Goal: Task Accomplishment & Management: Manage account settings

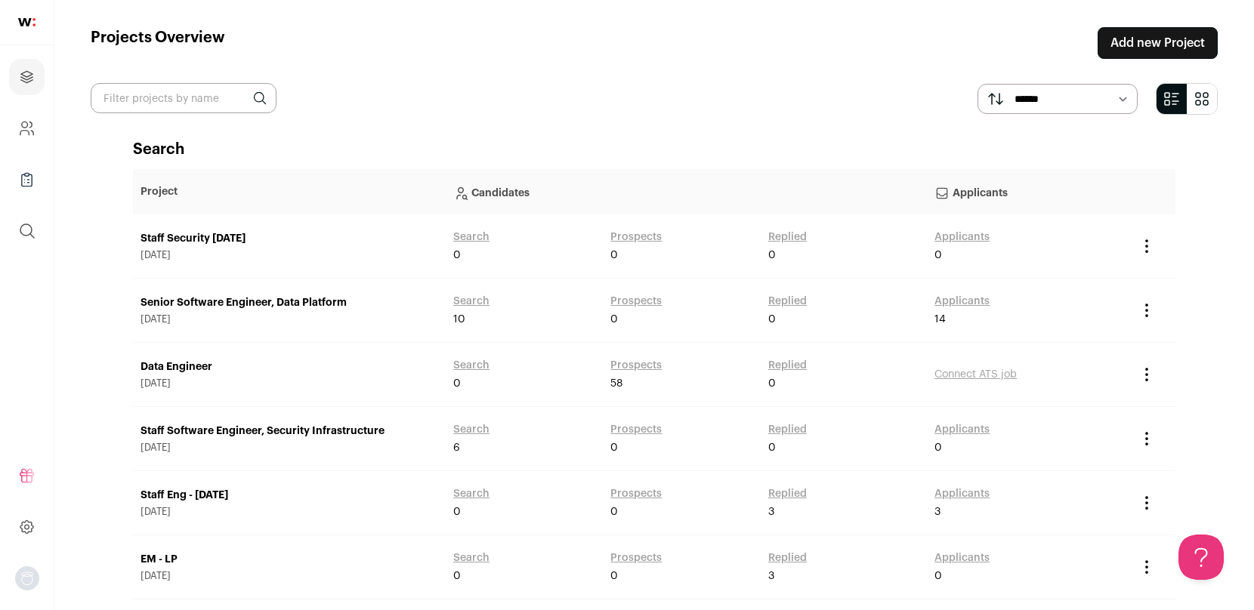
click at [1134, 47] on link "Add new Project" at bounding box center [1157, 43] width 120 height 32
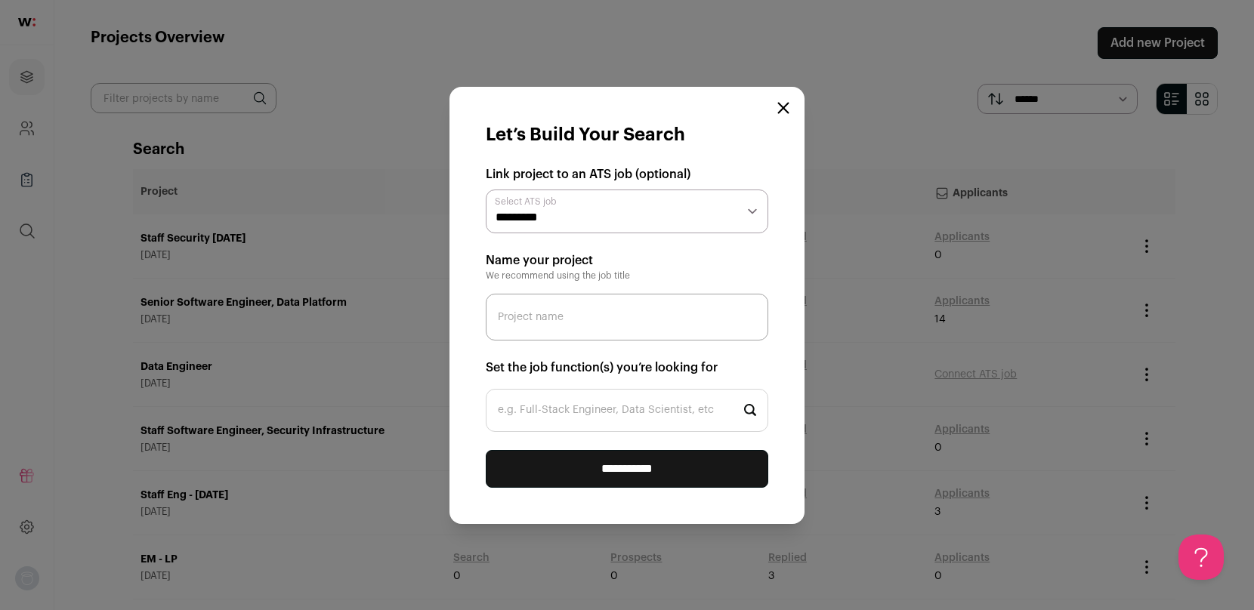
click at [591, 209] on select "**********" at bounding box center [627, 212] width 282 height 44
select select "*****"
click at [574, 310] on input "Project name" at bounding box center [627, 317] width 282 height 47
type input "PM - [DATE]"
click at [613, 407] on input "e.g. Full-Stack Engineer, Data Scientist, etc" at bounding box center [627, 410] width 282 height 43
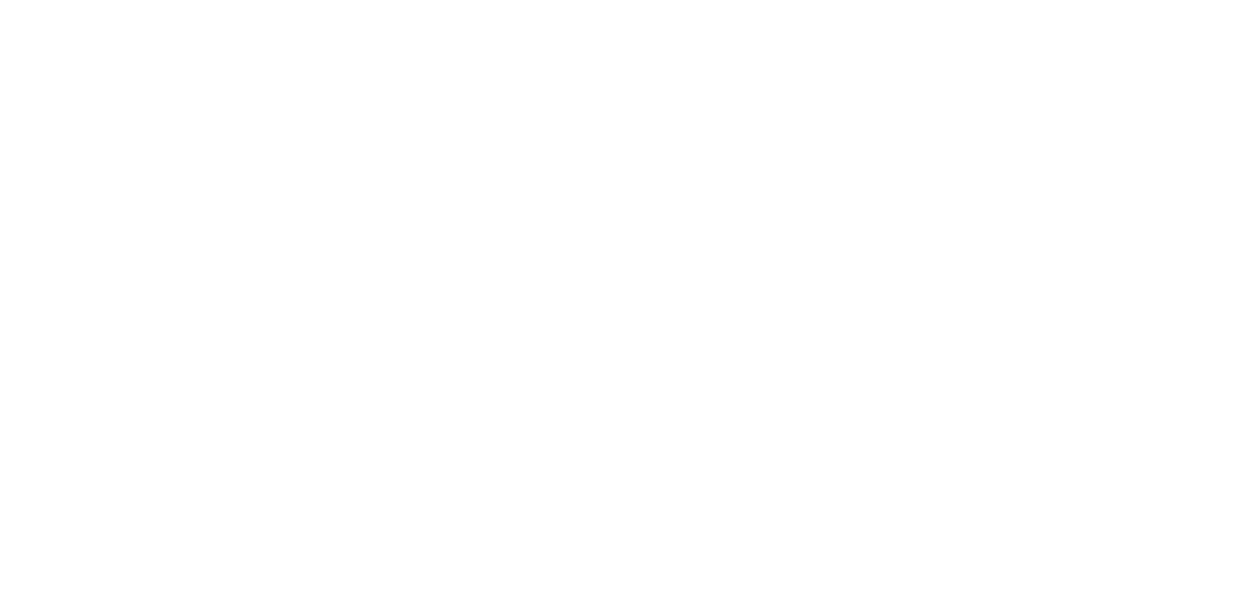
type input "prod"
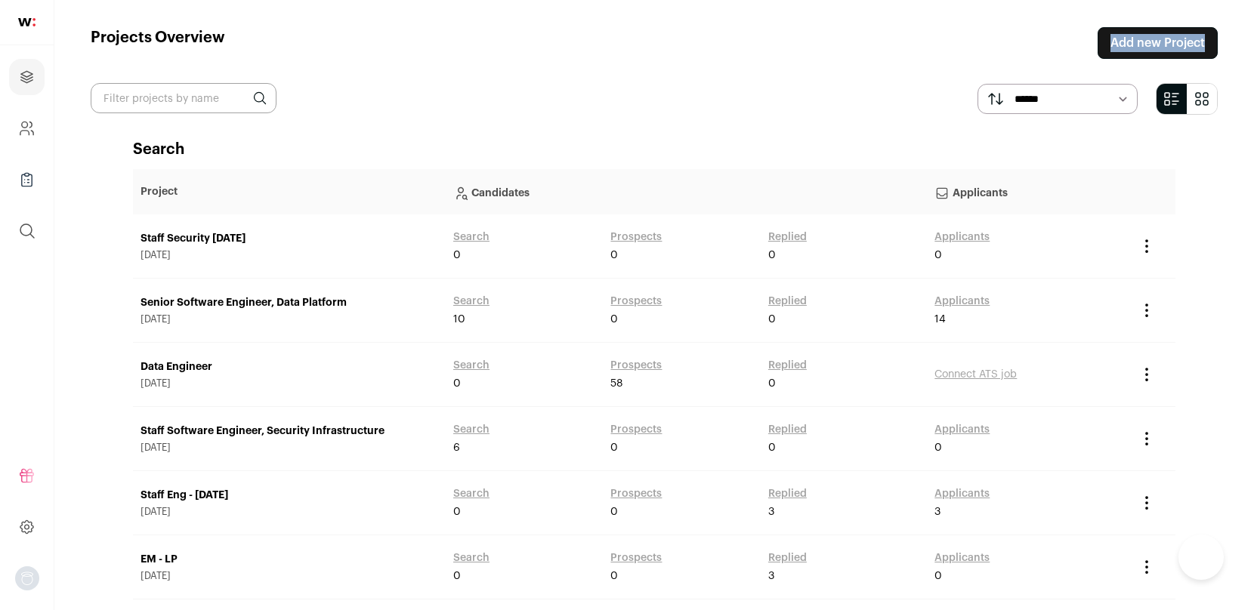
click at [1193, 45] on link "Add new Project" at bounding box center [1157, 43] width 120 height 32
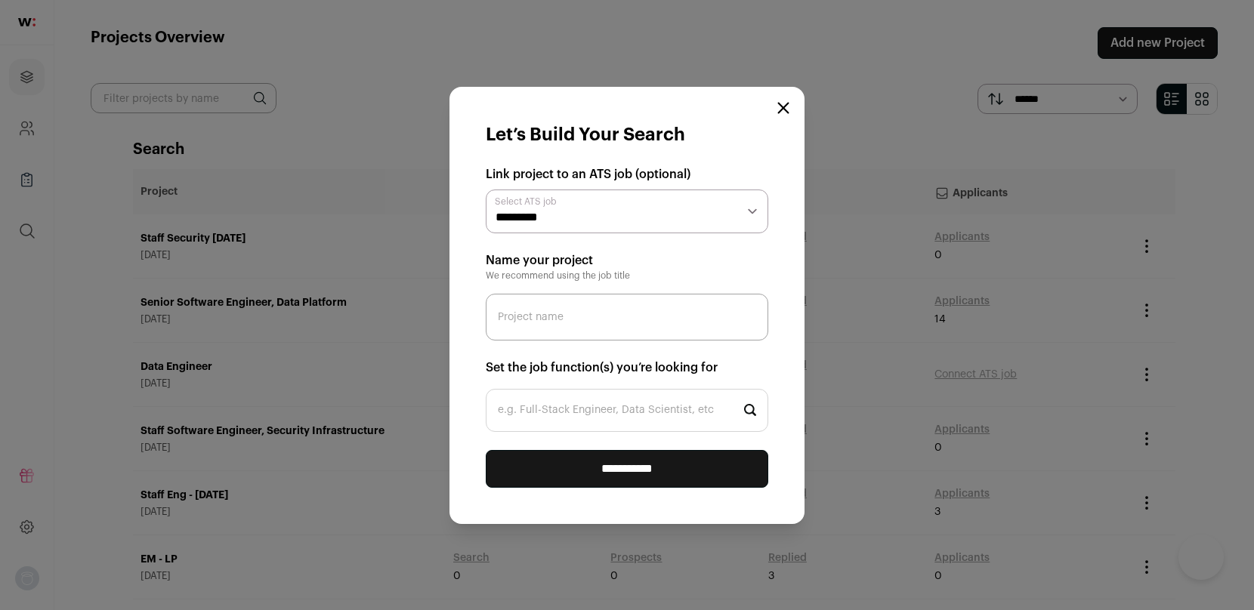
click at [655, 194] on select "**********" at bounding box center [627, 212] width 282 height 44
select select "*****"
click at [587, 318] on input "Project name" at bounding box center [627, 317] width 282 height 47
type input "PM - [DATE]"
click at [586, 410] on input "e.g. Full-Stack Engineer, Data Scientist, etc" at bounding box center [627, 410] width 282 height 43
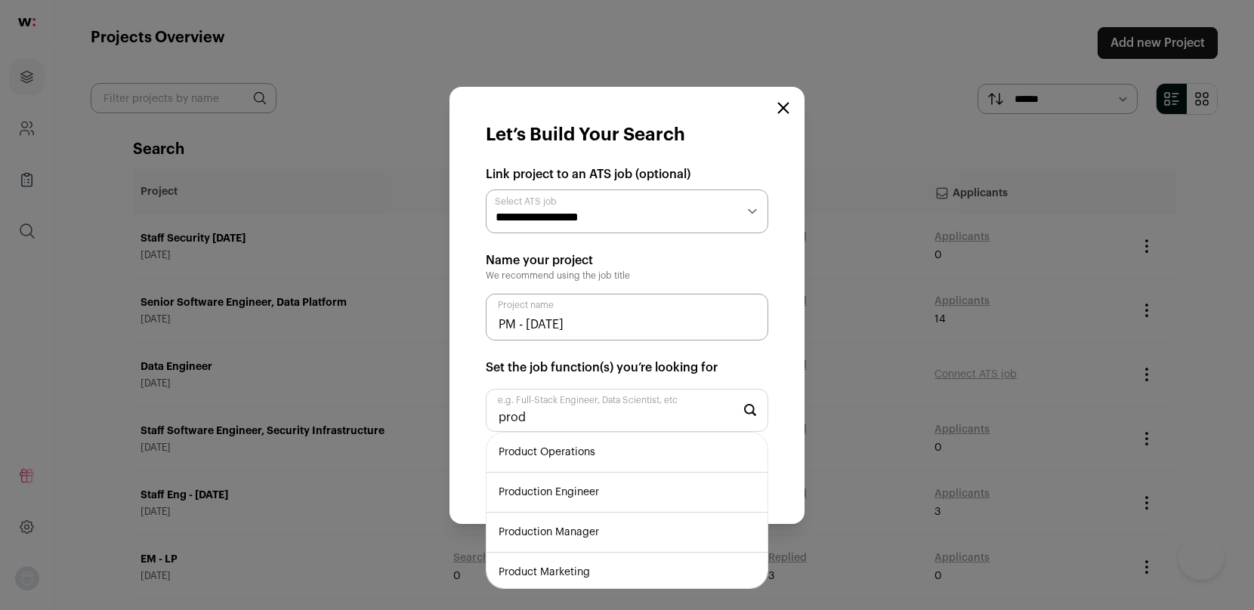
type input "prod"
click at [563, 528] on li "Production Manager" at bounding box center [626, 533] width 281 height 40
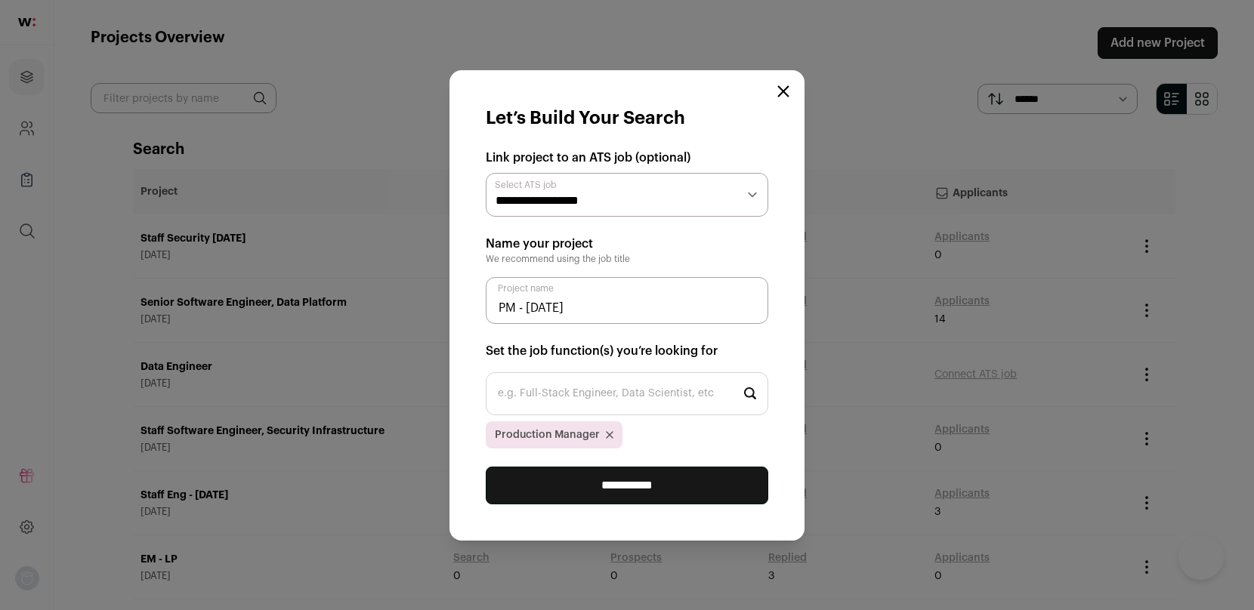
click at [608, 480] on input "**********" at bounding box center [627, 486] width 282 height 38
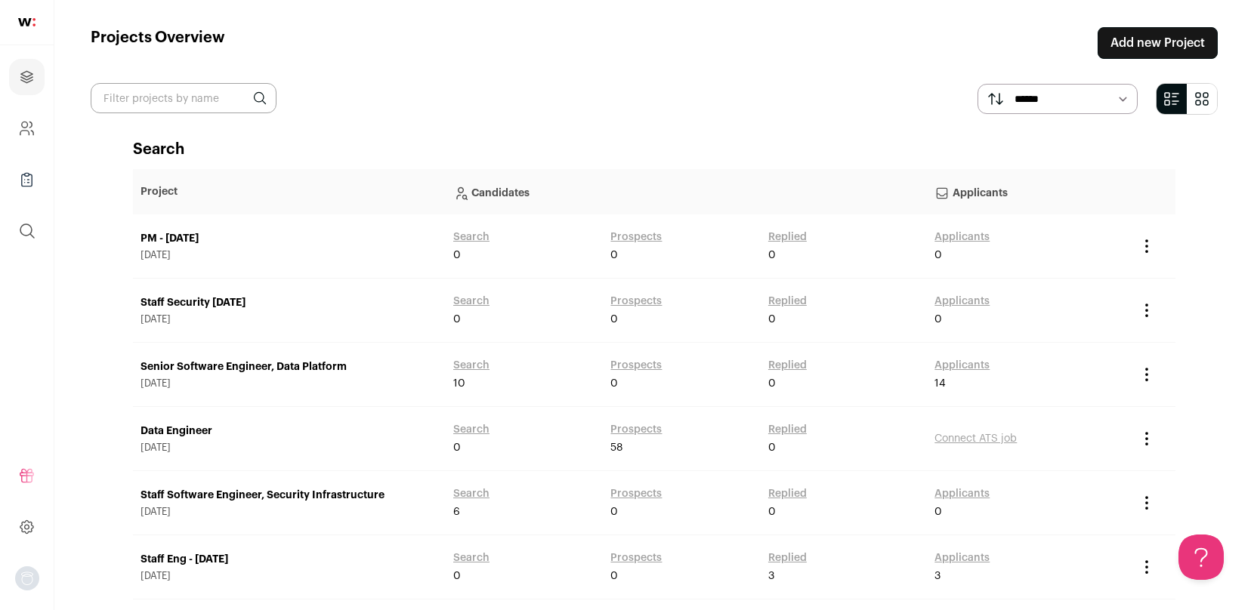
click at [182, 236] on link "PM - [DATE]" at bounding box center [289, 238] width 298 height 15
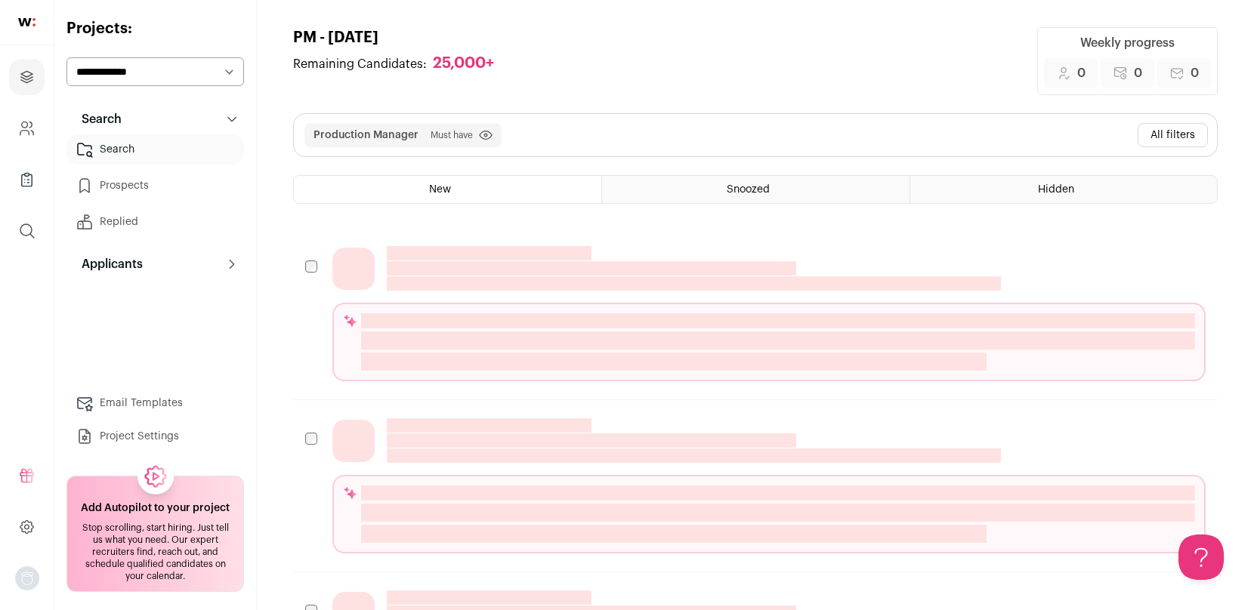
click at [1162, 143] on button "All filters" at bounding box center [1172, 135] width 70 height 24
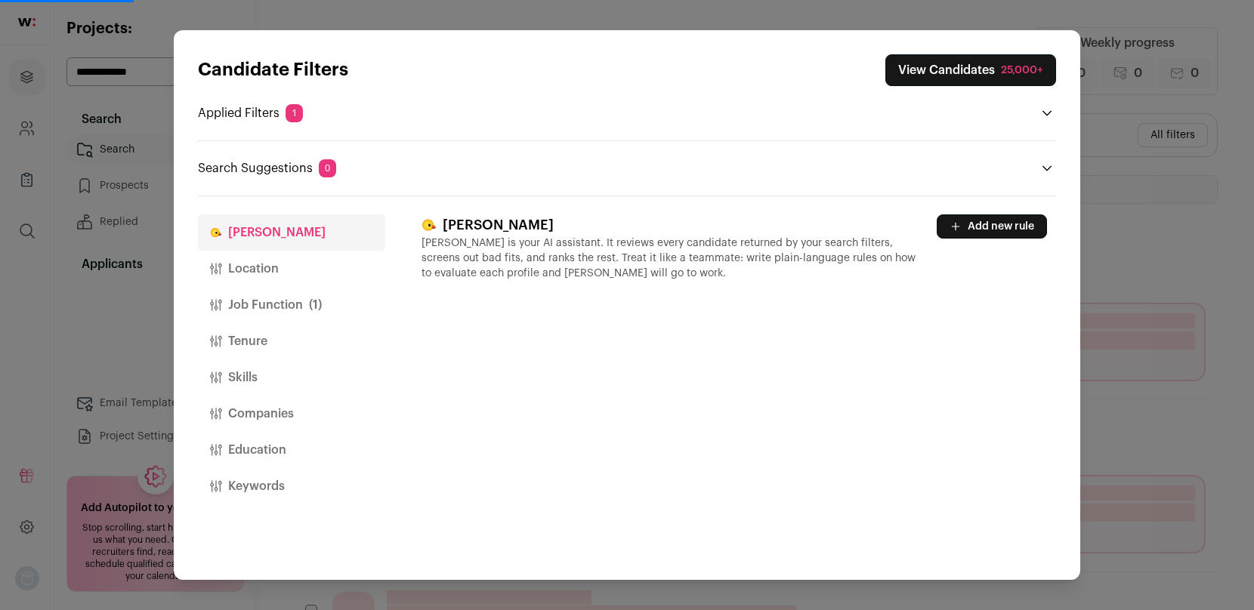
click at [248, 267] on button "Location" at bounding box center [291, 269] width 187 height 36
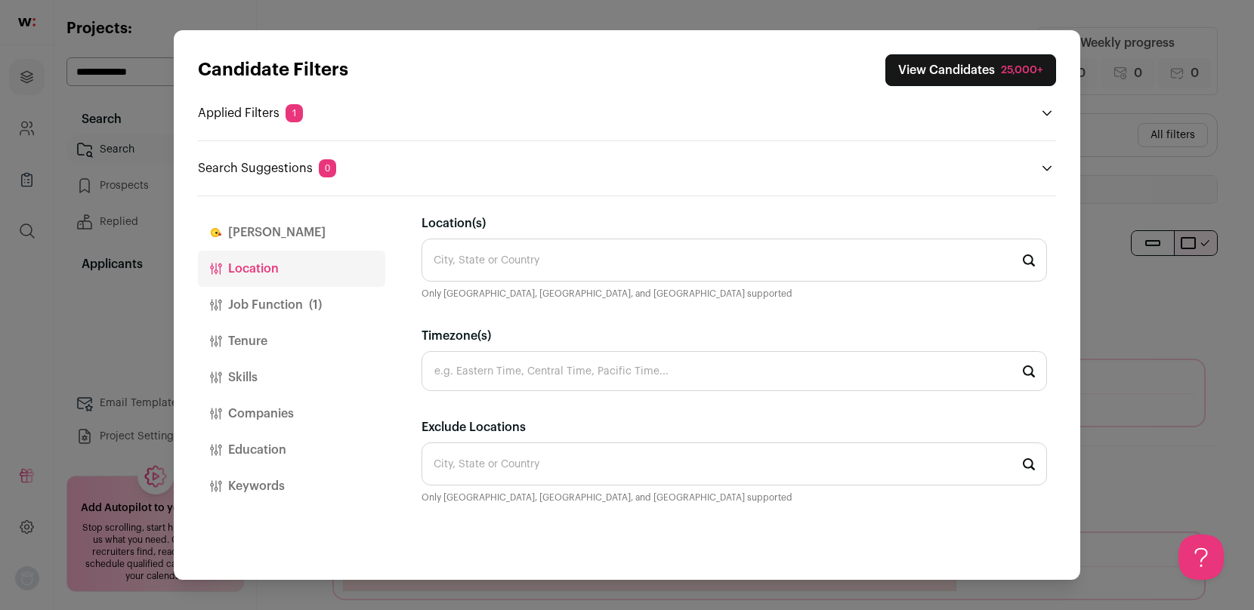
click at [502, 251] on input "Location(s)" at bounding box center [733, 260] width 625 height 43
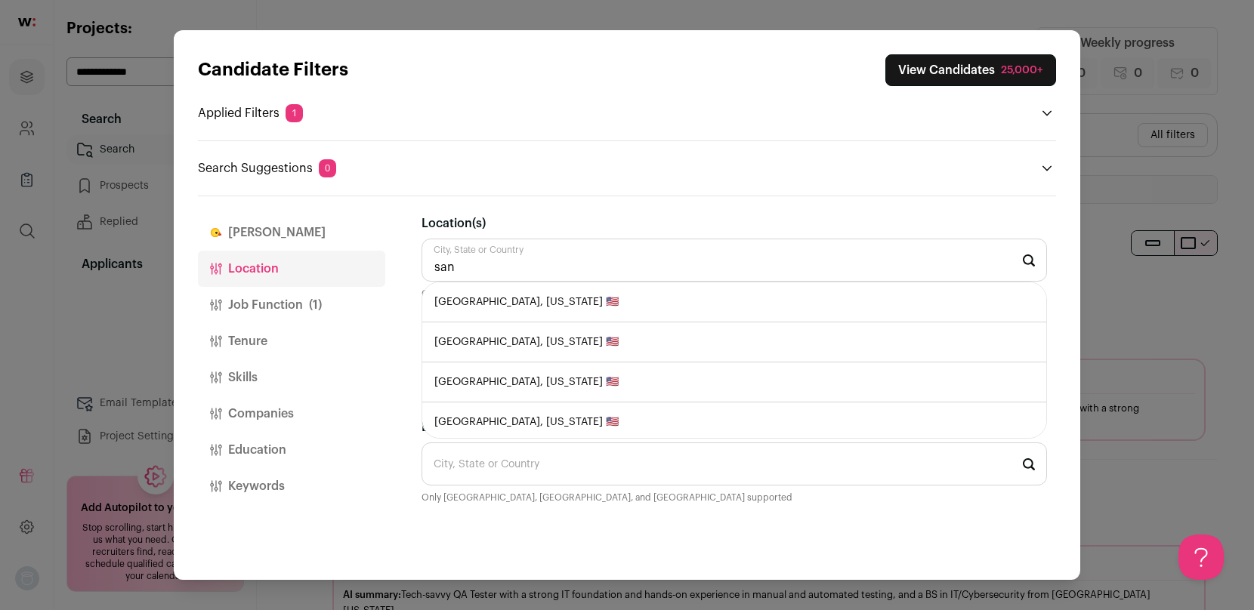
click at [529, 307] on li "San Francisco, California 🇺🇸" at bounding box center [734, 302] width 624 height 40
type input "San Francisco, California 🇺🇸"
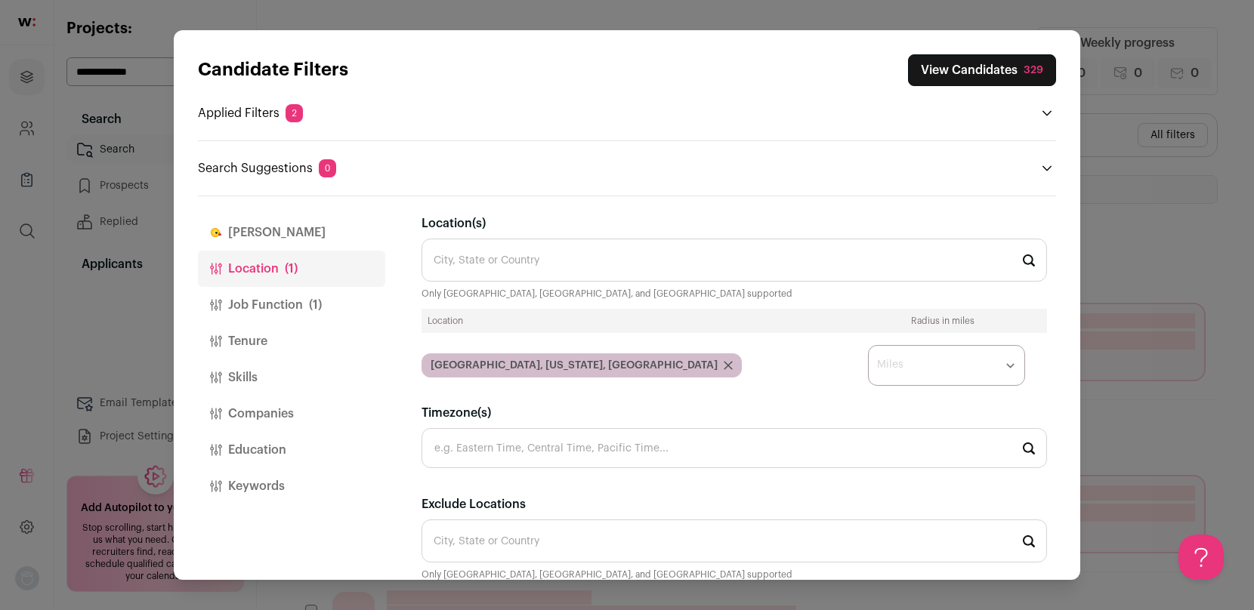
click at [950, 364] on select "* ** ** **" at bounding box center [946, 365] width 157 height 41
select select "****"
click at [305, 298] on button "Job Function (1)" at bounding box center [291, 305] width 187 height 36
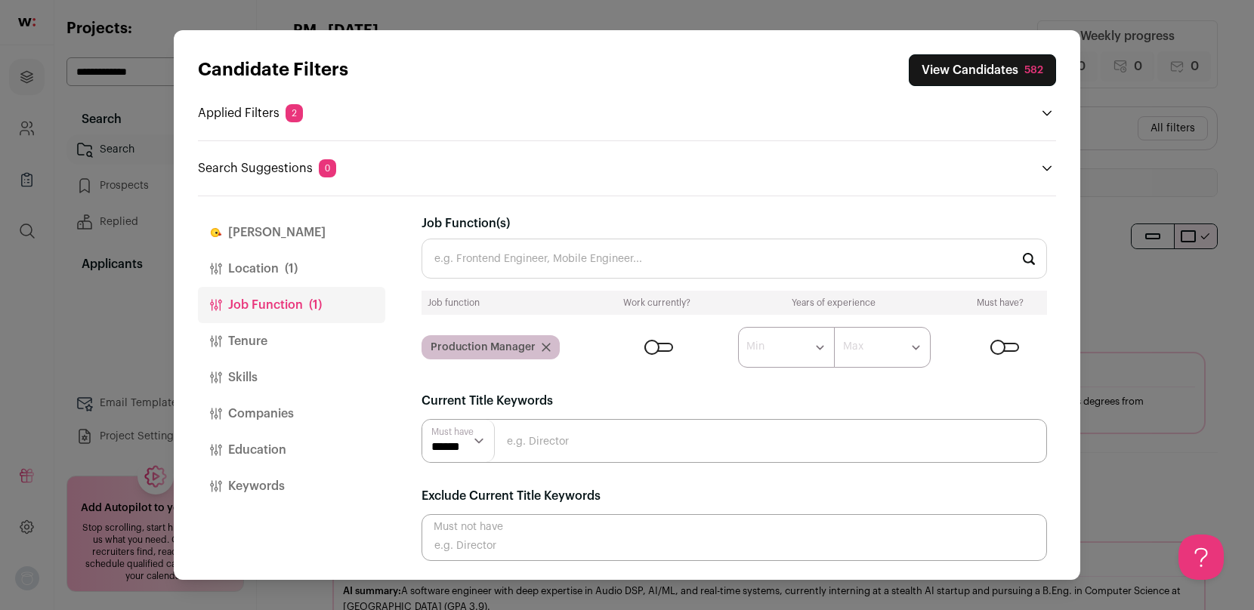
scroll to position [8, 0]
click at [545, 351] on icon "Close modal via background" at bounding box center [546, 347] width 9 height 9
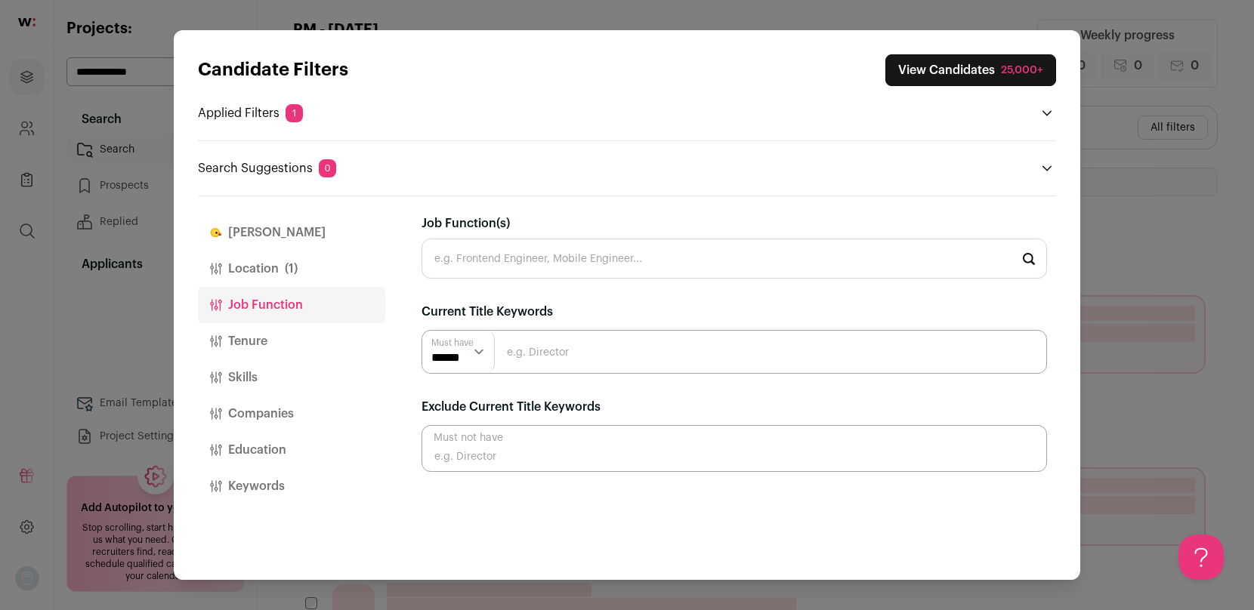
click at [548, 354] on input "Close modal via background" at bounding box center [733, 352] width 625 height 44
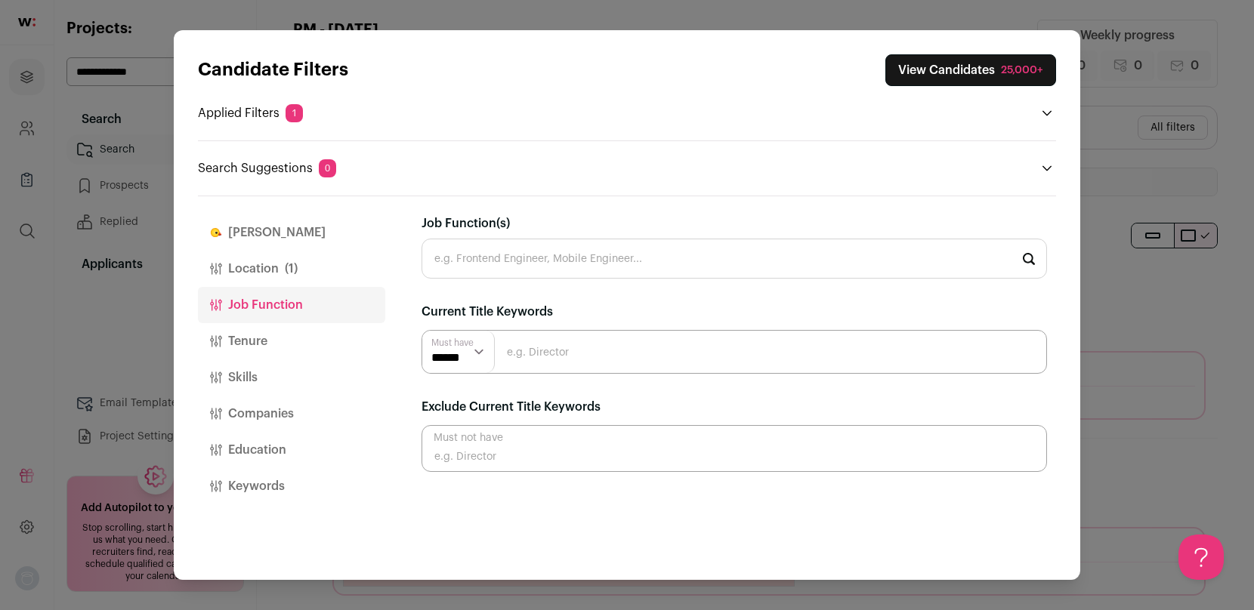
scroll to position [0, 0]
click at [543, 270] on input "Job Function(s)" at bounding box center [733, 259] width 625 height 40
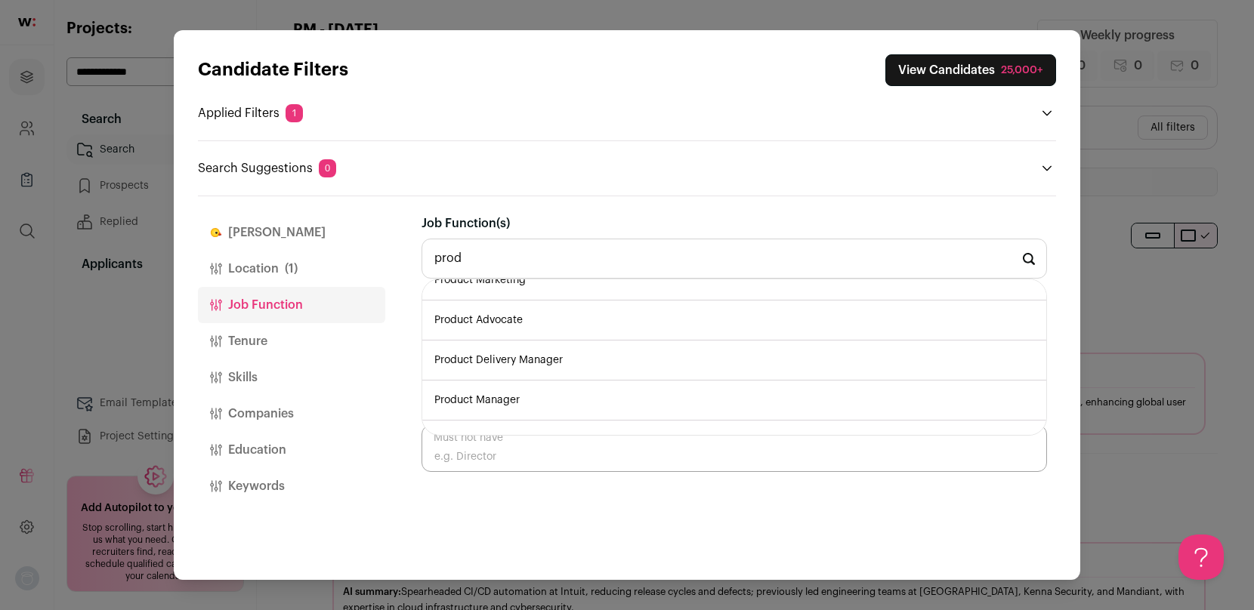
scroll to position [140, 0]
click at [496, 391] on li "Product Manager" at bounding box center [734, 400] width 624 height 40
type input "Product Manager"
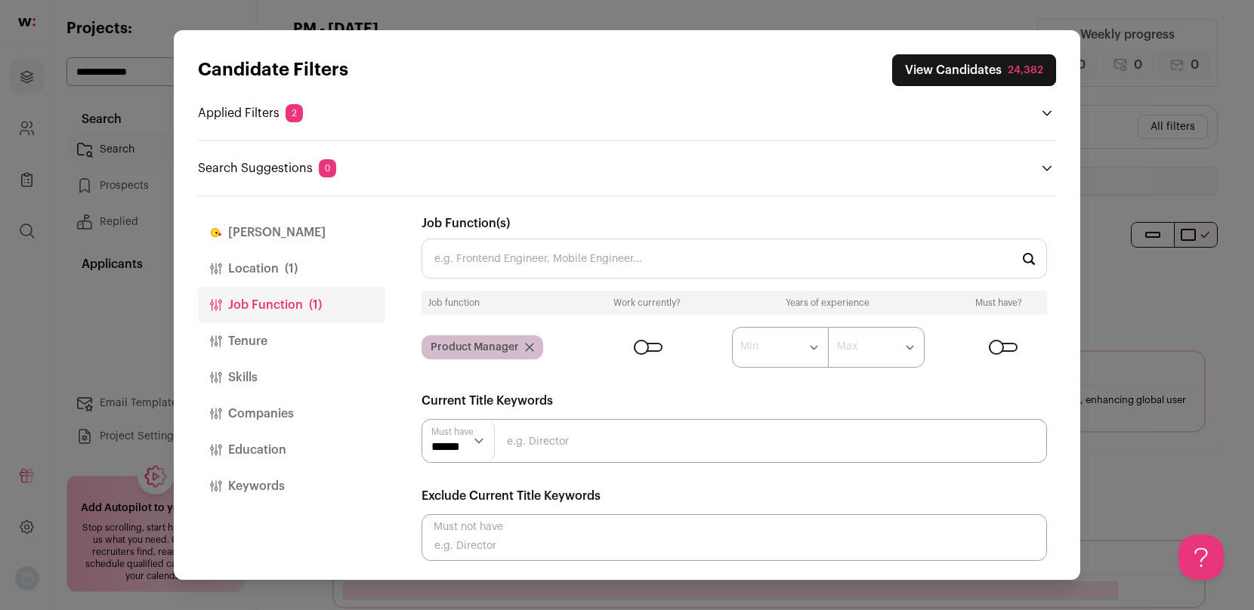
scroll to position [34, 0]
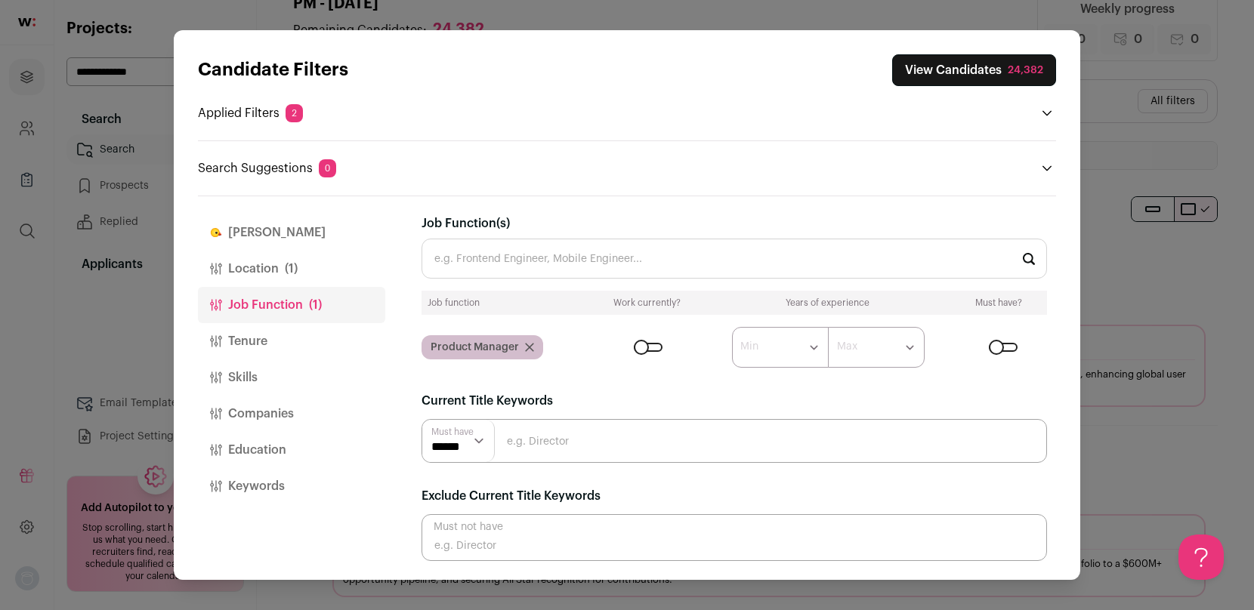
click at [262, 341] on button "Tenure" at bounding box center [291, 341] width 187 height 36
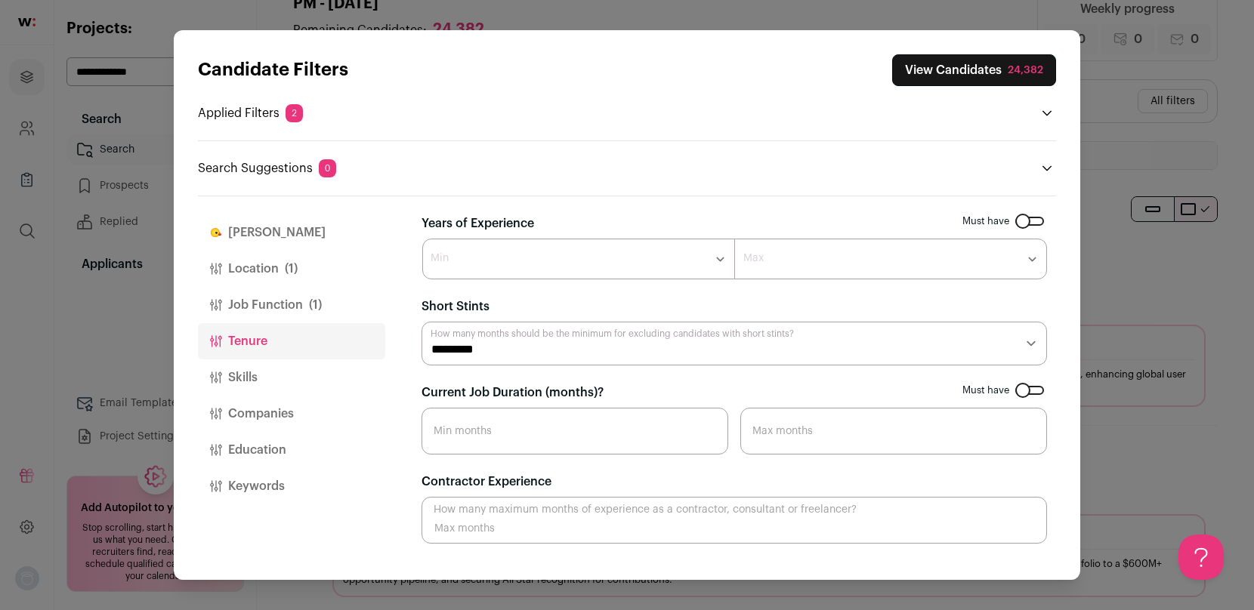
click at [275, 273] on button "Location (1)" at bounding box center [291, 269] width 187 height 36
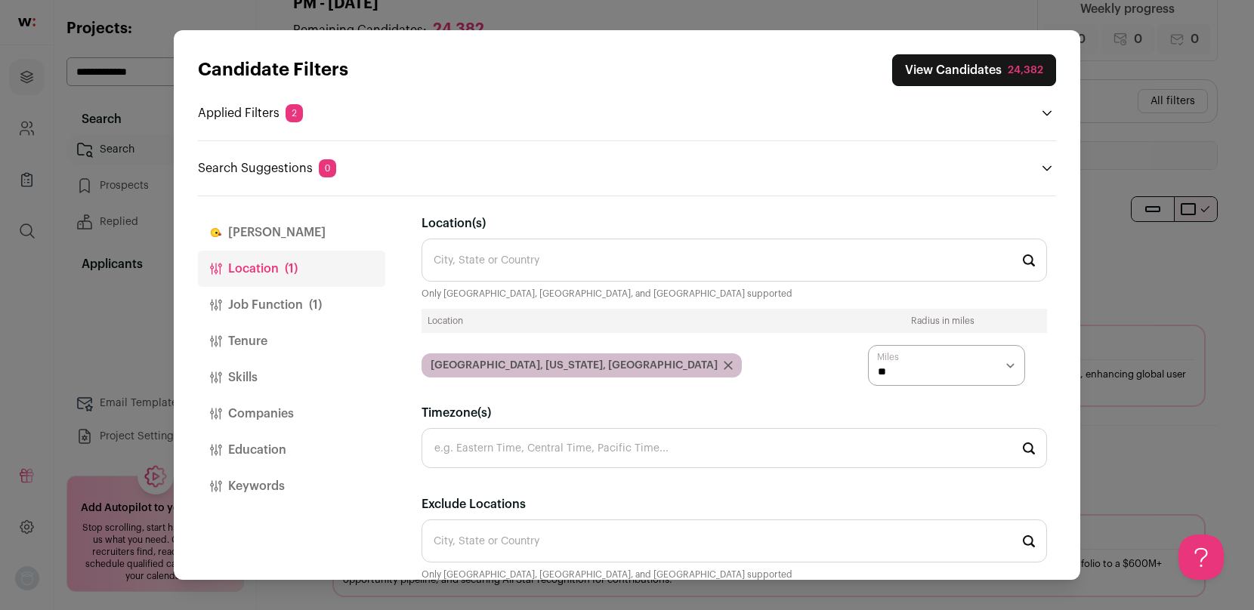
click at [250, 376] on button "Skills" at bounding box center [291, 378] width 187 height 36
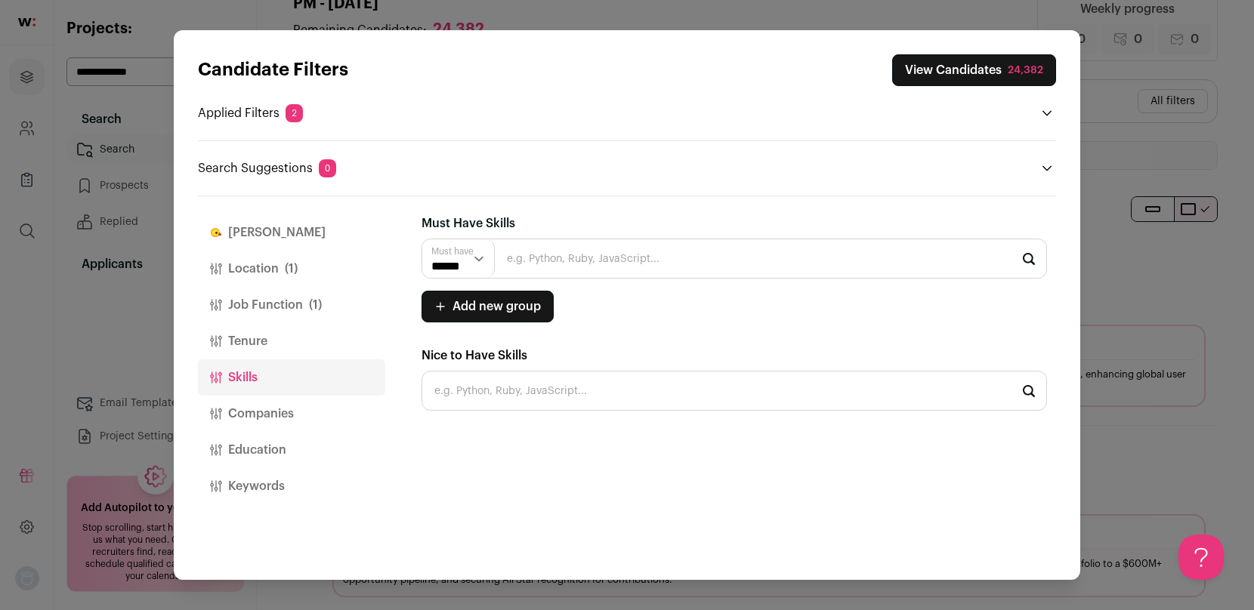
scroll to position [39, 0]
click at [255, 301] on button "Job Function (1)" at bounding box center [291, 305] width 187 height 36
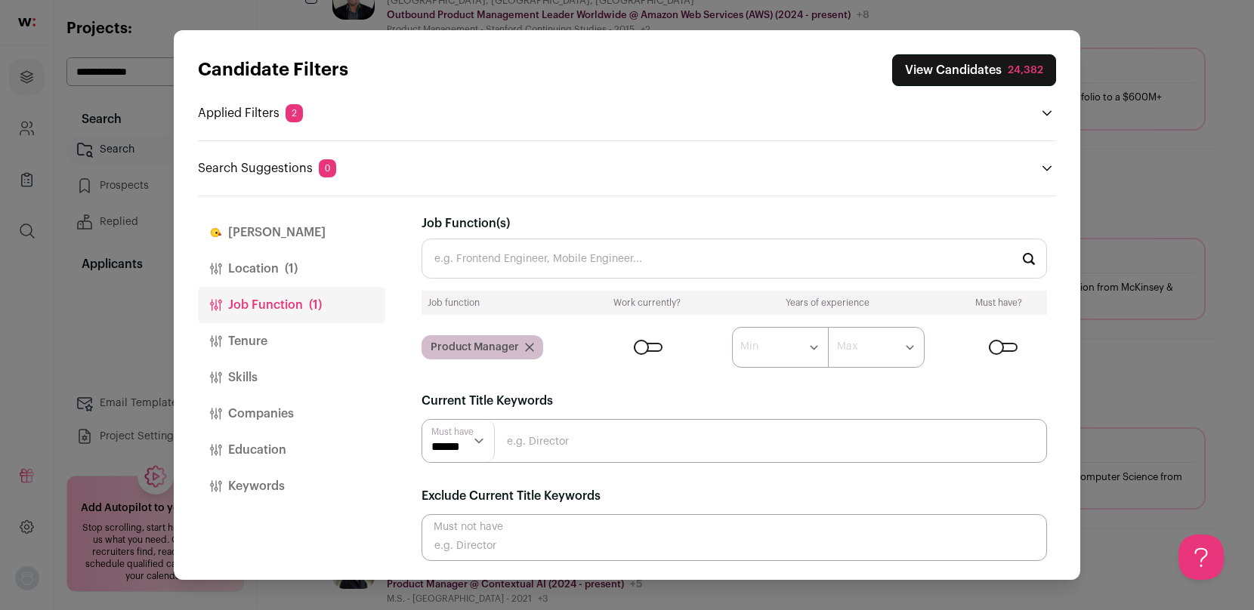
scroll to position [535, 0]
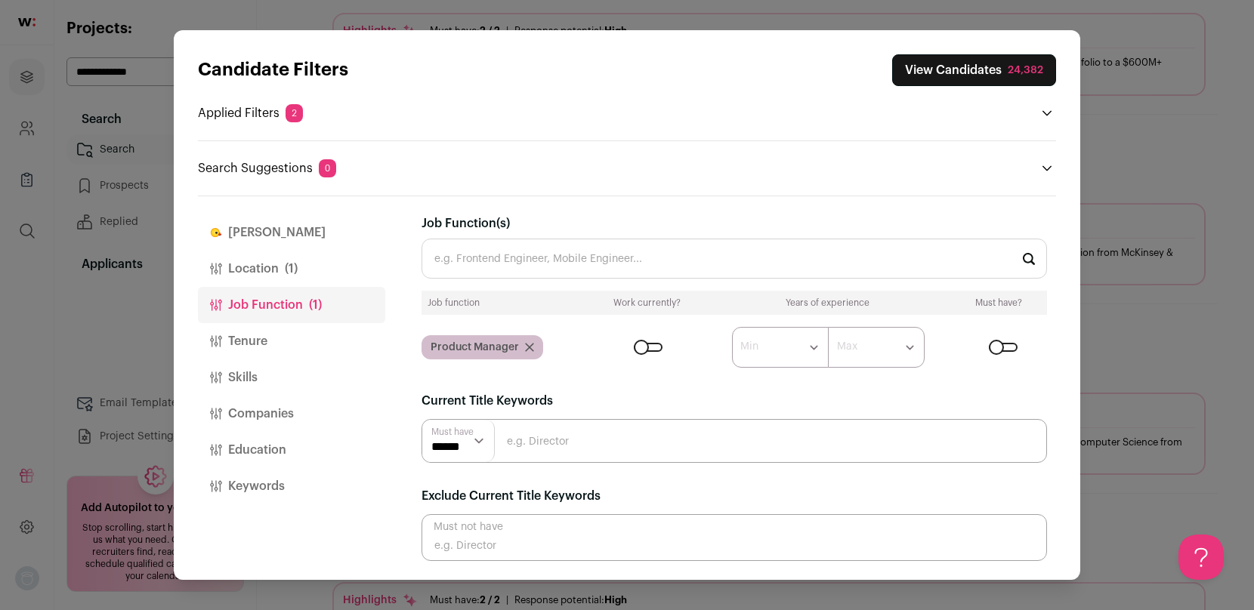
click at [267, 270] on button "Location (1)" at bounding box center [291, 269] width 187 height 36
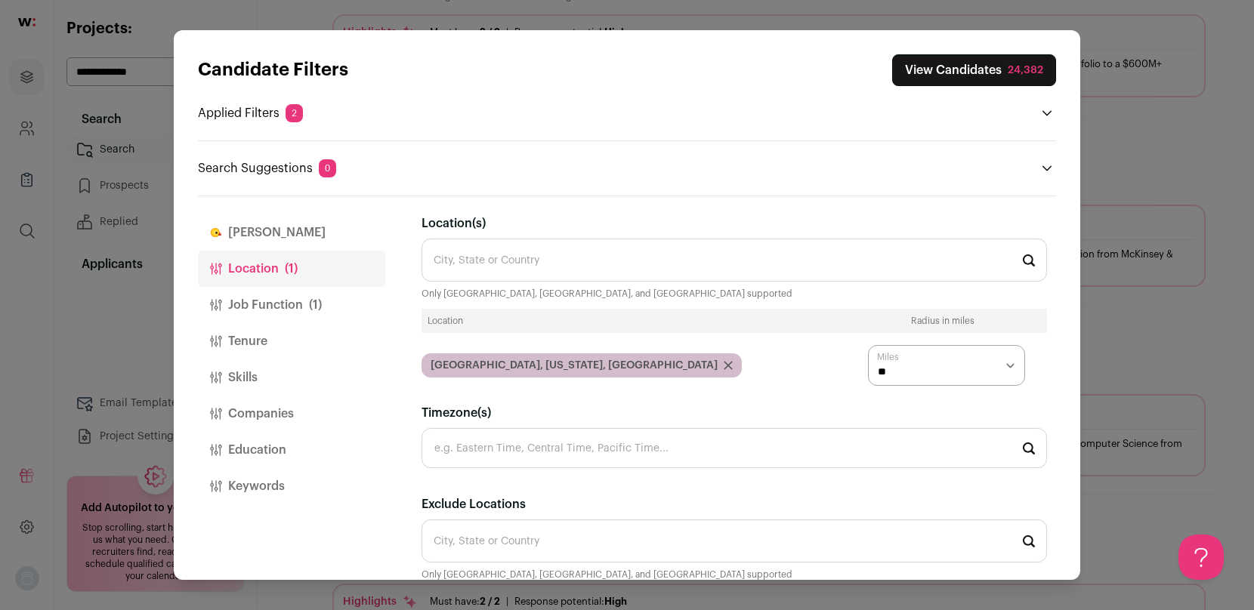
click at [226, 233] on button "[PERSON_NAME]" at bounding box center [291, 232] width 187 height 36
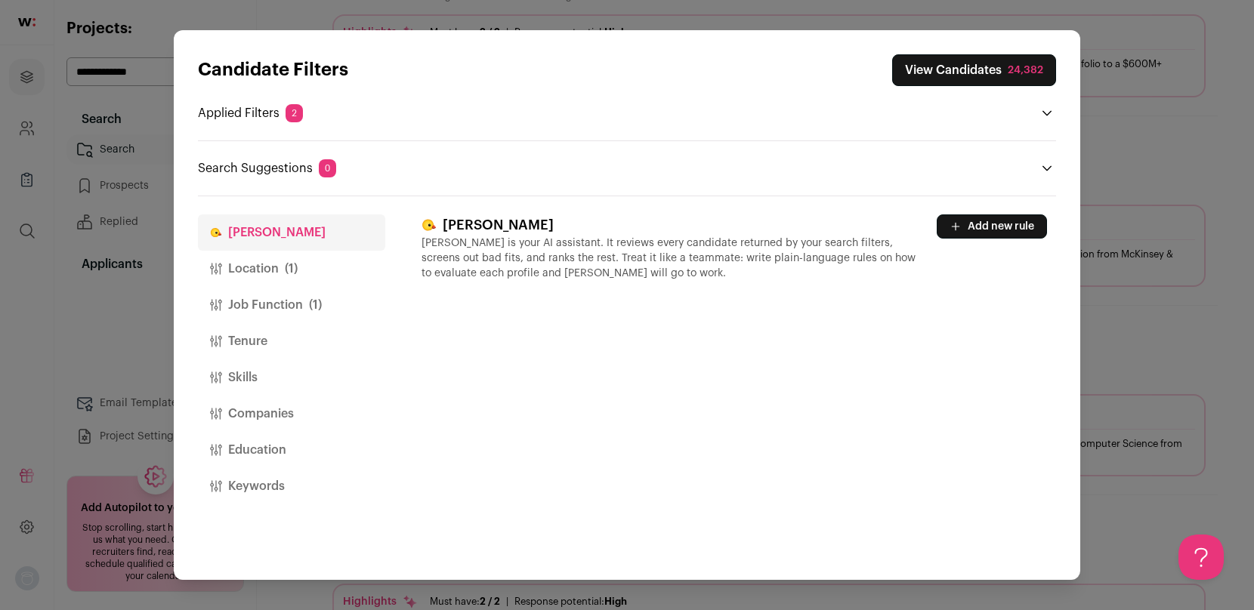
click at [239, 386] on button "Skills" at bounding box center [291, 378] width 187 height 36
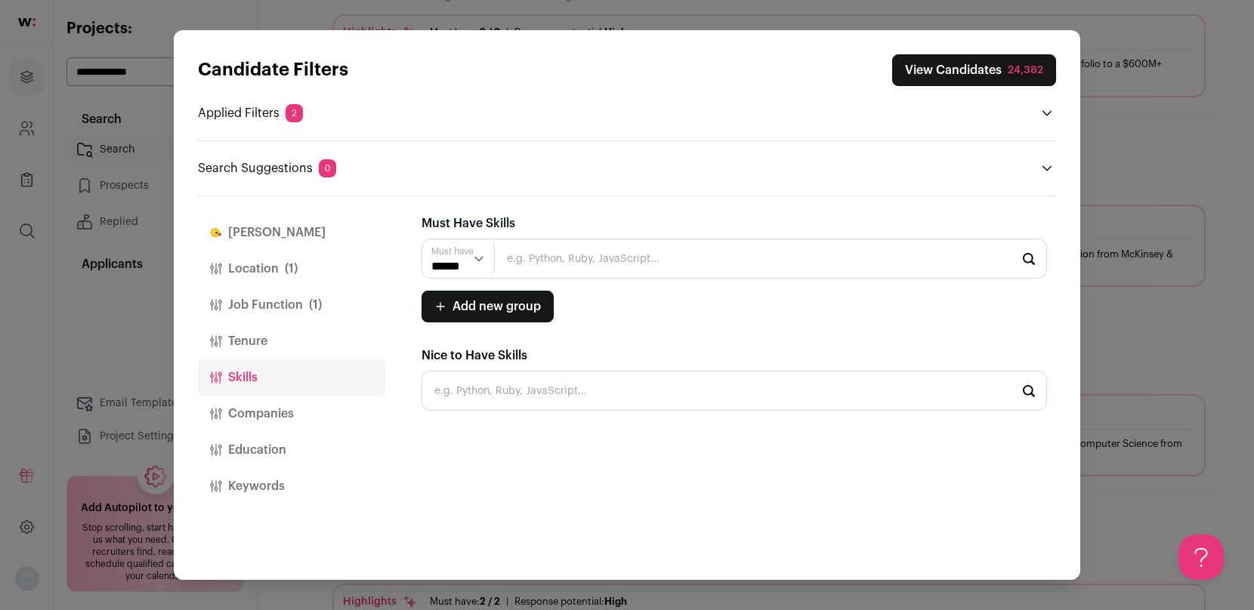
click at [264, 483] on button "Keywords" at bounding box center [291, 486] width 187 height 36
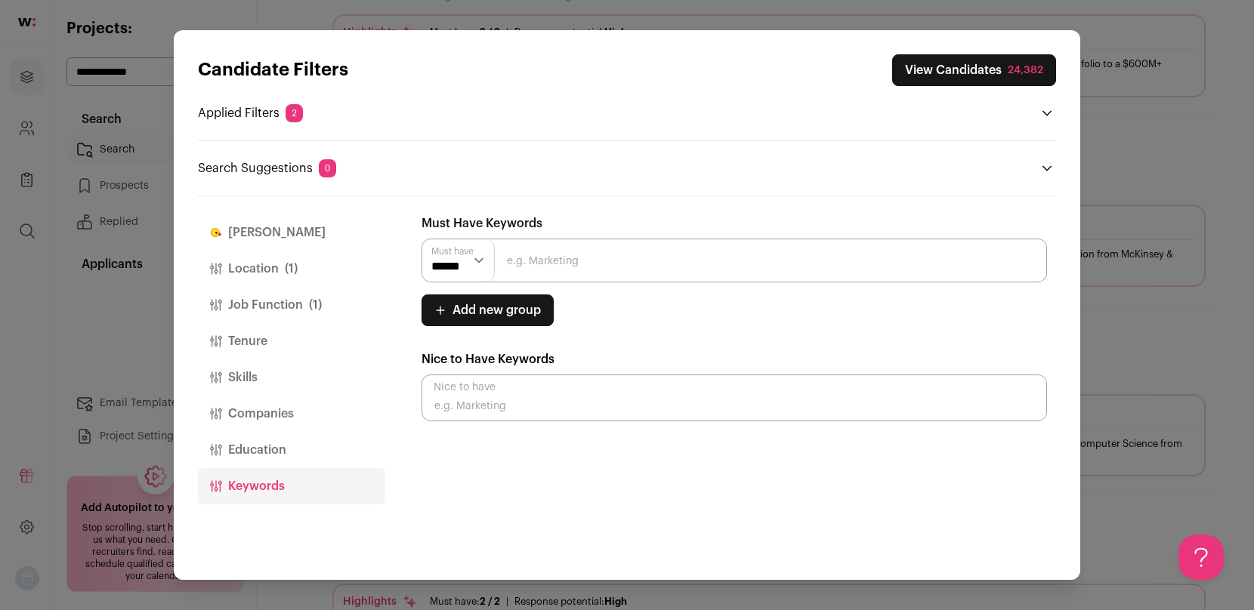
click at [258, 267] on button "Location (1)" at bounding box center [291, 269] width 187 height 36
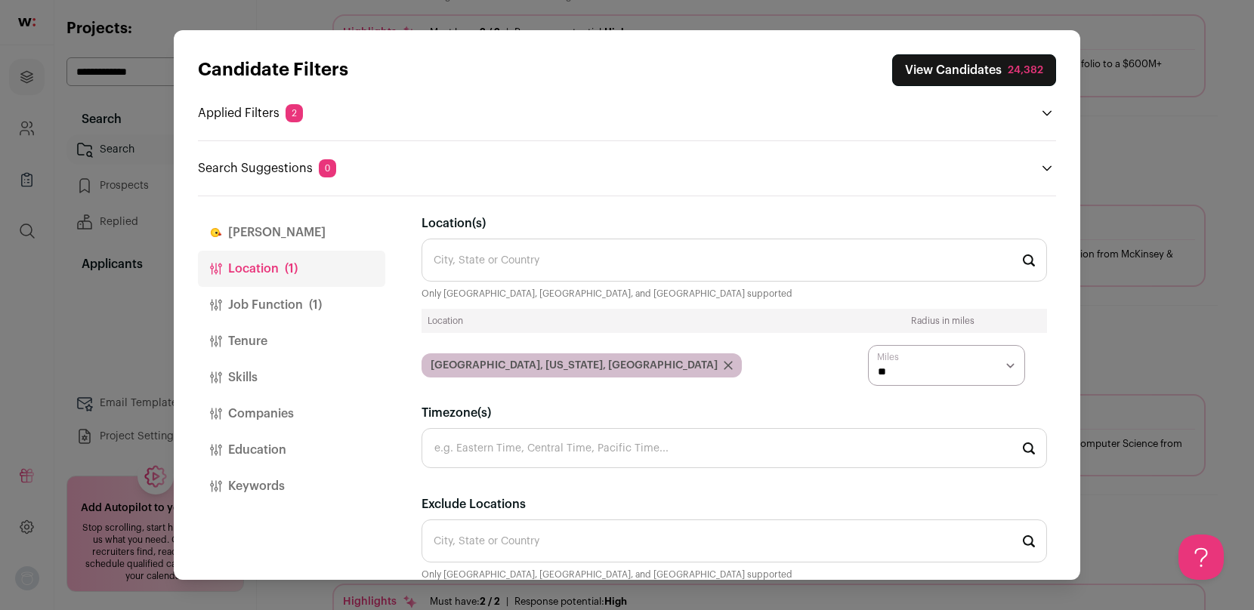
click at [264, 110] on p "Applied Filters 2" at bounding box center [250, 113] width 105 height 18
click at [1136, 143] on div "Candidate Filters View Candidates 24,382 Applied Filters 2 Product Manager Must…" at bounding box center [627, 305] width 1254 height 610
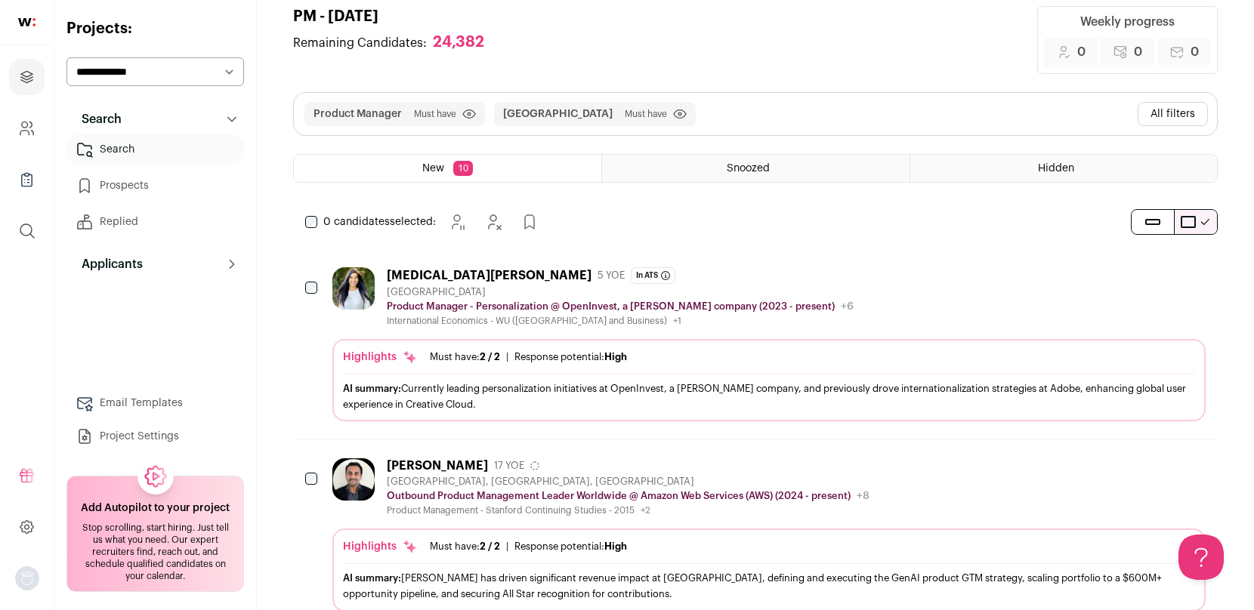
scroll to position [0, 0]
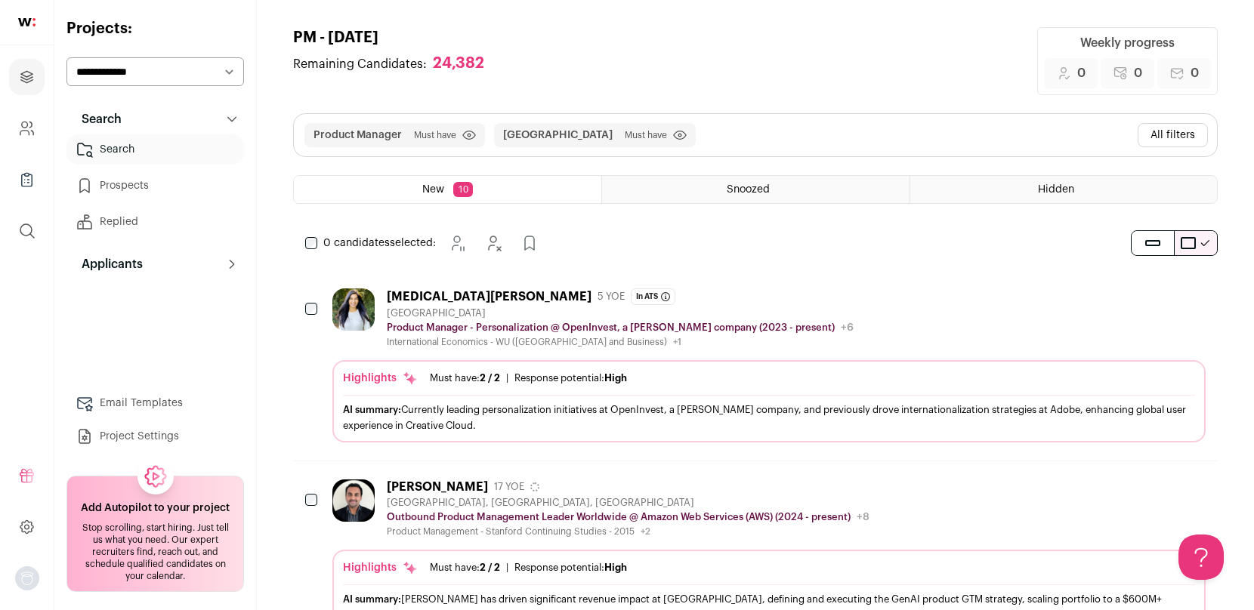
click at [1177, 134] on button "All filters" at bounding box center [1172, 135] width 70 height 24
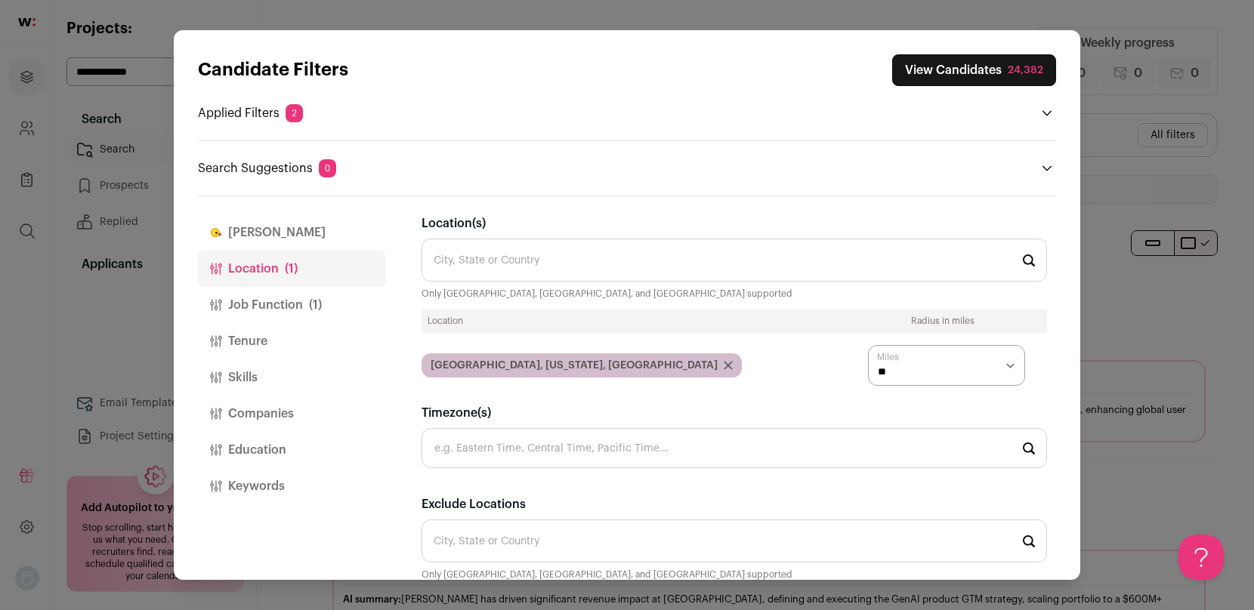
click at [262, 167] on p "Search Suggestions 0" at bounding box center [267, 168] width 138 height 18
click at [264, 227] on button "[PERSON_NAME]" at bounding box center [291, 232] width 187 height 36
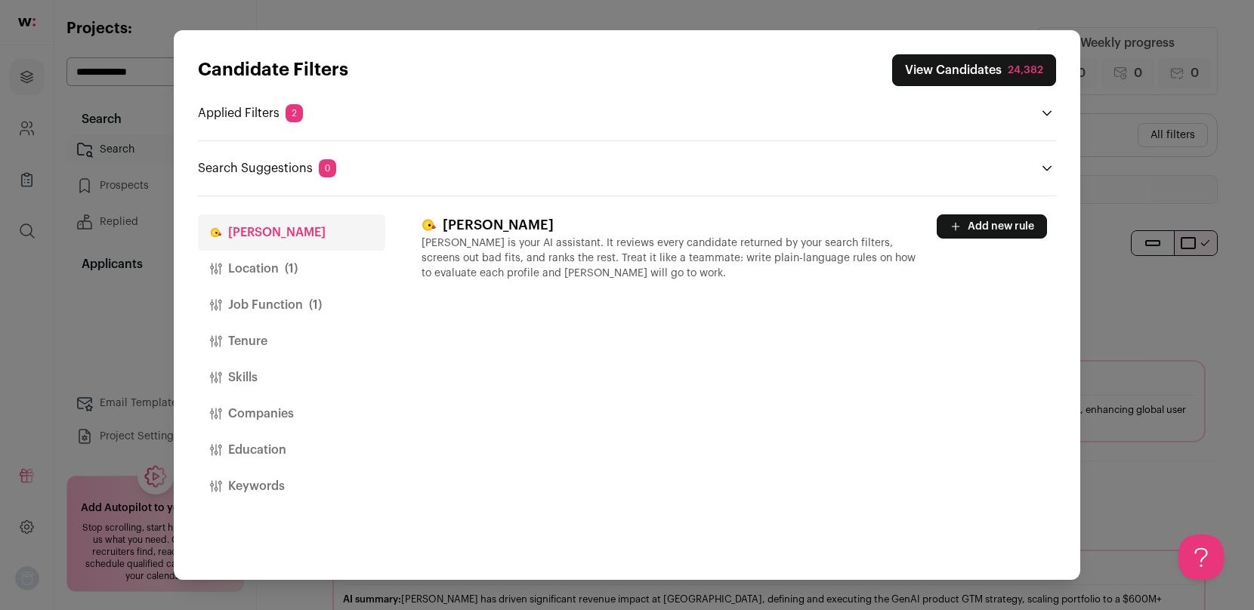
click at [1162, 157] on div "Candidate Filters View Candidates 24,382 Applied Filters 2 Product Manager Must…" at bounding box center [627, 305] width 1254 height 610
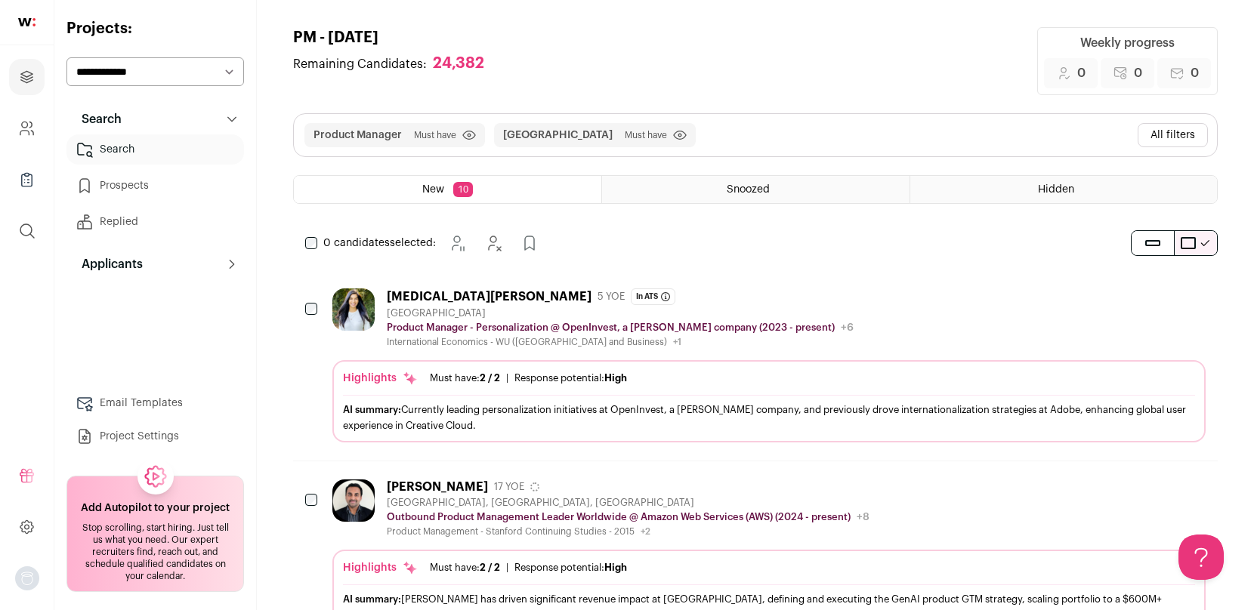
click at [1190, 136] on button "All filters" at bounding box center [1172, 135] width 70 height 24
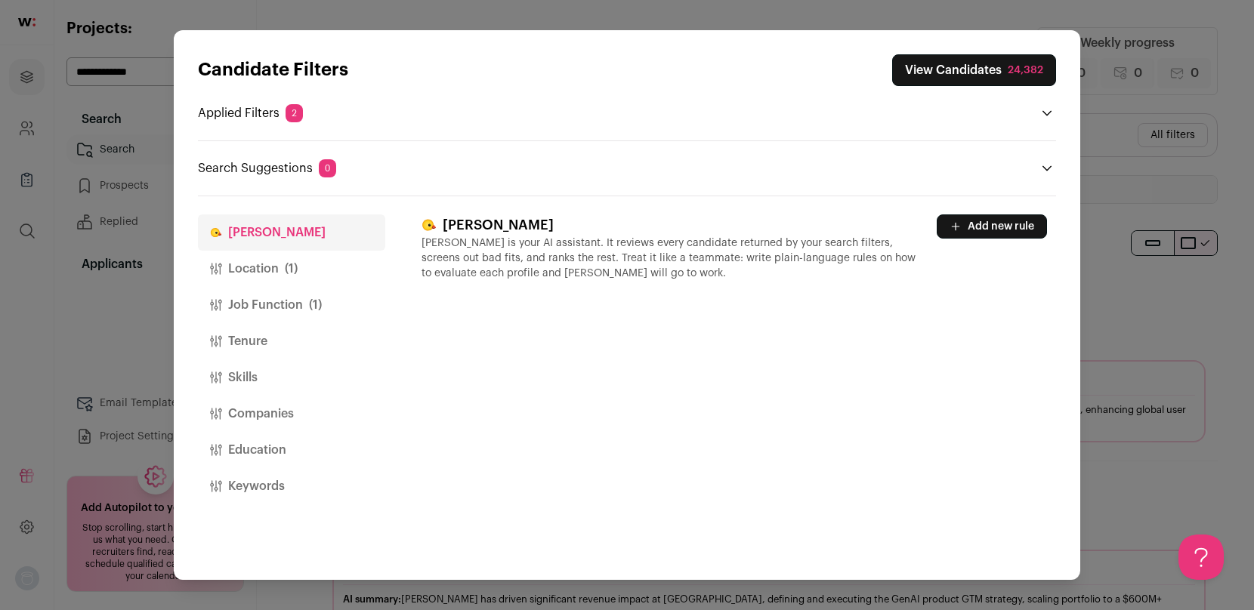
click at [255, 341] on button "Tenure" at bounding box center [291, 341] width 187 height 36
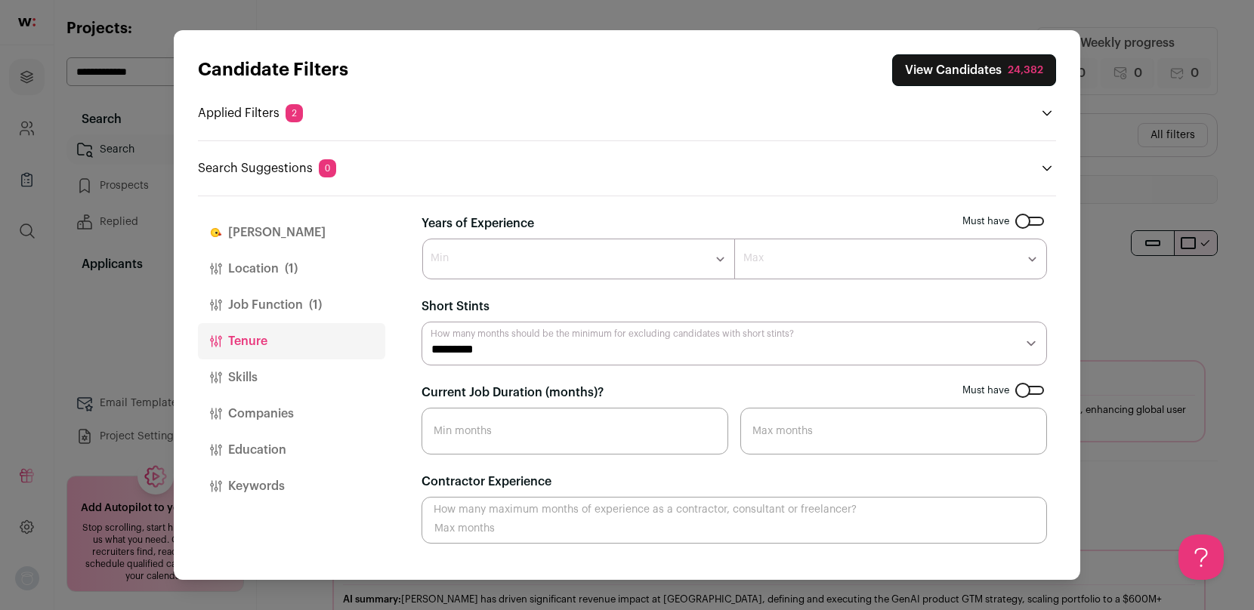
click at [514, 271] on select "******* ****** ******* ******* ******* ******* ******* ******* ******* ******* …" at bounding box center [578, 259] width 313 height 41
select select "*"
click at [263, 412] on button "Companies" at bounding box center [291, 414] width 187 height 36
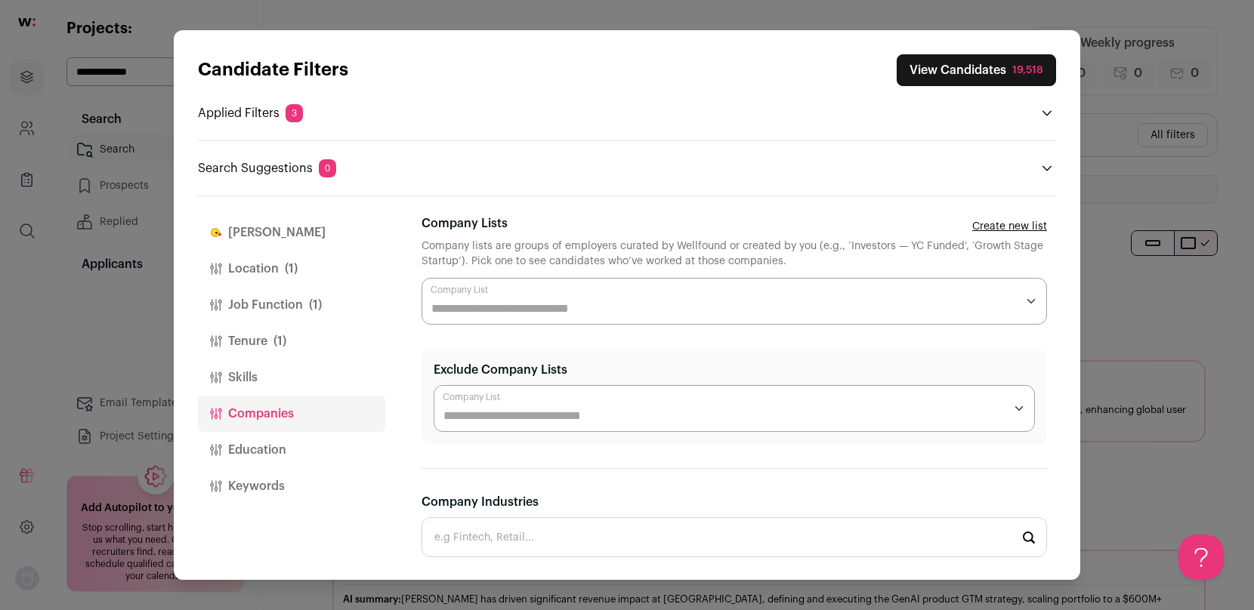
click at [513, 415] on input "Exclude Company Lists" at bounding box center [723, 416] width 560 height 18
click at [390, 362] on div "Finch Location (1) Job Function (1) Tenure (1) Skills Companies Education Keywo…" at bounding box center [627, 387] width 858 height 383
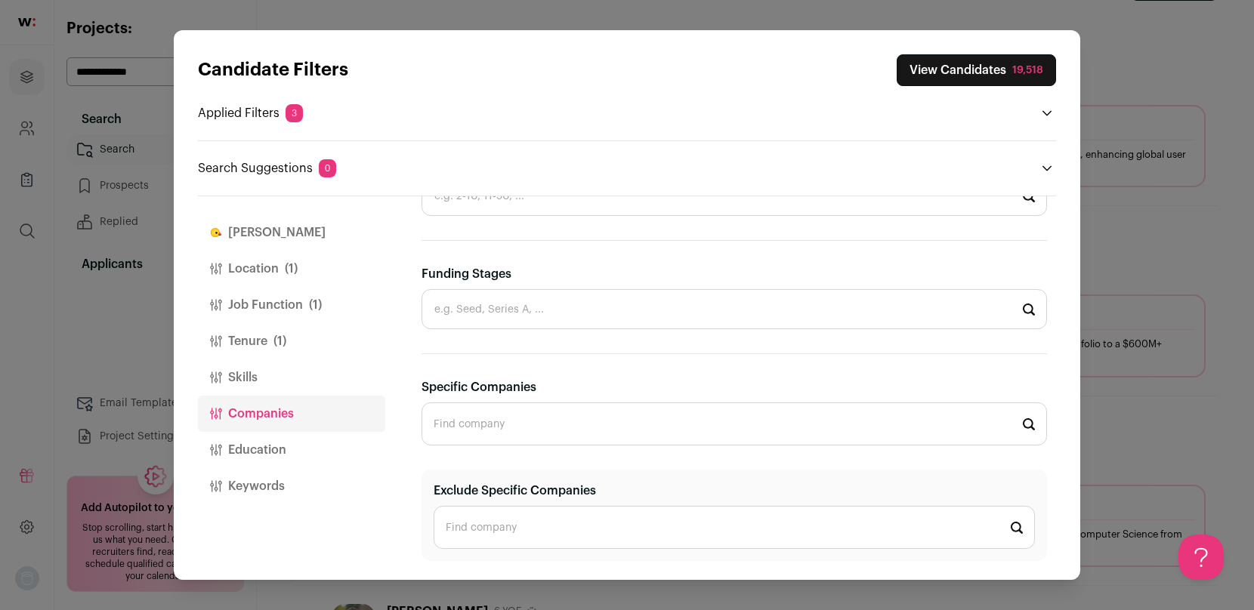
scroll to position [272, 0]
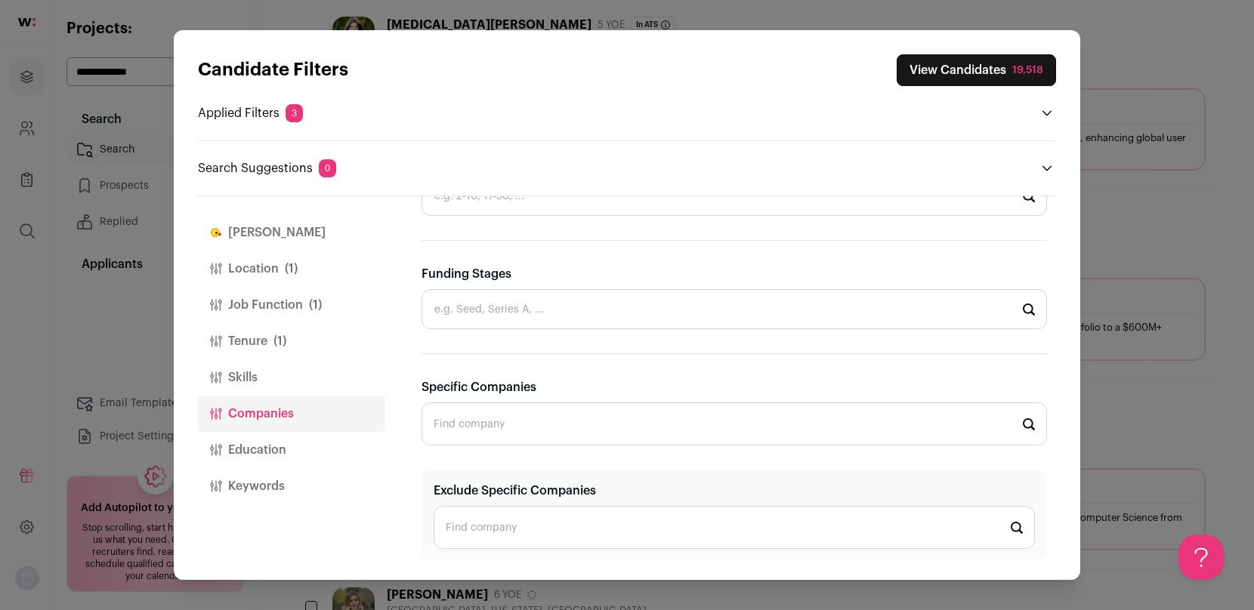
click at [498, 523] on input "Exclude Specific Companies" at bounding box center [734, 527] width 601 height 43
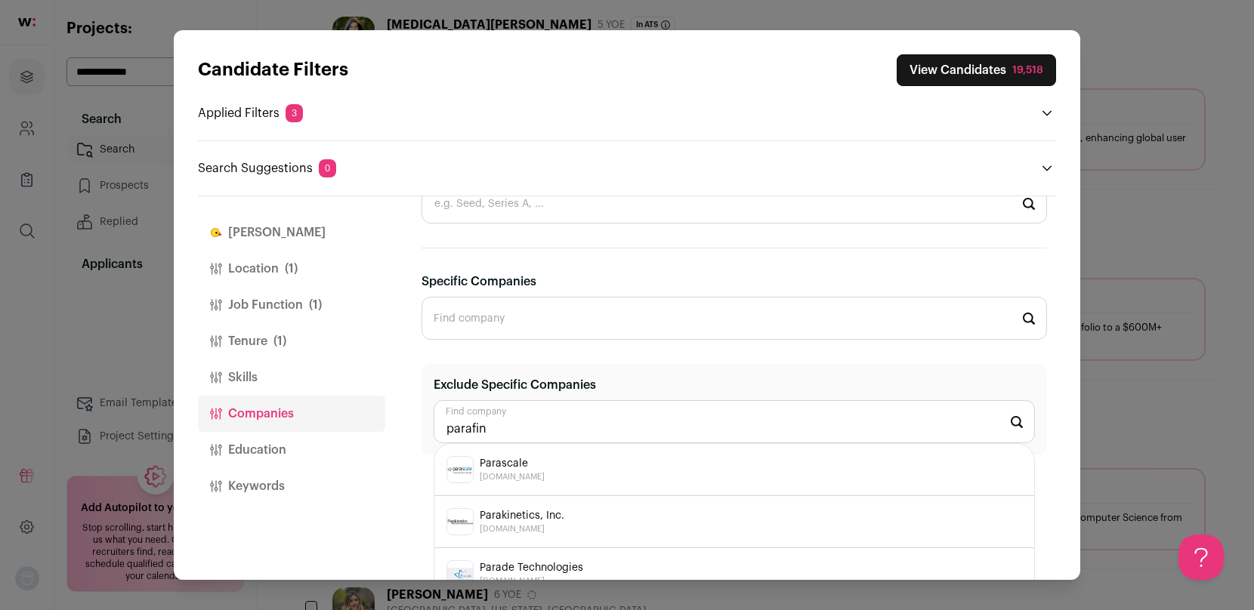
scroll to position [582, 0]
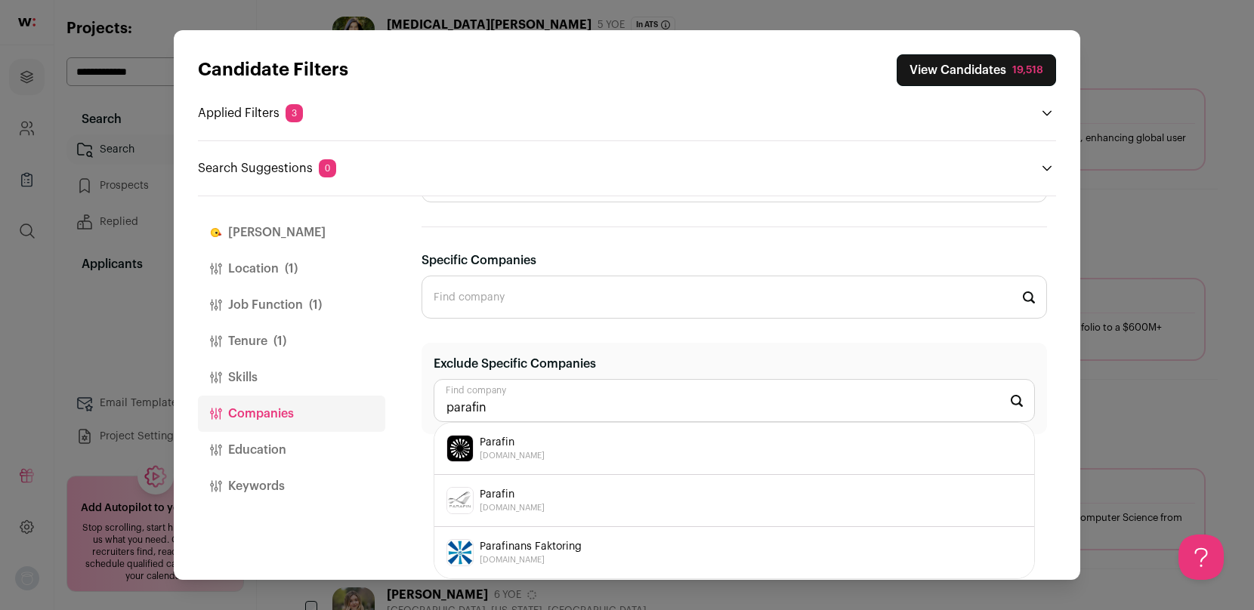
click at [548, 440] on div "Parafin parafin.com" at bounding box center [734, 448] width 576 height 27
type input "Parafin parafin.com"
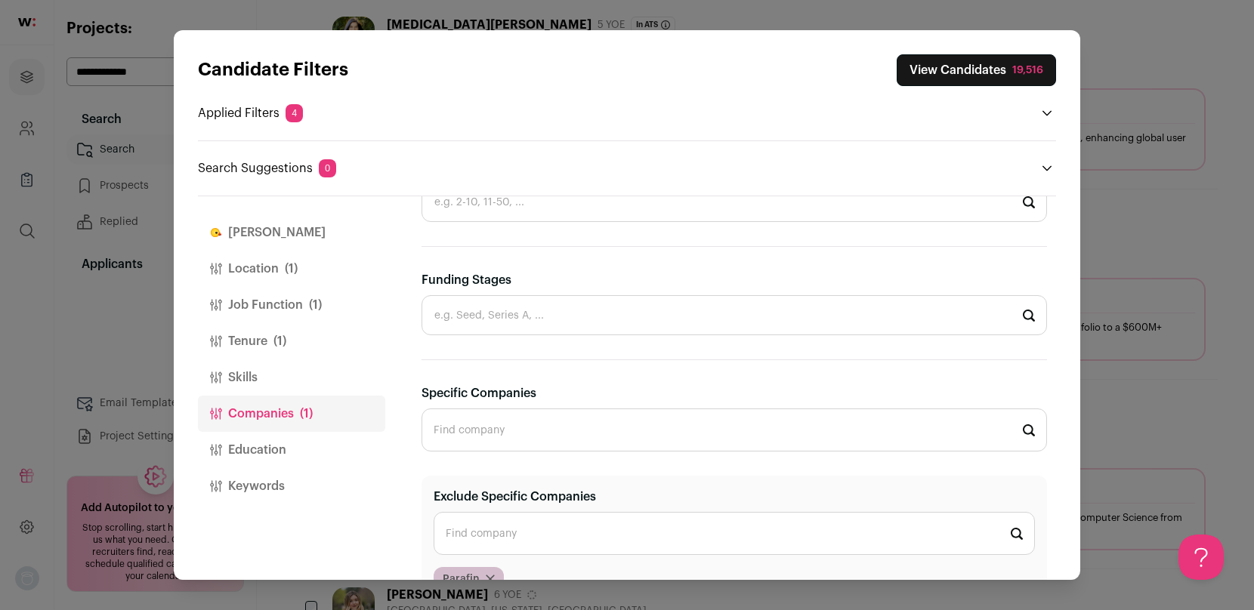
scroll to position [0, 0]
click at [536, 325] on input "Funding Stages" at bounding box center [733, 315] width 625 height 40
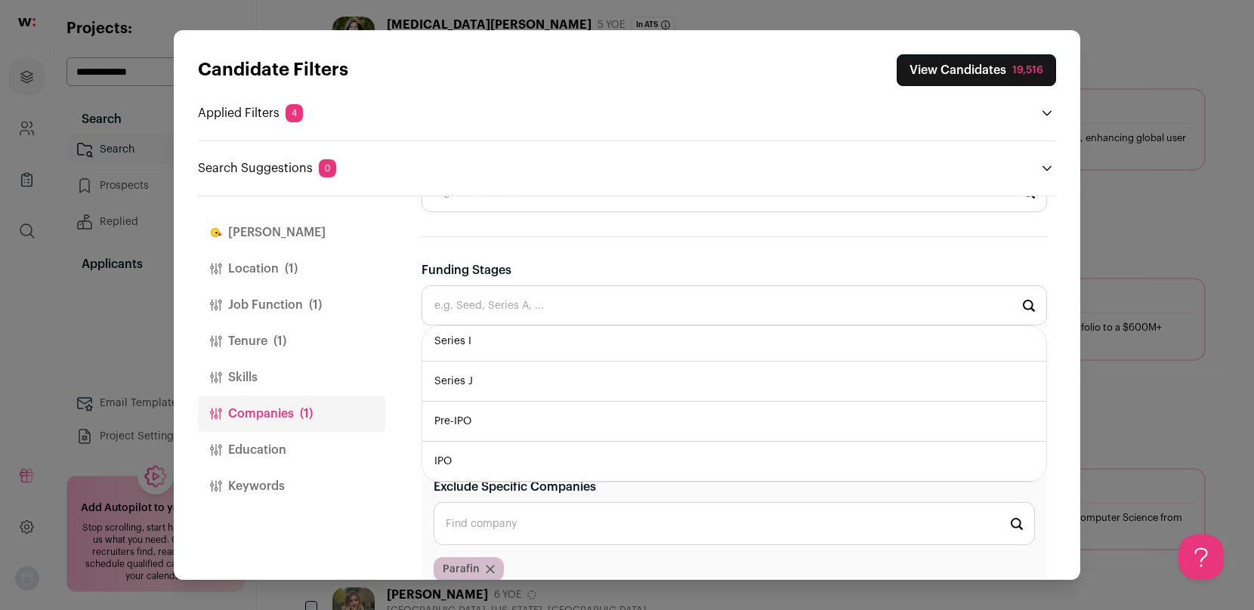
scroll to position [403, 0]
click at [387, 286] on div "Finch Location (1) Job Function (1) Tenure (1) Skills Companies (1) Education K…" at bounding box center [627, 387] width 858 height 383
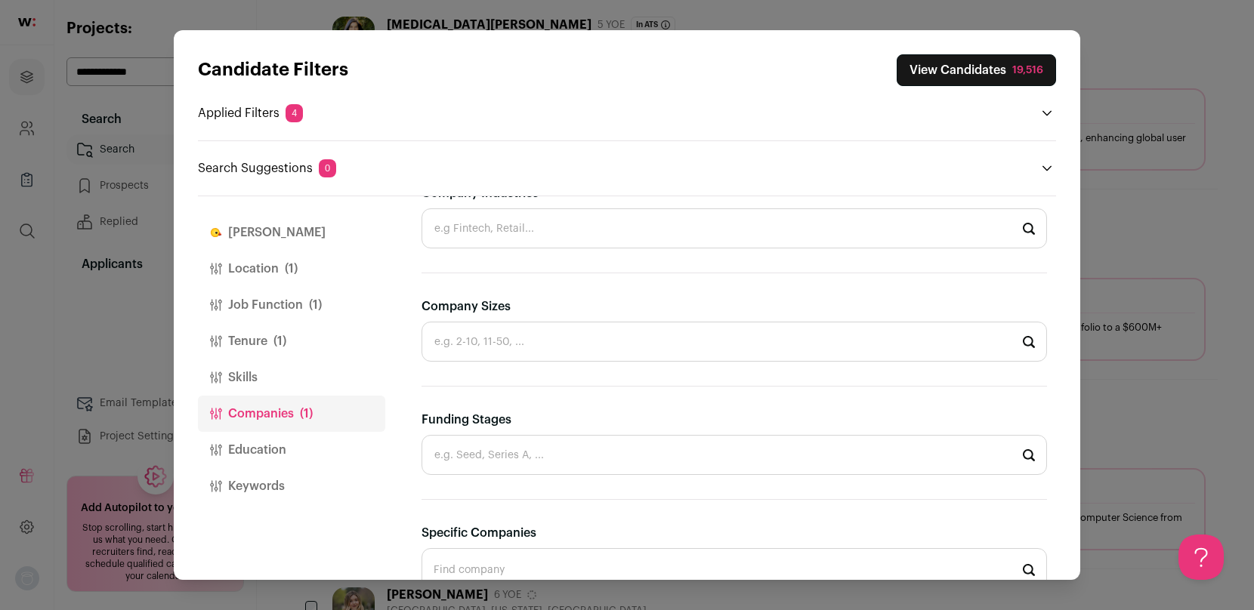
scroll to position [288, 0]
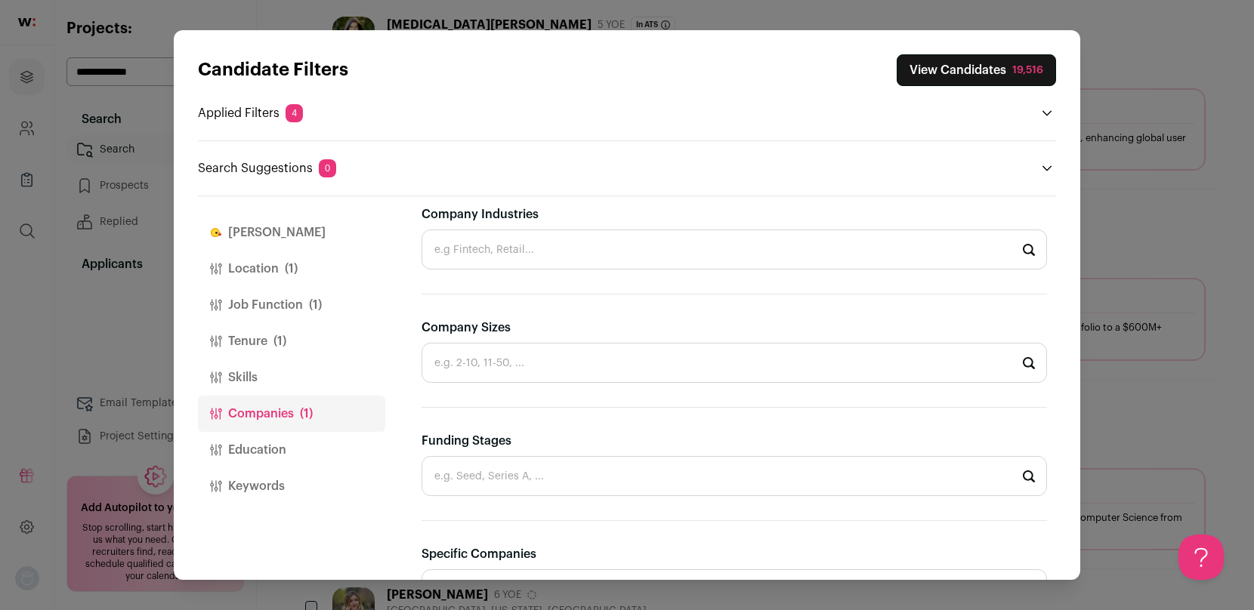
click at [515, 258] on input "Company Industries" at bounding box center [733, 250] width 625 height 40
click at [498, 293] on li "Fintech" at bounding box center [734, 290] width 624 height 40
type input "Fintech"
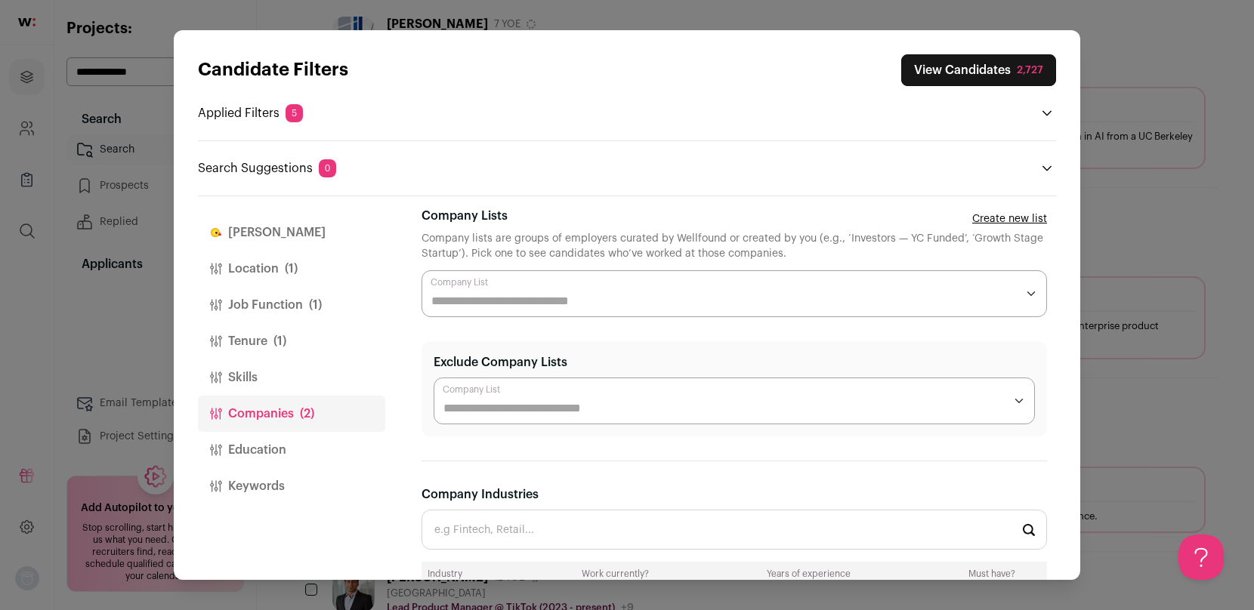
scroll to position [10, 0]
click at [263, 339] on button "Tenure (1)" at bounding box center [291, 341] width 187 height 36
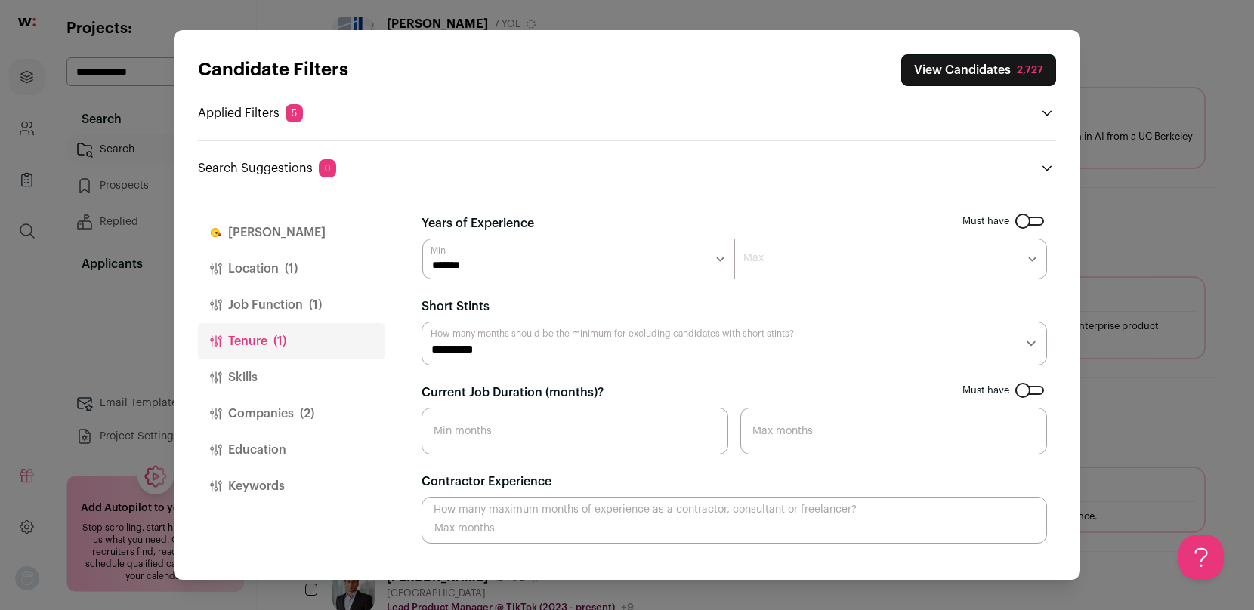
click at [269, 307] on button "Job Function (1)" at bounding box center [291, 305] width 187 height 36
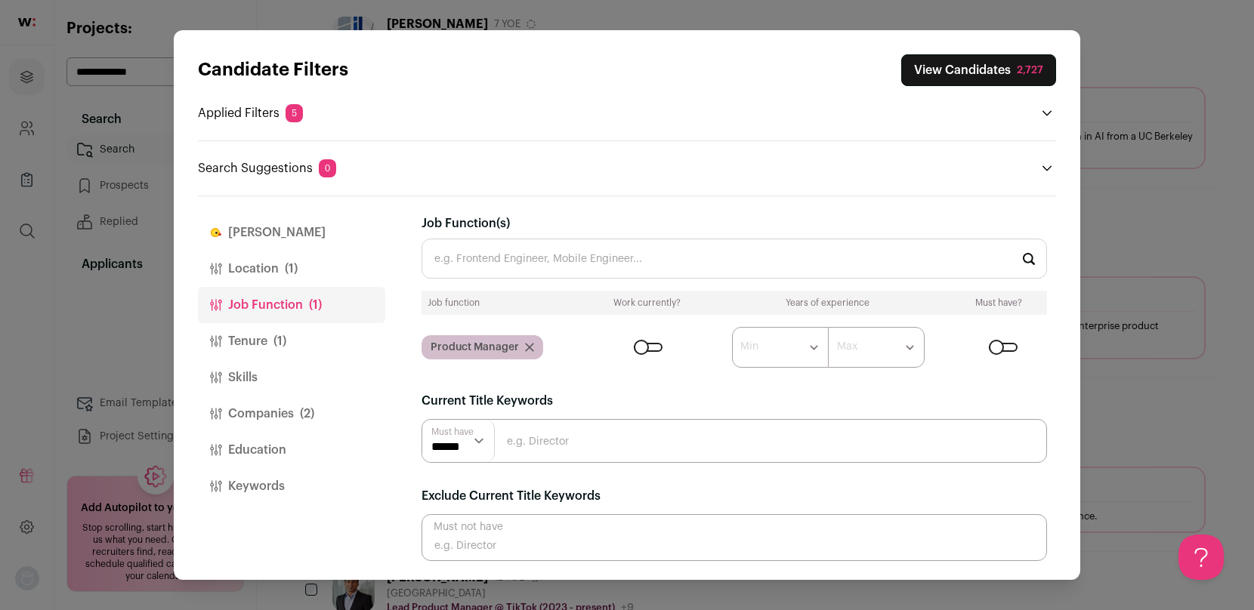
click at [949, 73] on button "View Candidates 2,727" at bounding box center [978, 70] width 155 height 32
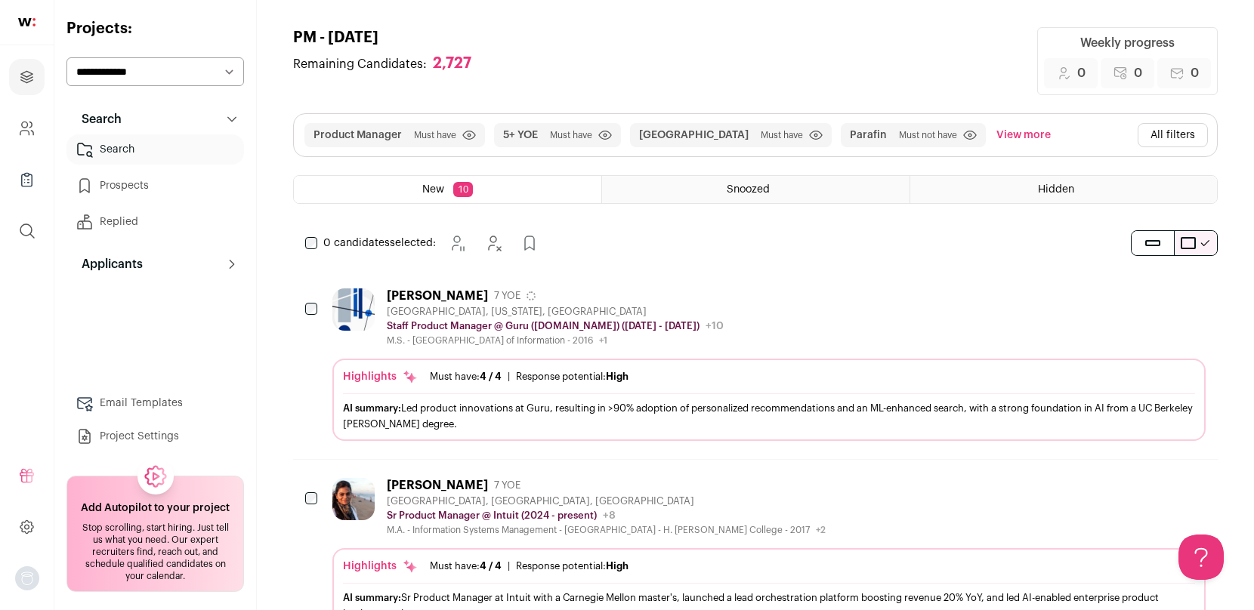
click at [1159, 130] on button "All filters" at bounding box center [1172, 135] width 70 height 24
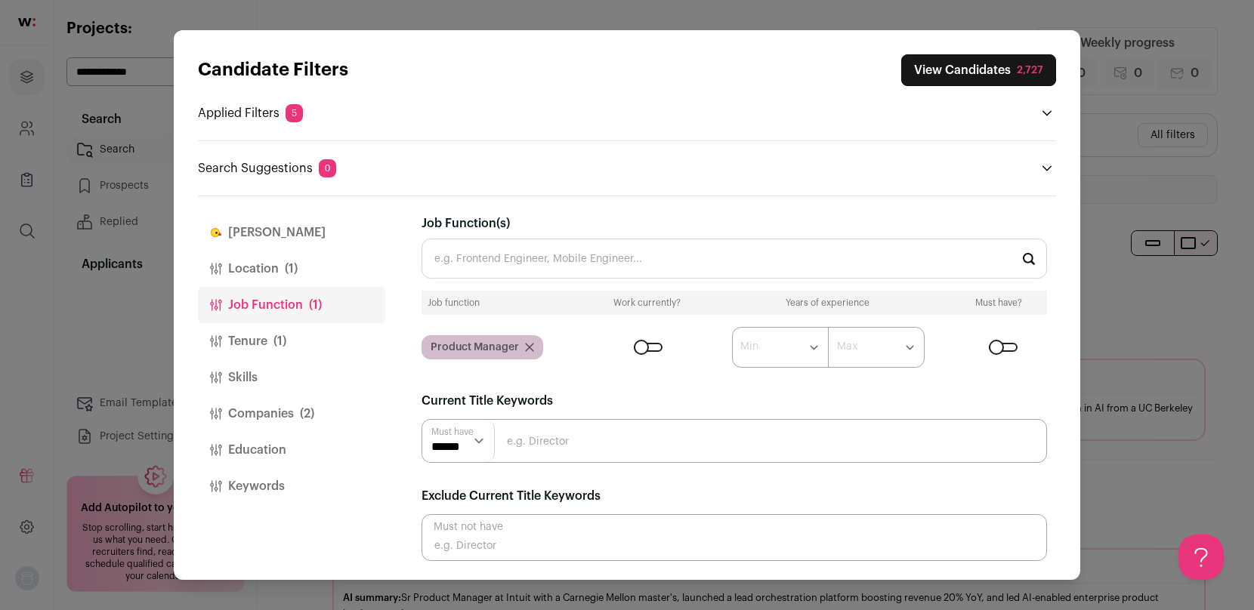
click at [543, 539] on input "Close modal via background" at bounding box center [733, 537] width 625 height 47
type input "director"
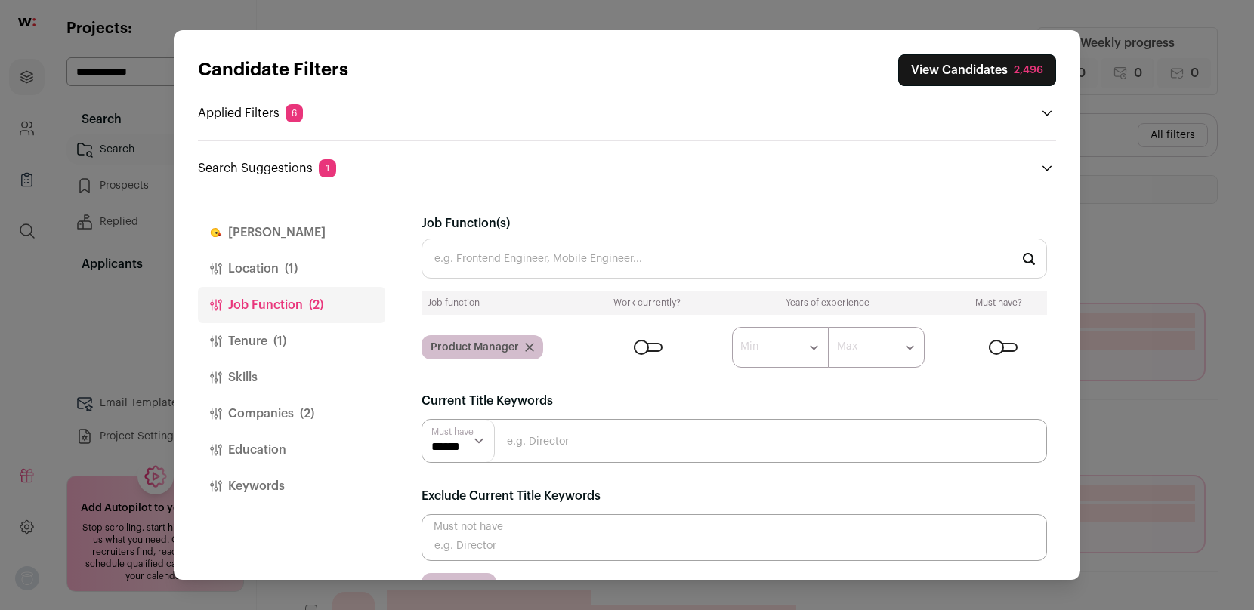
scroll to position [36, 0]
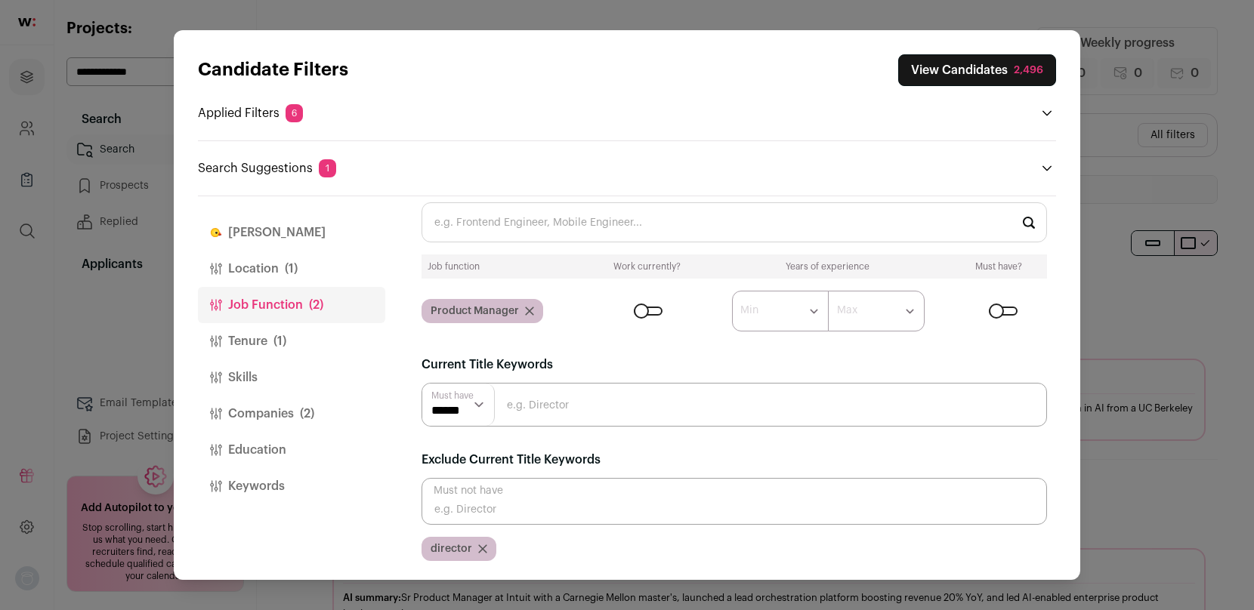
click at [526, 511] on input "Close modal via background" at bounding box center [733, 501] width 625 height 47
type input "head"
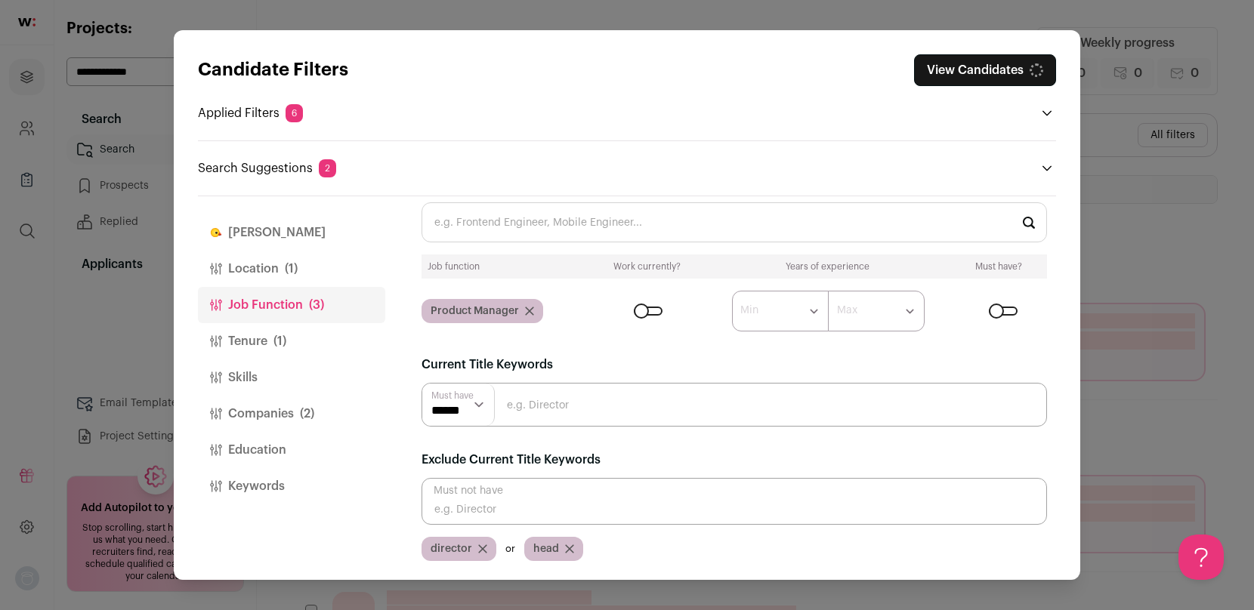
click at [511, 505] on input "Close modal via background" at bounding box center [733, 501] width 625 height 47
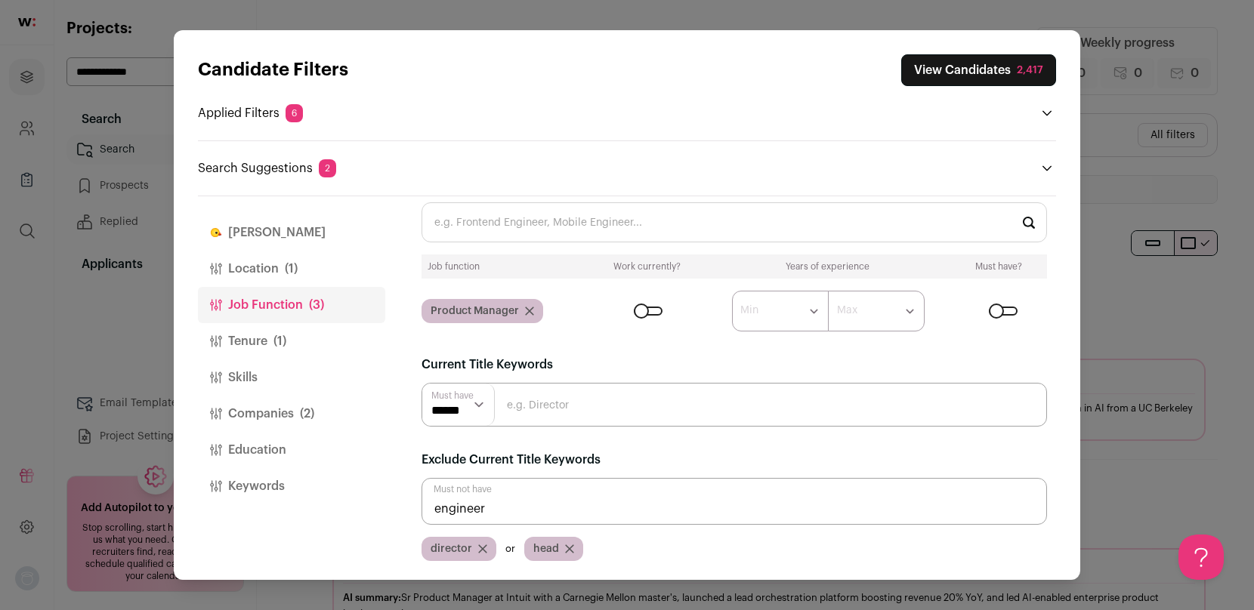
type input "engineer"
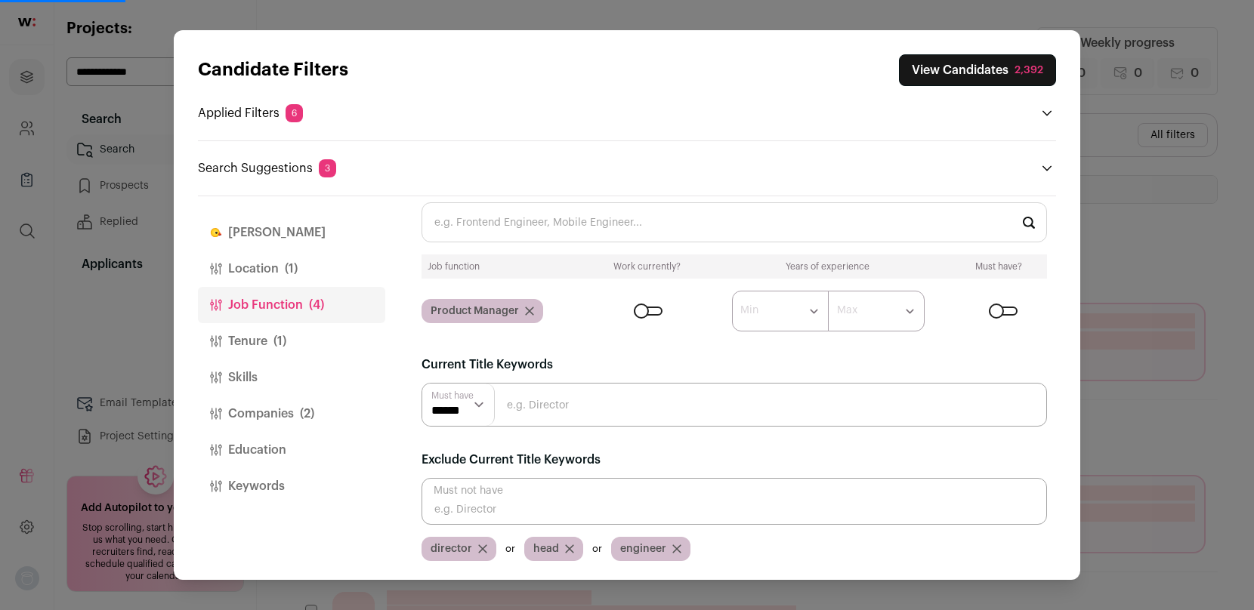
click at [1151, 216] on div "Candidate Filters View Candidates 2,392 Applied Filters 6 Product Manager Must …" at bounding box center [627, 305] width 1254 height 610
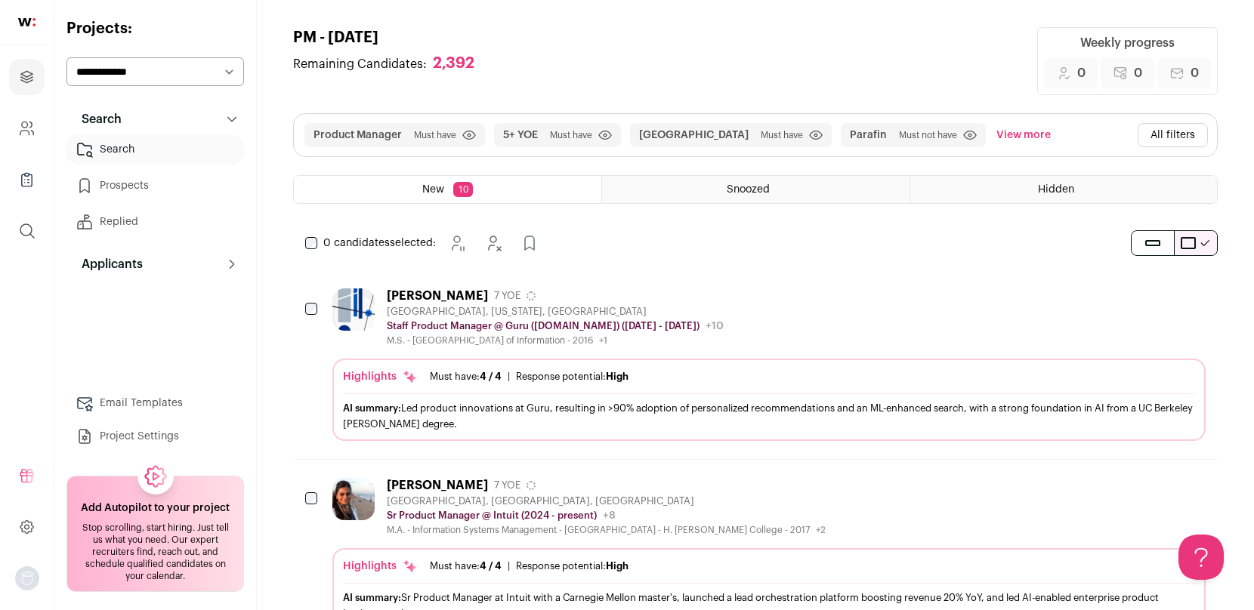
click at [1159, 137] on button "All filters" at bounding box center [1172, 135] width 70 height 24
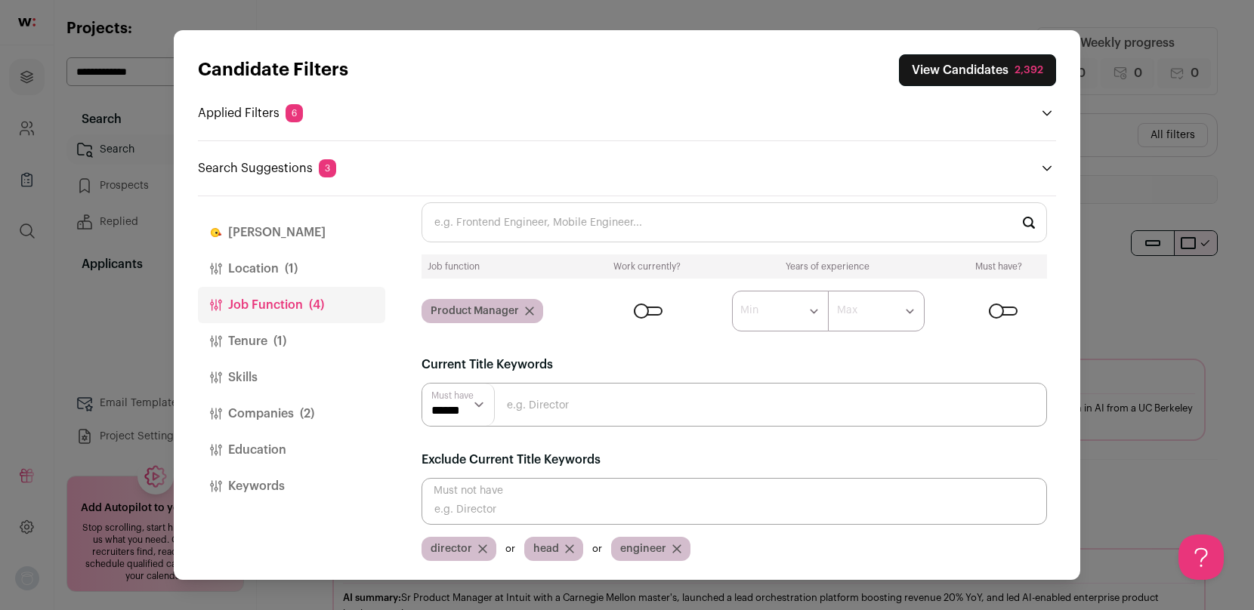
click at [509, 513] on input "Close modal via background" at bounding box center [733, 501] width 625 height 47
type input "engineering"
click at [508, 517] on input "Close modal via background" at bounding box center [733, 501] width 625 height 47
click at [961, 73] on button "View Candidates 2,341" at bounding box center [978, 70] width 156 height 32
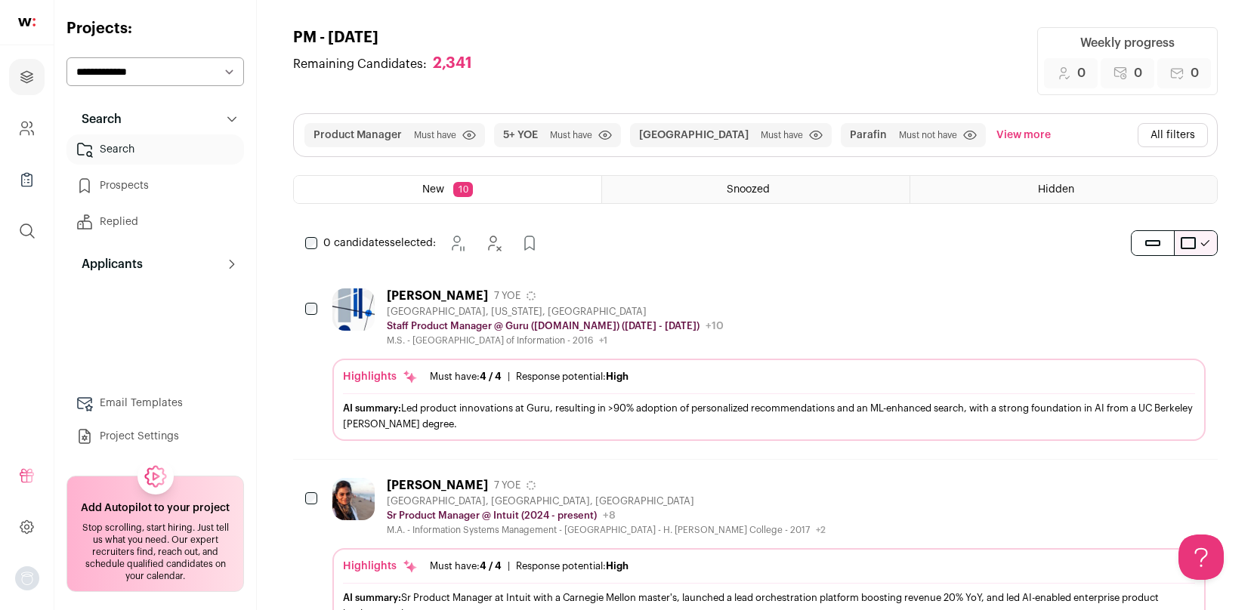
click at [1190, 133] on button "All filters" at bounding box center [1172, 135] width 70 height 24
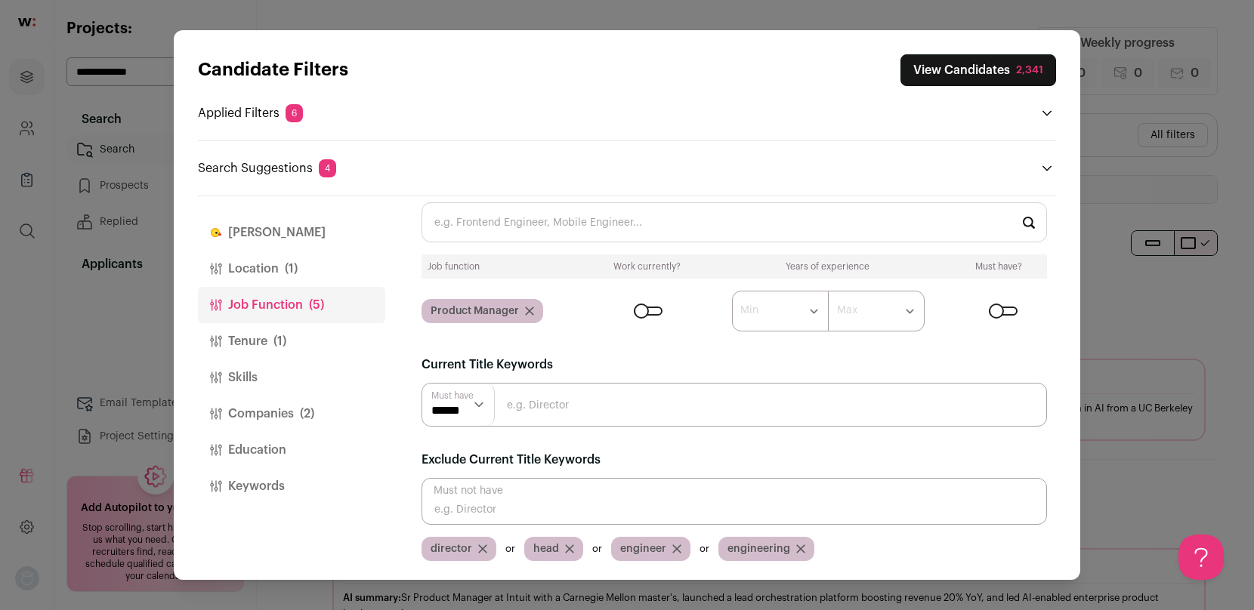
click at [277, 411] on button "Companies (2)" at bounding box center [291, 414] width 187 height 36
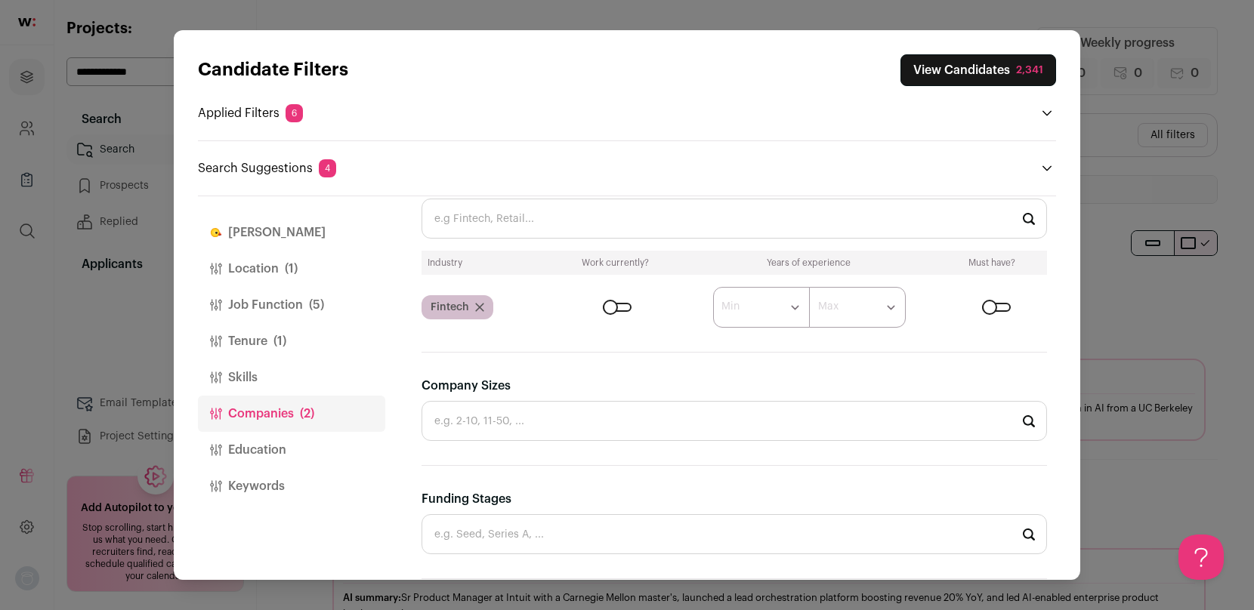
scroll to position [326, 0]
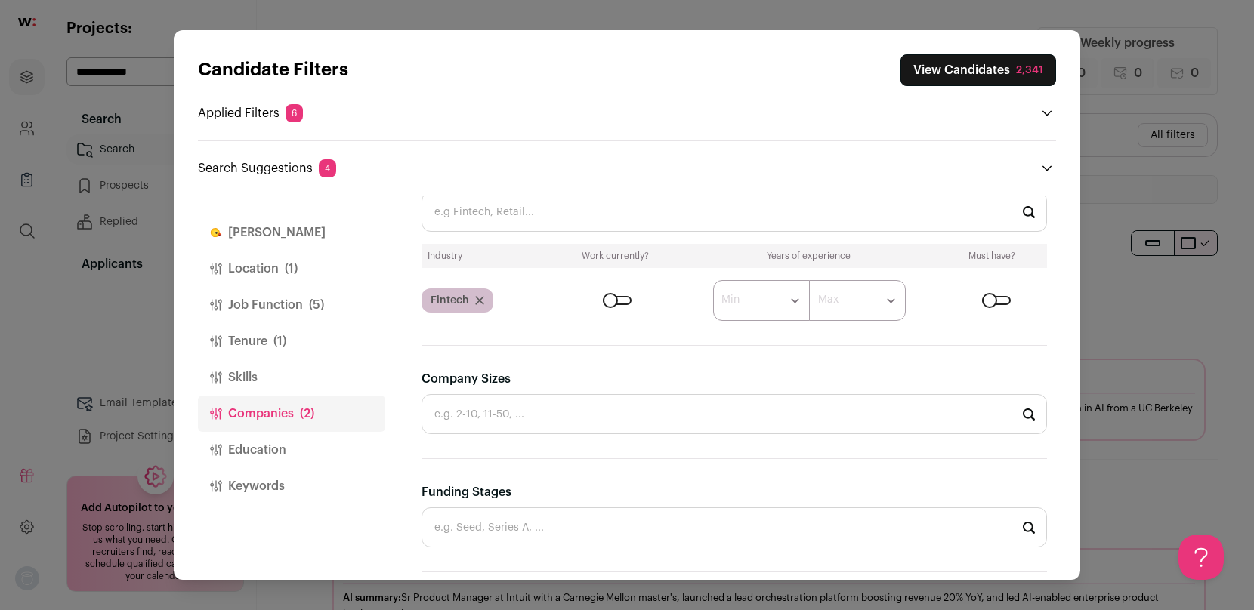
click at [612, 299] on div "Close modal via background" at bounding box center [617, 300] width 29 height 9
click at [294, 302] on button "Job Function (5)" at bounding box center [291, 305] width 187 height 36
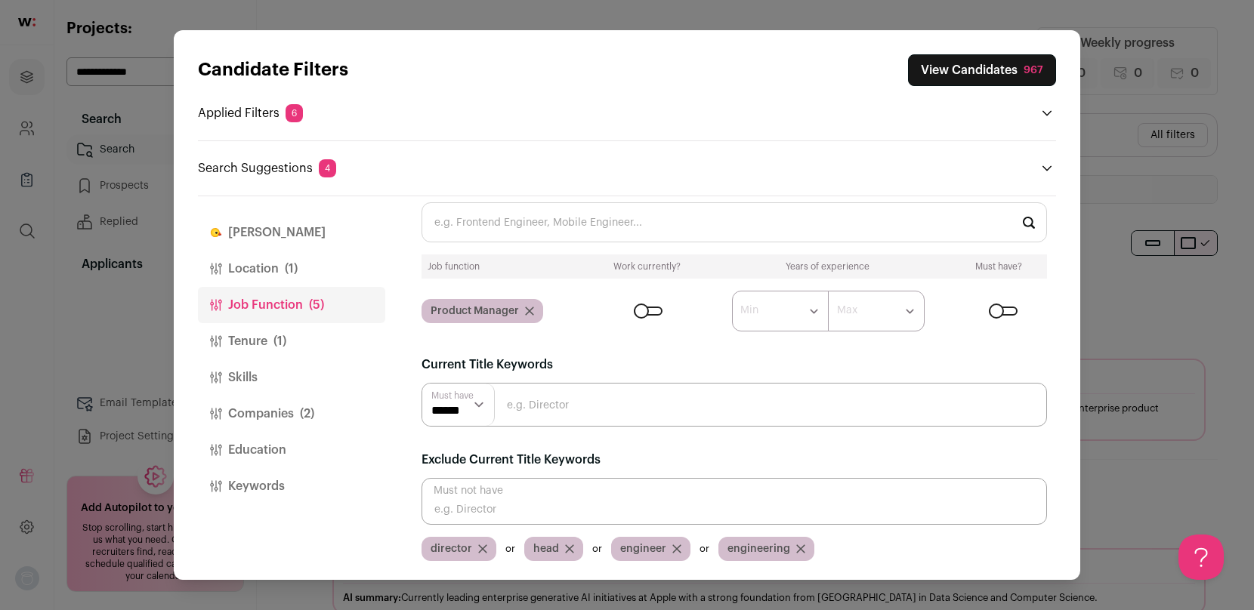
scroll to position [36, 0]
click at [267, 342] on button "Tenure (1)" at bounding box center [291, 341] width 187 height 36
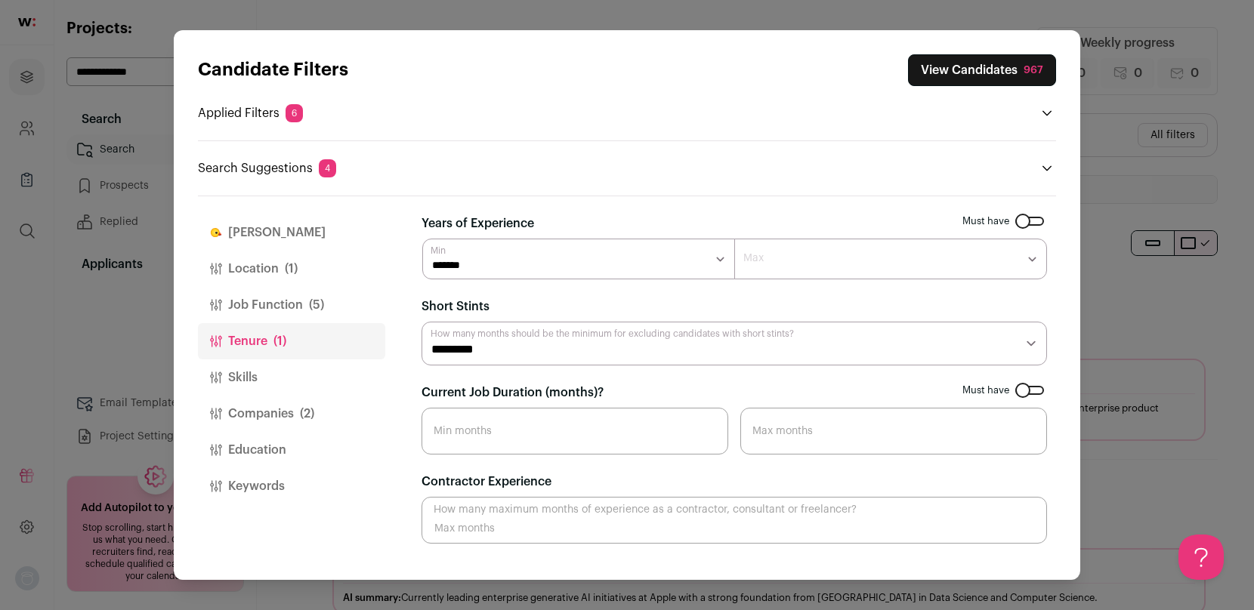
scroll to position [0, 0]
click at [969, 69] on button "View Candidates 967" at bounding box center [982, 70] width 148 height 32
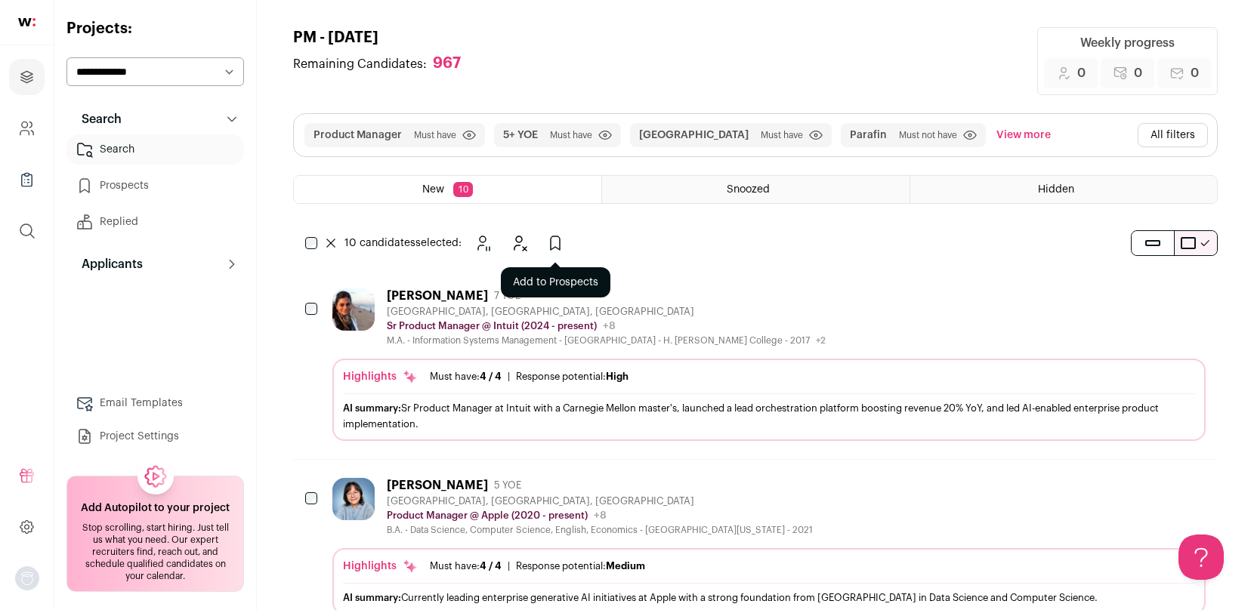
click at [560, 244] on icon "Add to Prospects" at bounding box center [555, 243] width 18 height 18
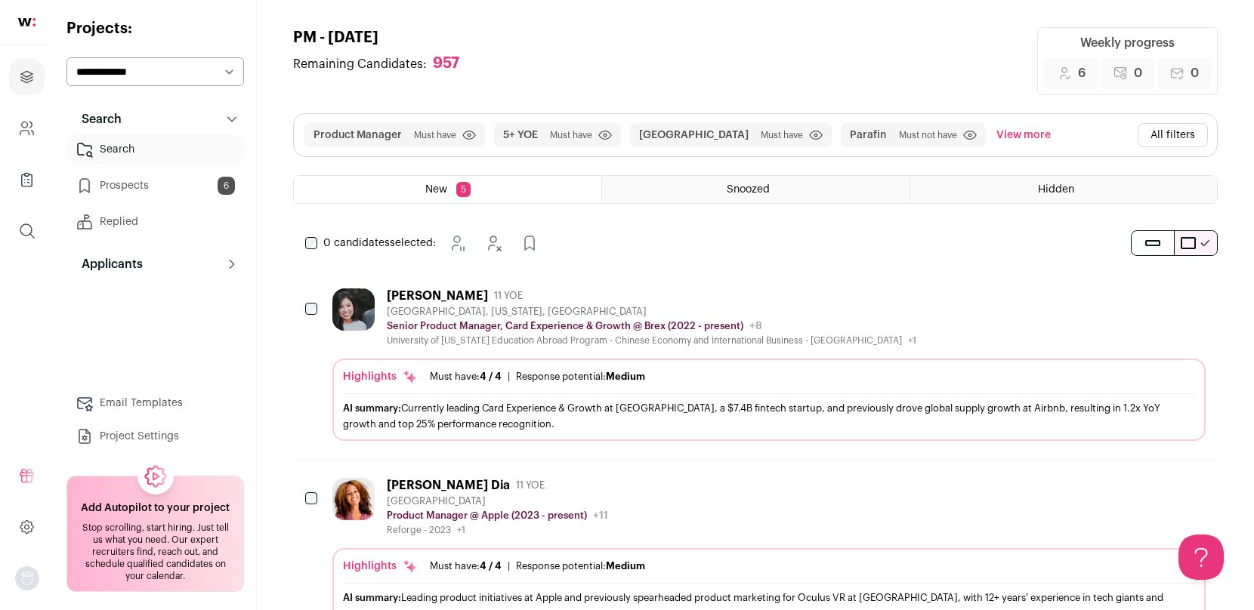
click at [532, 246] on form at bounding box center [529, 243] width 30 height 30
click at [554, 243] on icon "Add to Prospects" at bounding box center [549, 243] width 9 height 14
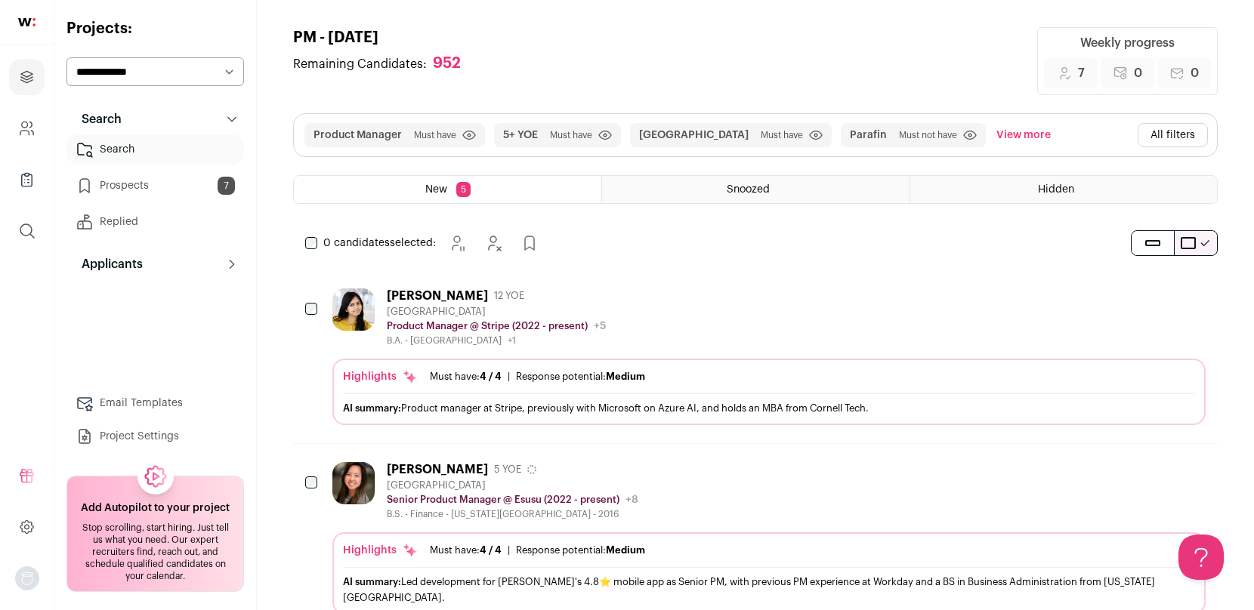
click at [317, 238] on div "0 candidates selected: [GEOGRAPHIC_DATA] Hide Add to Prospects" at bounding box center [425, 243] width 264 height 30
click at [553, 245] on icon "Add to Prospects" at bounding box center [549, 243] width 18 height 18
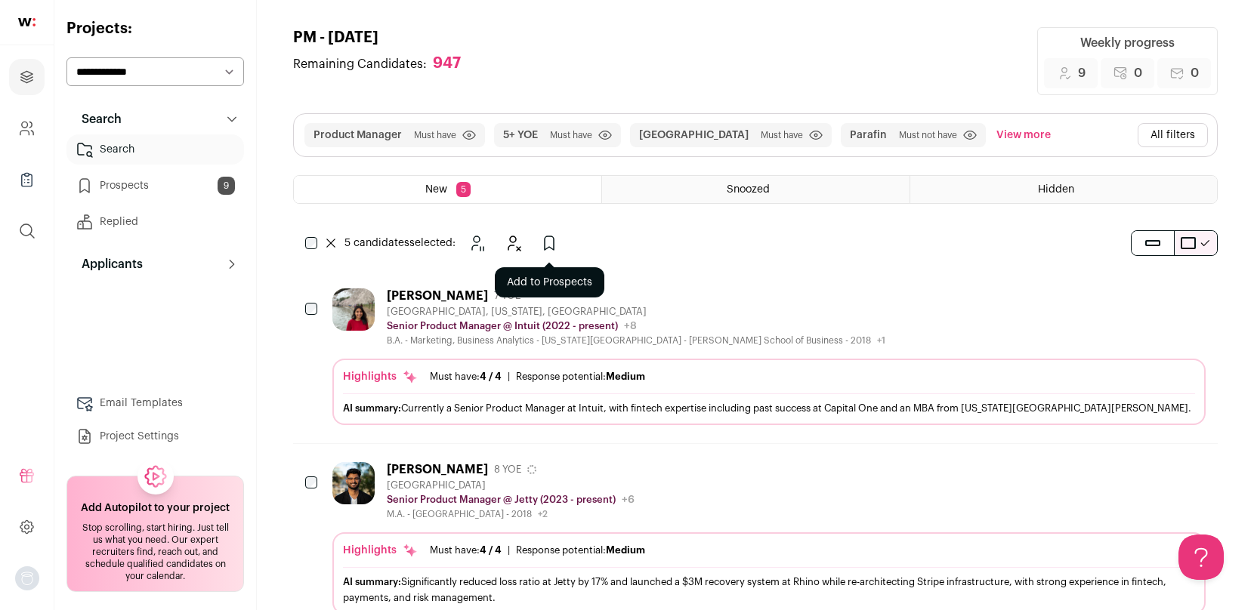
click at [552, 246] on icon "Add to Prospects" at bounding box center [549, 243] width 18 height 18
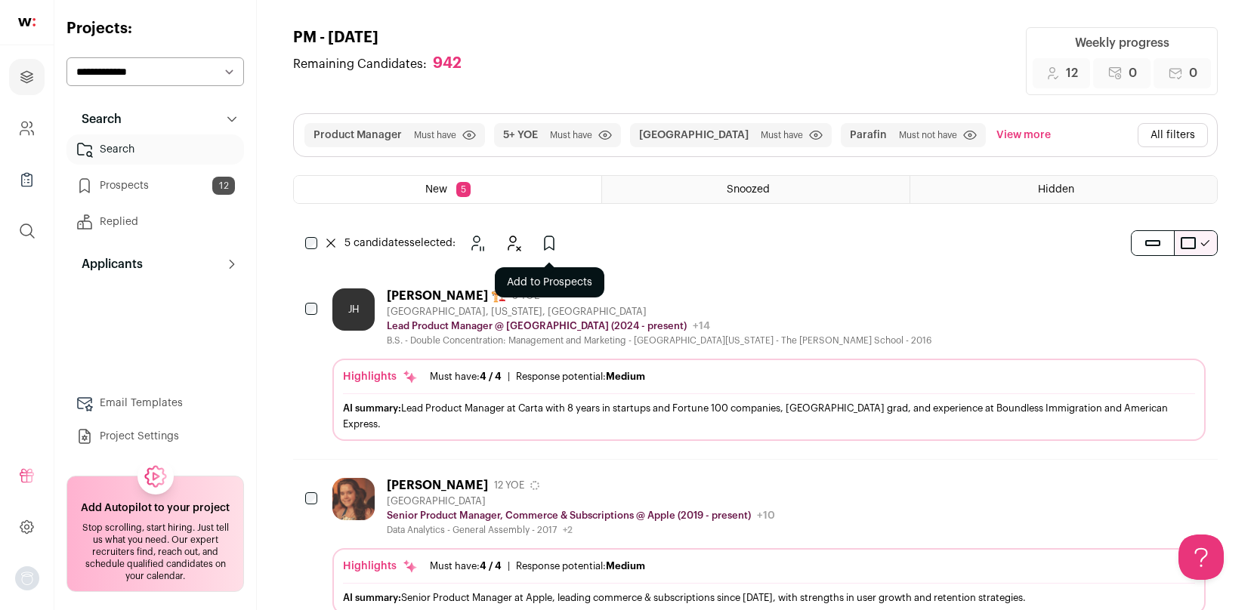
click at [548, 245] on icon "Add to Prospects" at bounding box center [549, 243] width 18 height 18
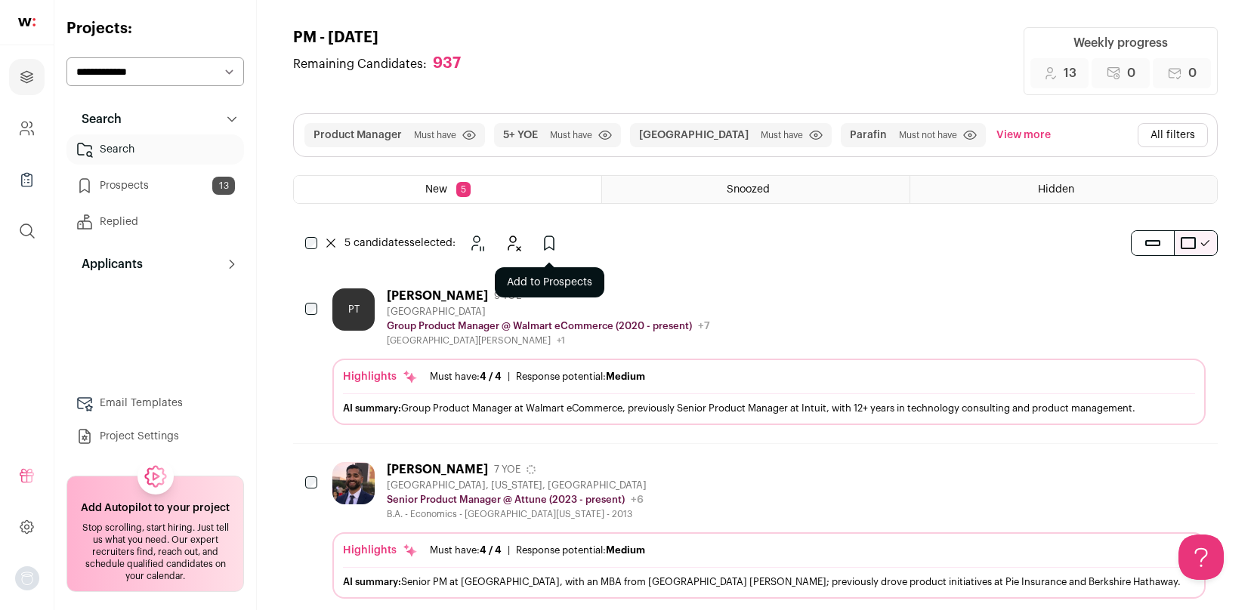
click at [553, 244] on icon "Add to Prospects" at bounding box center [549, 243] width 18 height 18
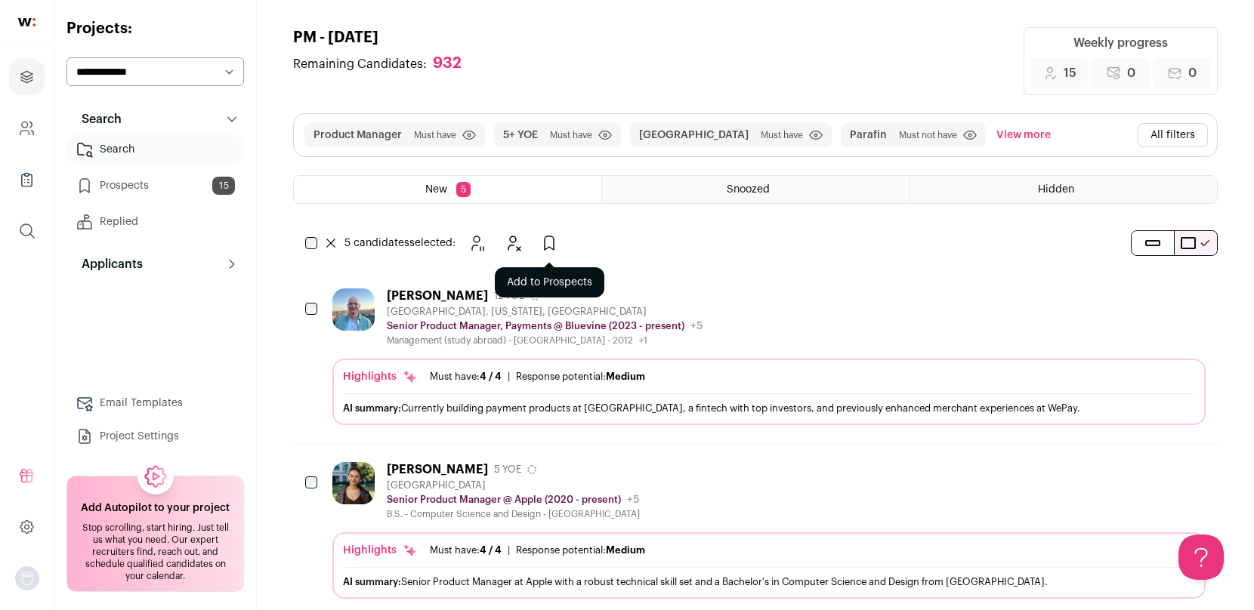
click at [547, 250] on icon "Add to Prospects" at bounding box center [549, 243] width 18 height 18
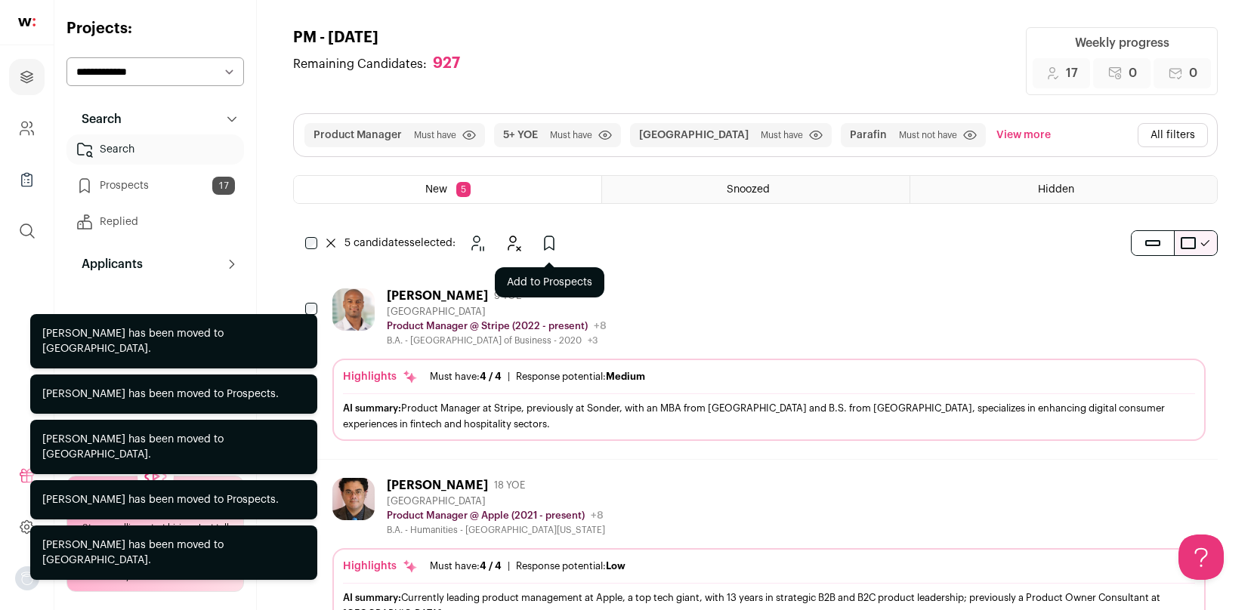
click at [557, 245] on icon "Add to Prospects" at bounding box center [549, 243] width 18 height 18
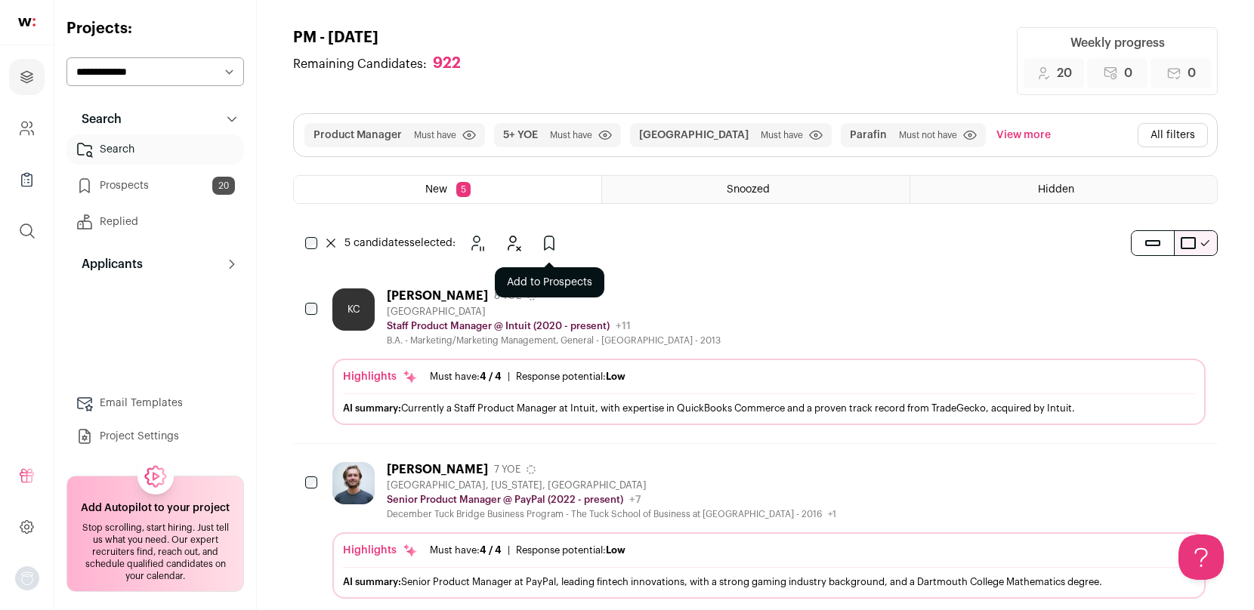
click at [548, 244] on icon "Add to Prospects" at bounding box center [549, 243] width 18 height 18
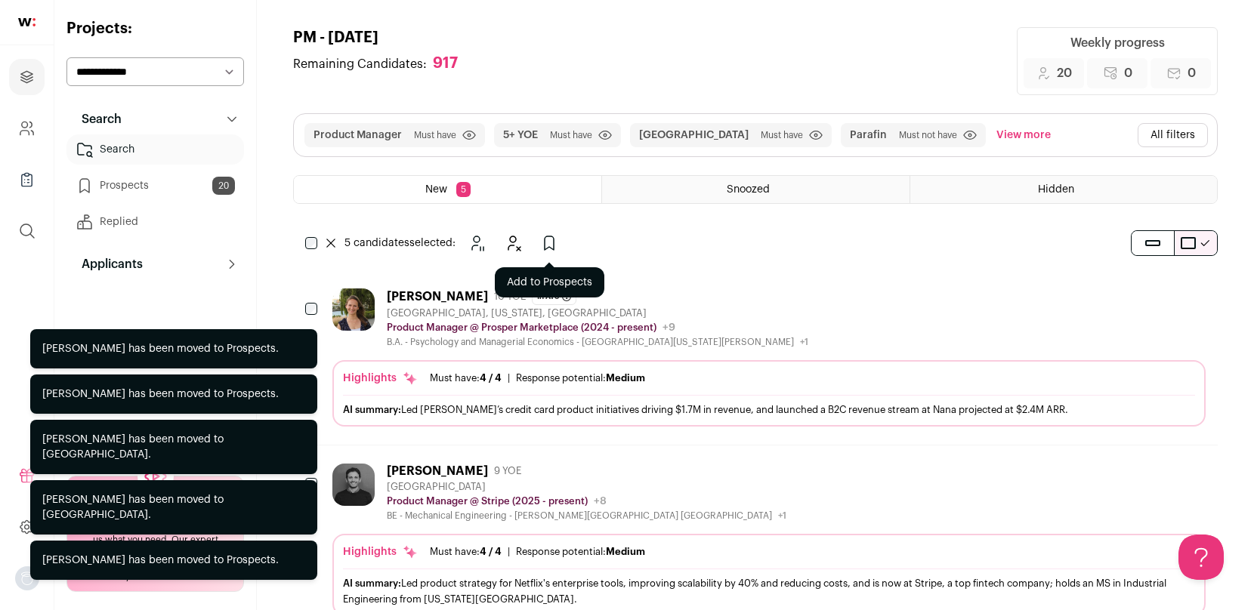
click at [554, 236] on icon "Add to Prospects" at bounding box center [549, 243] width 18 height 18
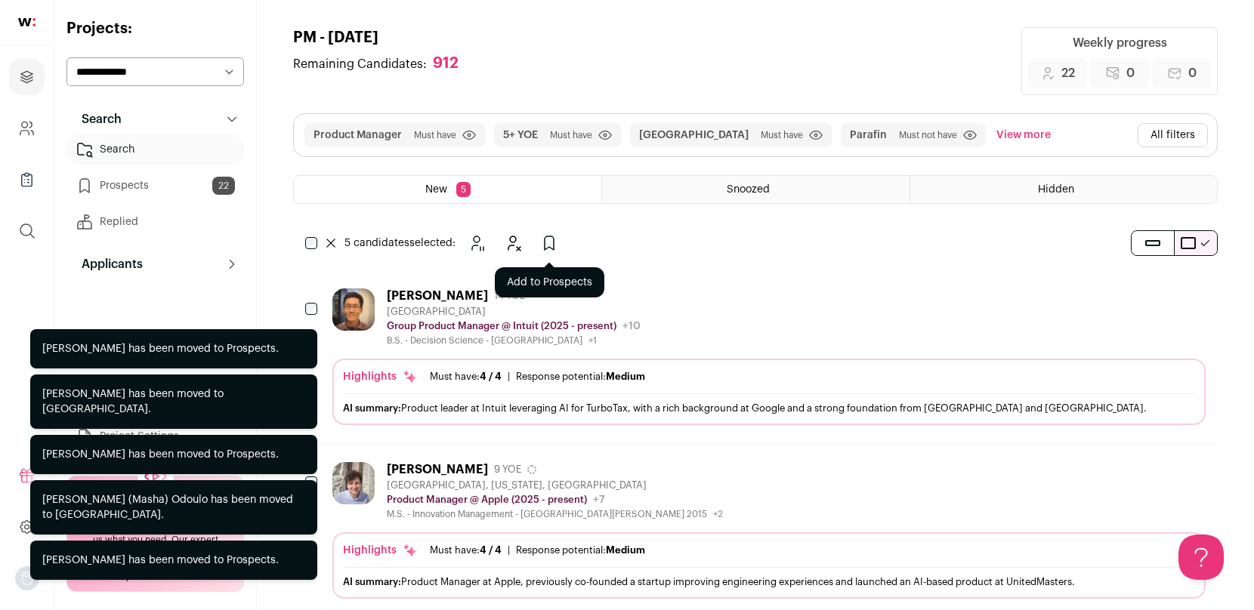
click at [548, 242] on icon "Add to Prospects" at bounding box center [549, 243] width 18 height 18
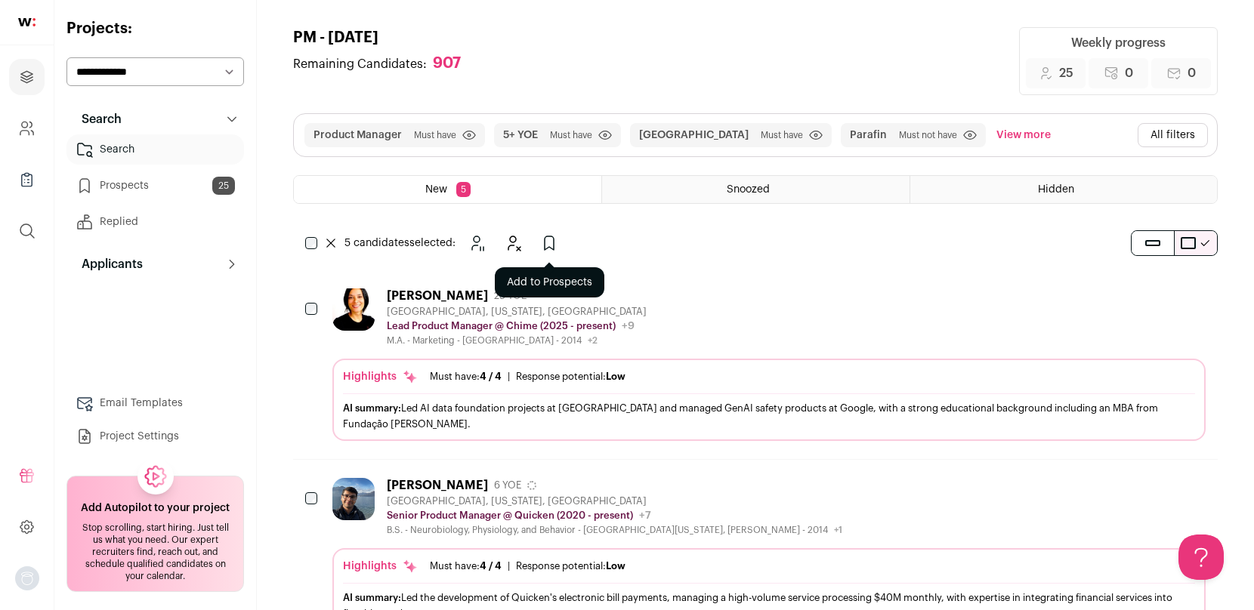
click at [548, 240] on icon "Add to Prospects" at bounding box center [549, 243] width 18 height 18
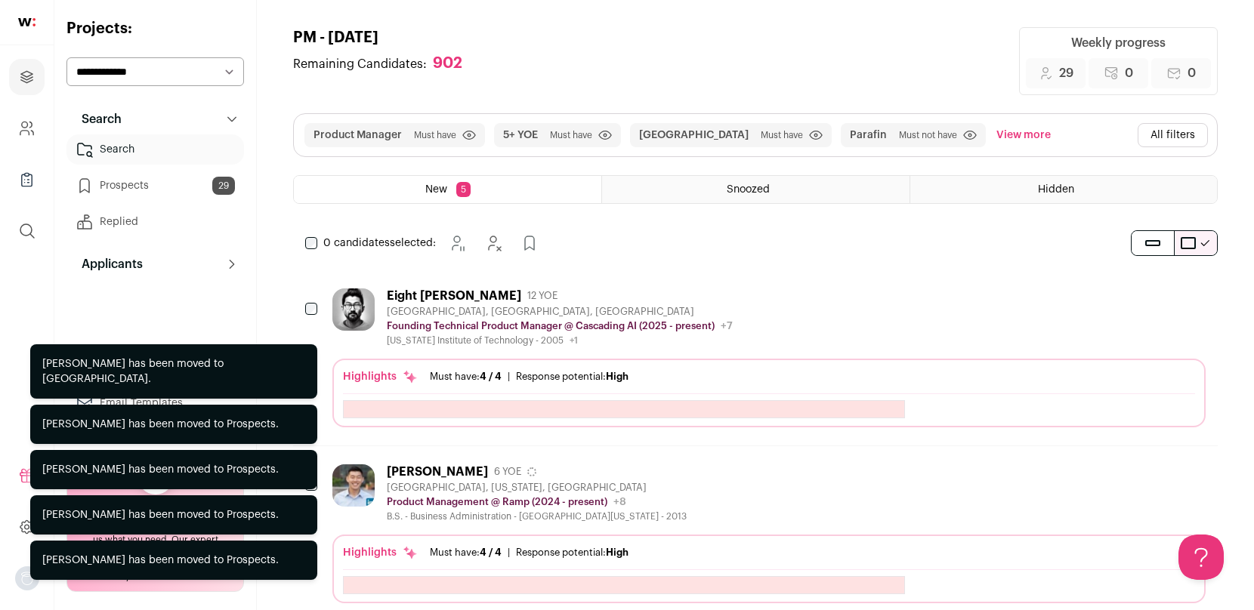
click at [308, 234] on div "0 candidates selected: [GEOGRAPHIC_DATA] Hide Add to Prospects" at bounding box center [425, 243] width 264 height 30
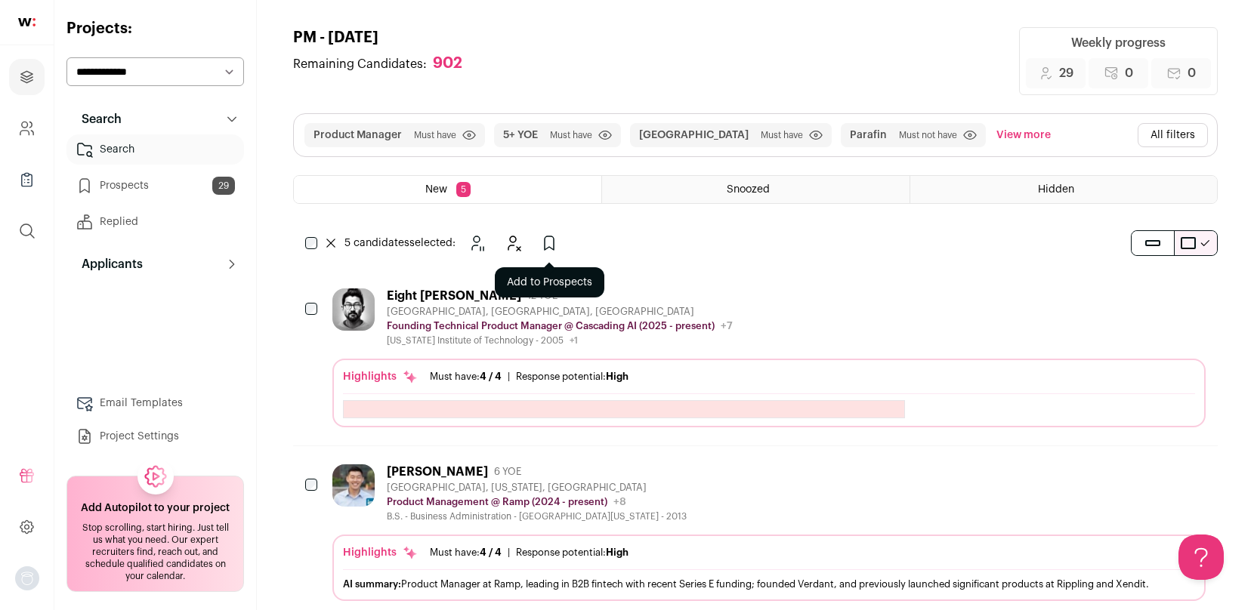
click at [560, 251] on button "Add to Prospects" at bounding box center [549, 243] width 30 height 30
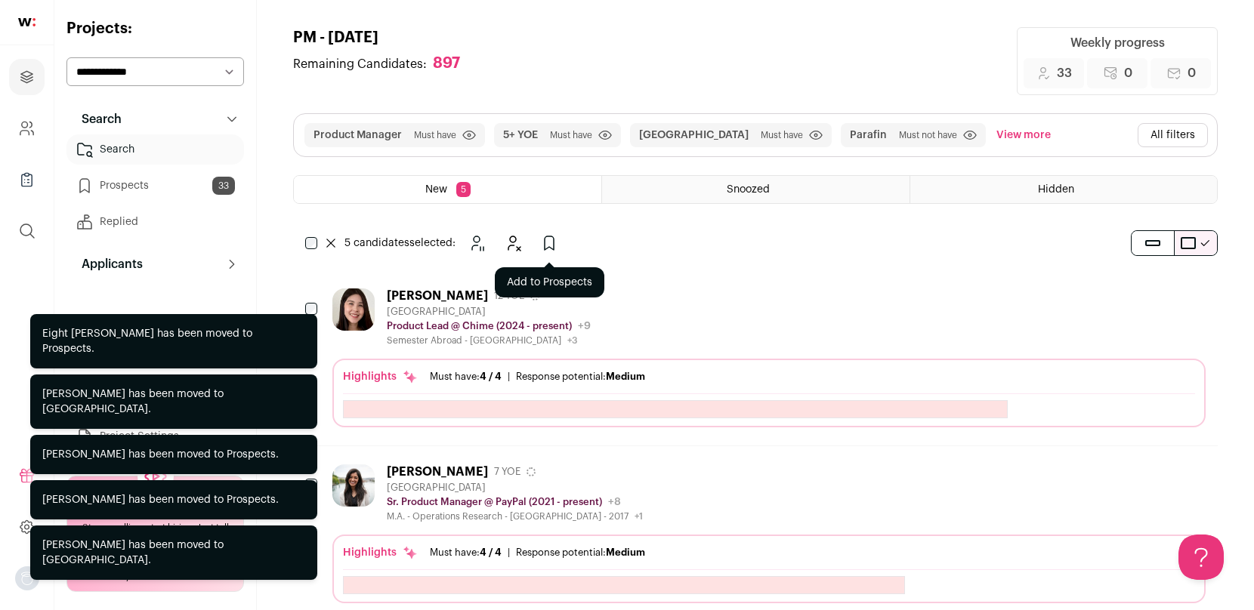
click at [554, 247] on icon "Add to Prospects" at bounding box center [549, 243] width 9 height 14
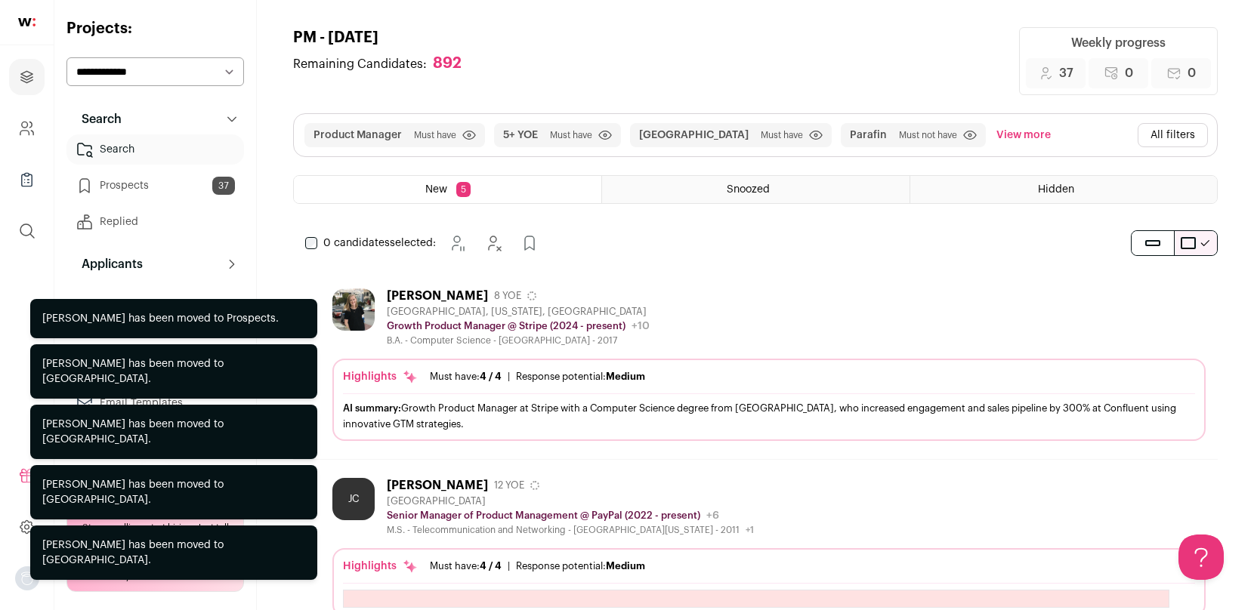
click at [304, 241] on div "0 candidates selected: [GEOGRAPHIC_DATA] Hide Add to Prospects" at bounding box center [425, 243] width 264 height 30
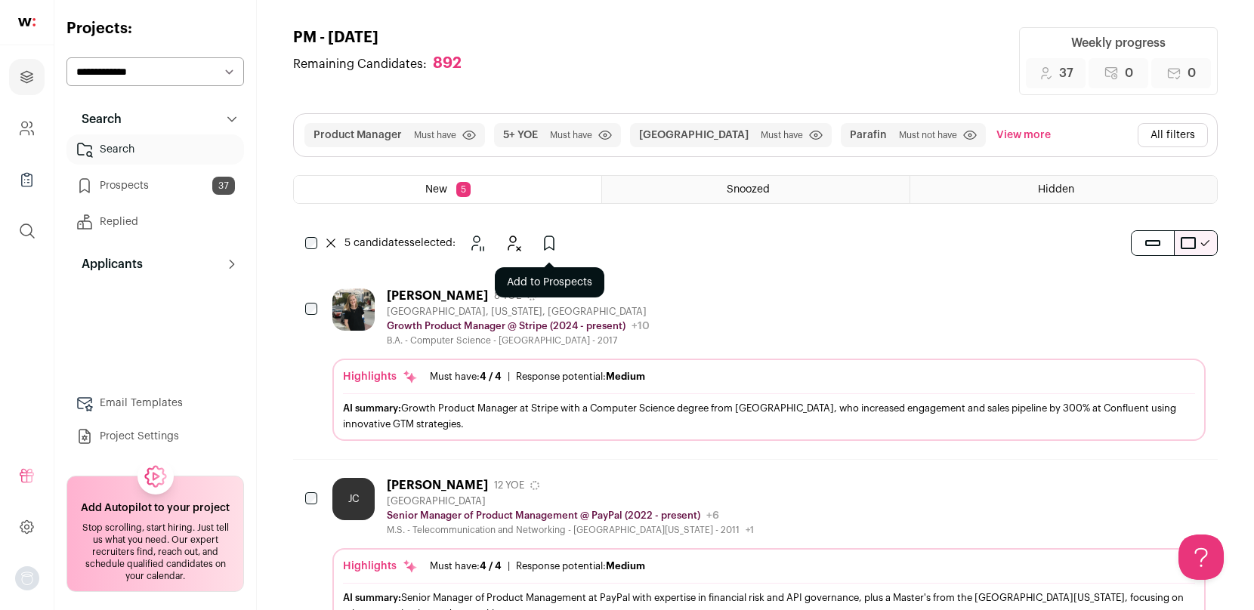
click at [535, 244] on button "Add to Prospects" at bounding box center [549, 243] width 30 height 30
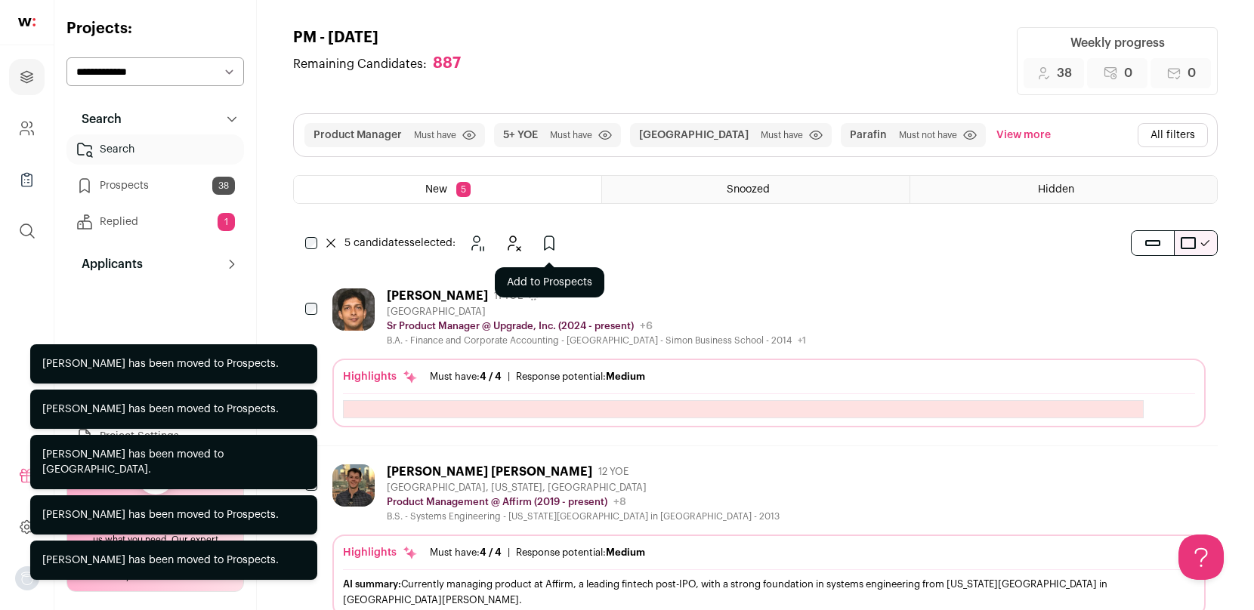
click at [548, 243] on icon "Add to Prospects" at bounding box center [549, 243] width 18 height 18
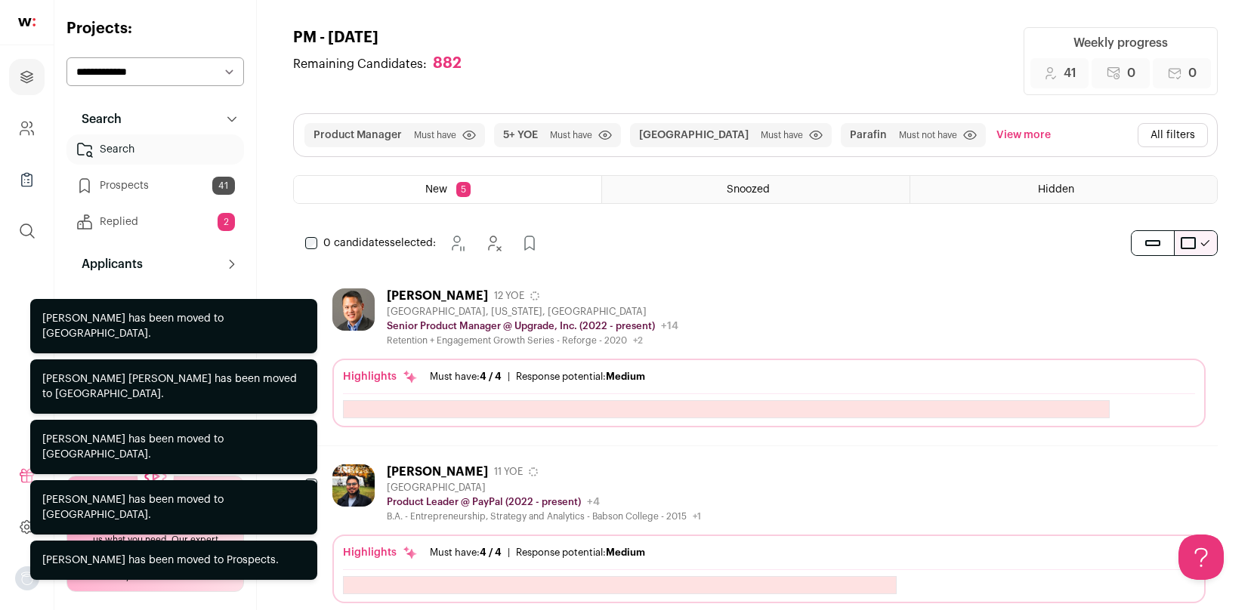
click at [304, 241] on div "0 candidates selected: [GEOGRAPHIC_DATA] Hide Add to Prospects" at bounding box center [425, 243] width 264 height 30
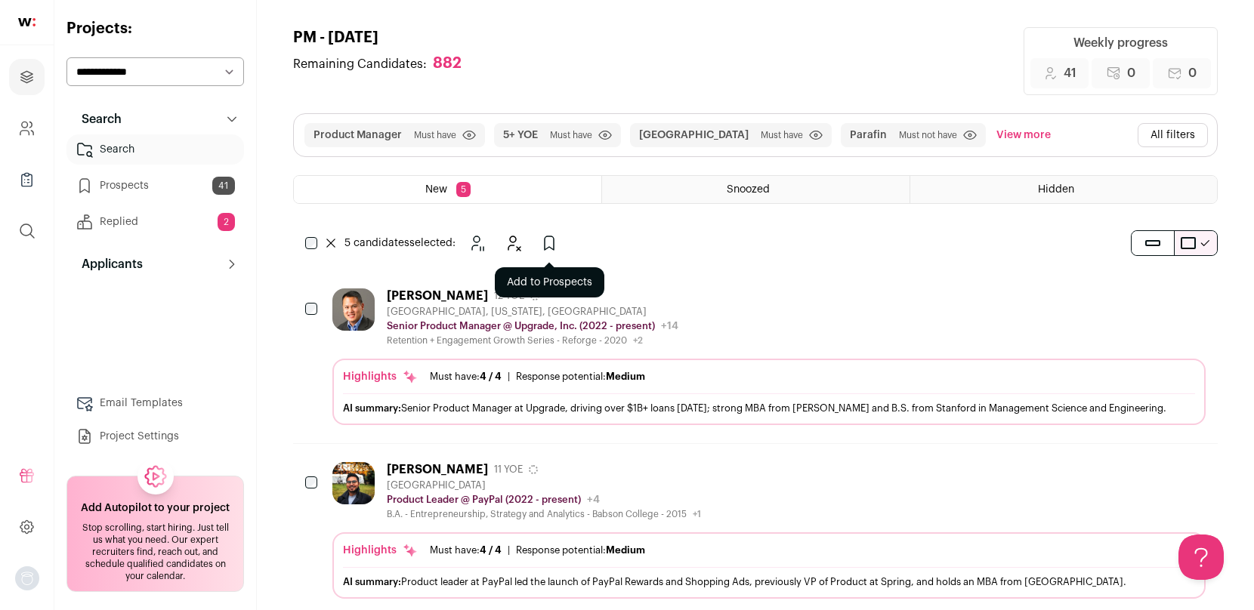
click at [545, 245] on icon "Add to Prospects" at bounding box center [549, 243] width 9 height 14
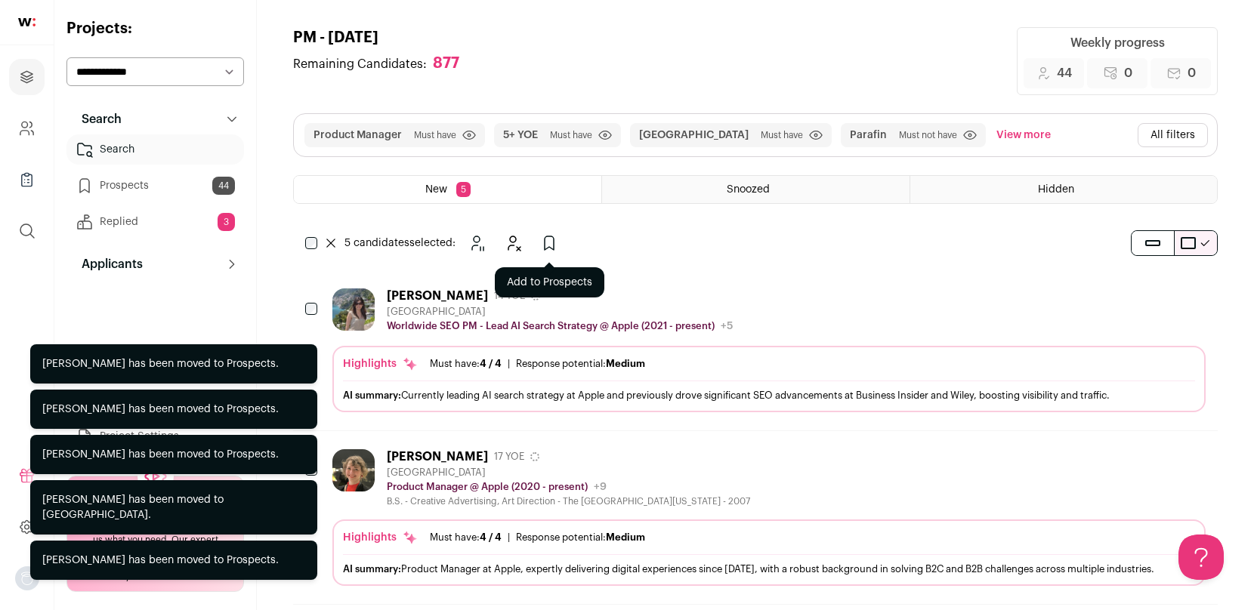
click at [557, 239] on icon "Add to Prospects" at bounding box center [549, 243] width 18 height 18
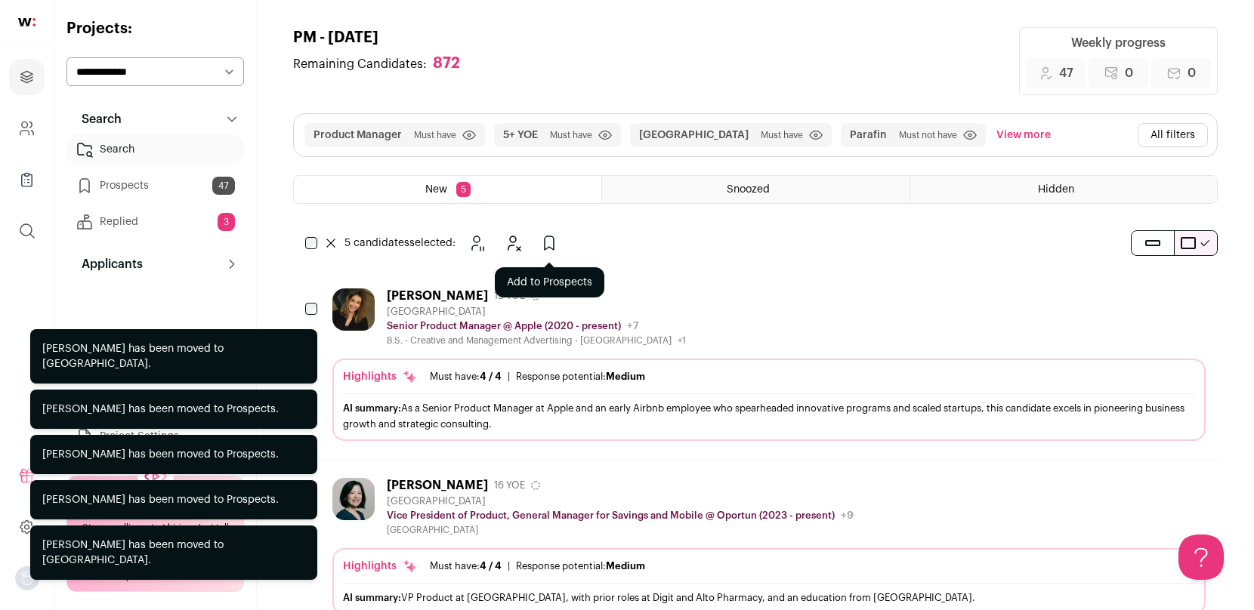
click at [543, 250] on icon "Add to Prospects" at bounding box center [549, 243] width 18 height 18
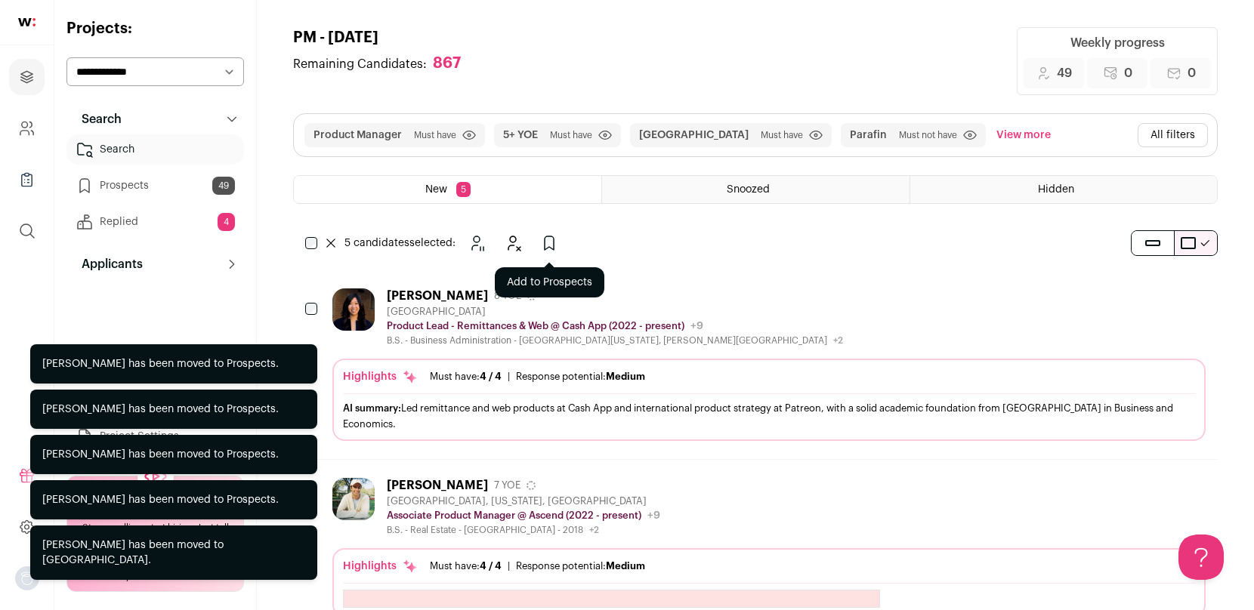
click at [551, 251] on icon "Add to Prospects" at bounding box center [549, 243] width 18 height 18
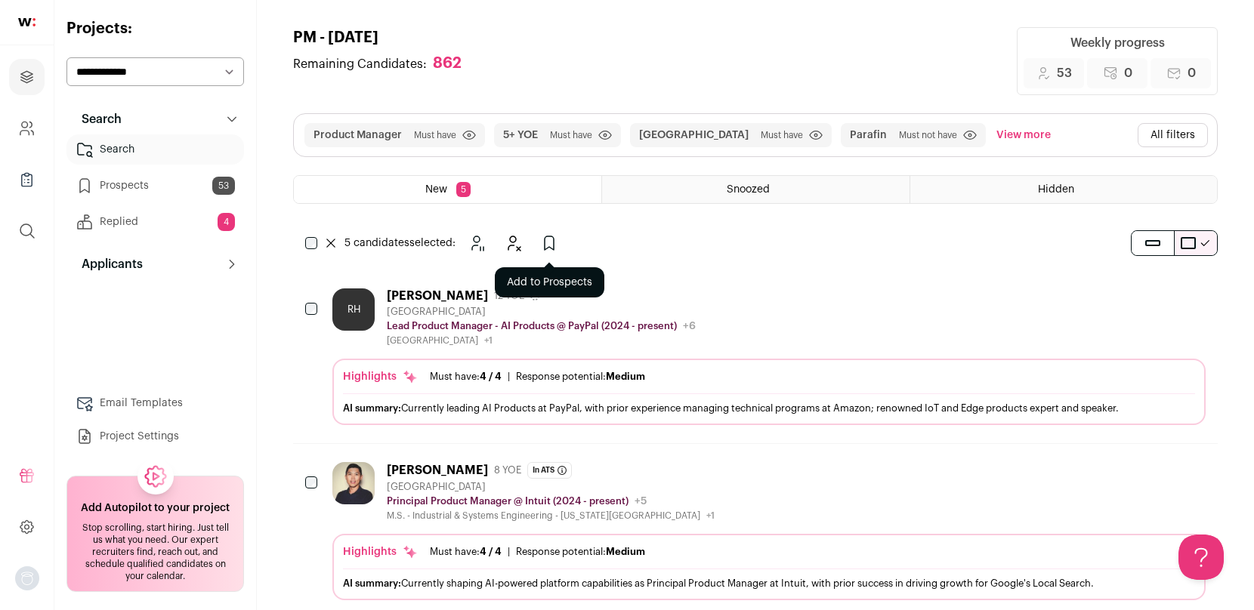
click at [556, 247] on icon "Add to Prospects" at bounding box center [549, 243] width 18 height 18
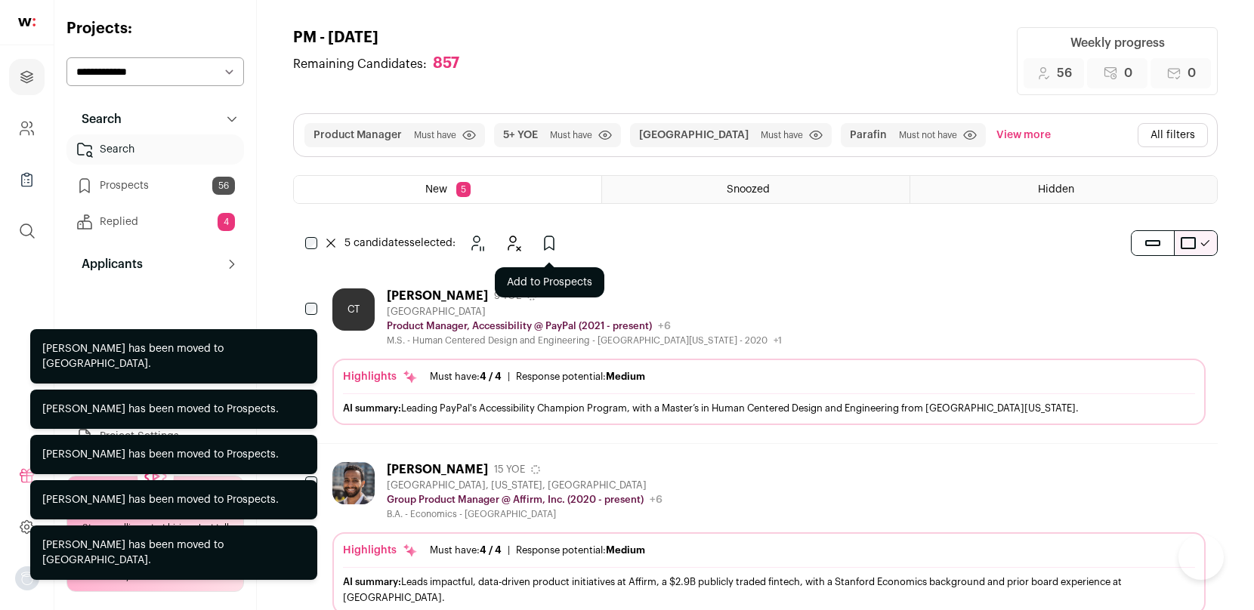
click at [551, 235] on icon "Add to Prospects" at bounding box center [549, 243] width 18 height 18
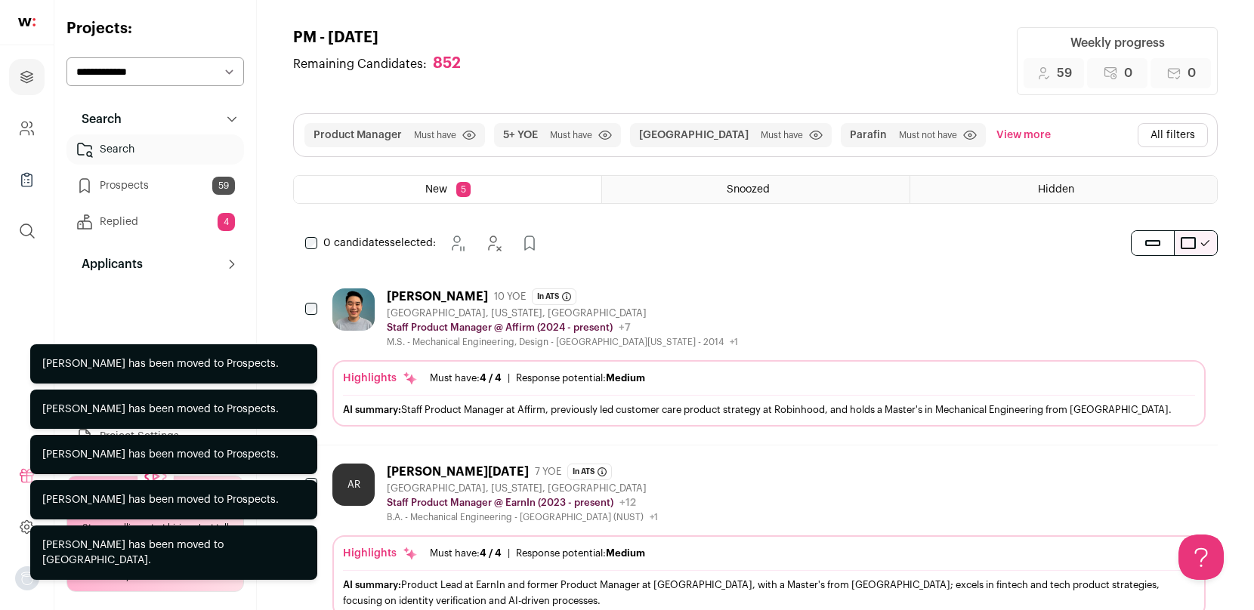
click at [309, 233] on div "Chung Yeoh has been moved to Prospects." at bounding box center [173, 212] width 287 height 39
click at [313, 233] on div "Chung Yeoh has been moved to Prospects." at bounding box center [173, 212] width 287 height 39
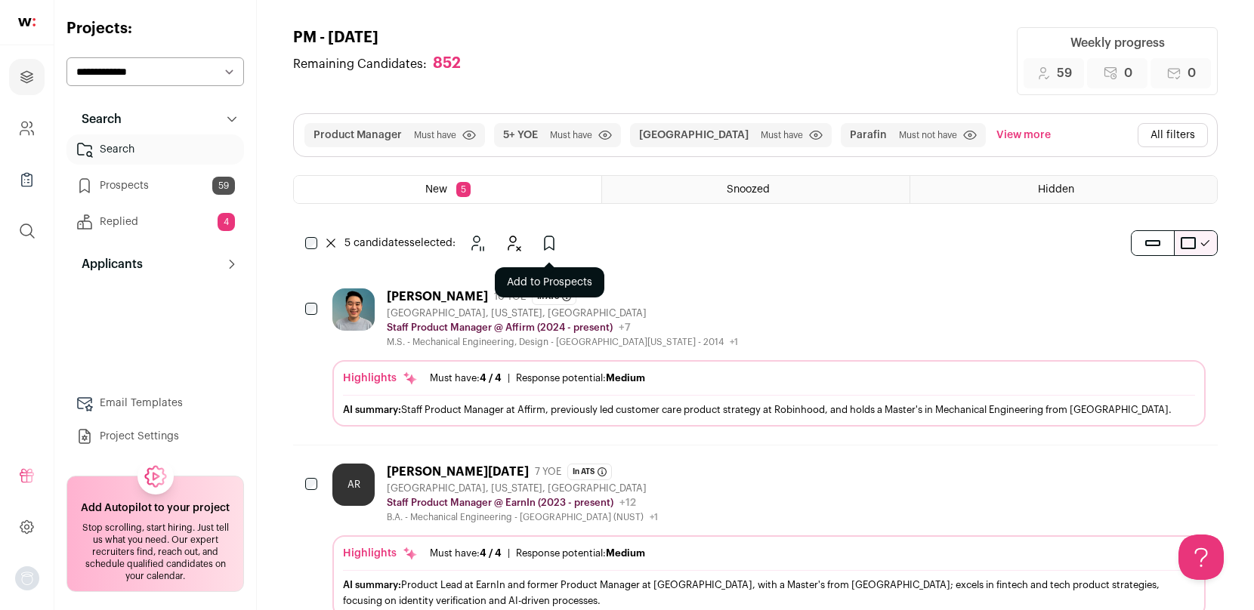
click at [549, 242] on icon "Add to Prospects" at bounding box center [549, 243] width 18 height 18
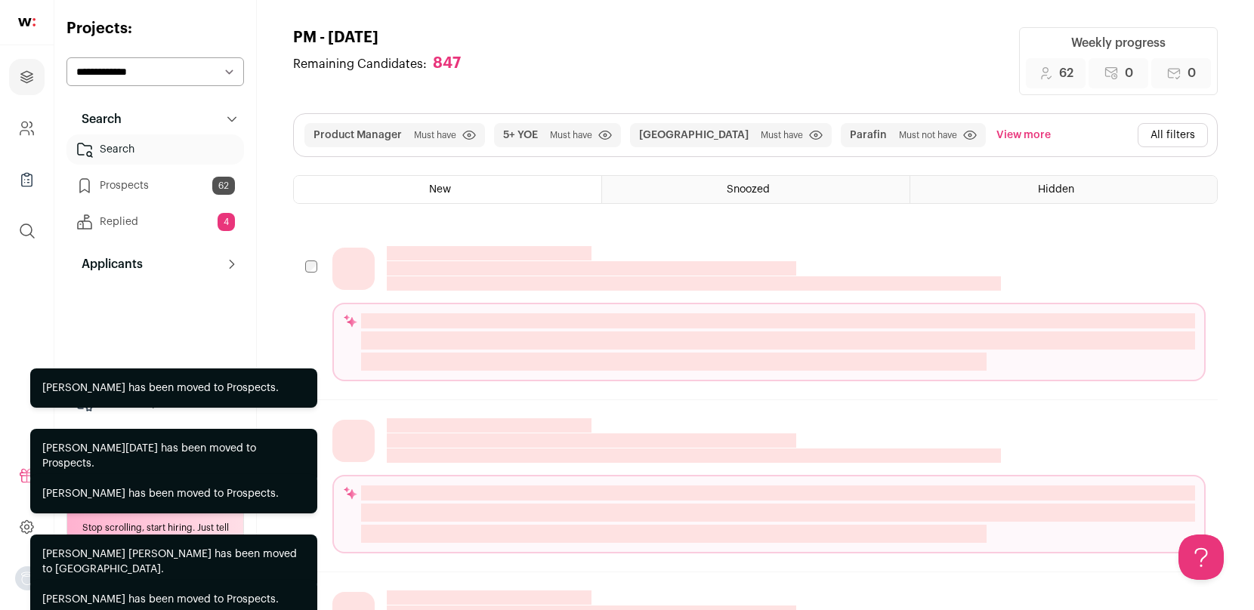
click at [135, 172] on div "Mikael Solomon has been moved to Prospects." at bounding box center [173, 152] width 287 height 39
click at [137, 172] on div "Mikael Solomon has been moved to Prospects." at bounding box center [173, 152] width 287 height 39
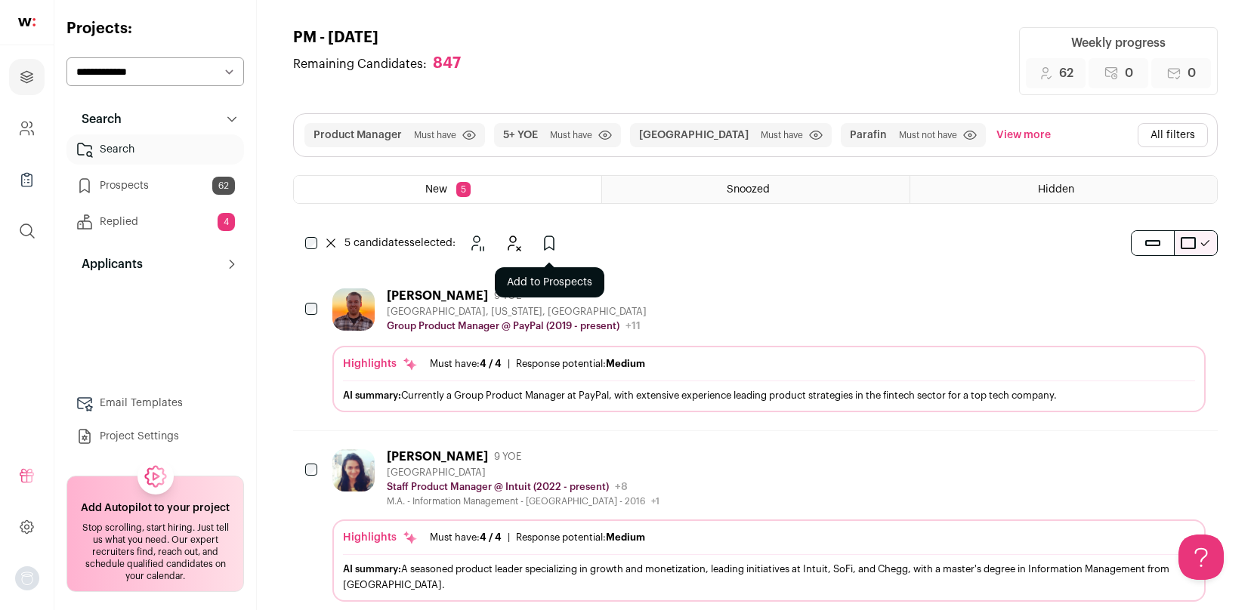
click at [551, 243] on icon "Add to Prospects" at bounding box center [549, 243] width 18 height 18
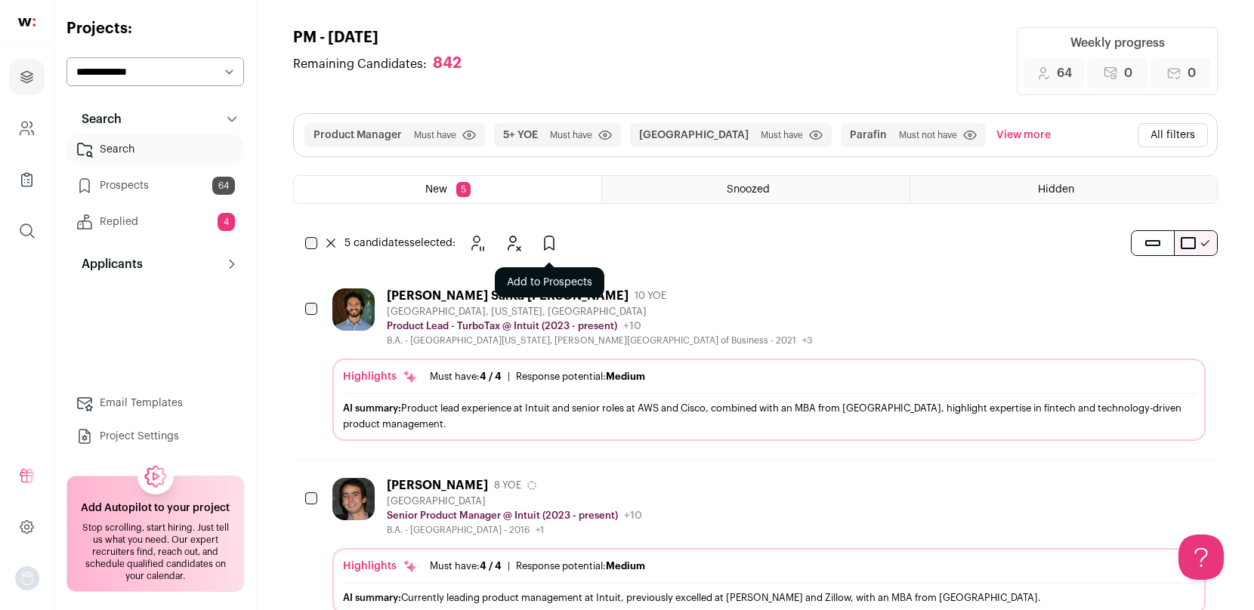
click at [552, 249] on icon "Add to Prospects" at bounding box center [549, 243] width 18 height 18
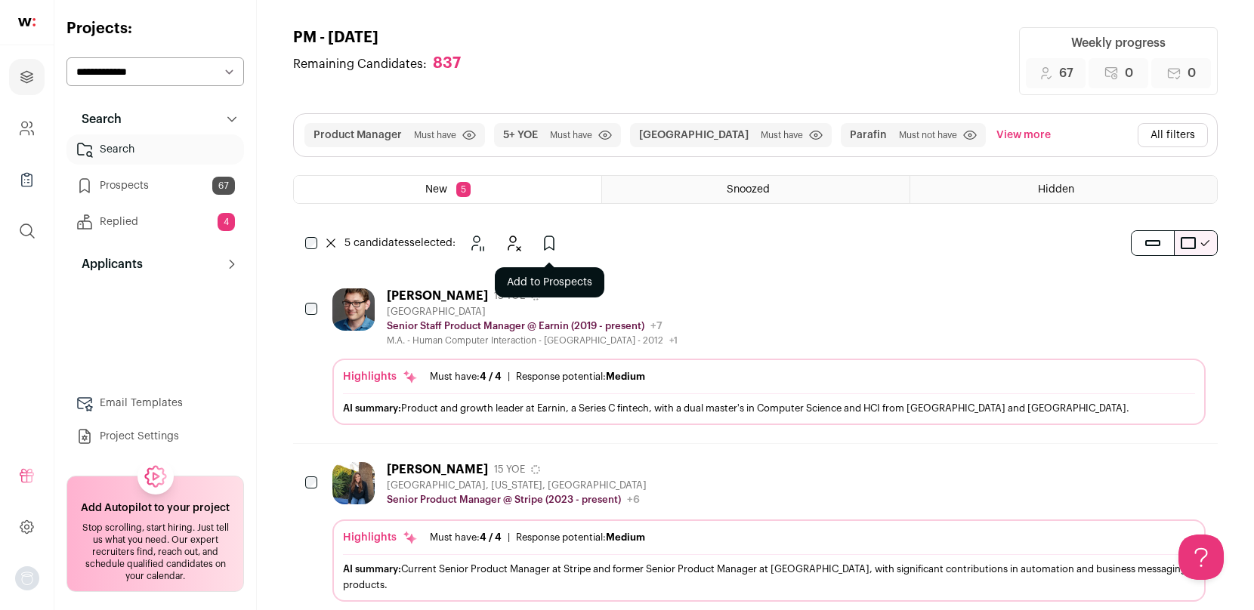
click at [553, 240] on icon "Add to Prospects" at bounding box center [549, 243] width 18 height 18
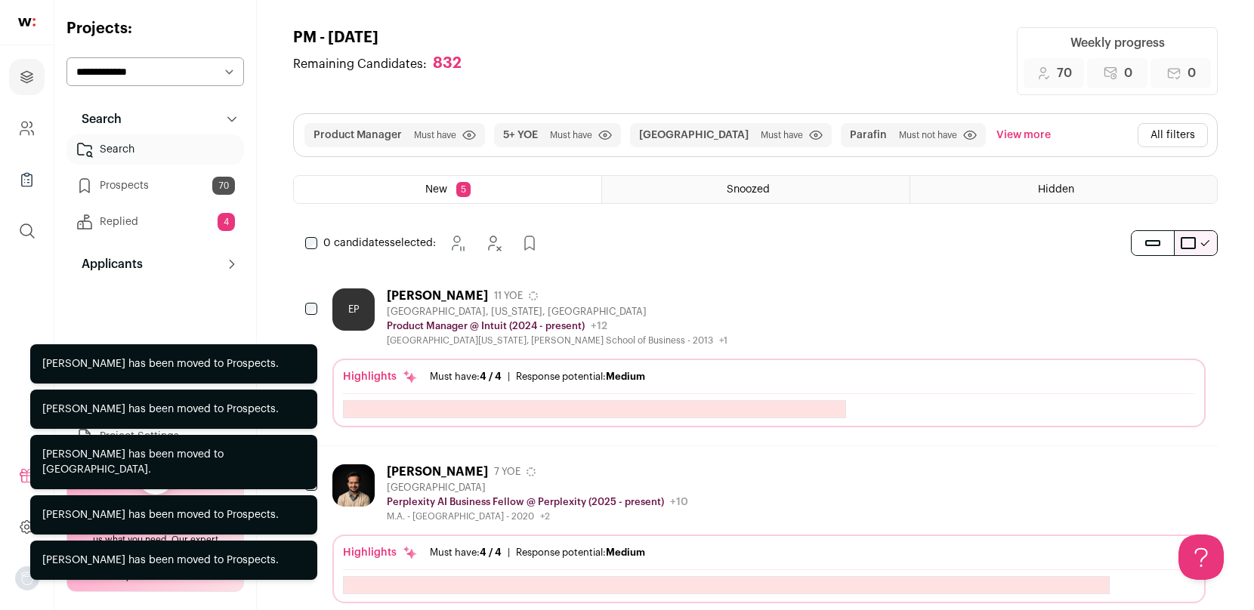
click at [310, 236] on div "0 candidates selected: [GEOGRAPHIC_DATA] Hide Add to Prospects" at bounding box center [425, 243] width 264 height 30
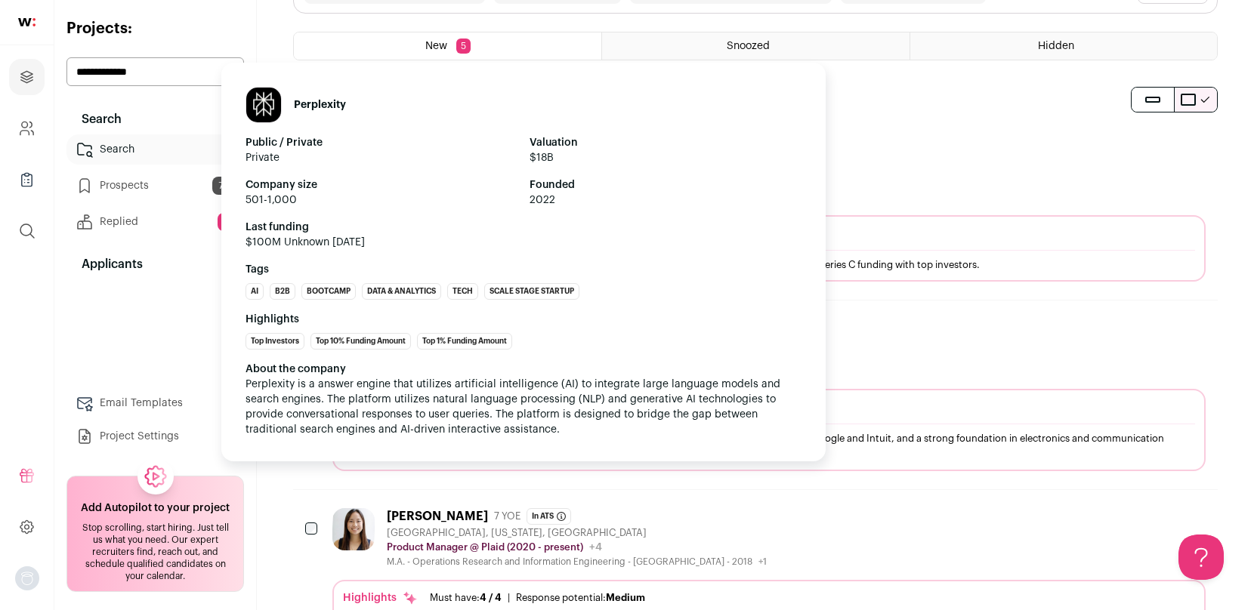
scroll to position [82, 0]
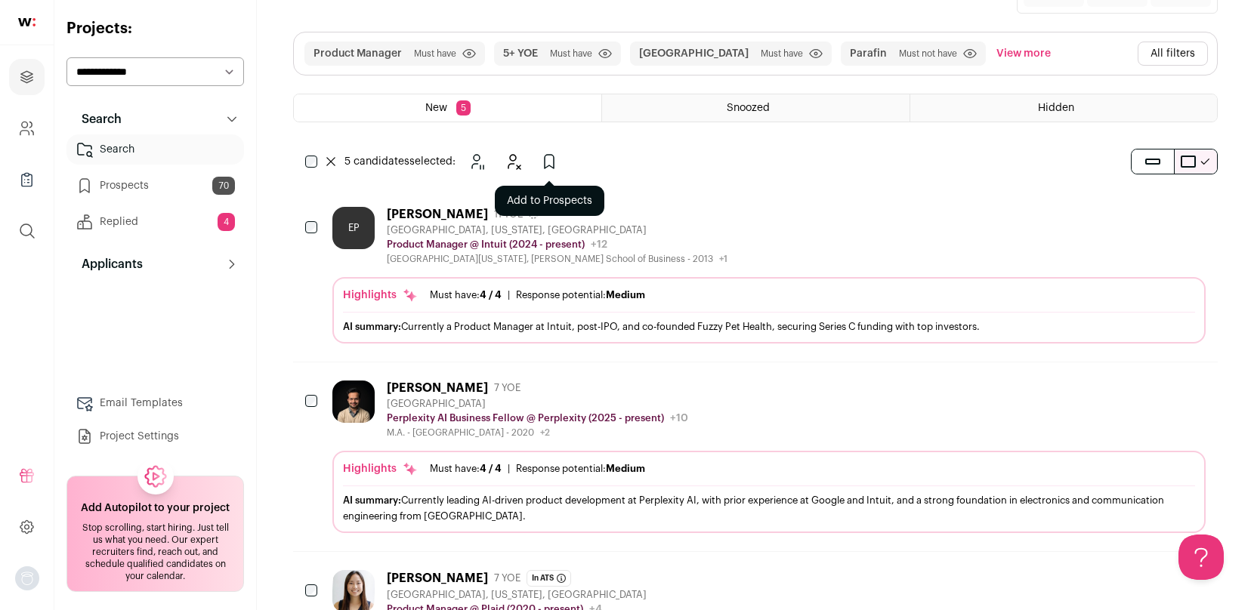
click at [549, 159] on icon "Add to Prospects" at bounding box center [549, 162] width 18 height 18
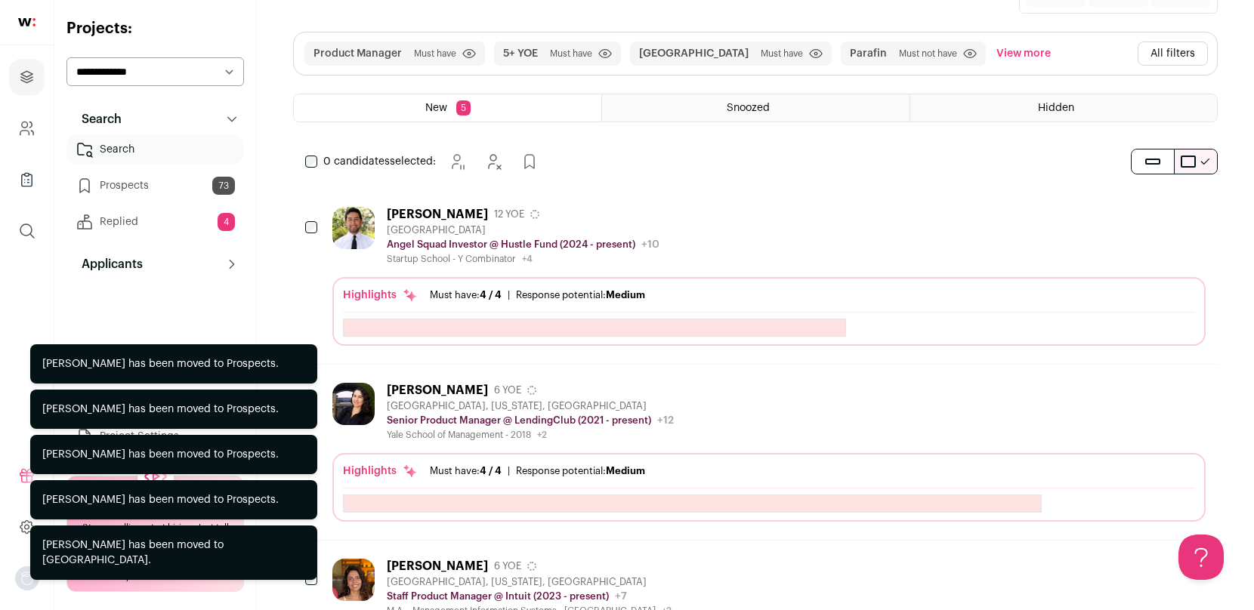
scroll to position [0, 0]
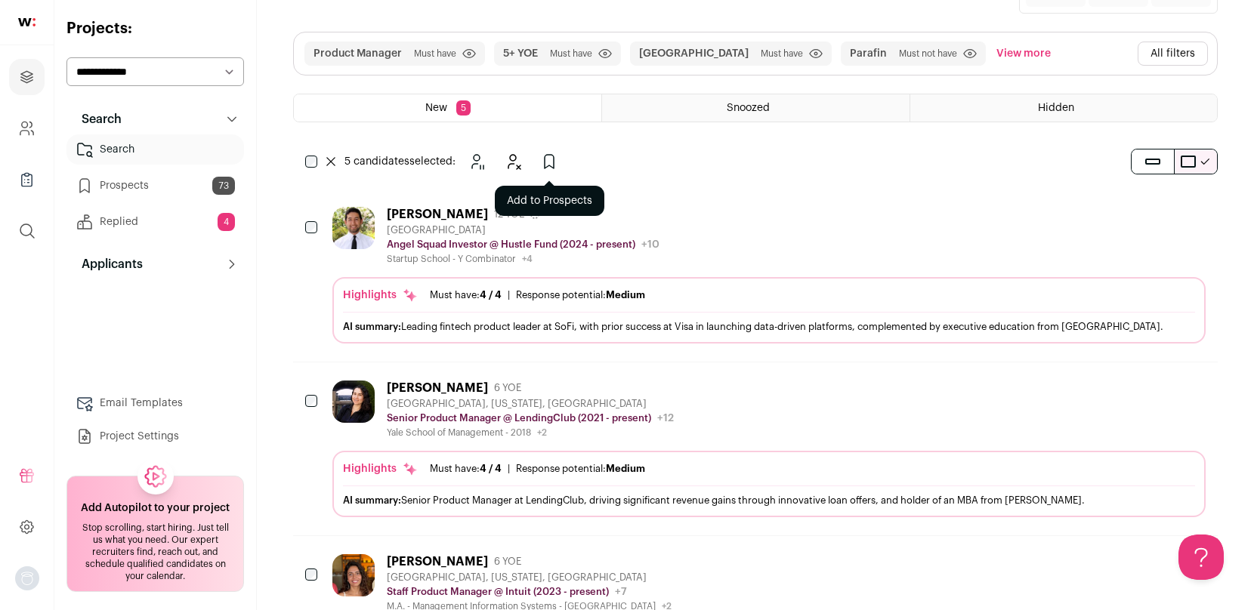
click at [552, 160] on icon "Add to Prospects" at bounding box center [549, 162] width 18 height 18
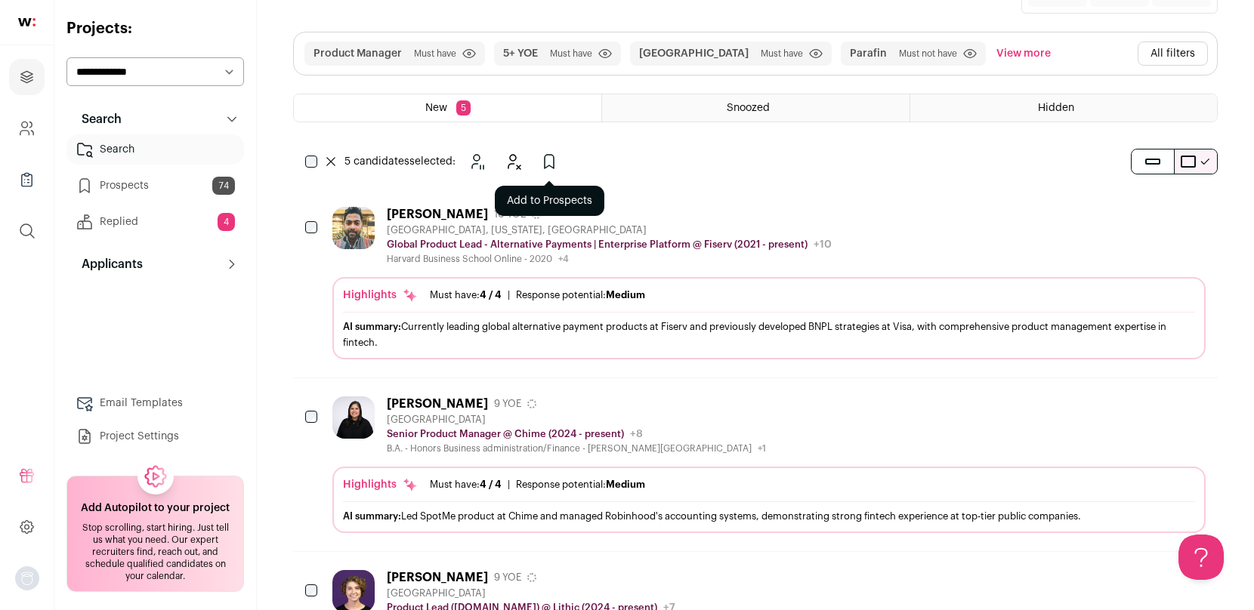
click at [557, 162] on icon "Add to Prospects" at bounding box center [549, 162] width 18 height 18
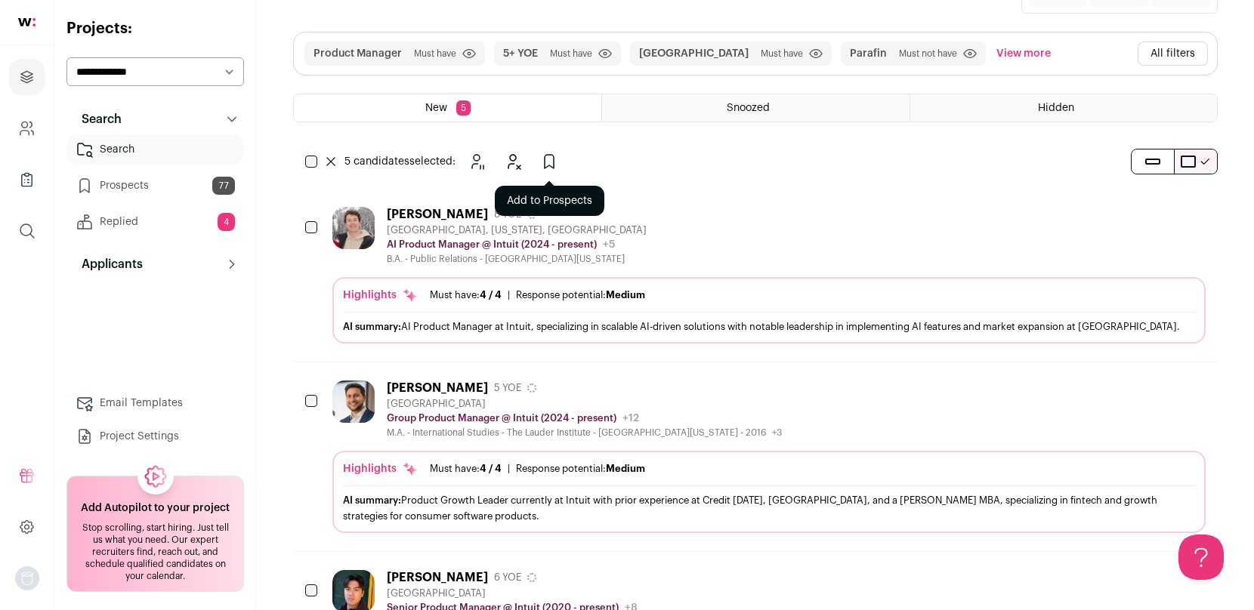
click at [551, 159] on icon "Add to Prospects" at bounding box center [549, 162] width 18 height 18
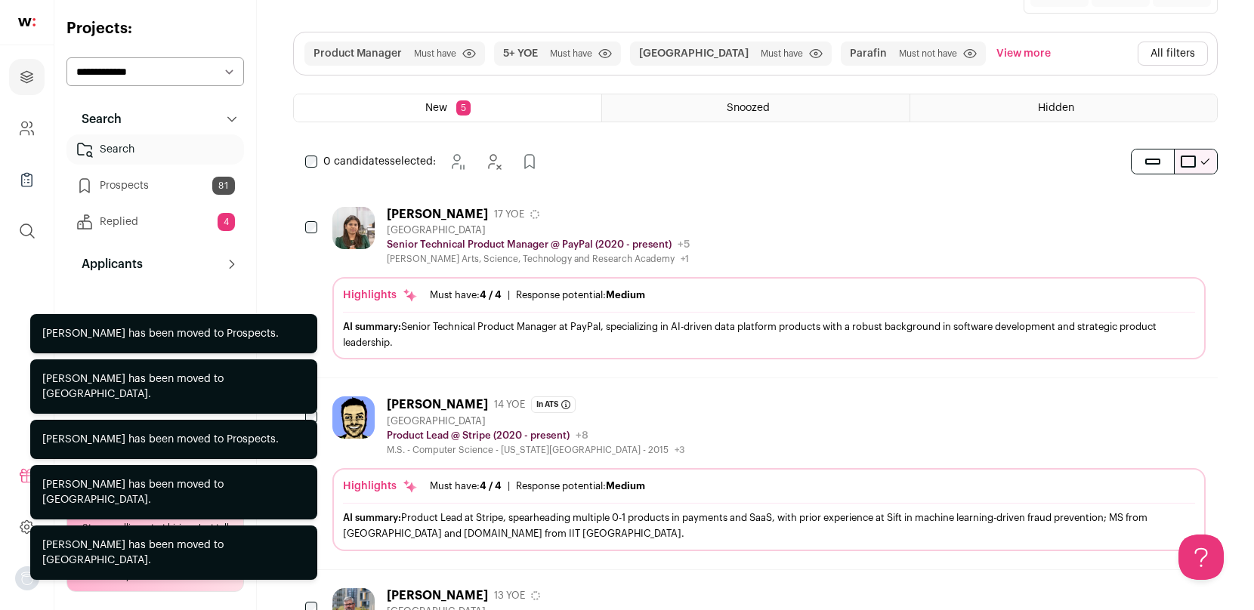
click at [304, 156] on div "0 candidates selected: [GEOGRAPHIC_DATA] Hide Add to Prospects" at bounding box center [425, 162] width 264 height 30
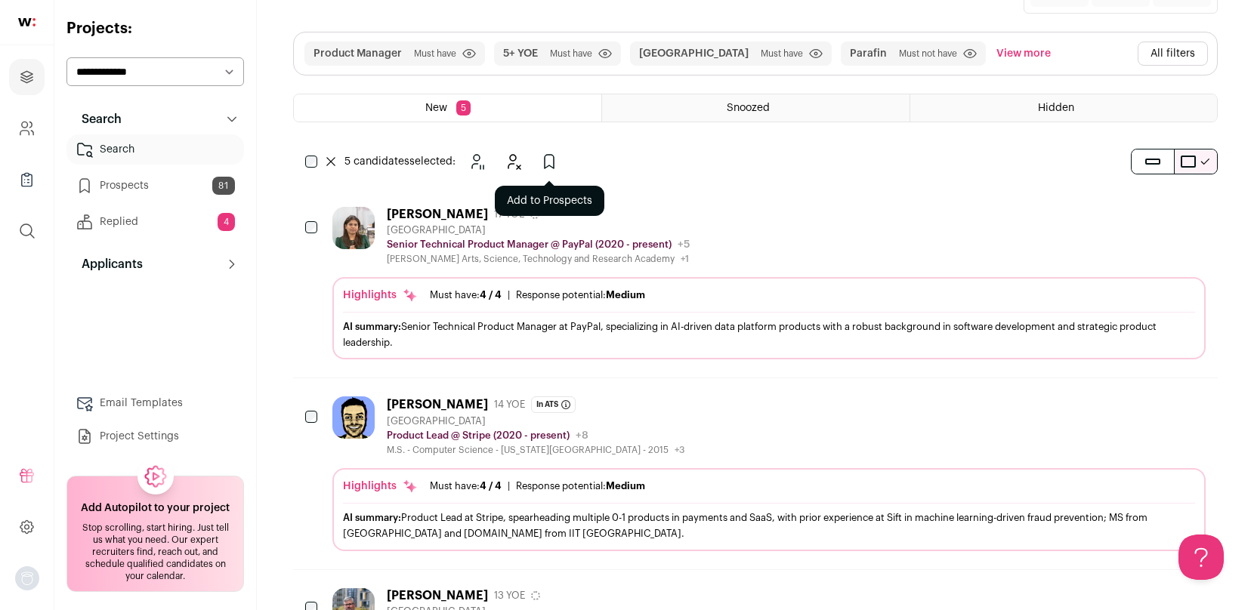
click at [554, 160] on icon "Add to Prospects" at bounding box center [549, 162] width 18 height 18
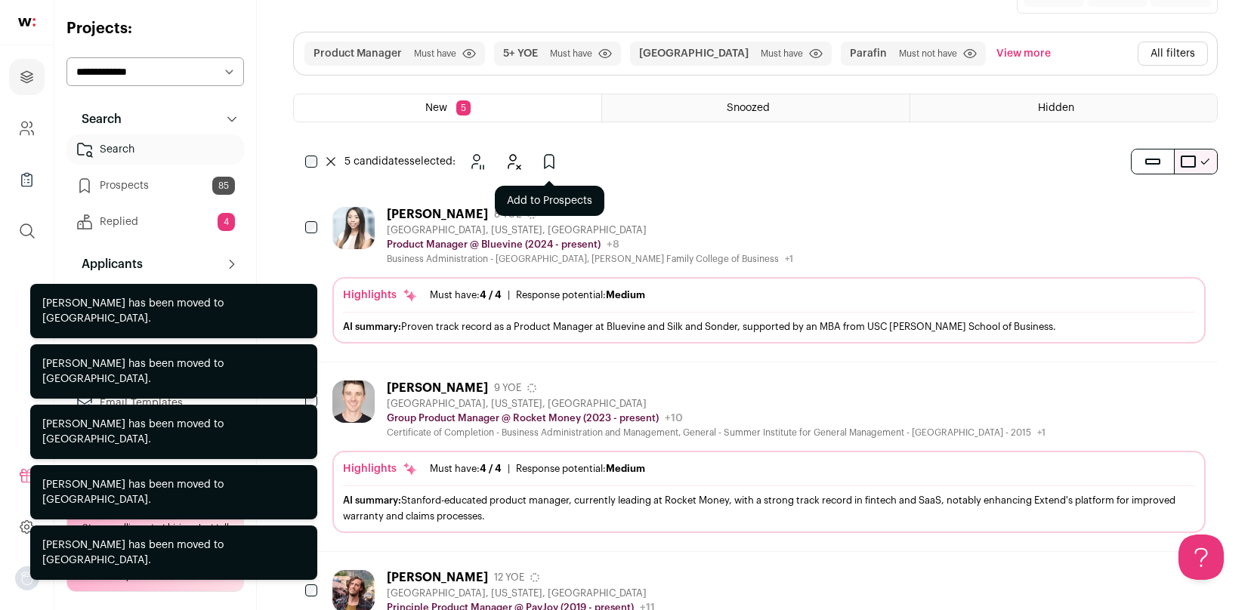
click at [552, 157] on icon "Add to Prospects" at bounding box center [549, 162] width 18 height 18
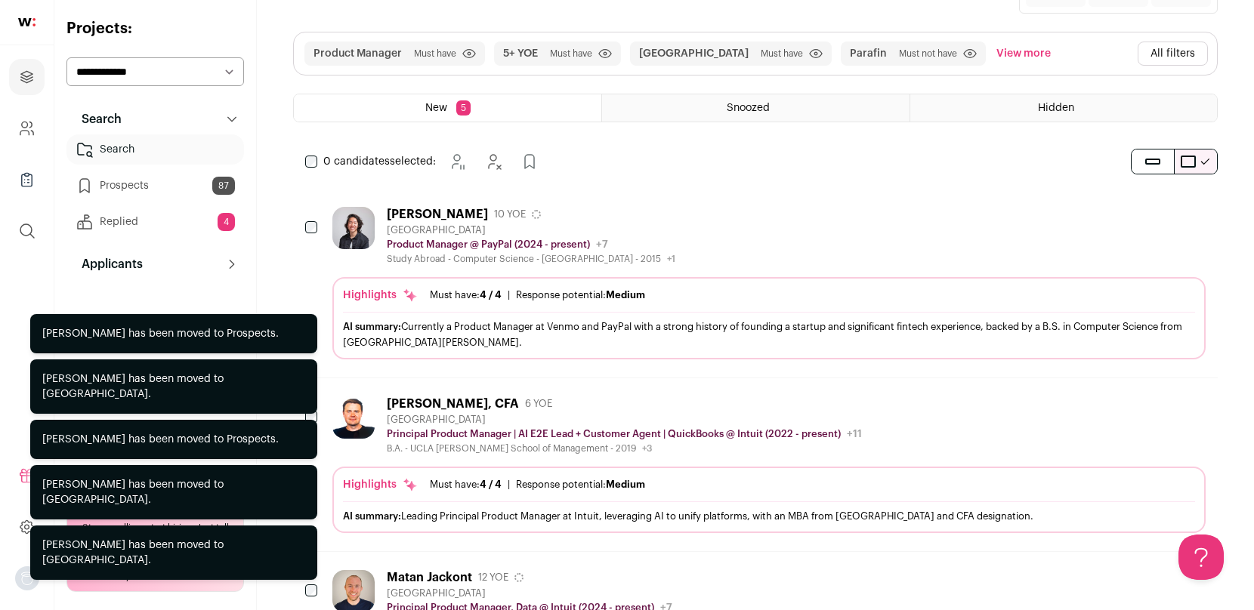
click at [310, 154] on div "0 candidates selected: [GEOGRAPHIC_DATA] Hide Add to Prospects" at bounding box center [425, 162] width 264 height 30
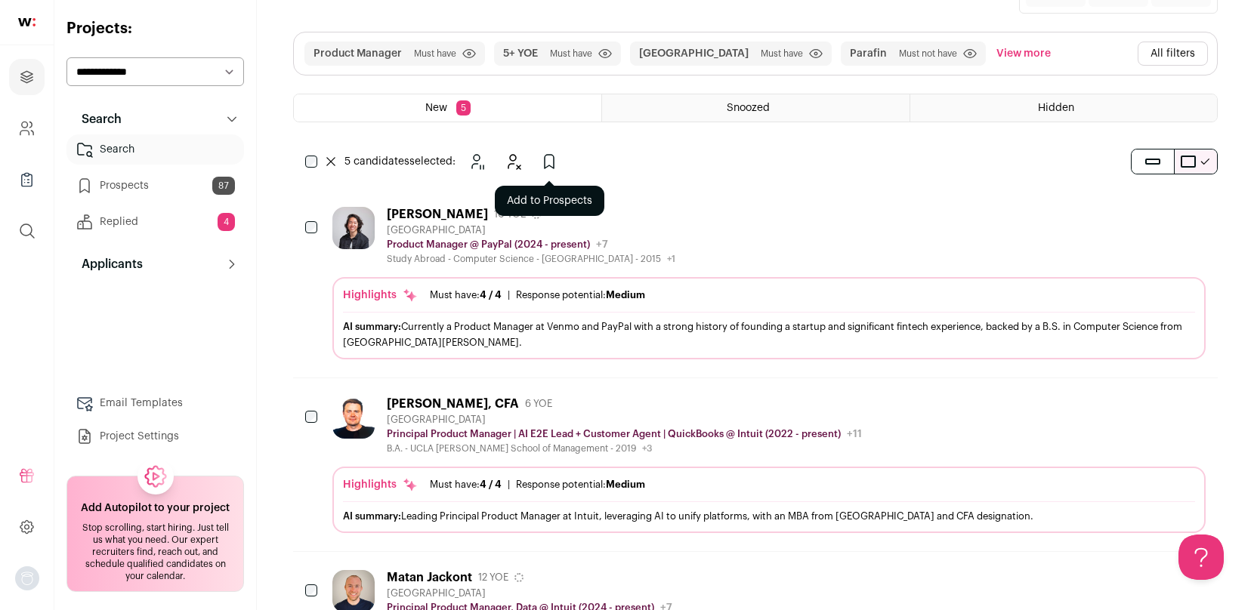
click at [549, 156] on icon "Add to Prospects" at bounding box center [549, 162] width 18 height 18
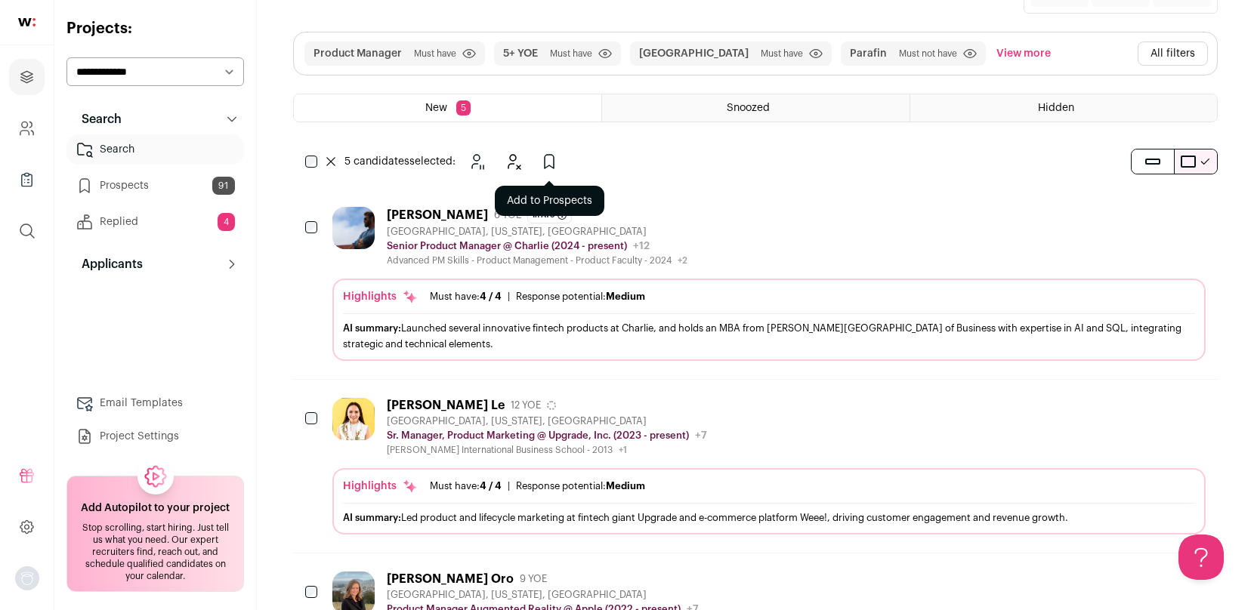
click at [546, 161] on icon "Add to Prospects" at bounding box center [549, 162] width 18 height 18
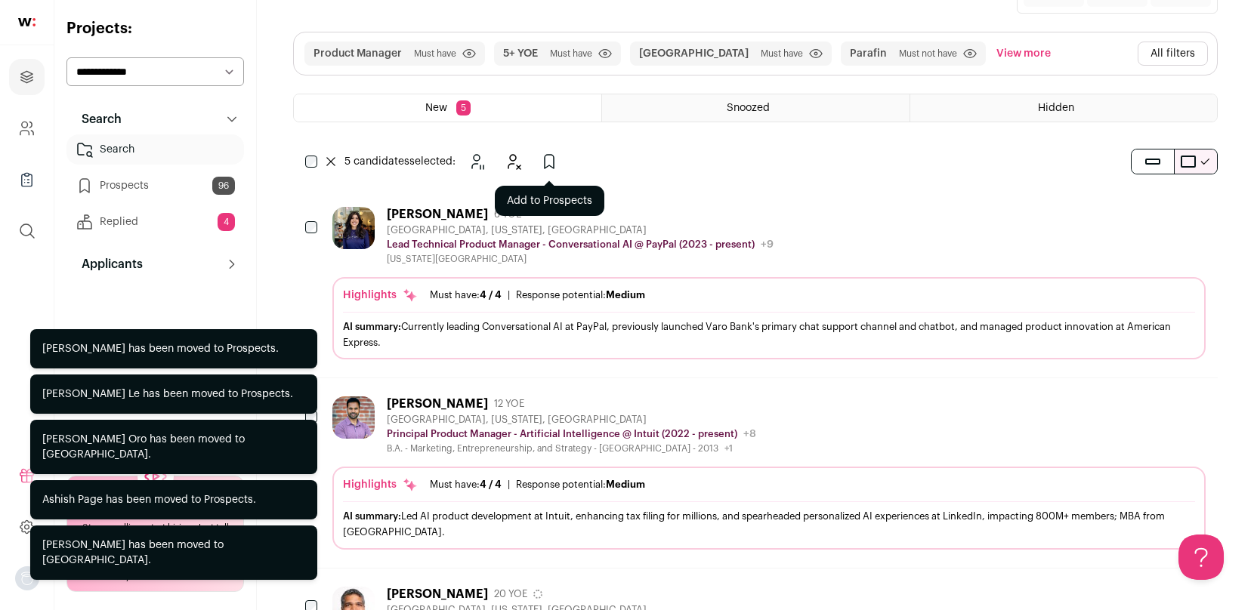
click at [554, 157] on icon "Add to Prospects" at bounding box center [549, 162] width 18 height 18
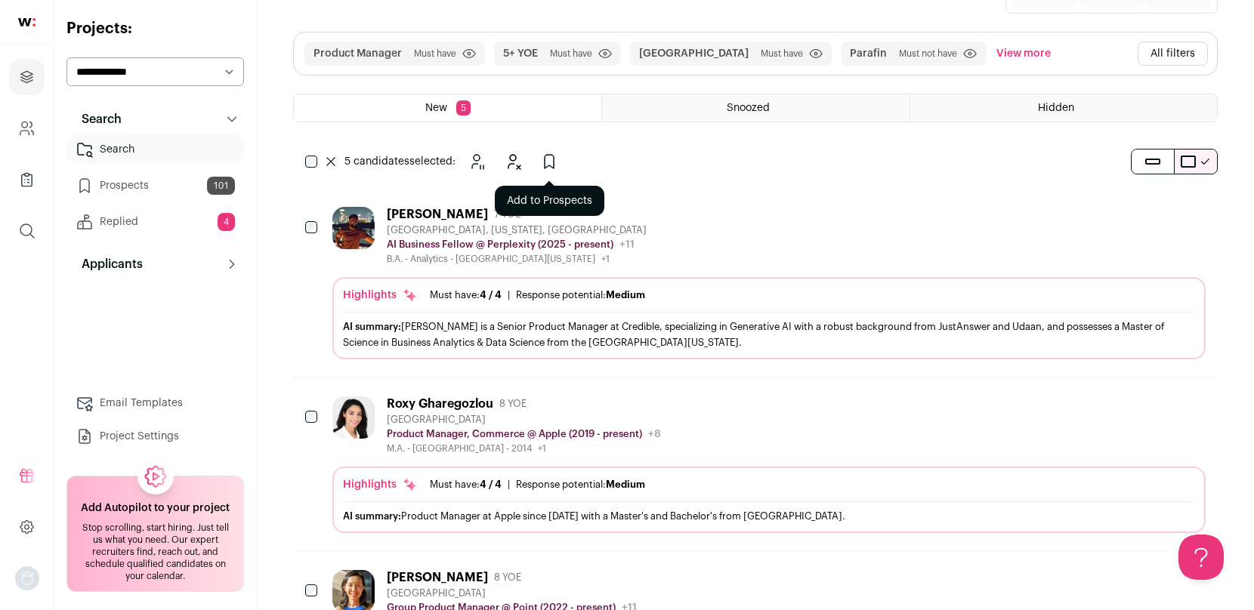
click at [546, 157] on icon "Add to Prospects" at bounding box center [549, 162] width 18 height 18
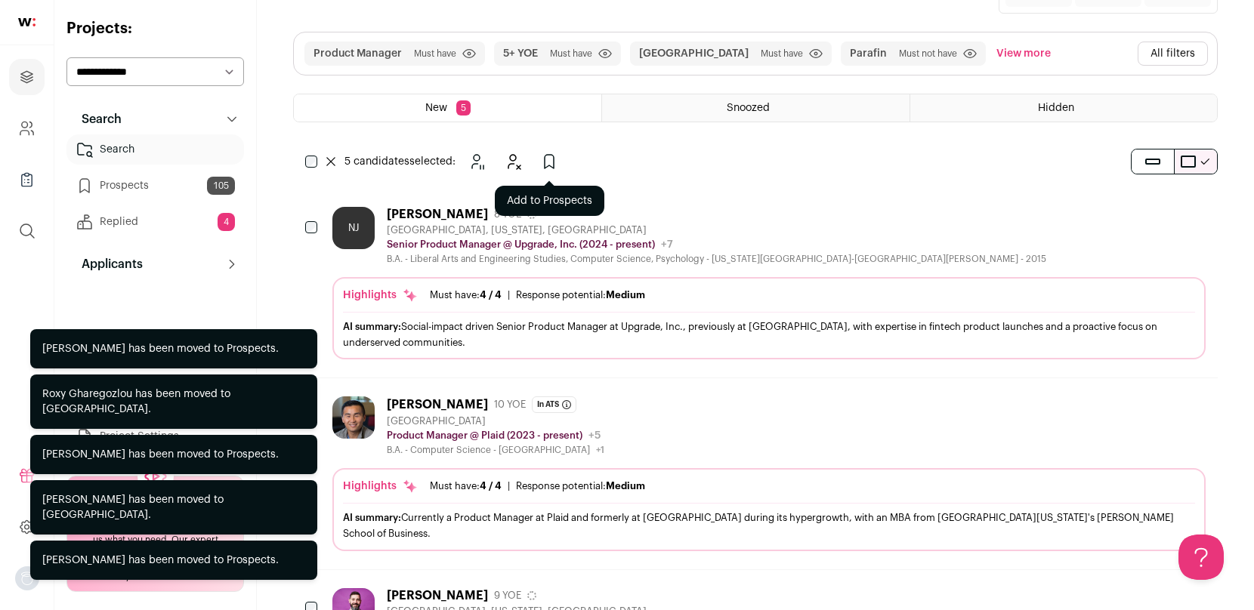
click at [554, 162] on icon "Add to Prospects" at bounding box center [549, 162] width 9 height 14
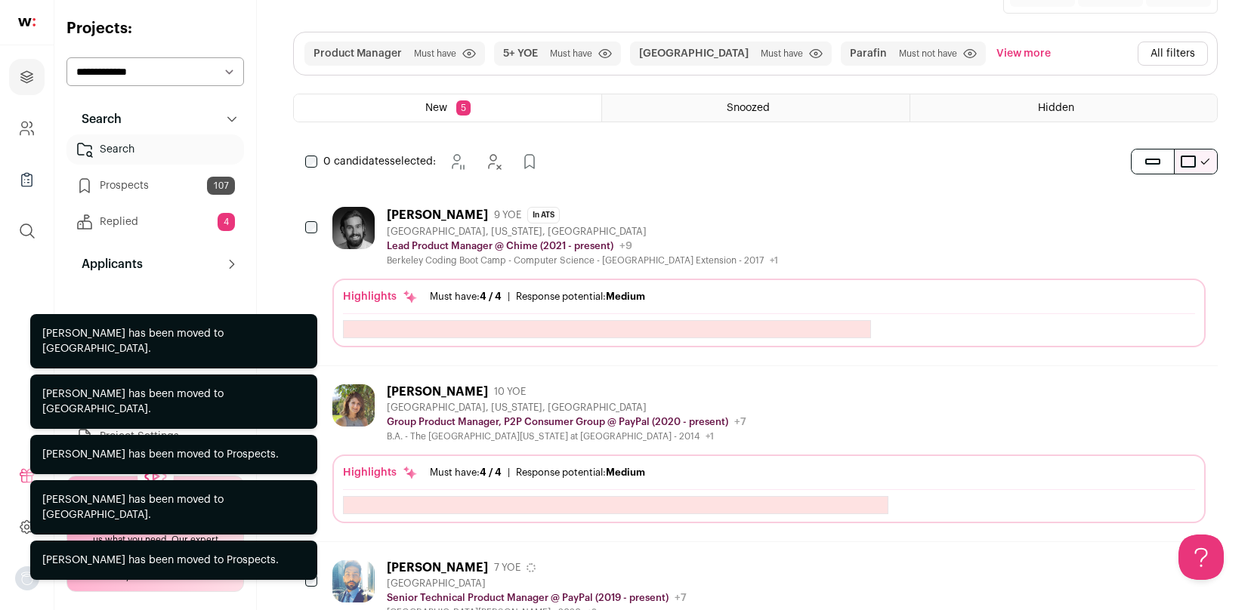
click at [307, 143] on div "Product Manager Must have Click to disable/enable filter 5+ YOE Must have Click…" at bounding box center [755, 89] width 924 height 115
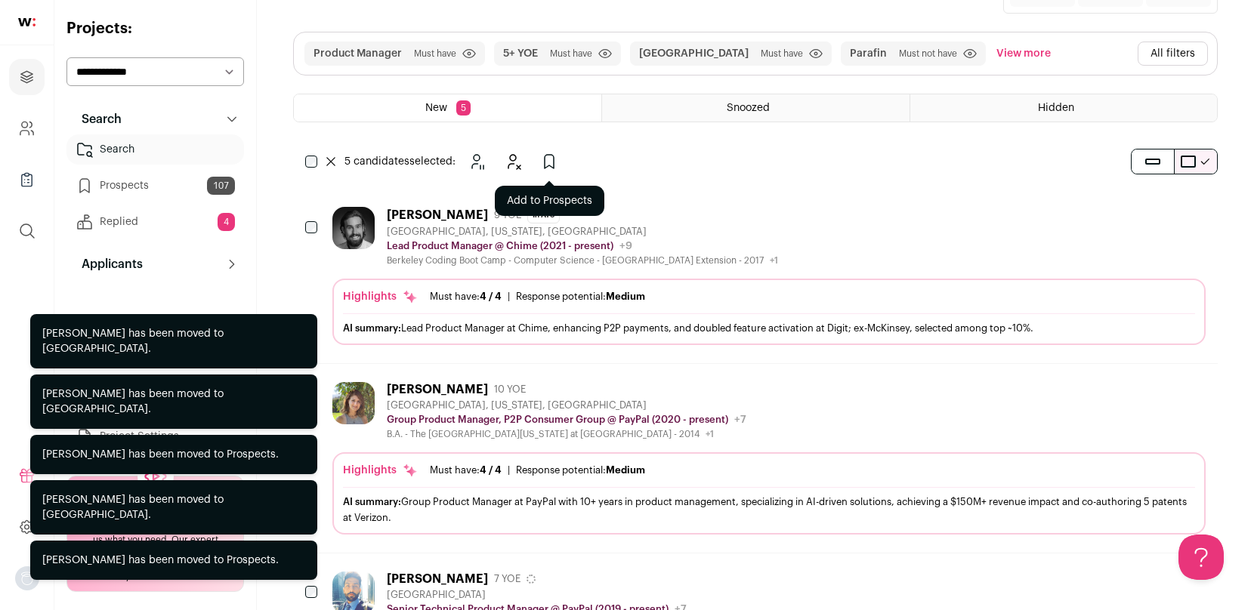
click at [555, 160] on icon "Add to Prospects" at bounding box center [549, 162] width 18 height 18
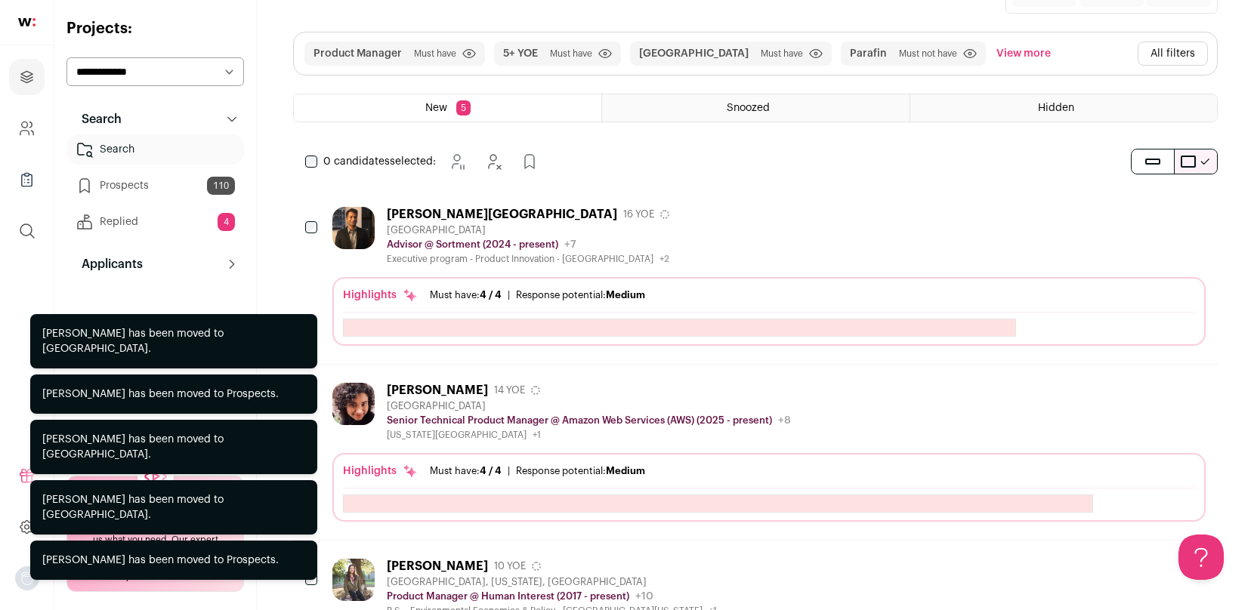
click at [310, 169] on div "0 candidates selected: [GEOGRAPHIC_DATA] Hide Add to Prospects" at bounding box center [425, 162] width 264 height 30
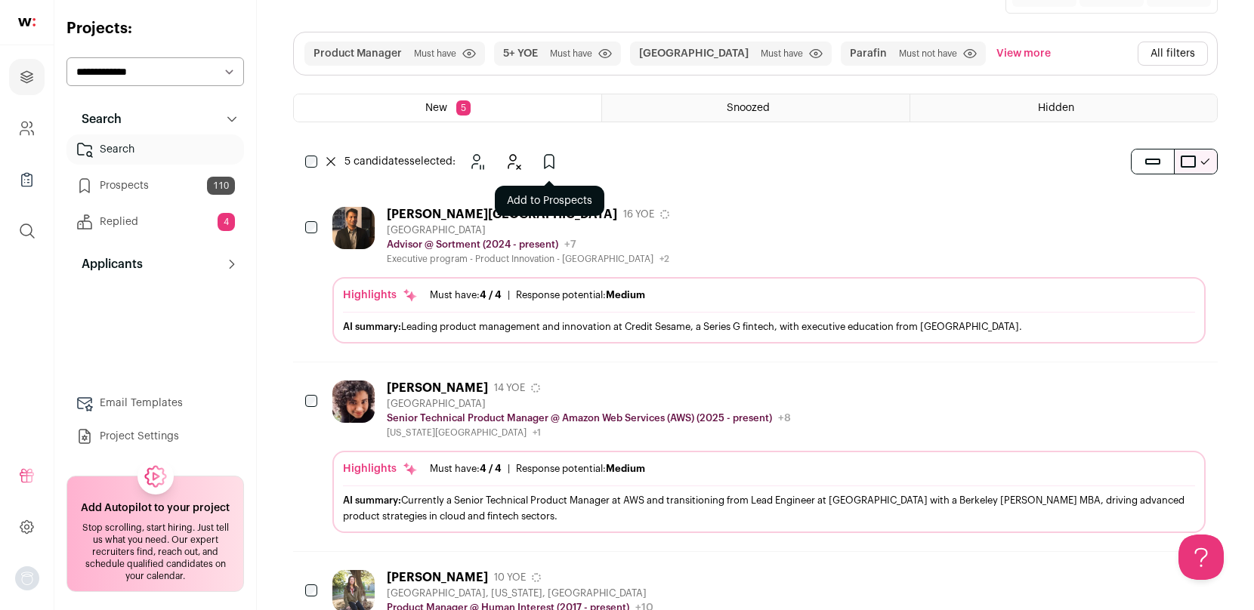
click at [555, 160] on icon "Add to Prospects" at bounding box center [549, 162] width 18 height 18
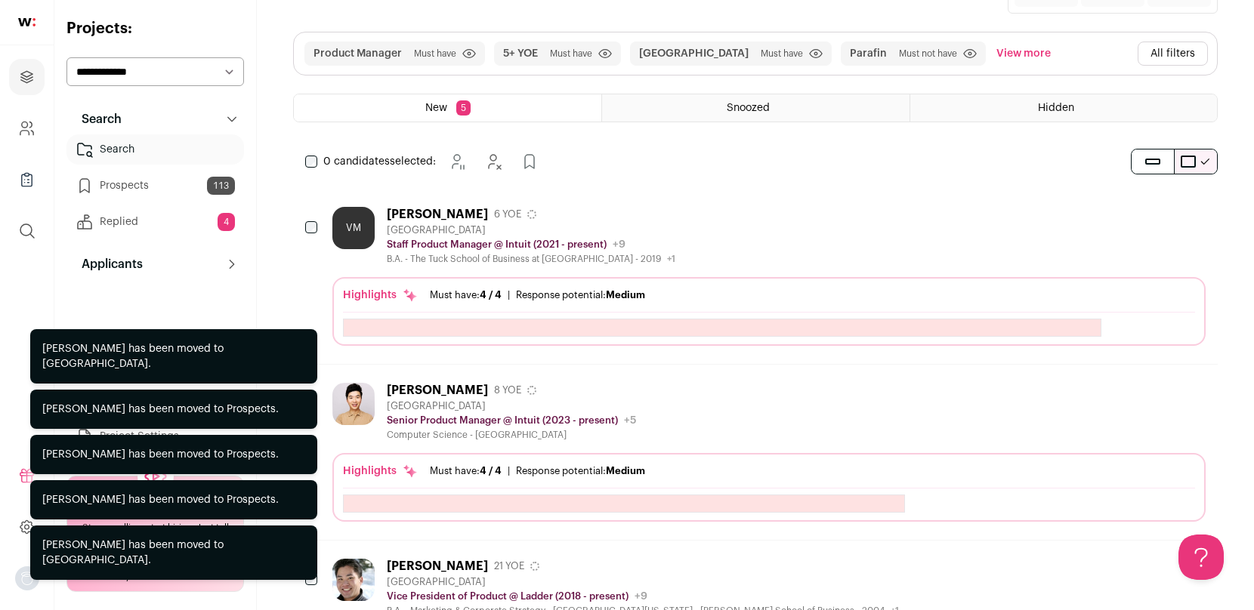
click at [301, 157] on div "0 candidates selected: [GEOGRAPHIC_DATA] Hide Add to Prospects" at bounding box center [425, 162] width 264 height 30
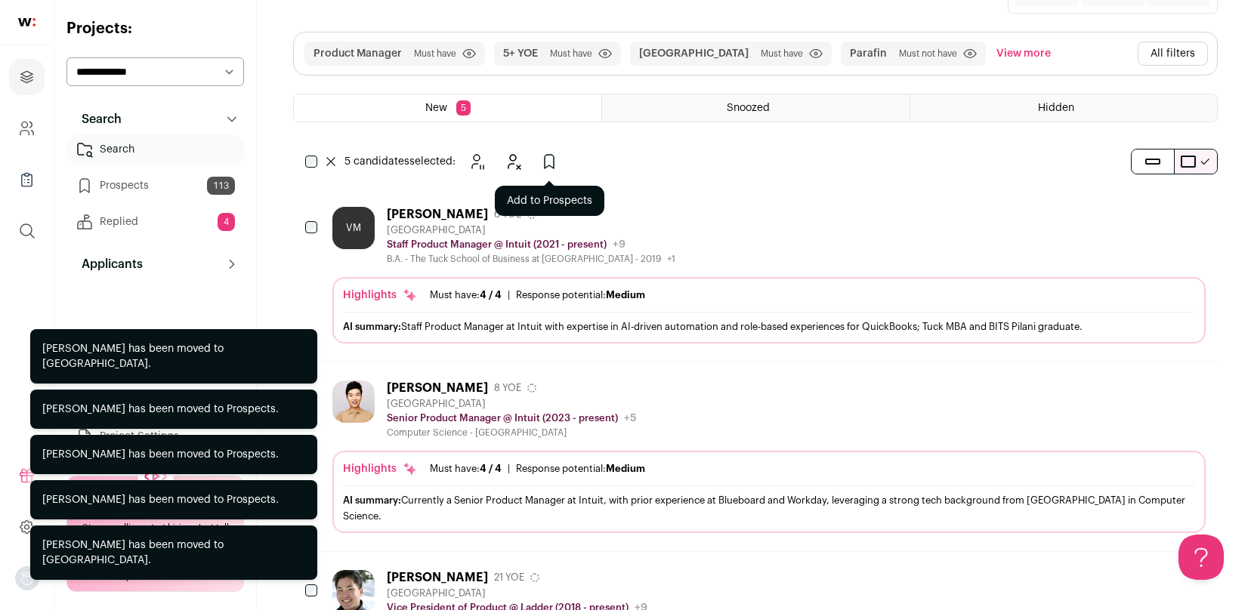
click at [549, 162] on icon "Add to Prospects" at bounding box center [549, 162] width 18 height 18
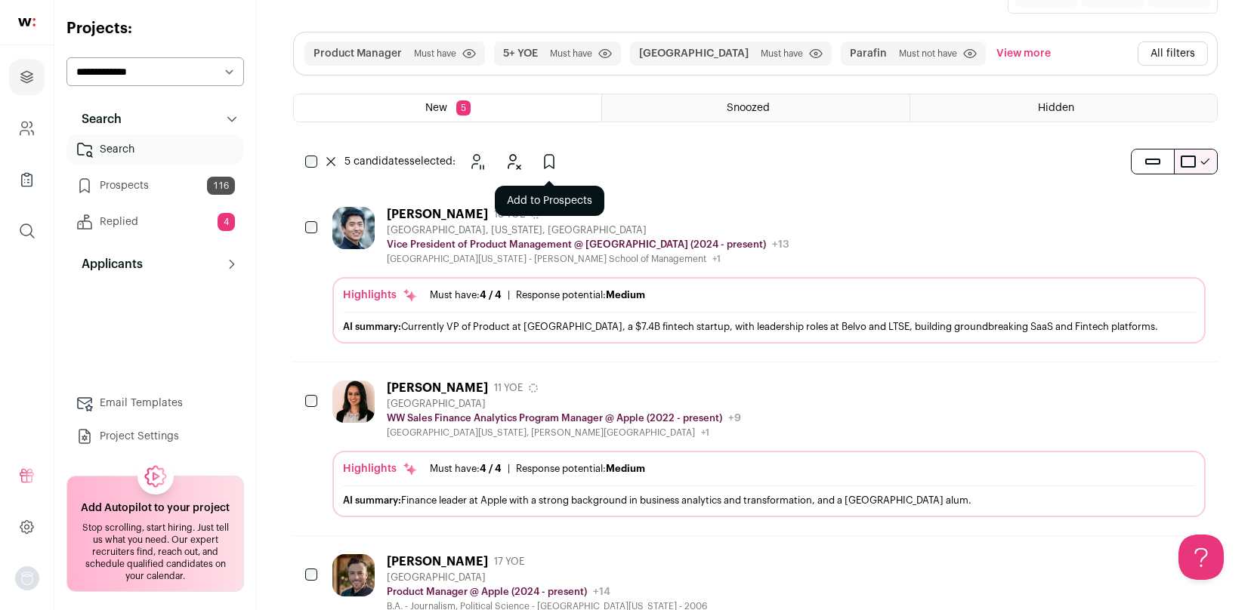
click at [550, 164] on icon "Add to Prospects" at bounding box center [549, 162] width 18 height 18
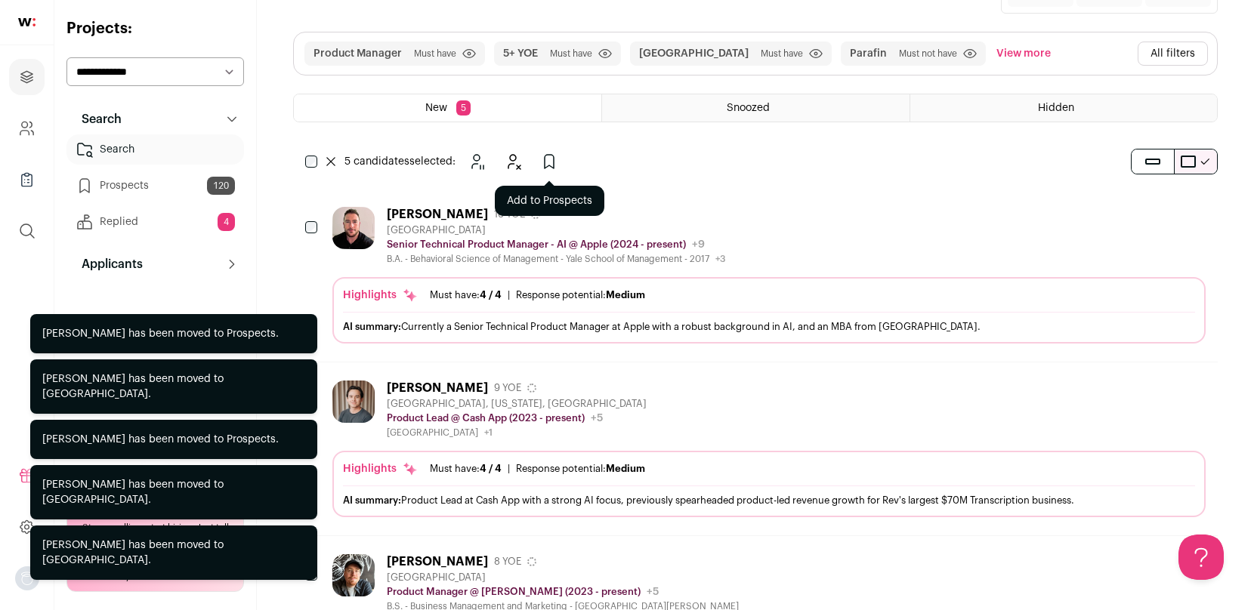
click at [542, 165] on icon "Add to Prospects" at bounding box center [549, 162] width 18 height 18
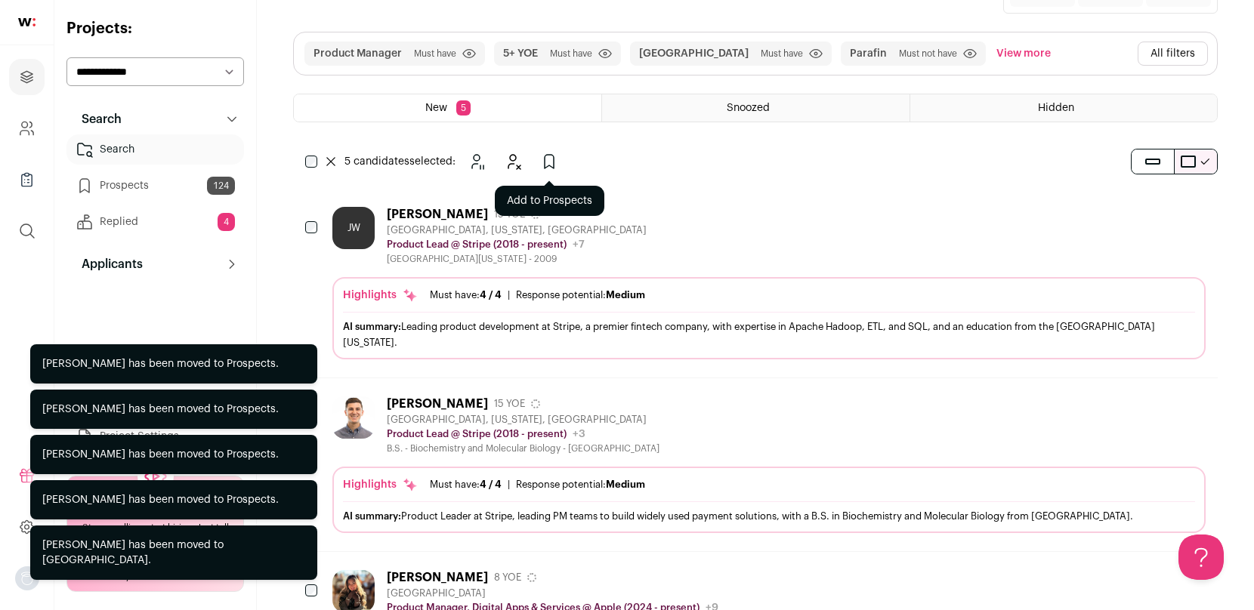
click at [548, 156] on icon "Add to Prospects" at bounding box center [549, 162] width 18 height 18
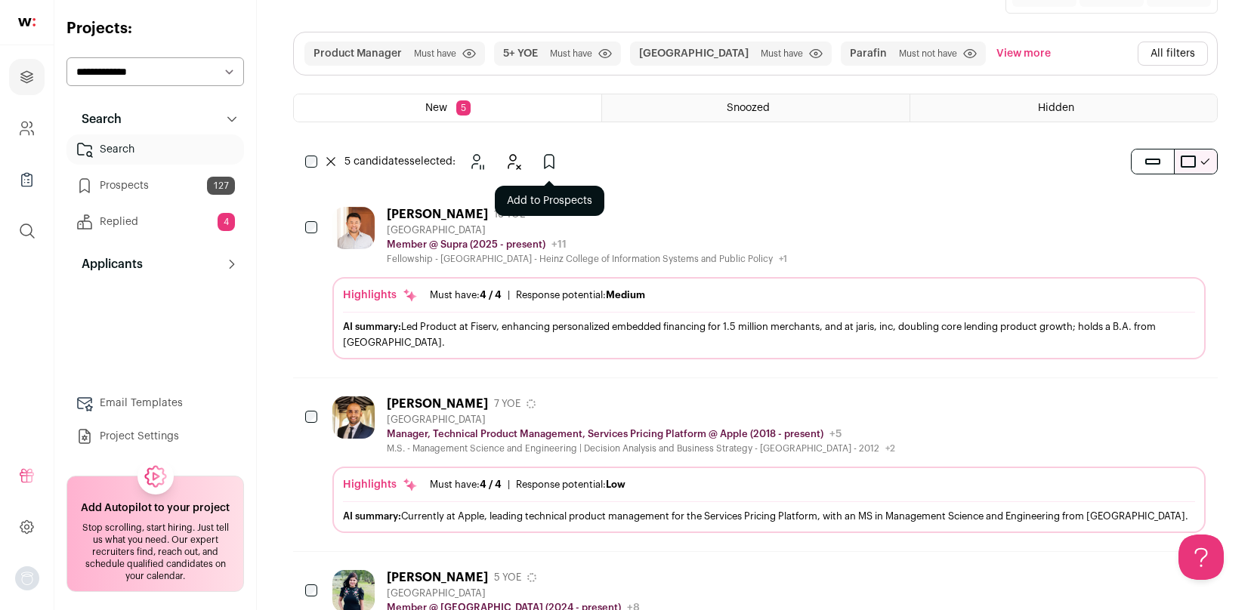
click at [551, 161] on icon "Add to Prospects" at bounding box center [549, 162] width 18 height 18
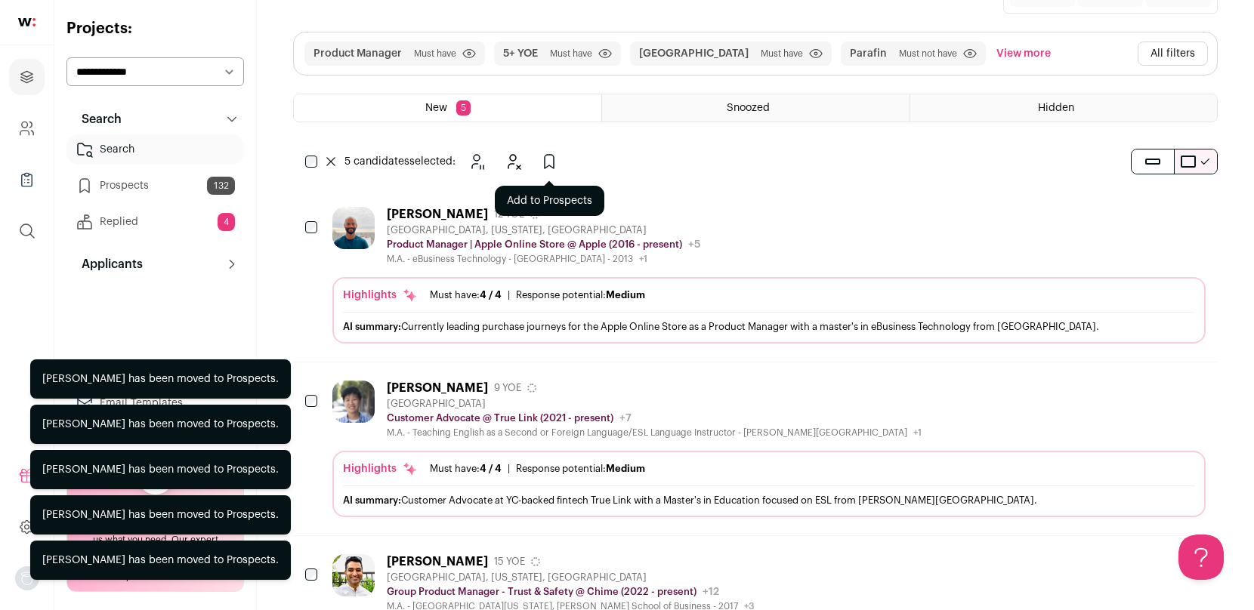
click at [548, 161] on icon "Add to Prospects" at bounding box center [549, 162] width 18 height 18
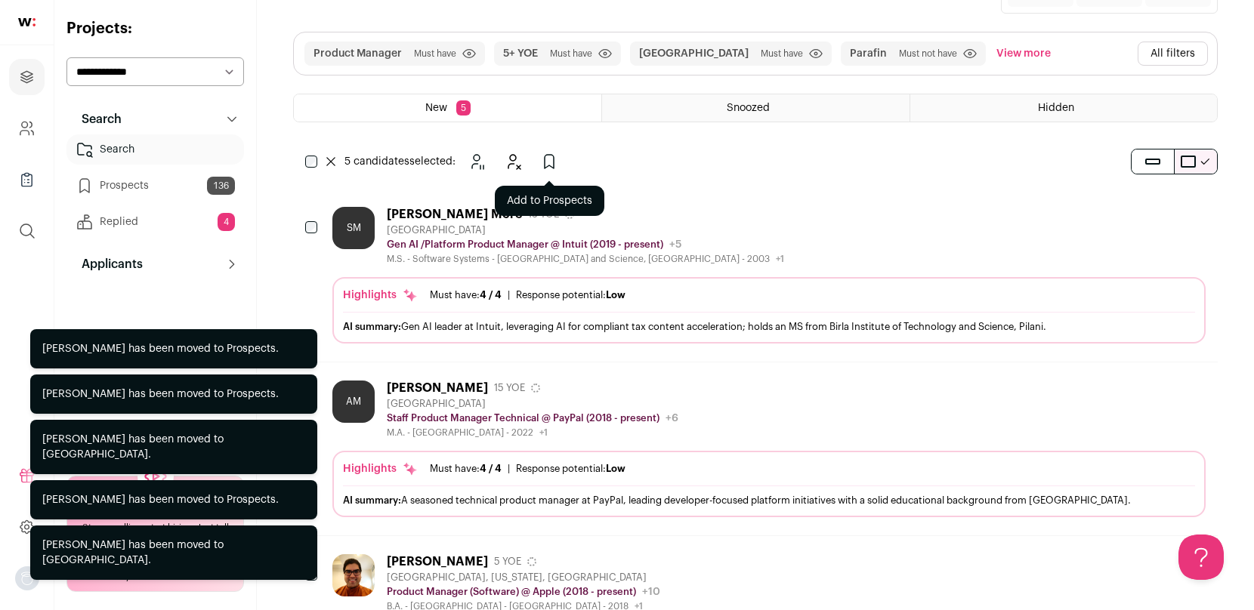
click at [548, 159] on icon "Add to Prospects" at bounding box center [549, 162] width 18 height 18
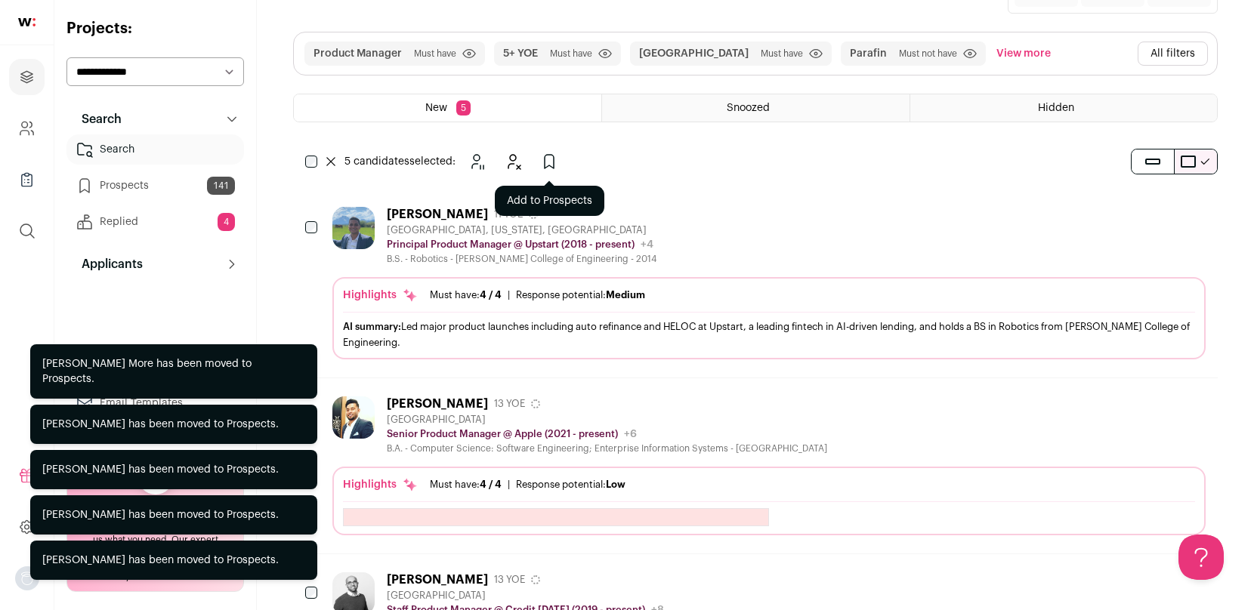
click at [563, 162] on button "Add to Prospects" at bounding box center [549, 162] width 30 height 30
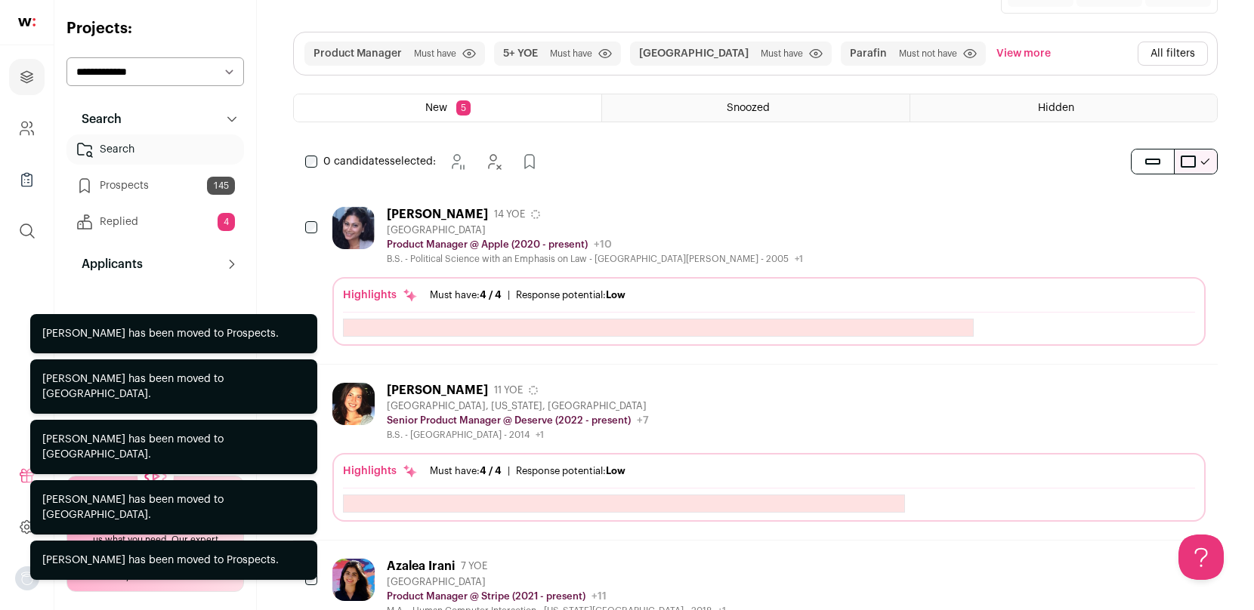
click at [309, 154] on div "0 candidates selected: [GEOGRAPHIC_DATA] Hide Add to Prospects" at bounding box center [425, 162] width 264 height 30
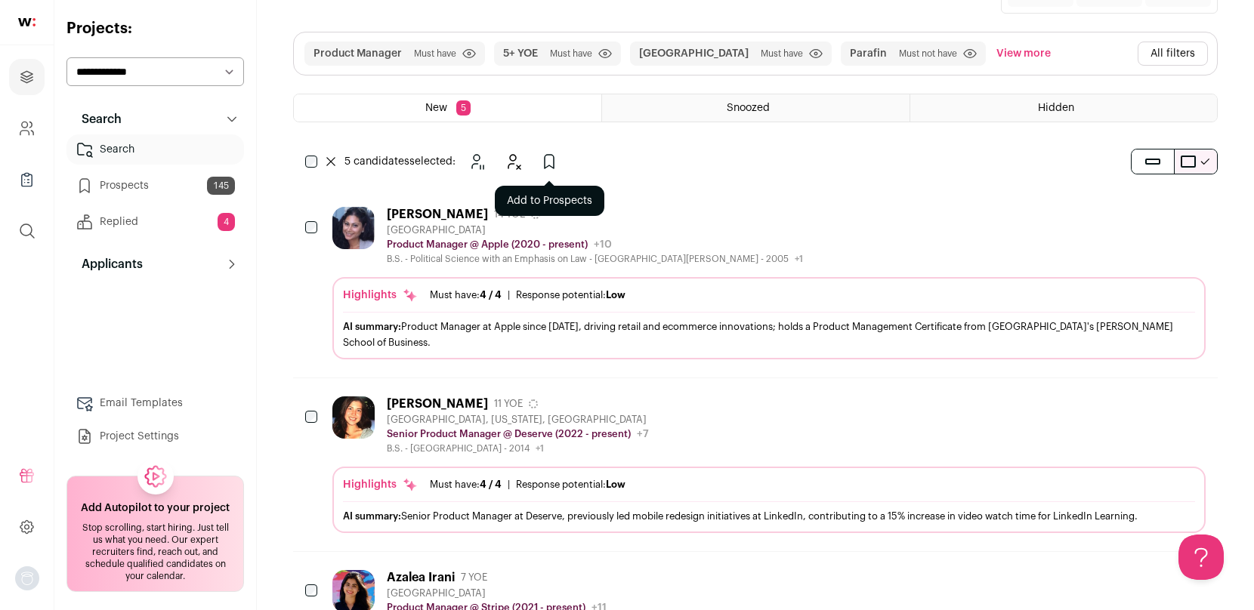
click at [542, 165] on icon "Add to Prospects" at bounding box center [549, 162] width 18 height 18
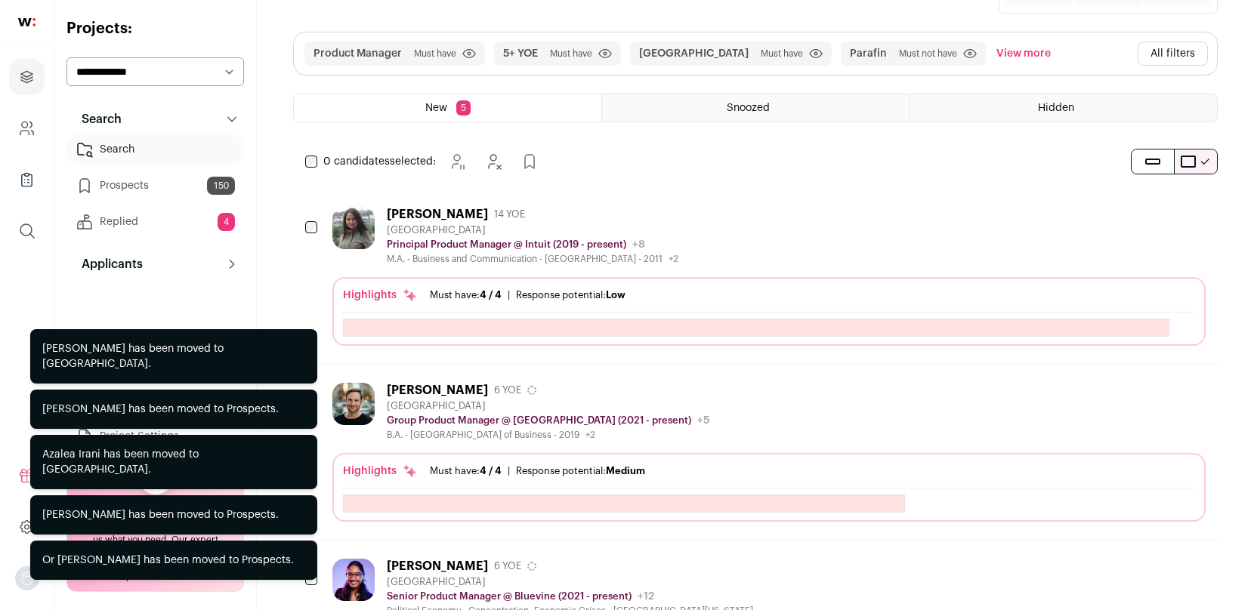
click at [152, 185] on link "Prospects 150" at bounding box center [154, 186] width 177 height 30
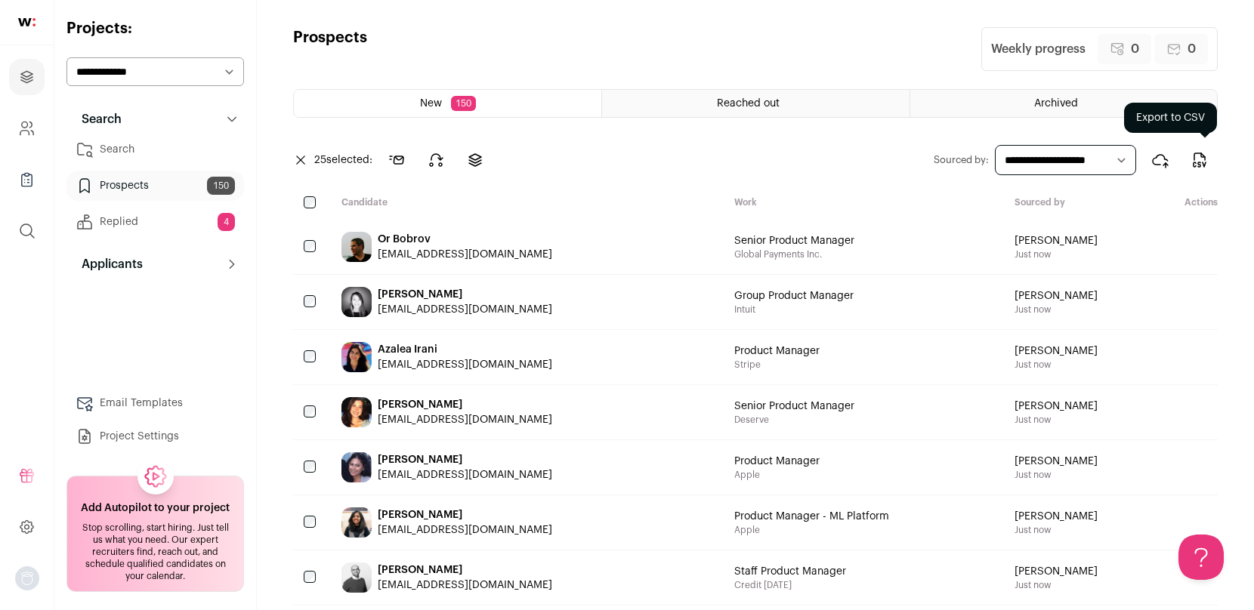
click at [1198, 157] on icon "Export to CSV" at bounding box center [1199, 160] width 18 height 18
click at [437, 153] on icon at bounding box center [436, 160] width 18 height 18
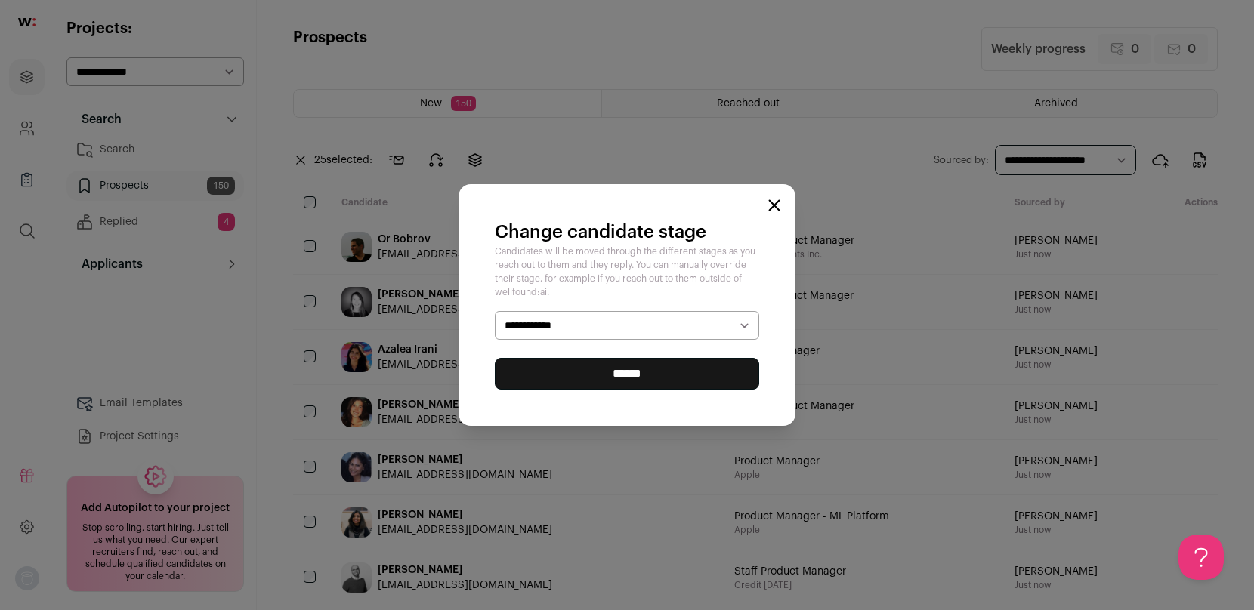
click at [542, 326] on select "**********" at bounding box center [627, 325] width 264 height 29
click at [572, 369] on input "******" at bounding box center [627, 374] width 264 height 32
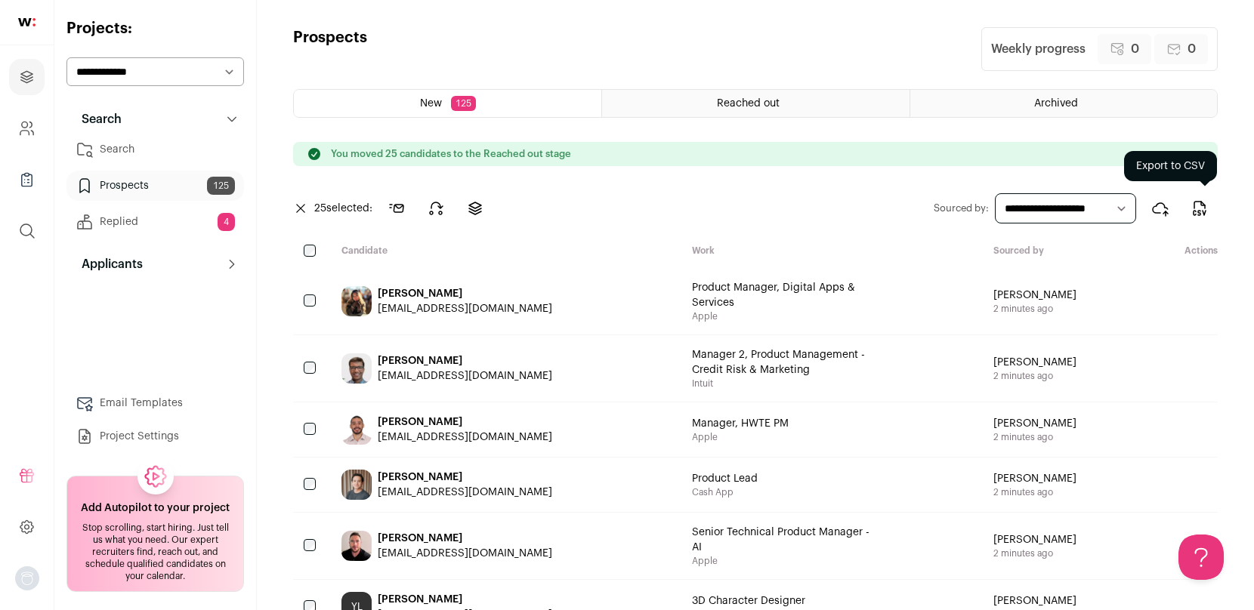
click at [1202, 205] on icon "Export to CSV" at bounding box center [1199, 208] width 18 height 18
click at [436, 208] on icon at bounding box center [436, 208] width 18 height 18
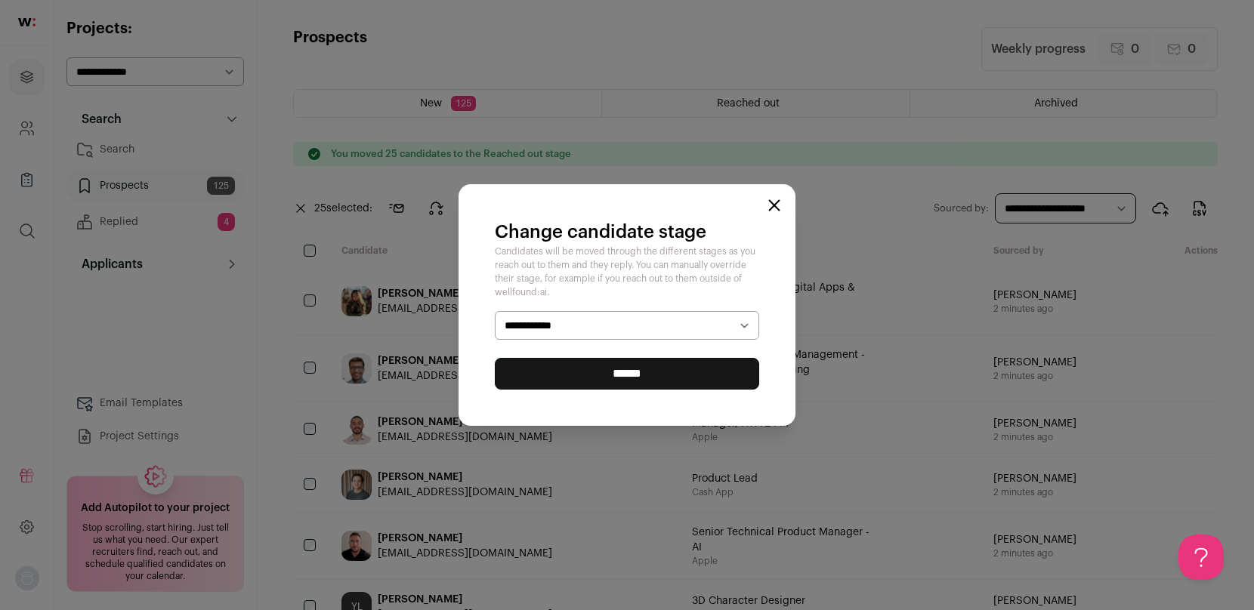
click at [529, 326] on select "**********" at bounding box center [627, 325] width 264 height 29
click at [551, 374] on input "******" at bounding box center [627, 374] width 264 height 32
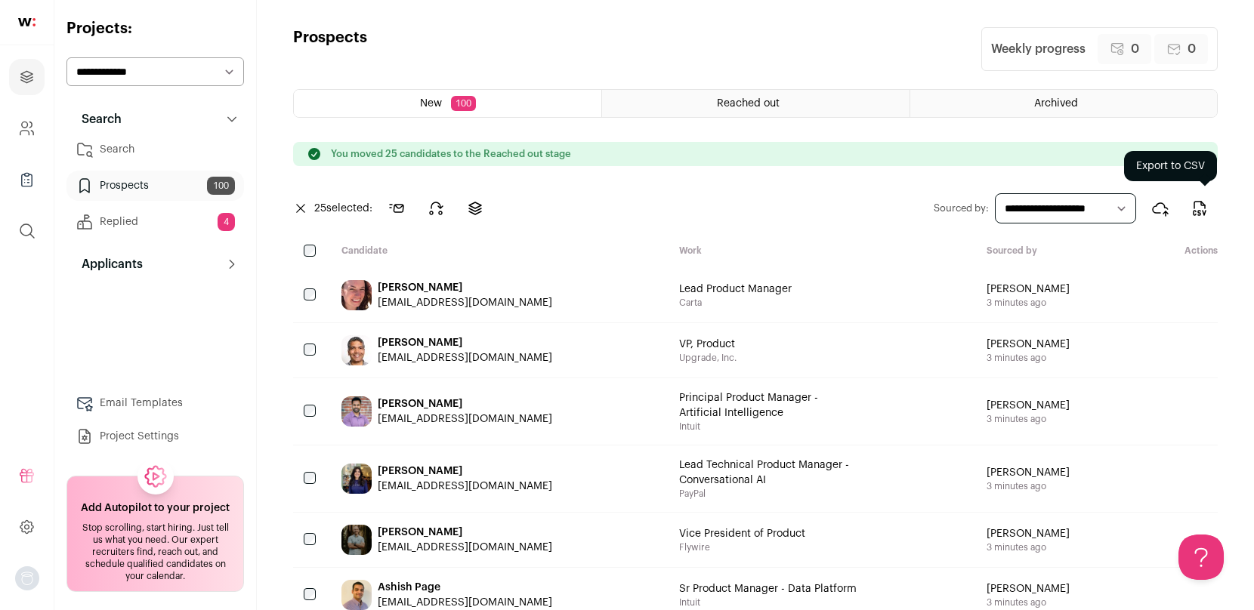
click at [1197, 206] on icon "Export to CSV" at bounding box center [1199, 208] width 18 height 18
click at [445, 210] on icon at bounding box center [436, 208] width 18 height 18
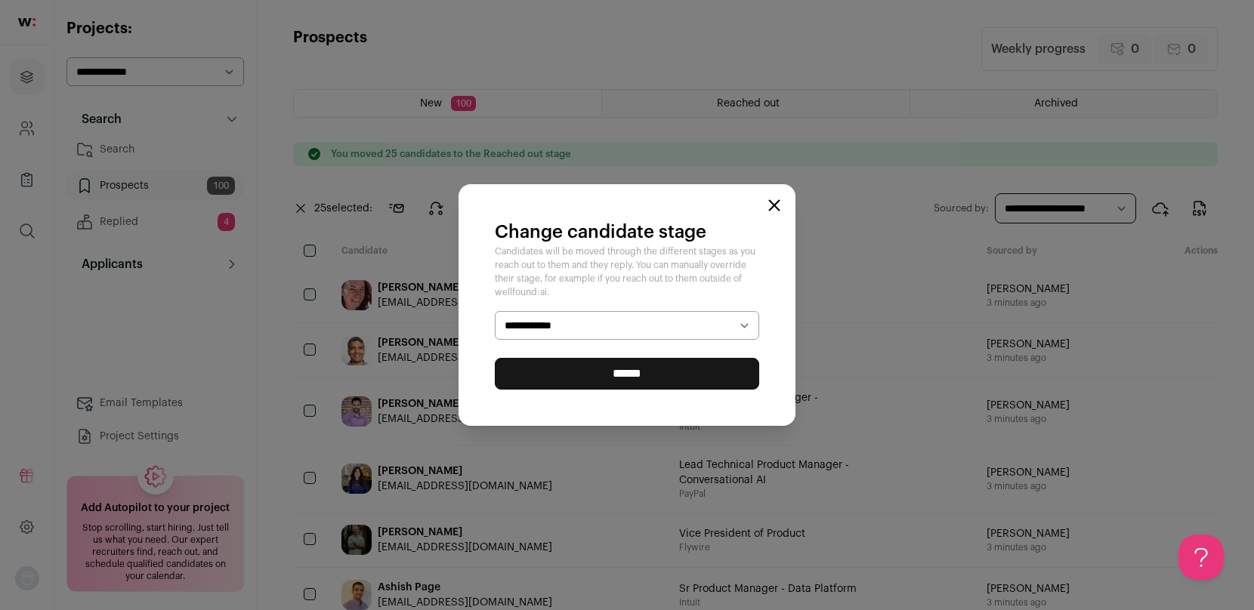
click at [567, 327] on select "**********" at bounding box center [627, 325] width 264 height 29
click at [575, 373] on input "******" at bounding box center [627, 374] width 264 height 32
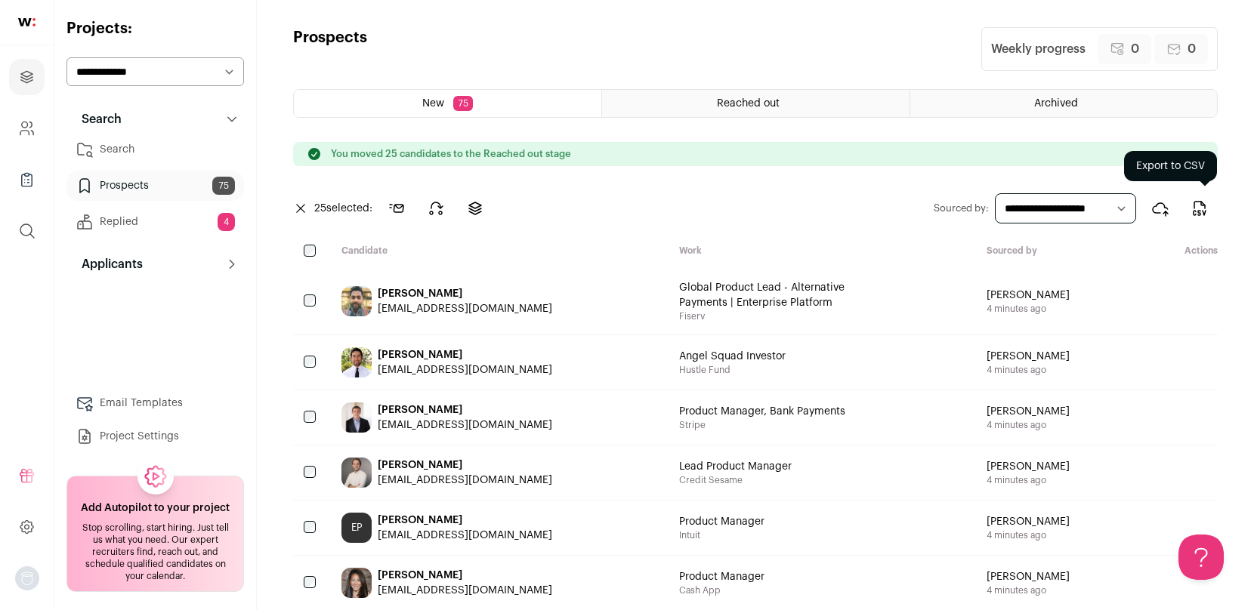
click at [1202, 214] on icon "Export to CSV" at bounding box center [1199, 208] width 18 height 18
click at [443, 207] on icon at bounding box center [436, 208] width 13 height 12
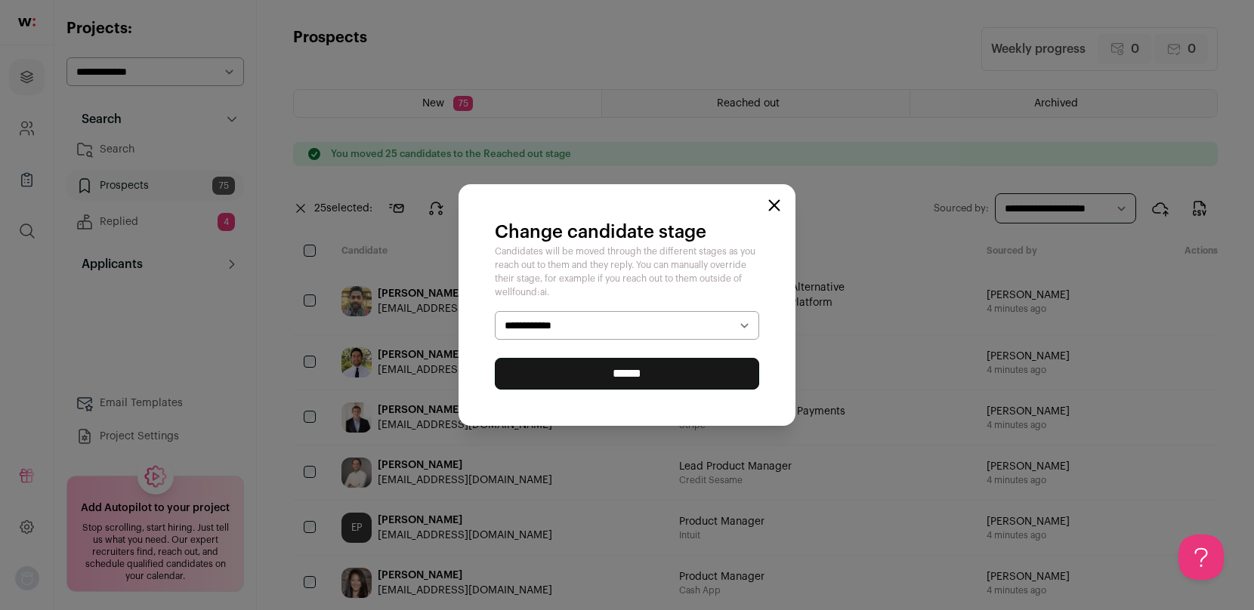
click at [530, 321] on select "**********" at bounding box center [627, 325] width 264 height 29
click at [598, 375] on input "******" at bounding box center [627, 374] width 264 height 32
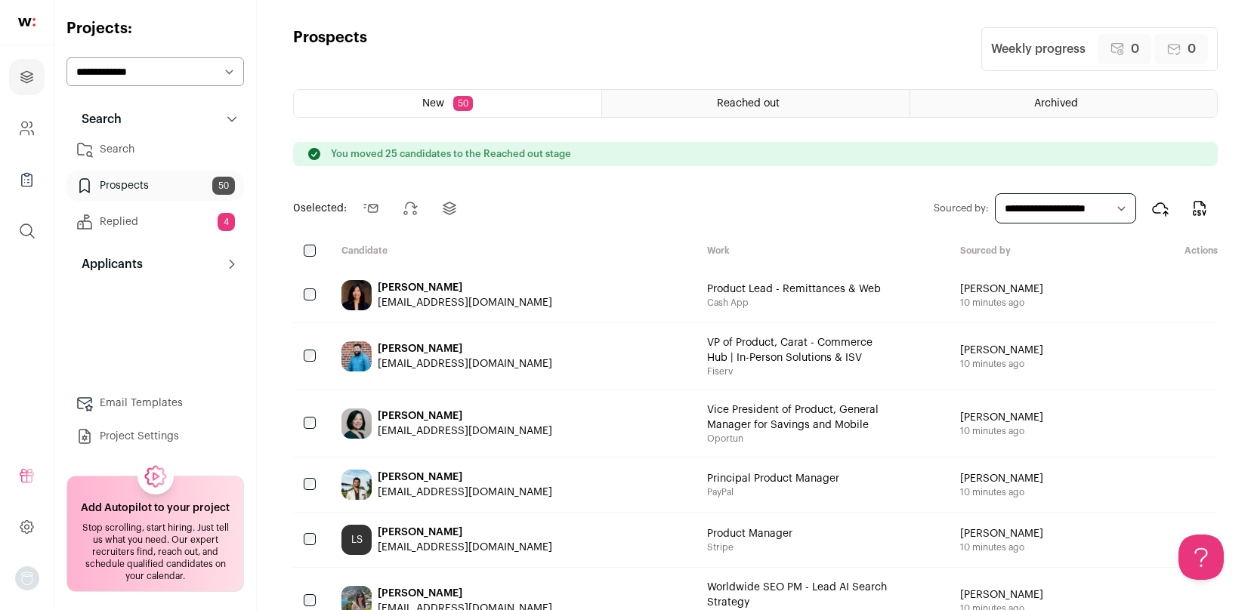
click at [316, 252] on div at bounding box center [311, 252] width 36 height 14
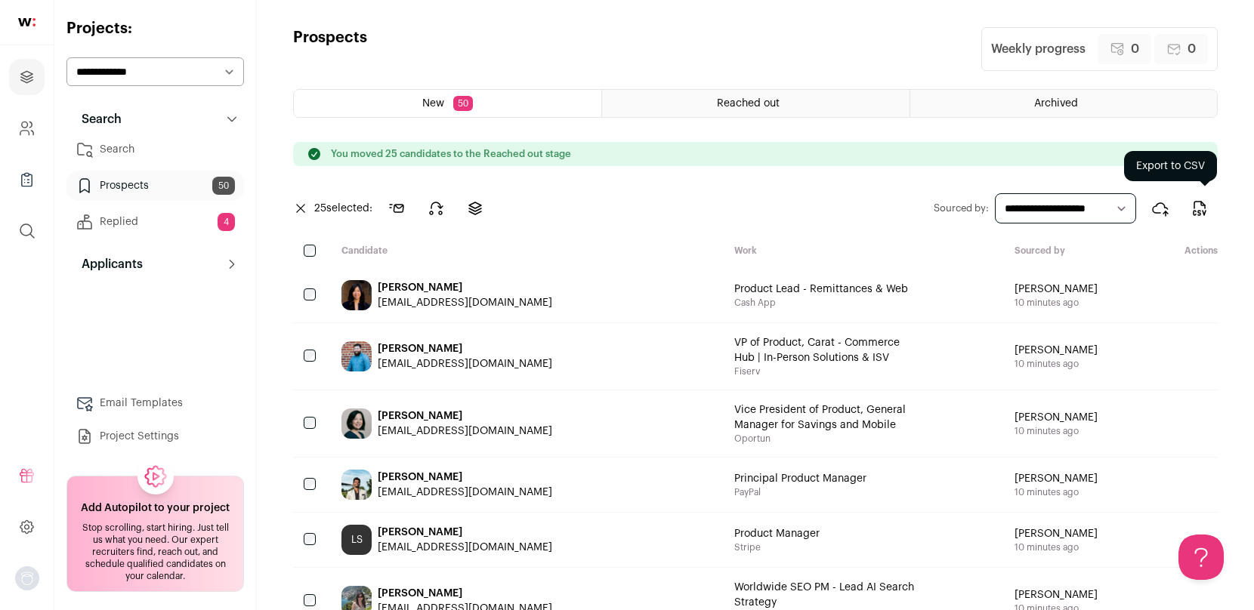
click at [1192, 206] on icon "Export to CSV" at bounding box center [1199, 208] width 18 height 18
click at [443, 213] on icon at bounding box center [436, 208] width 18 height 18
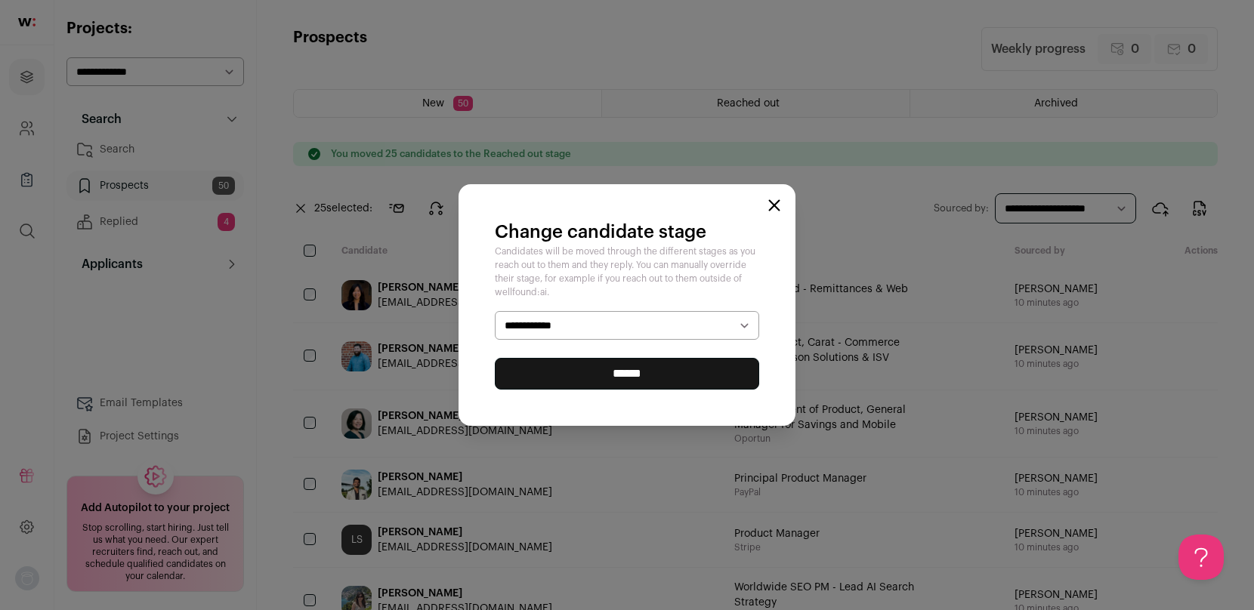
click at [559, 324] on select "**********" at bounding box center [627, 325] width 264 height 29
click at [566, 378] on input "******" at bounding box center [627, 374] width 264 height 32
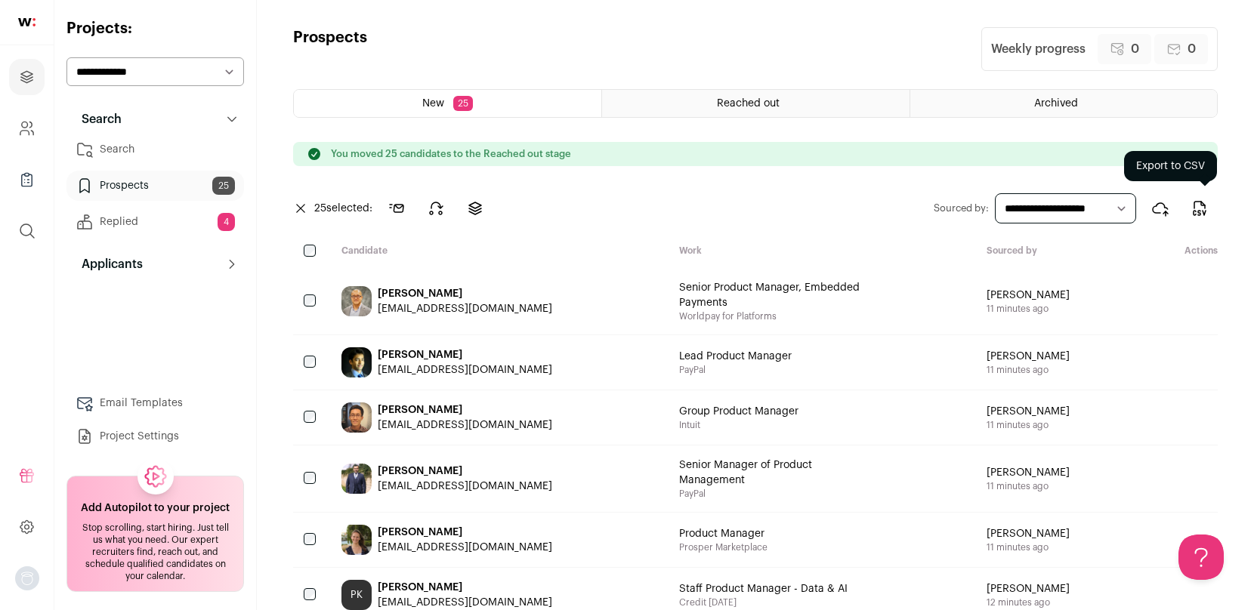
click at [1205, 207] on icon "Export to CSV" at bounding box center [1199, 205] width 11 height 7
click at [440, 212] on icon at bounding box center [436, 208] width 13 height 12
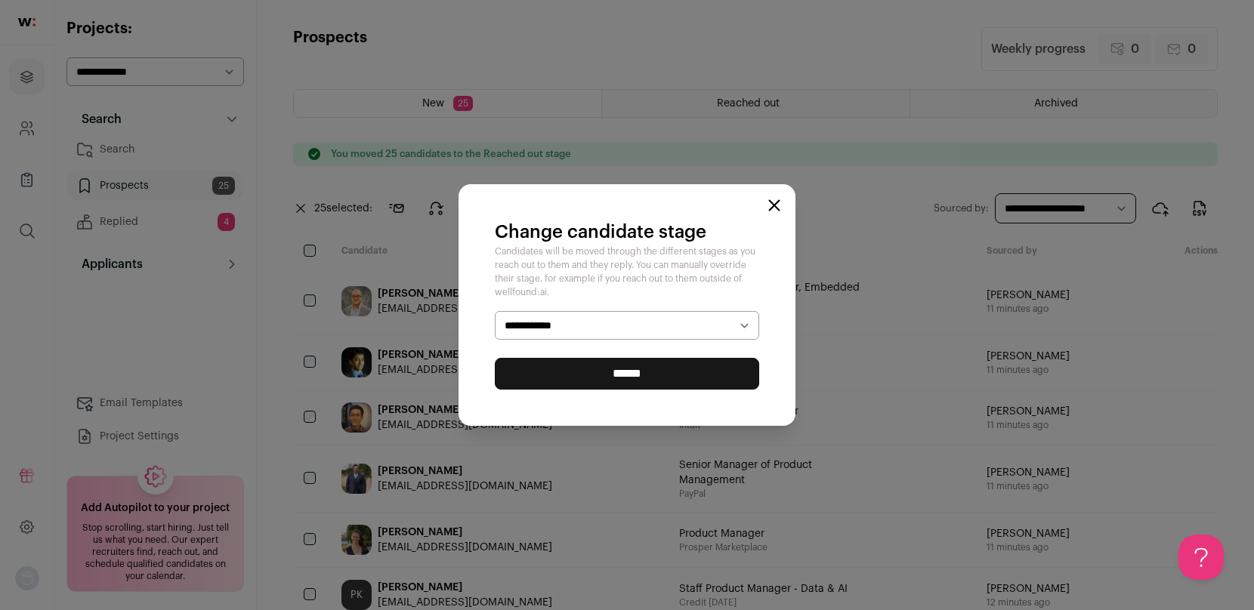
click at [566, 327] on select "**********" at bounding box center [627, 325] width 264 height 29
select select "**********"
click at [579, 378] on input "******" at bounding box center [627, 374] width 264 height 32
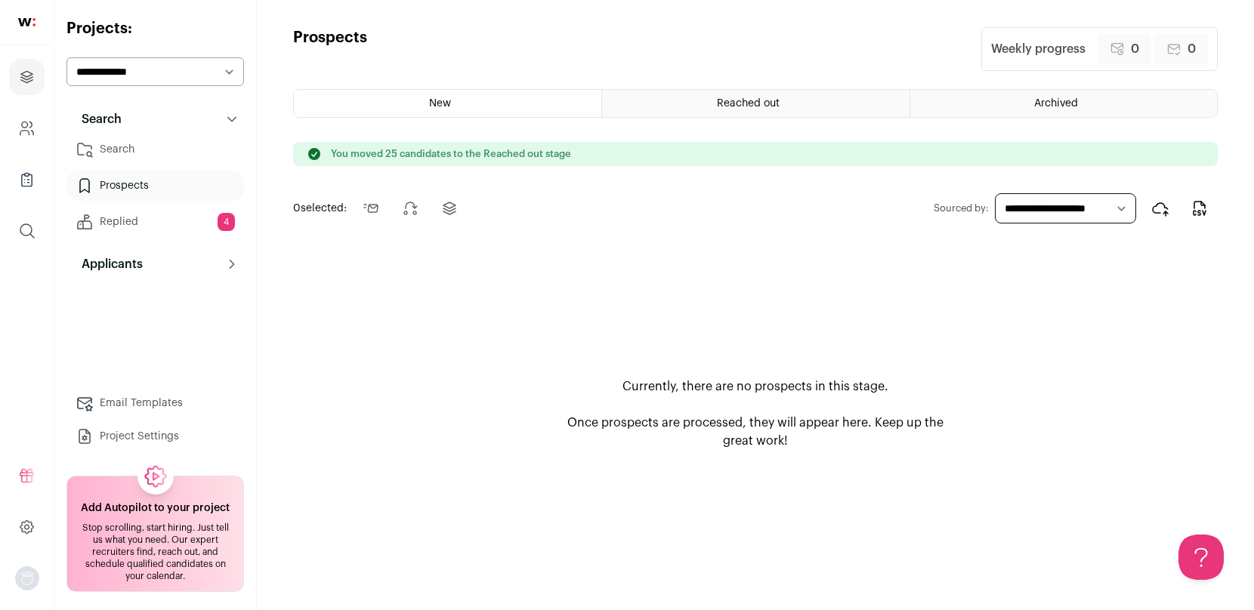
click at [141, 144] on link "Search" at bounding box center [154, 149] width 177 height 30
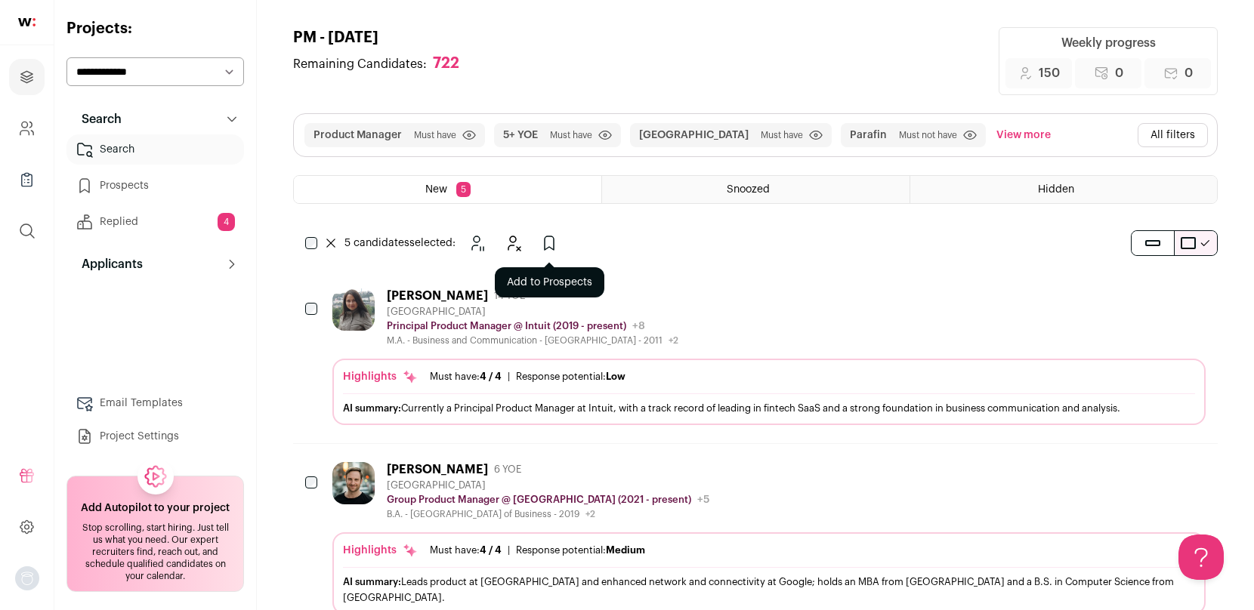
click at [548, 249] on icon "Add to Prospects" at bounding box center [549, 243] width 18 height 18
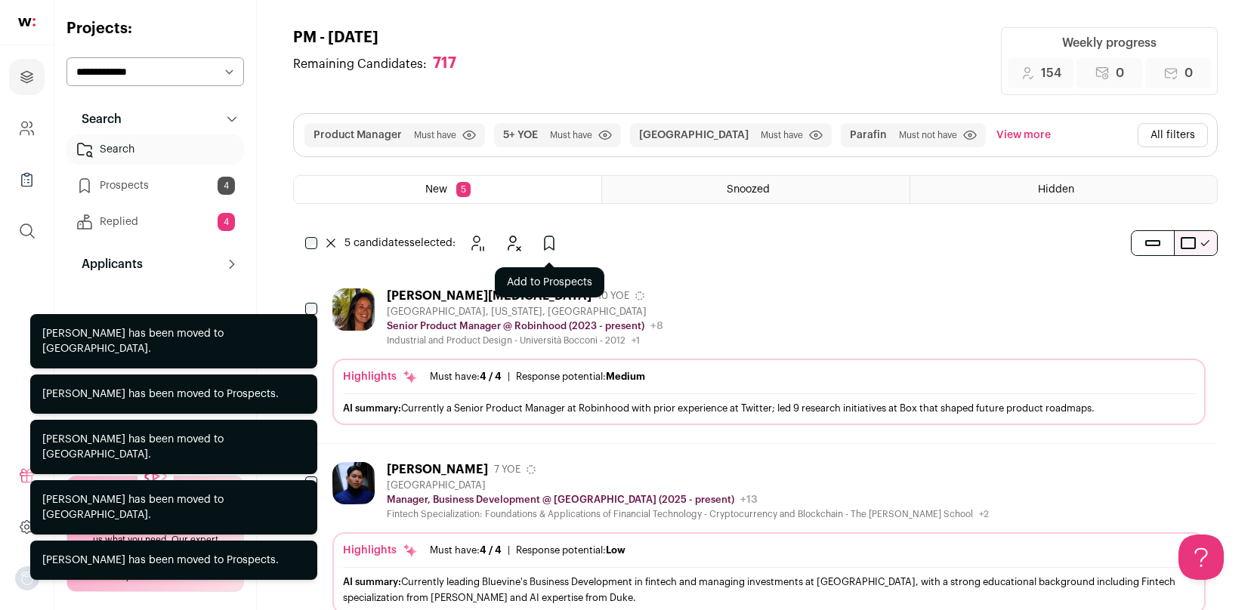
click at [546, 245] on icon "Add to Prospects" at bounding box center [549, 243] width 18 height 18
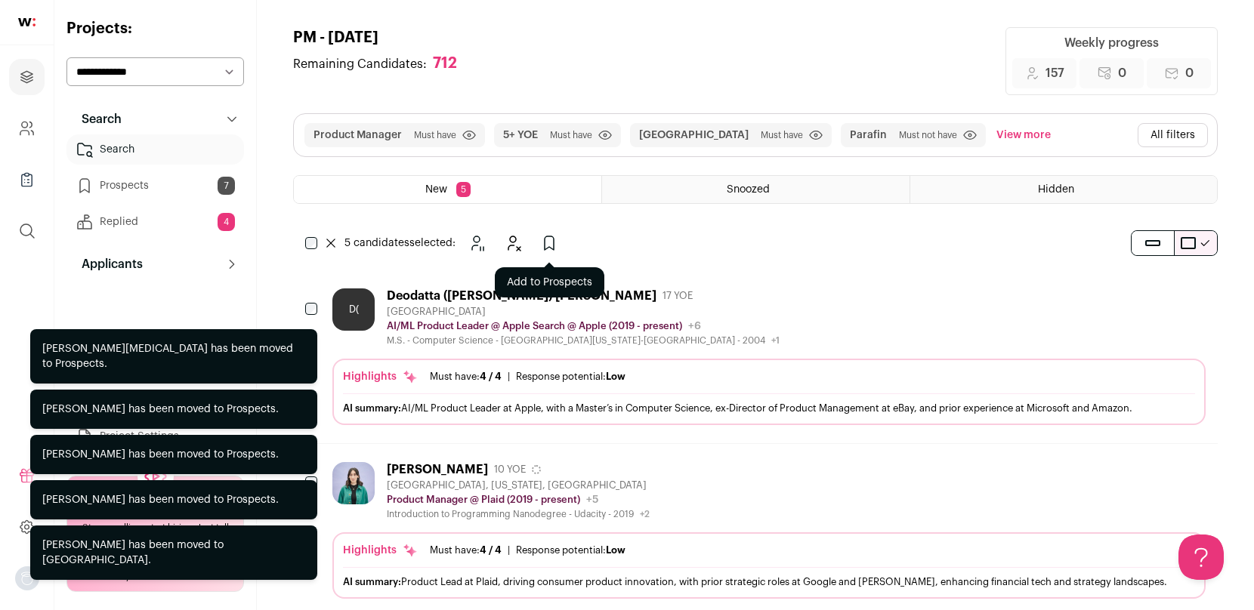
click at [549, 250] on icon "Add to Prospects" at bounding box center [549, 243] width 18 height 18
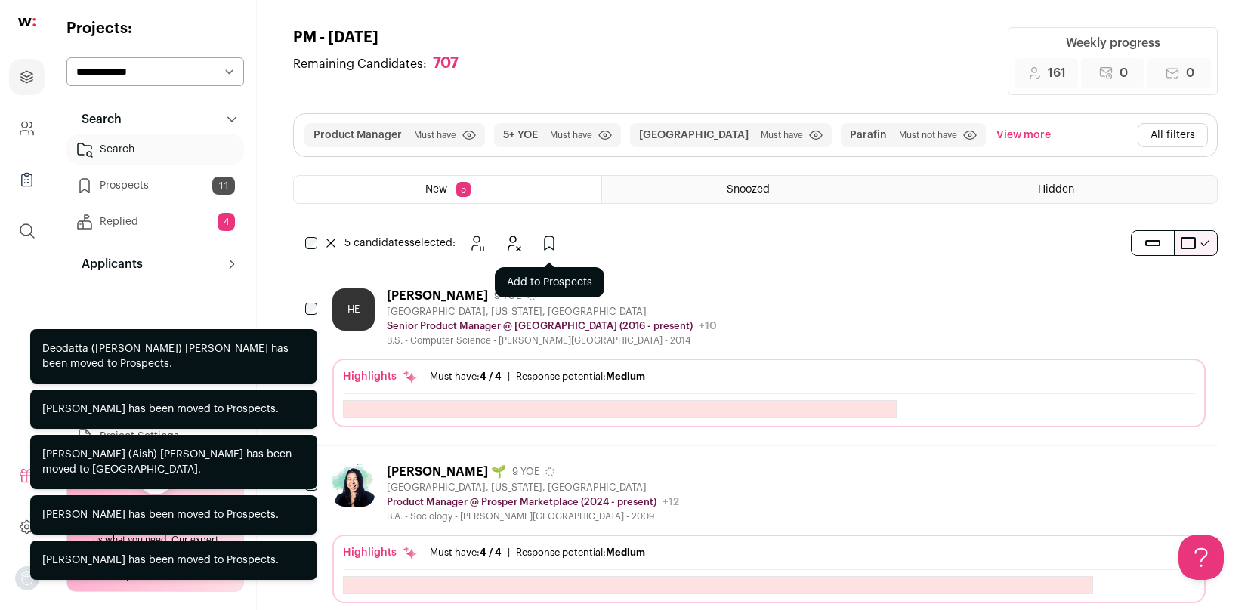
click at [545, 248] on icon "Add to Prospects" at bounding box center [549, 243] width 9 height 14
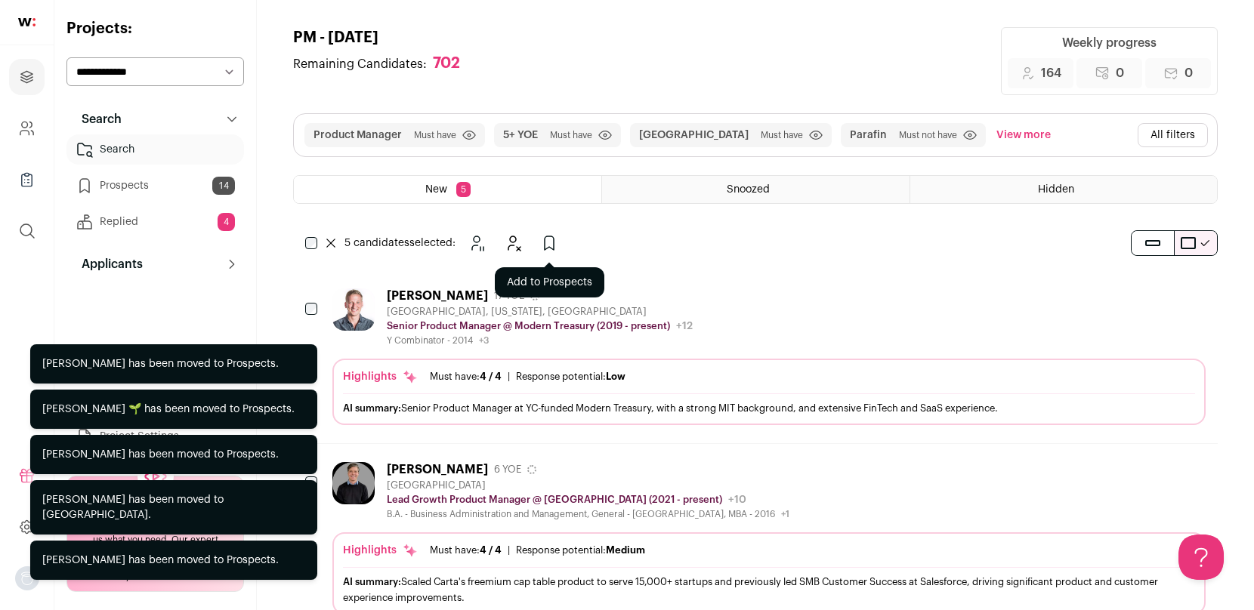
click at [549, 239] on icon "Add to Prospects" at bounding box center [549, 243] width 18 height 18
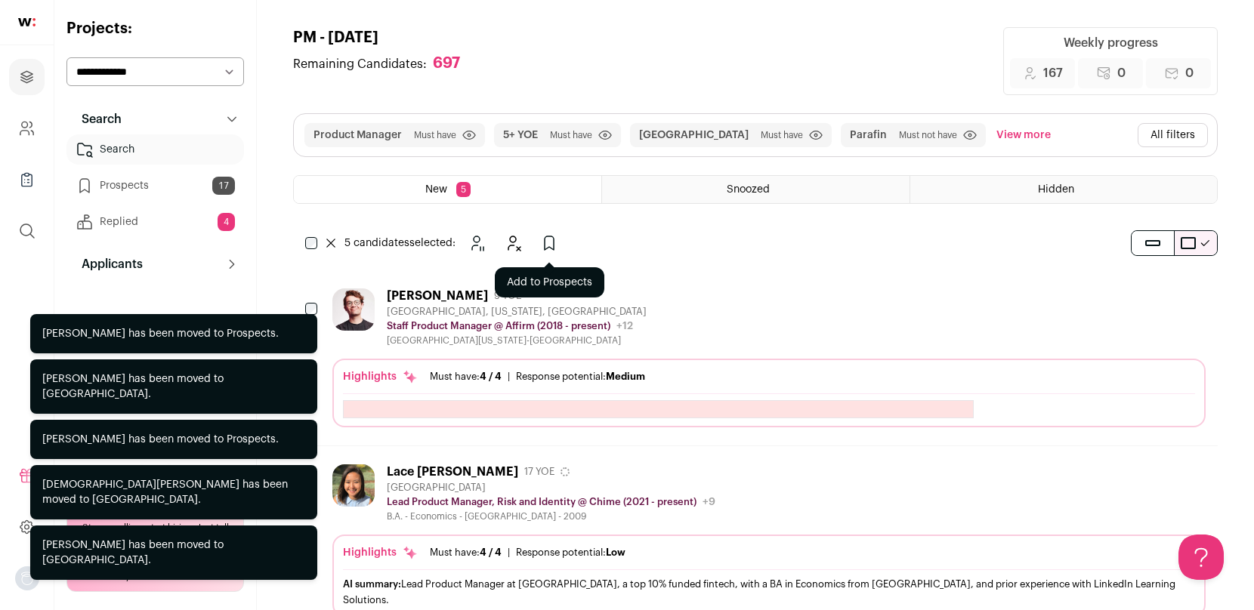
click at [546, 236] on icon "Add to Prospects" at bounding box center [549, 243] width 9 height 14
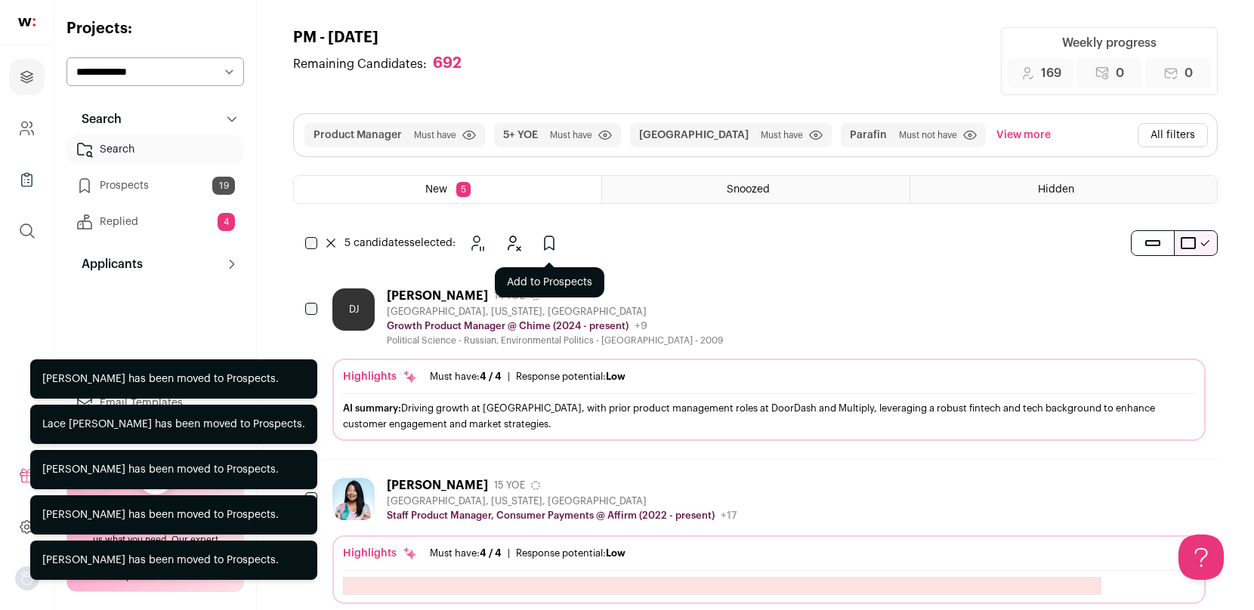
click at [558, 249] on icon "Add to Prospects" at bounding box center [549, 243] width 18 height 18
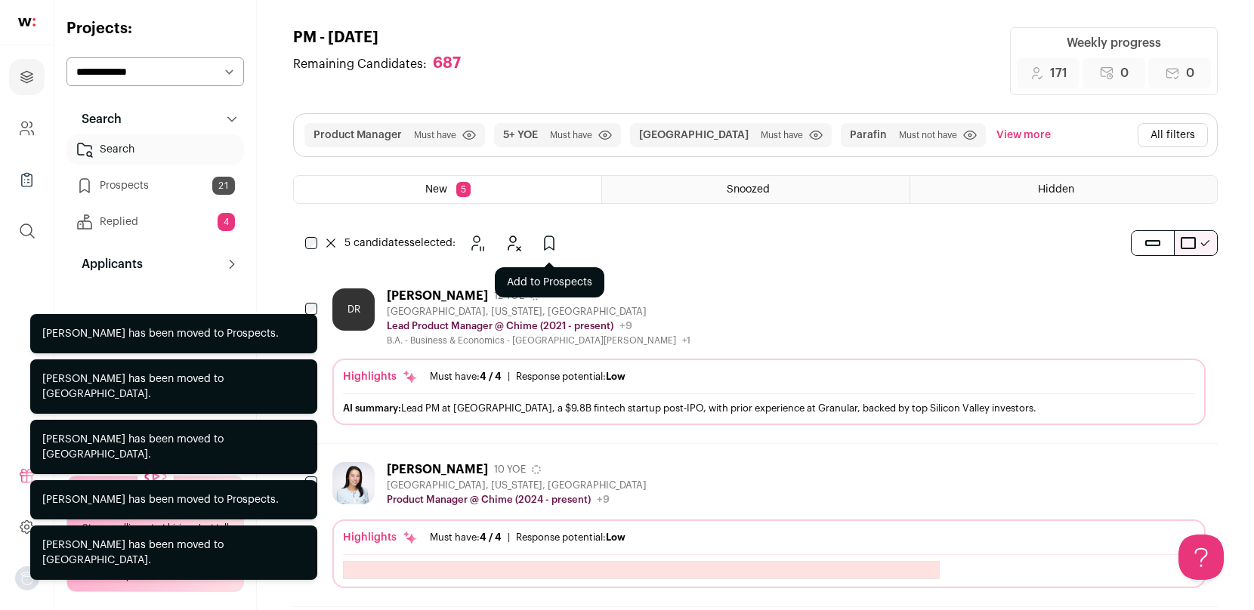
click at [545, 239] on icon "Add to Prospects" at bounding box center [549, 243] width 9 height 14
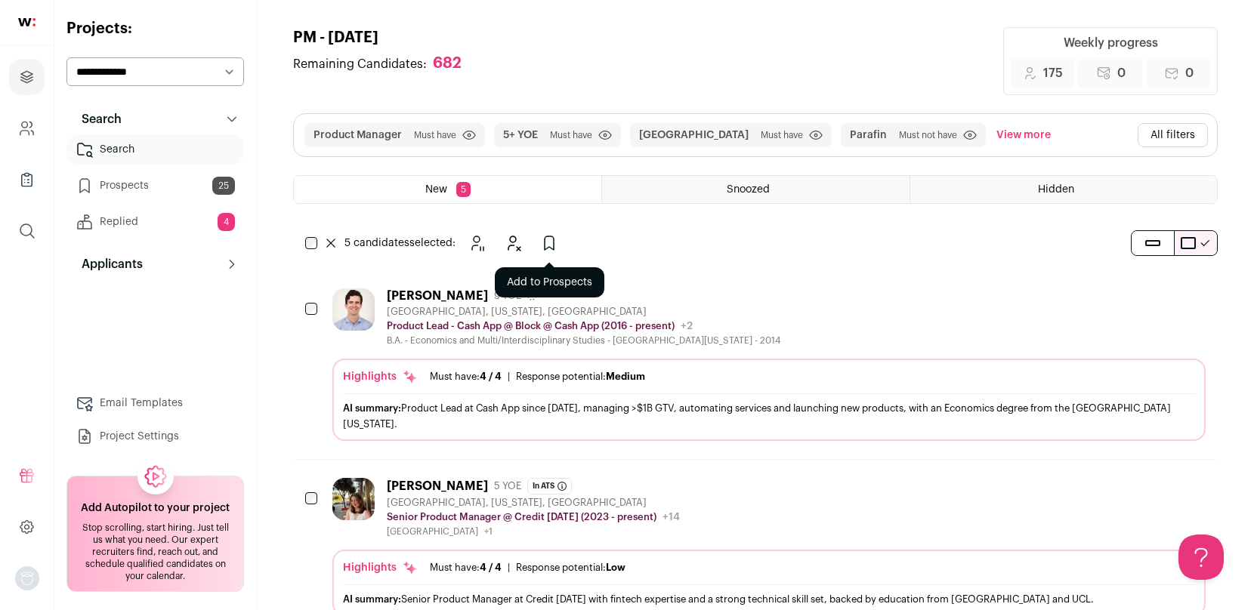
click at [558, 245] on icon "Add to Prospects" at bounding box center [549, 243] width 18 height 18
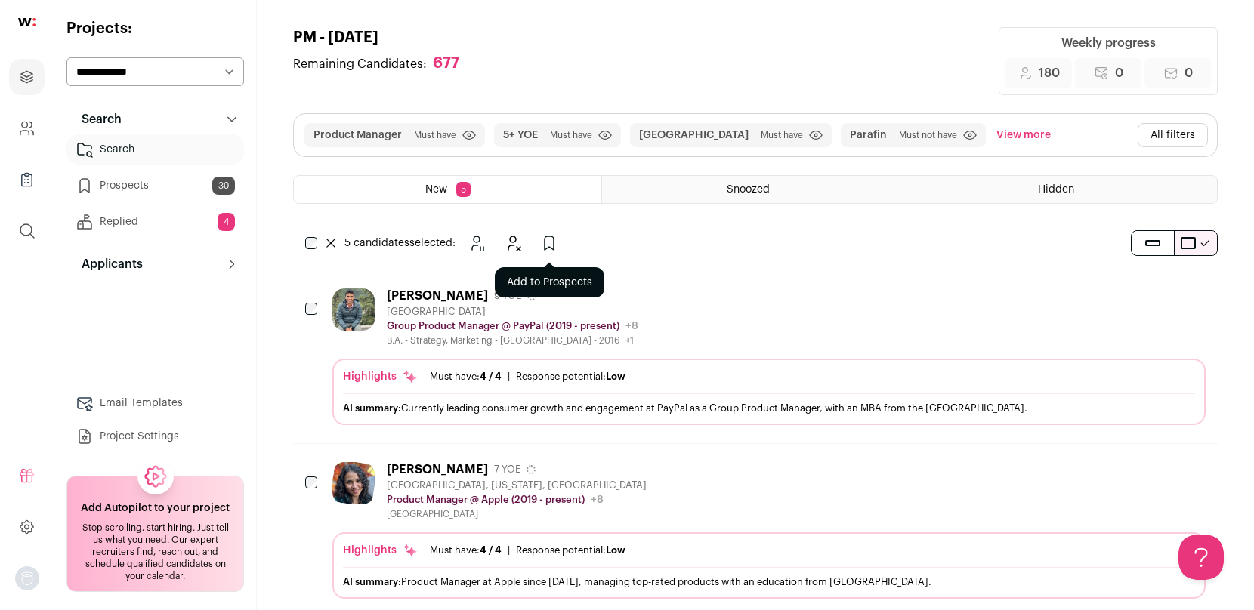
click at [553, 248] on icon "Add to Prospects" at bounding box center [549, 243] width 18 height 18
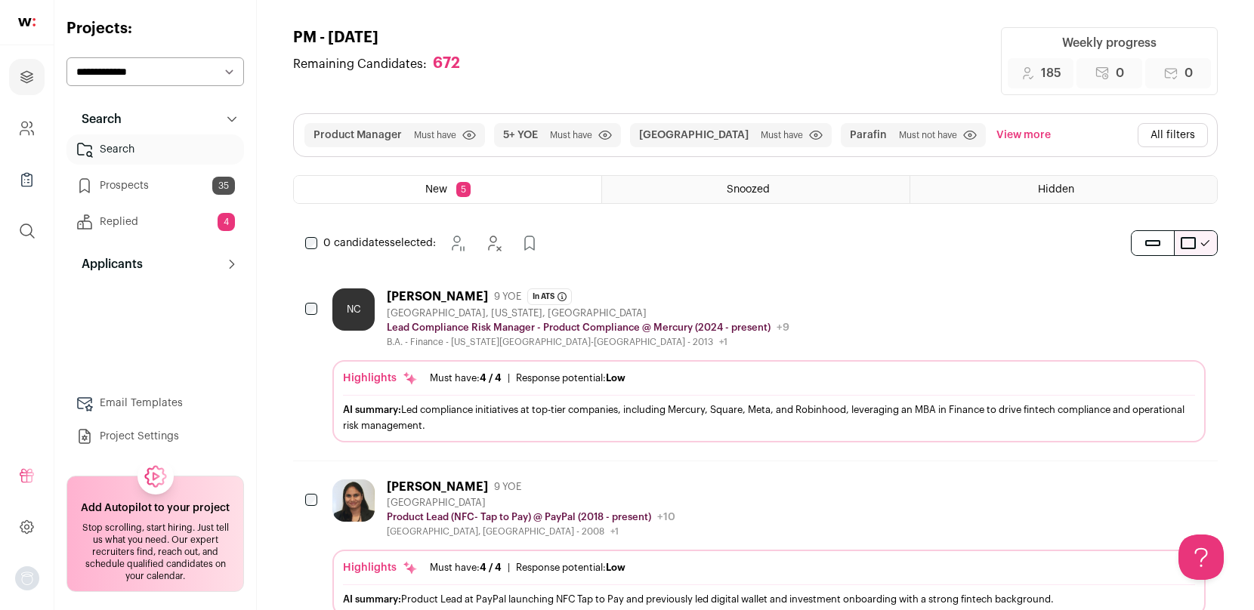
click at [1155, 295] on icon "Hide" at bounding box center [1152, 295] width 18 height 18
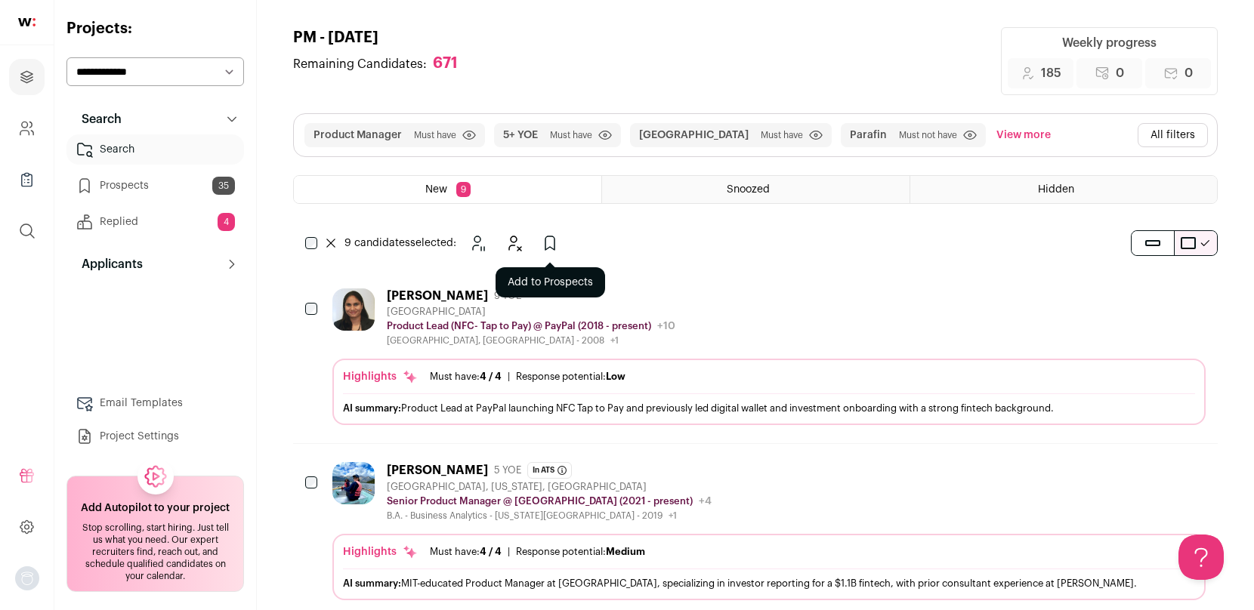
click at [558, 243] on icon "Add to Prospects" at bounding box center [550, 243] width 18 height 18
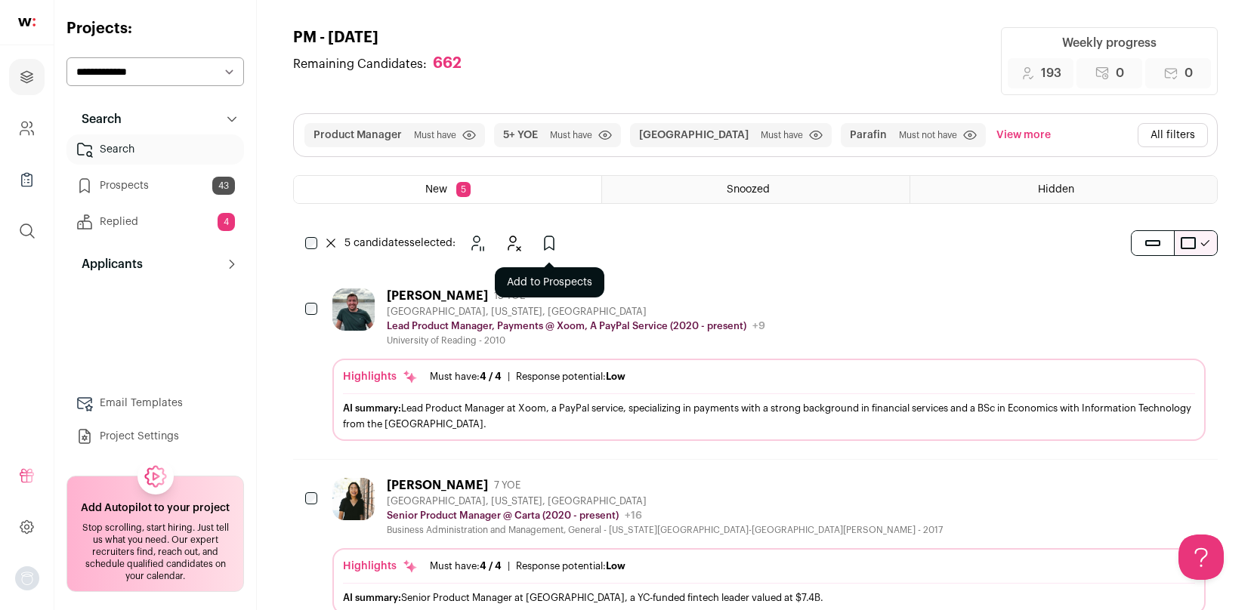
click at [552, 250] on icon "Add to Prospects" at bounding box center [549, 243] width 18 height 18
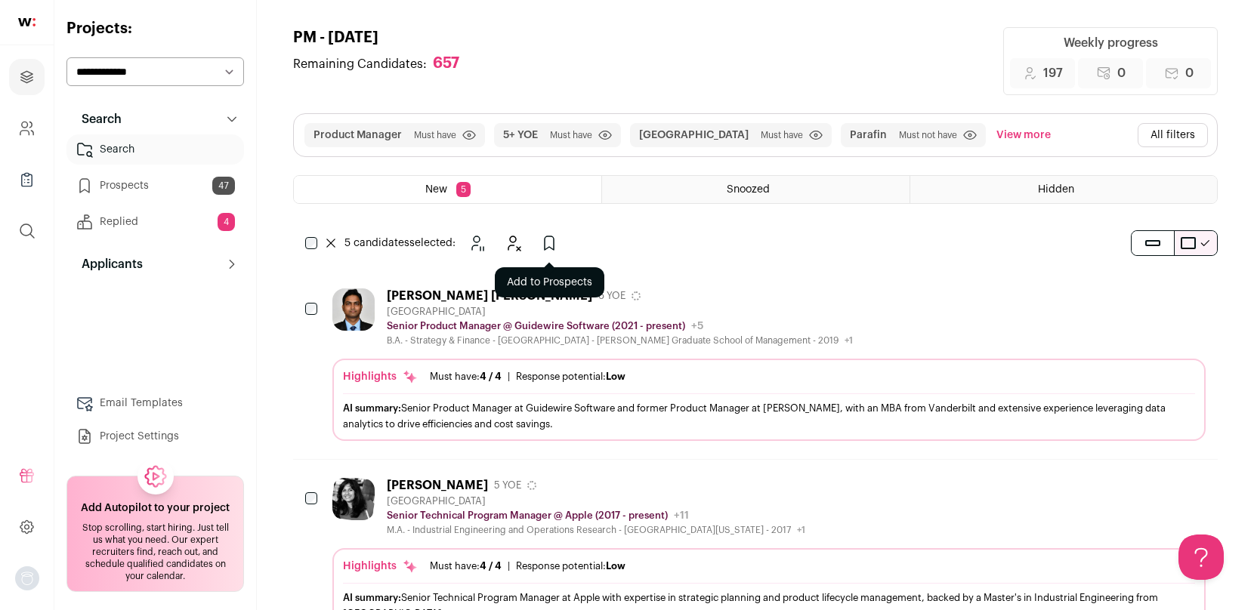
click at [545, 251] on icon "Add to Prospects" at bounding box center [549, 243] width 18 height 18
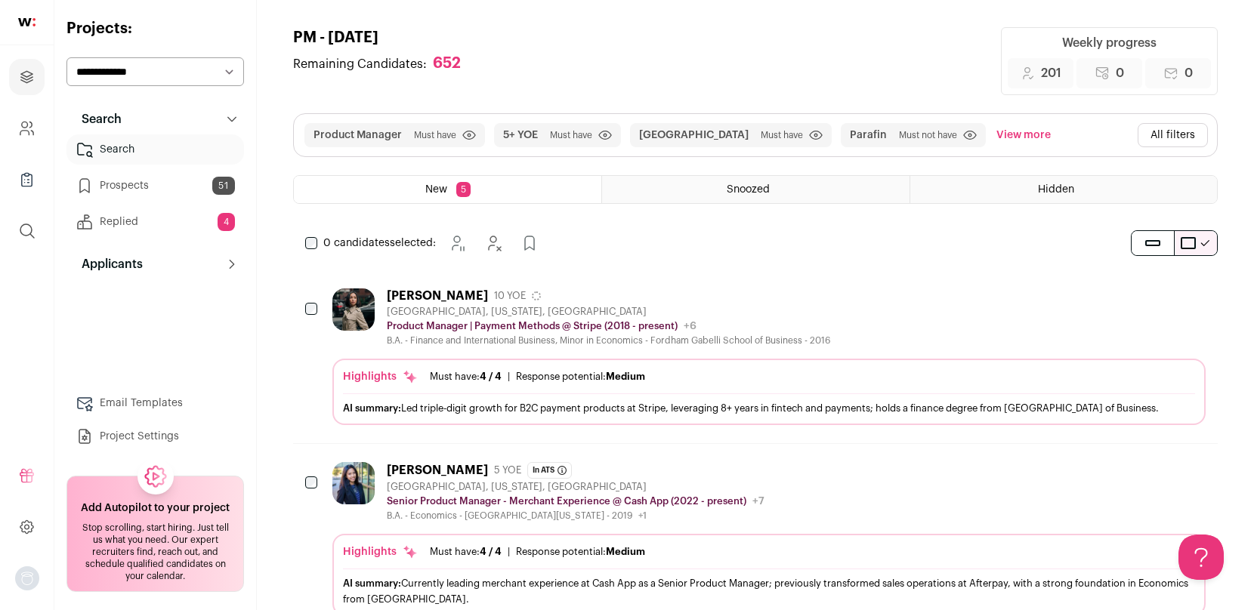
click at [1156, 136] on button "All filters" at bounding box center [1172, 135] width 70 height 24
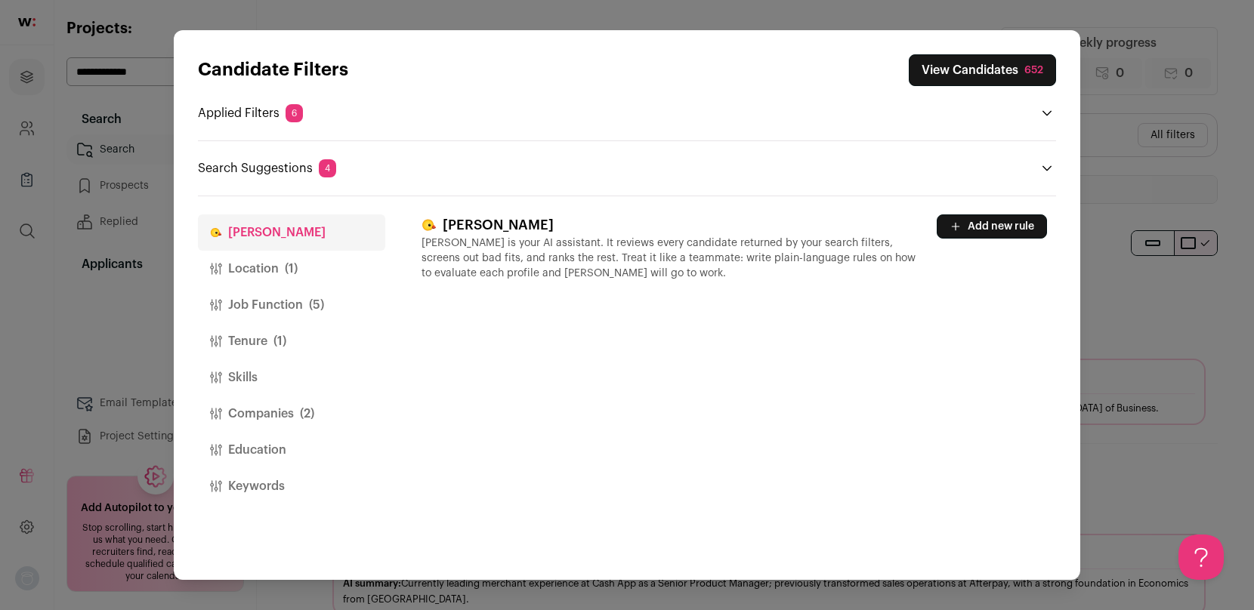
click at [275, 307] on button "Job Function (5)" at bounding box center [291, 305] width 187 height 36
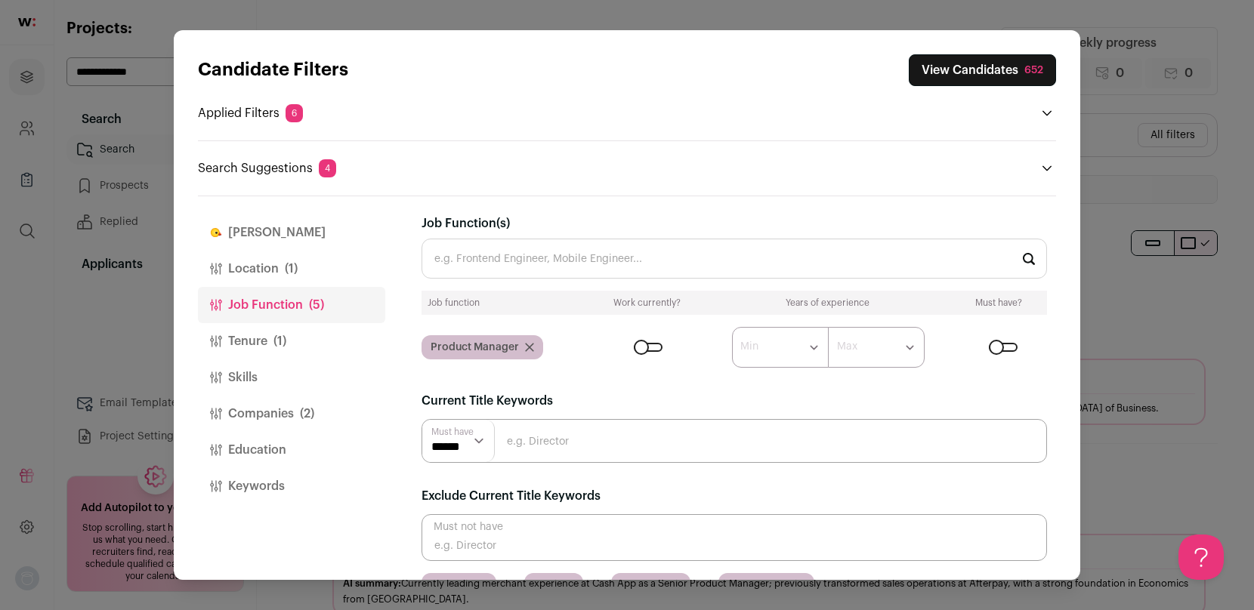
scroll to position [36, 0]
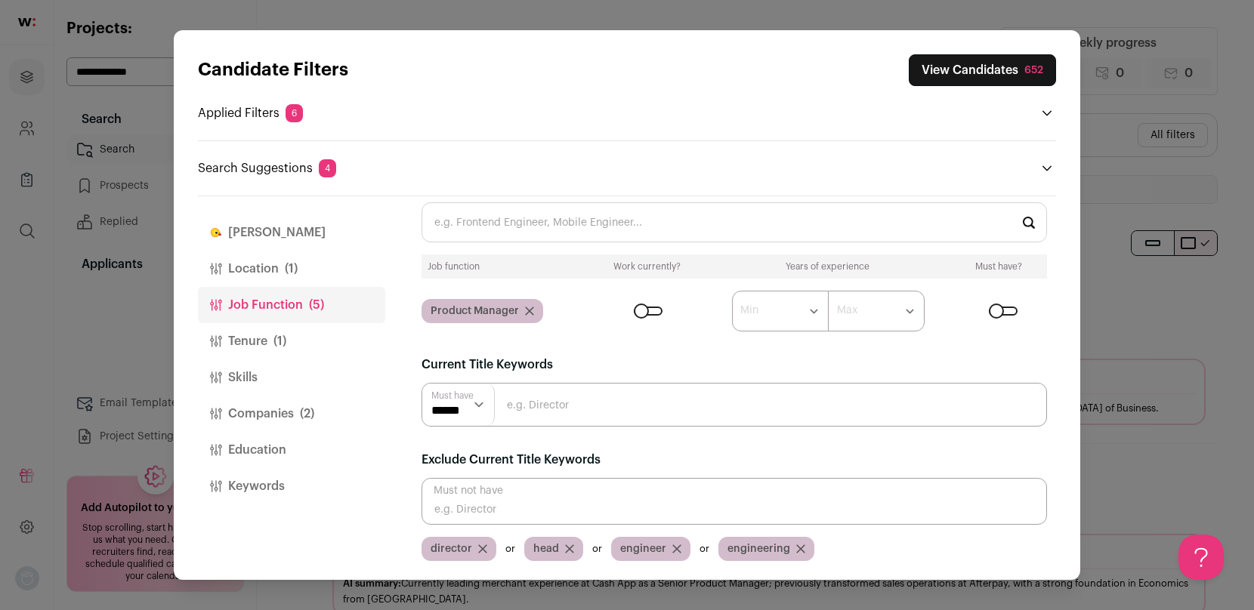
click at [501, 519] on input "Close modal via background" at bounding box center [733, 501] width 625 height 47
type input "program"
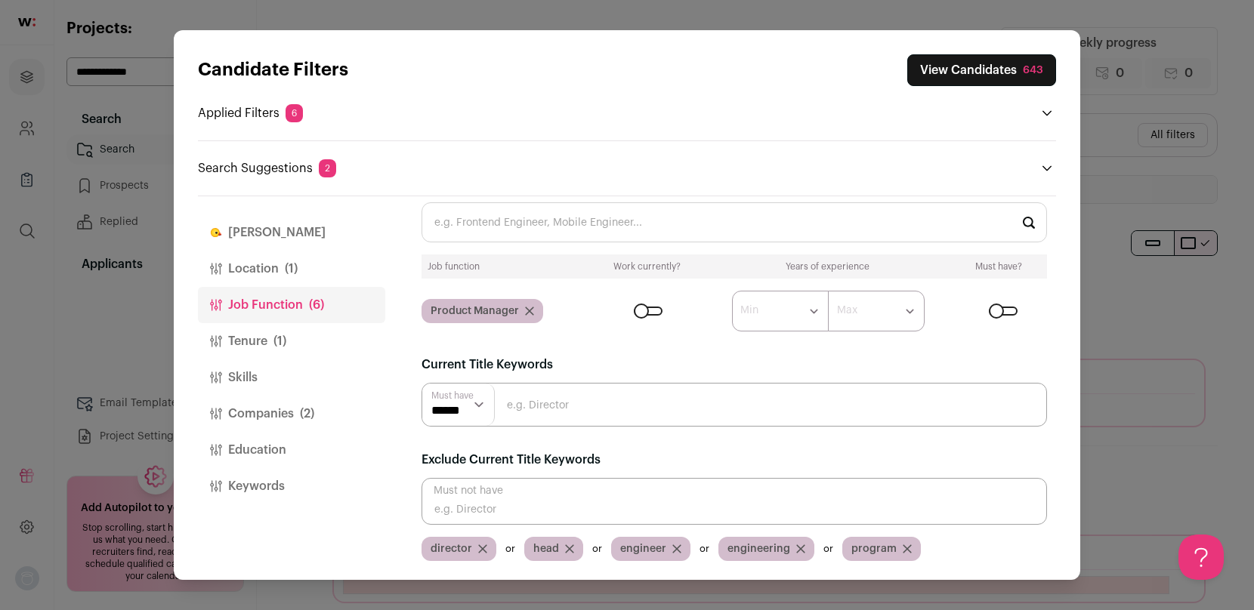
scroll to position [0, 0]
click at [975, 76] on button "View Candidates 643" at bounding box center [981, 70] width 149 height 32
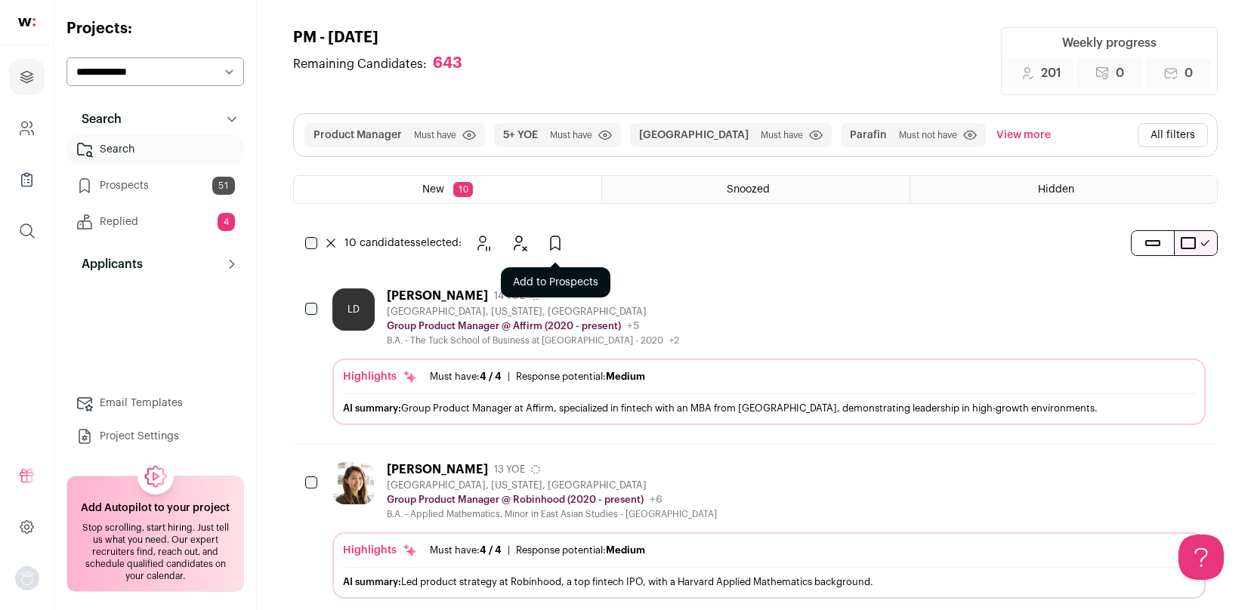
click at [559, 242] on icon "Add to Prospects" at bounding box center [555, 243] width 9 height 14
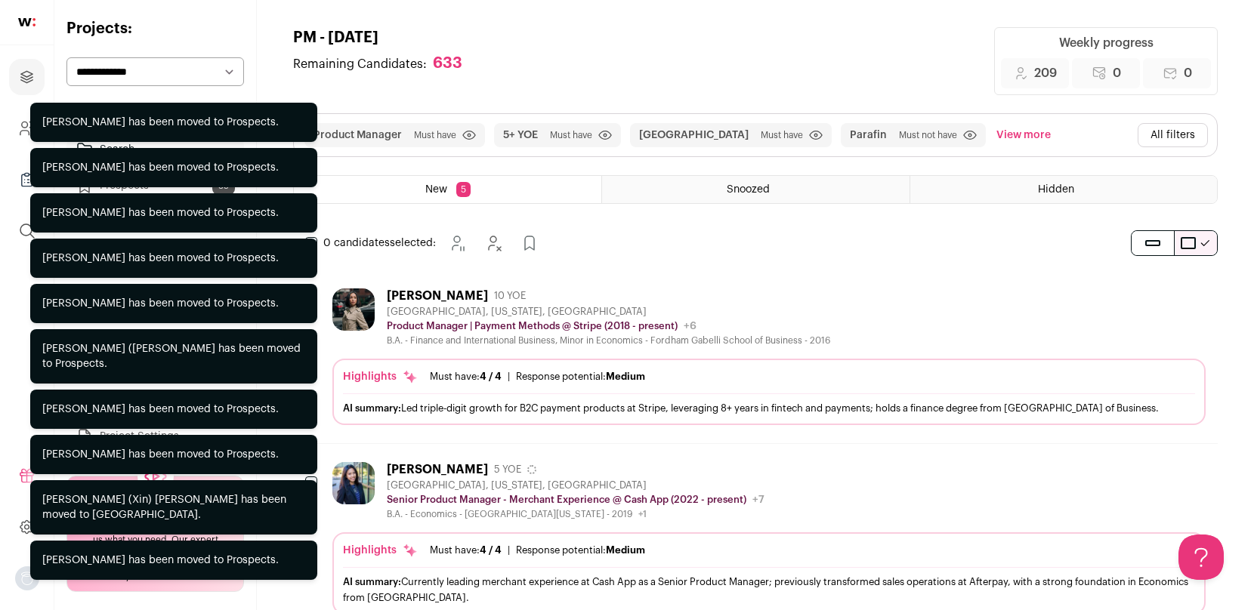
click at [317, 243] on div "0 candidates selected: [GEOGRAPHIC_DATA] Hide Add to Prospects" at bounding box center [425, 243] width 264 height 30
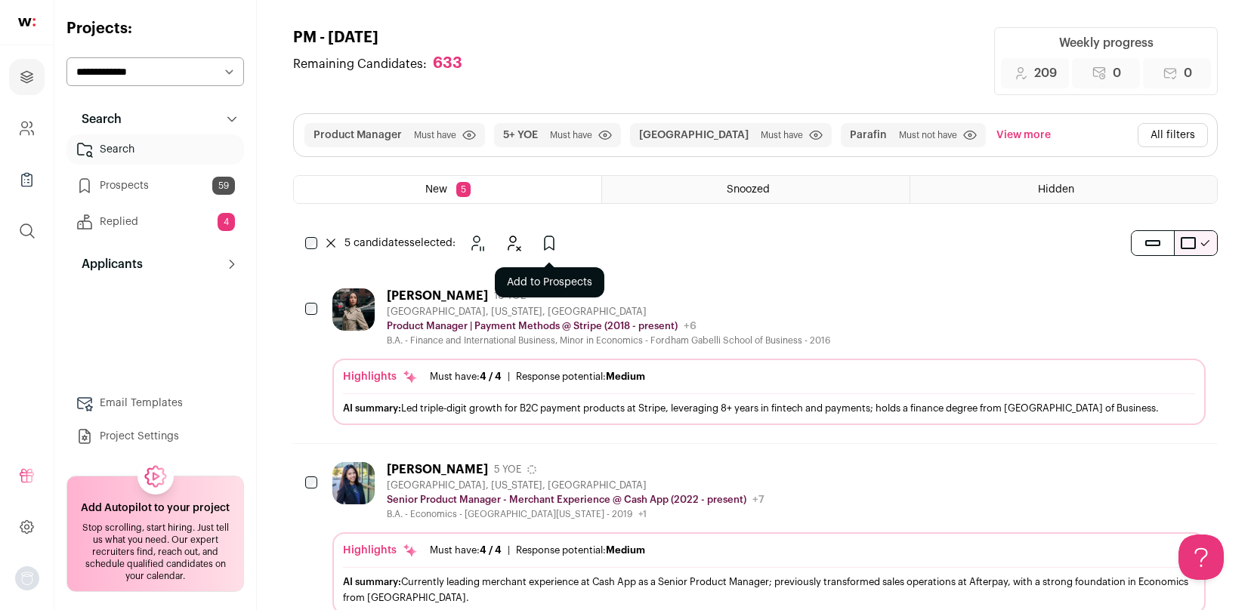
click at [551, 243] on icon "Add to Prospects" at bounding box center [549, 243] width 18 height 18
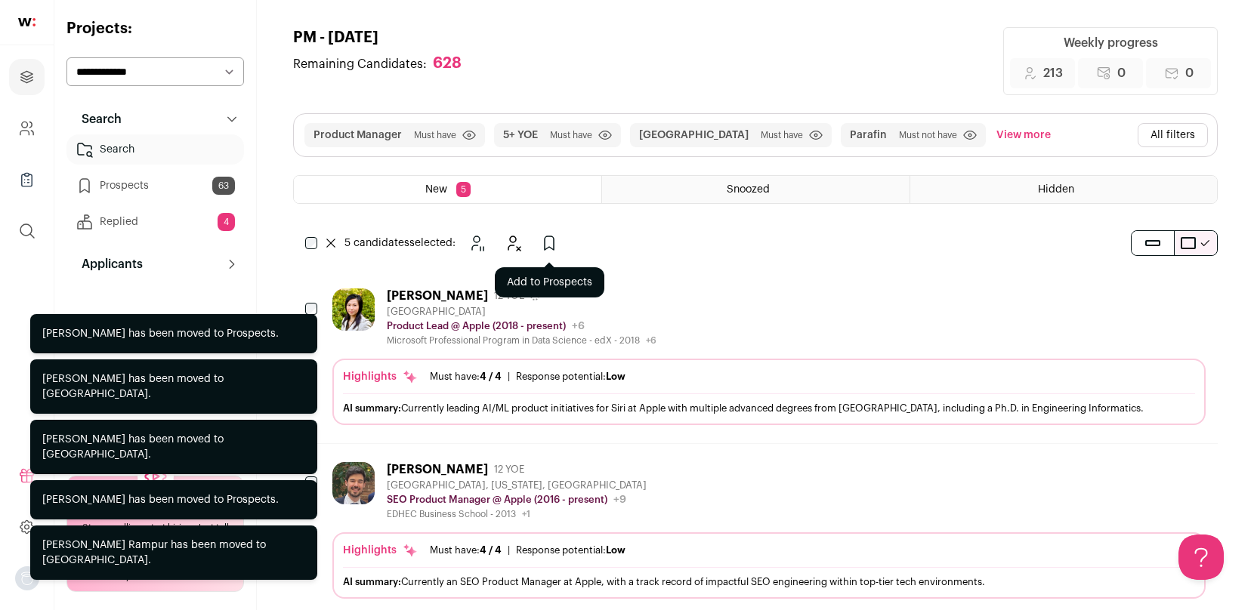
click at [547, 241] on icon "Add to Prospects" at bounding box center [549, 243] width 18 height 18
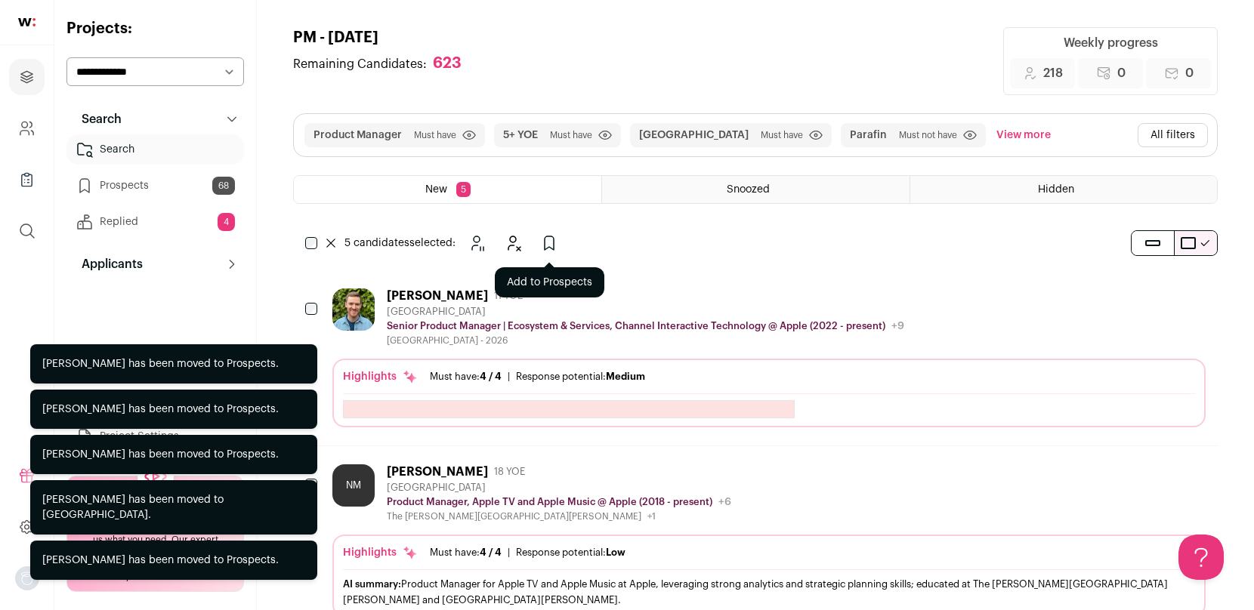
click at [545, 238] on icon "Add to Prospects" at bounding box center [549, 243] width 9 height 14
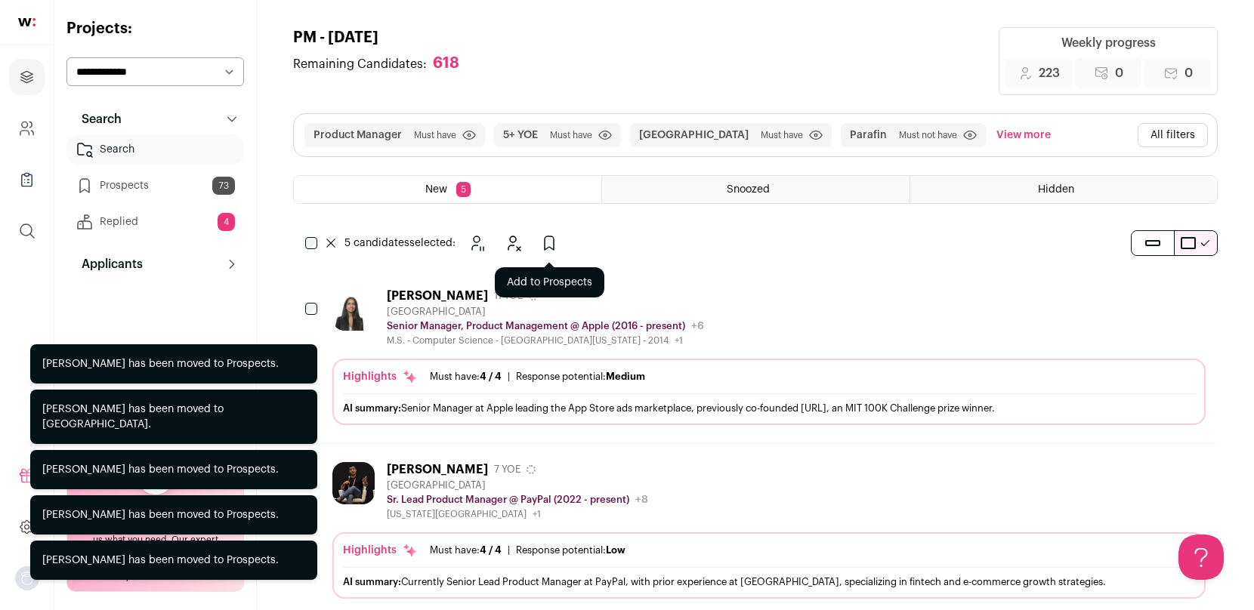
click at [551, 242] on icon "Add to Prospects" at bounding box center [549, 243] width 18 height 18
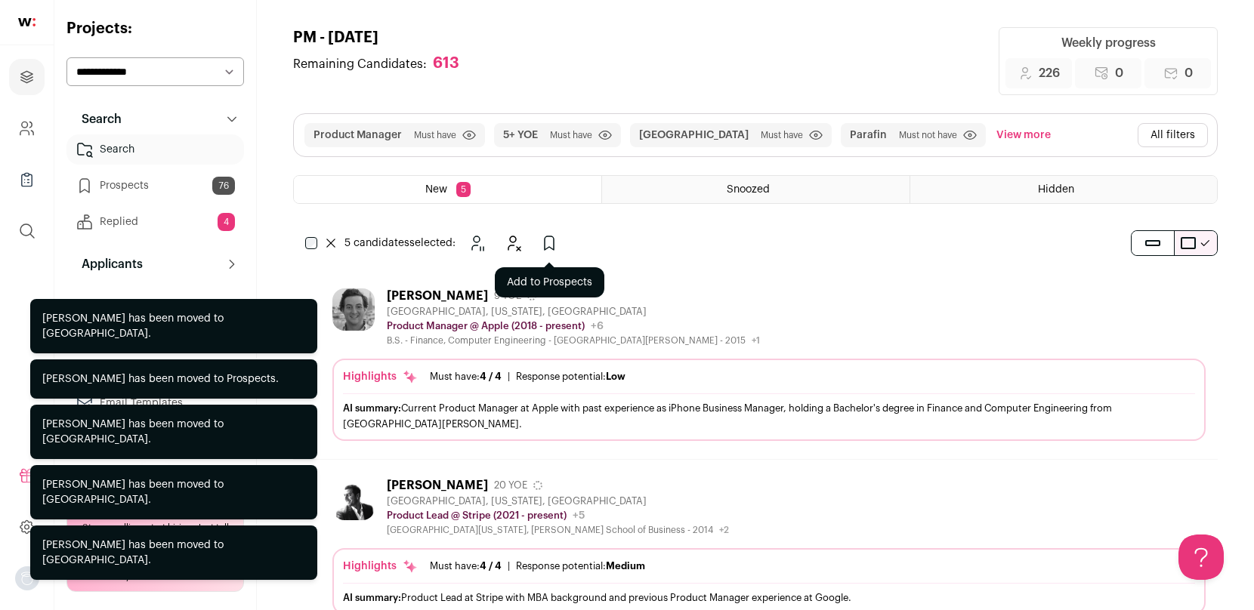
click at [556, 243] on icon "Add to Prospects" at bounding box center [549, 243] width 18 height 18
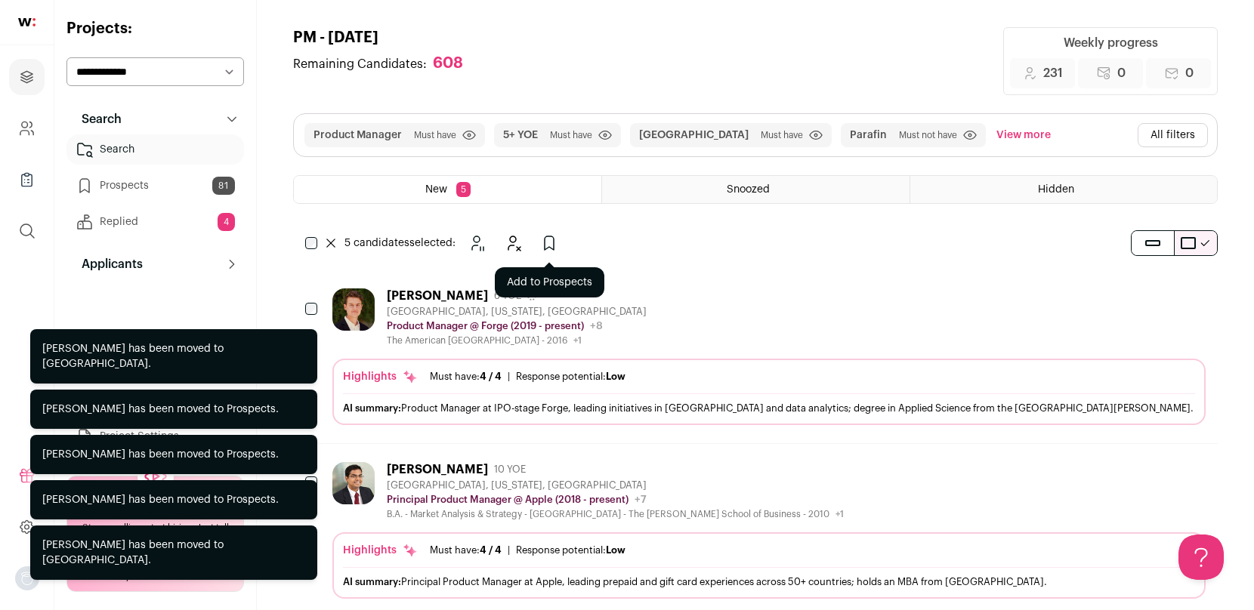
click at [549, 242] on icon "Add to Prospects" at bounding box center [549, 243] width 18 height 18
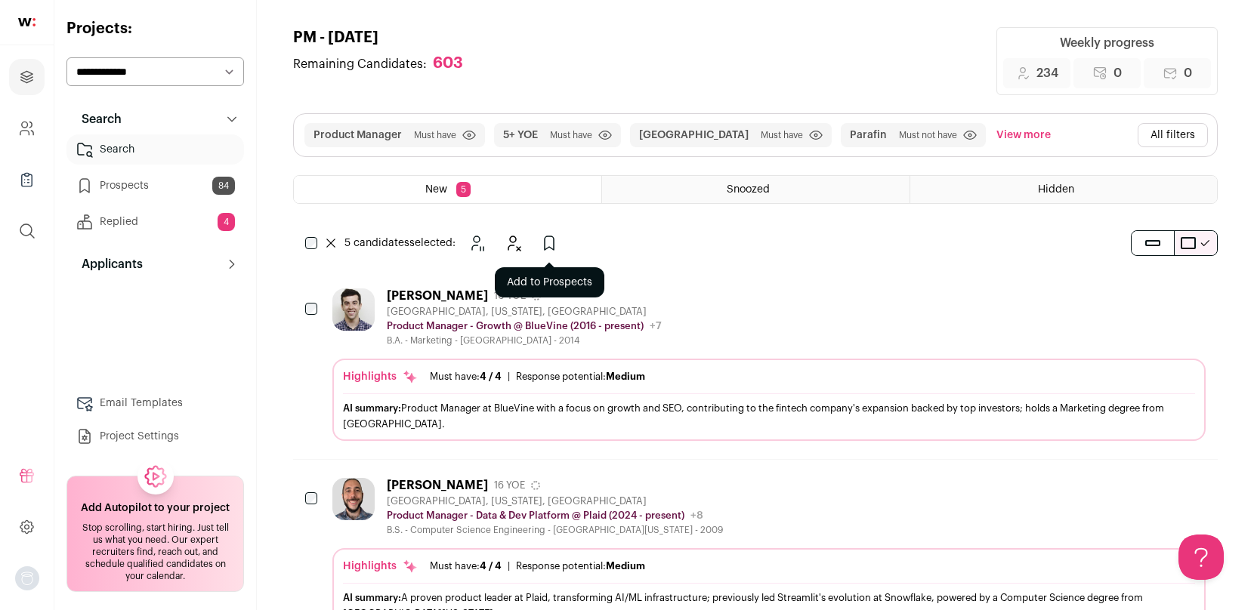
click at [545, 255] on button "Add to Prospects" at bounding box center [549, 243] width 30 height 30
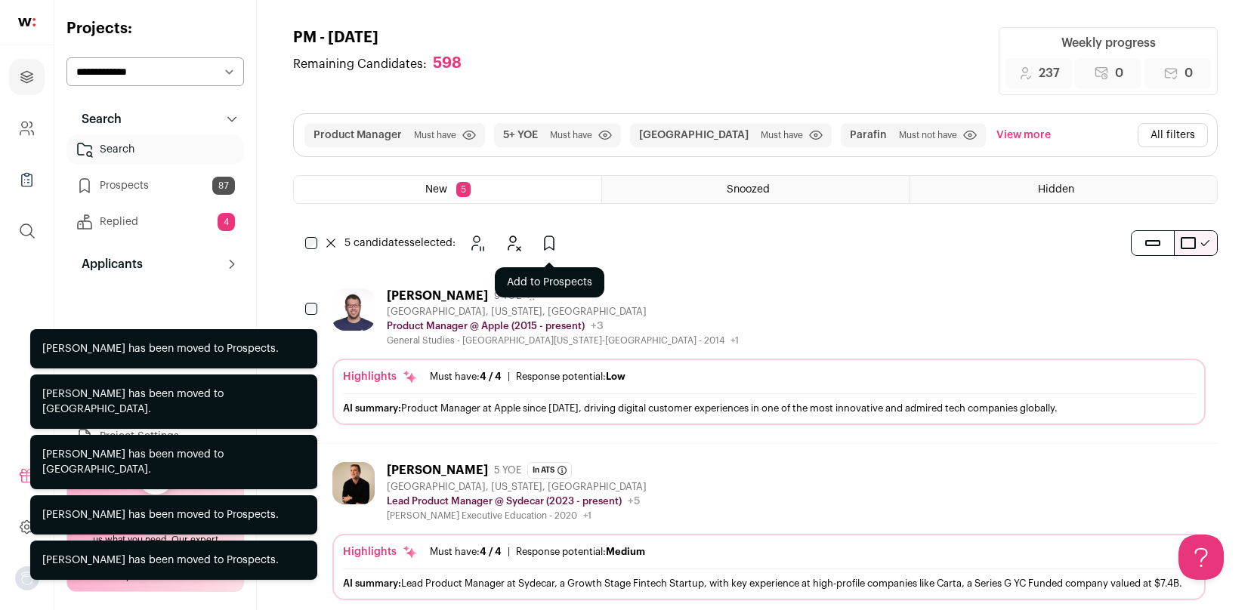
click at [541, 245] on icon "Add to Prospects" at bounding box center [549, 243] width 18 height 18
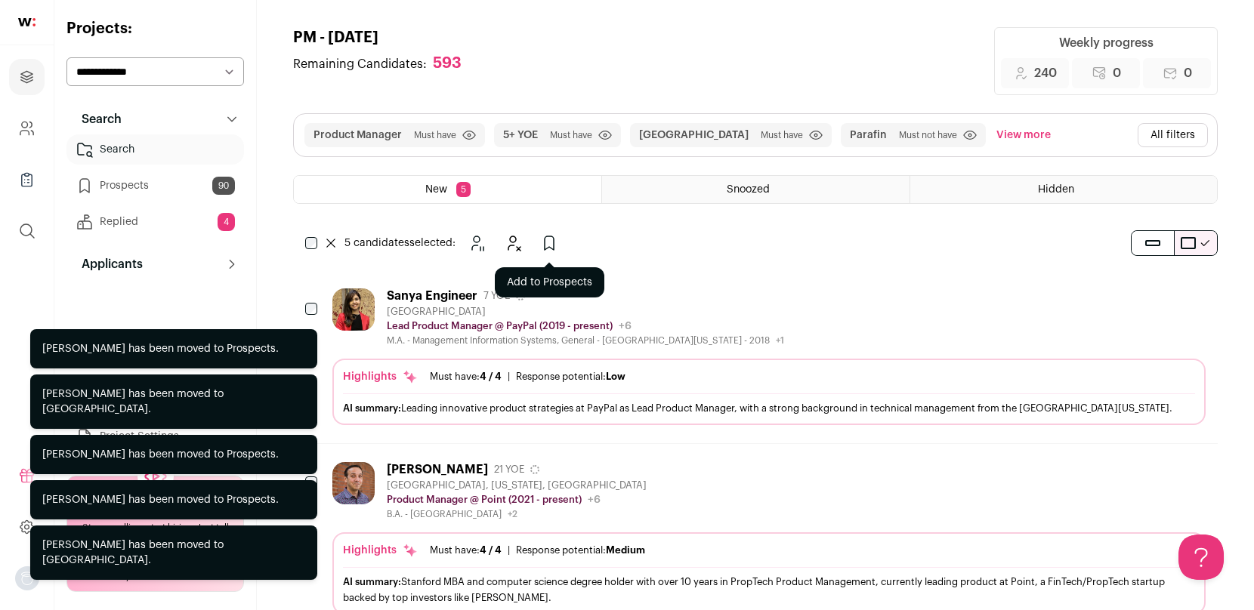
click at [554, 242] on icon "Add to Prospects" at bounding box center [549, 243] width 9 height 14
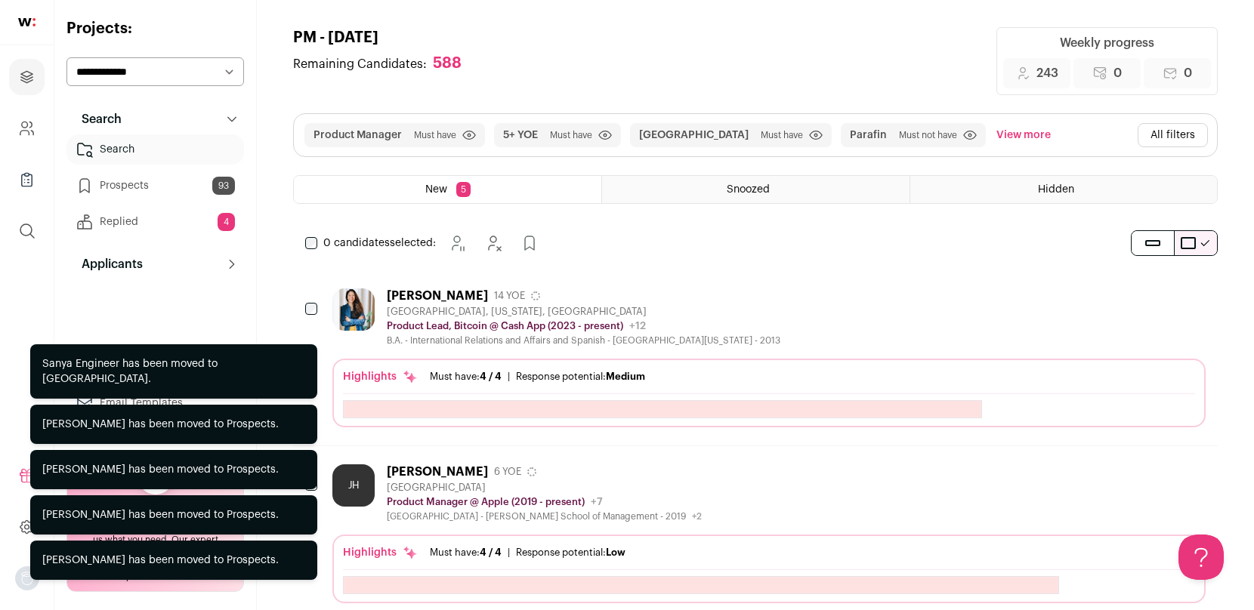
click at [307, 234] on div "0 candidates selected: [GEOGRAPHIC_DATA] Hide Add to Prospects" at bounding box center [425, 243] width 264 height 30
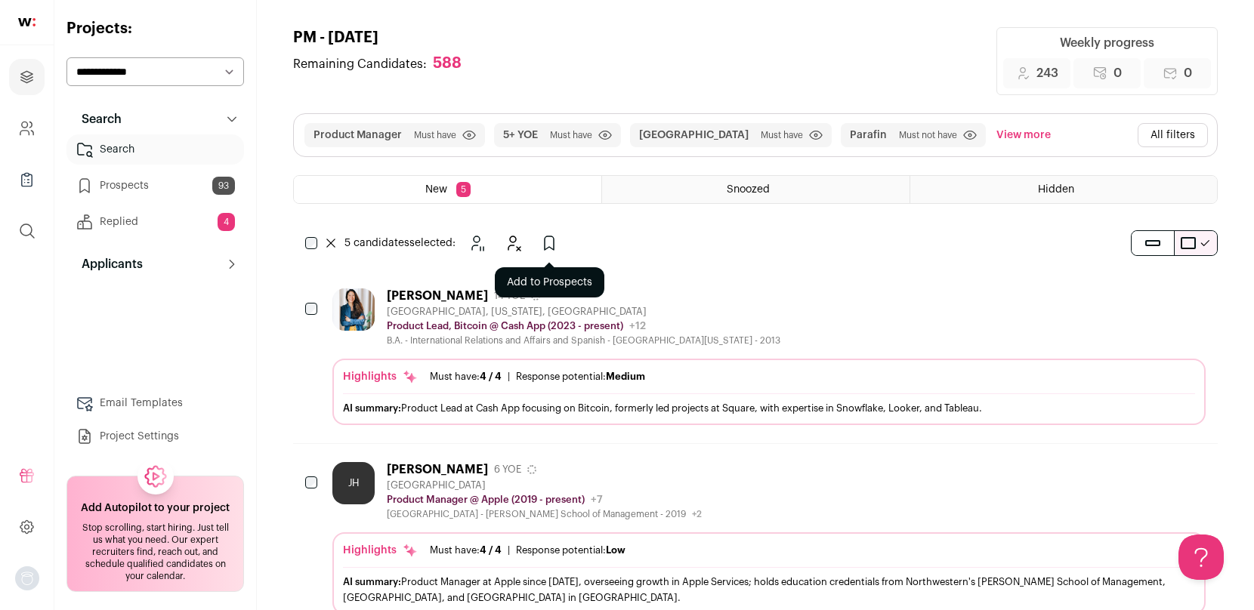
click at [545, 243] on icon "Add to Prospects" at bounding box center [549, 243] width 18 height 18
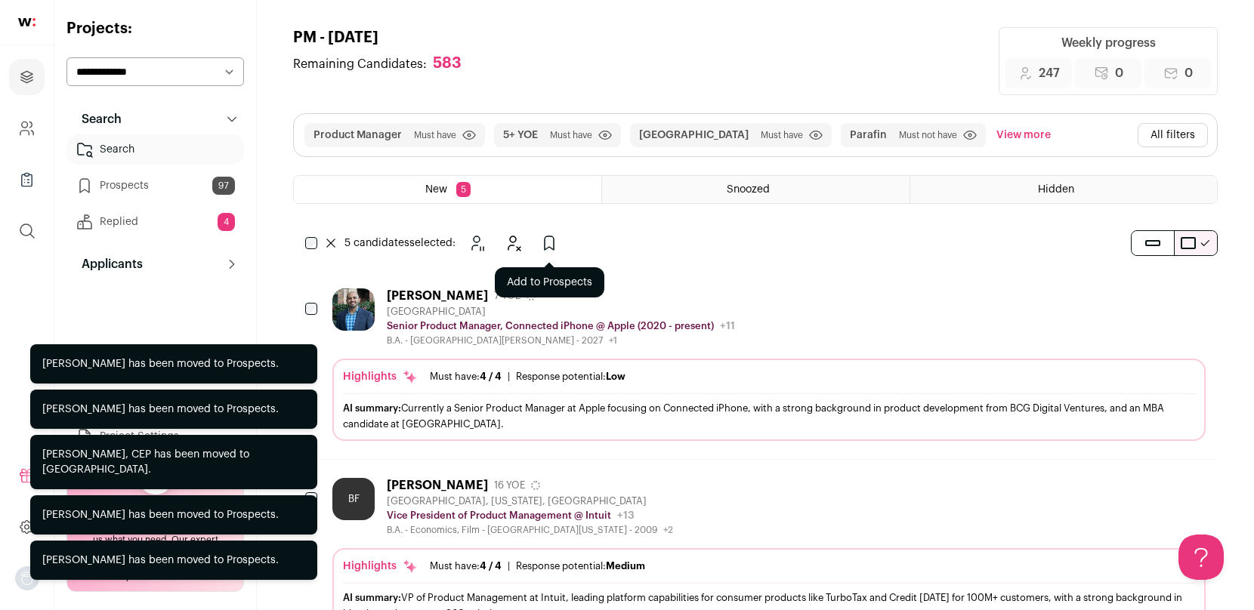
click at [548, 242] on icon "Add to Prospects" at bounding box center [549, 243] width 18 height 18
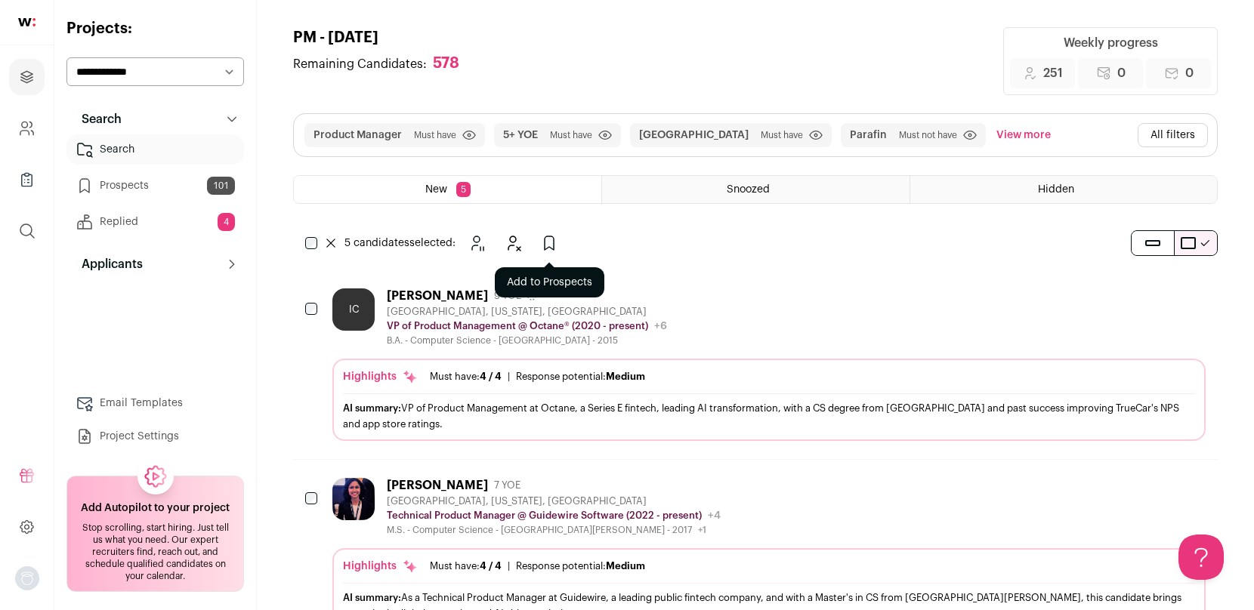
click at [555, 248] on icon "Add to Prospects" at bounding box center [549, 243] width 18 height 18
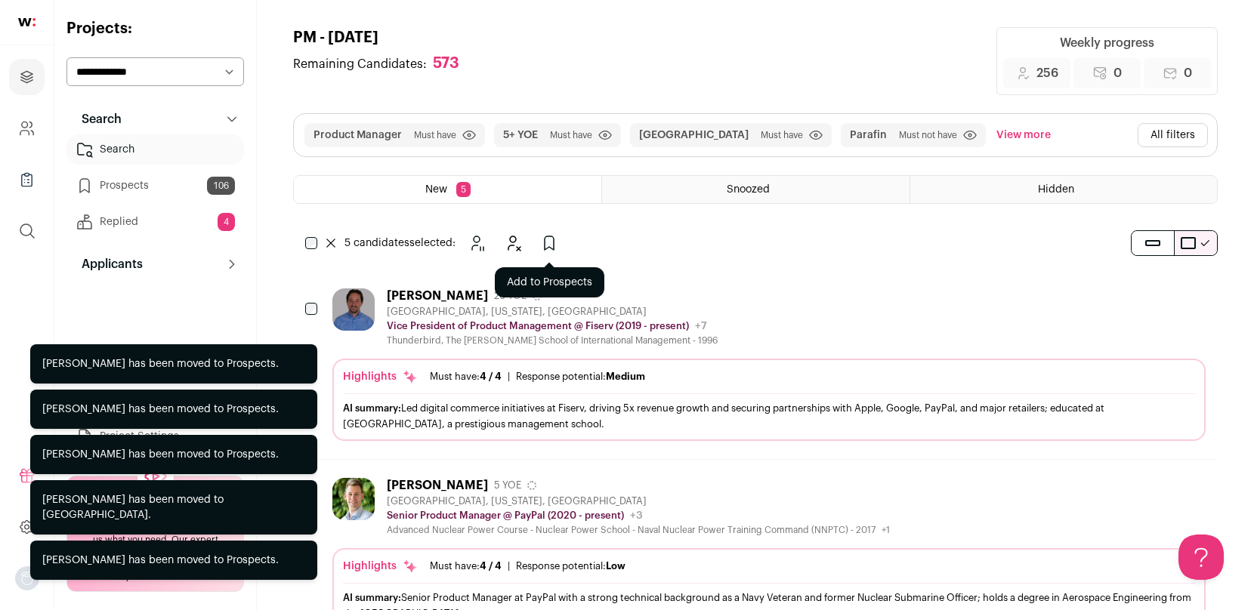
click at [557, 243] on icon "Add to Prospects" at bounding box center [549, 243] width 18 height 18
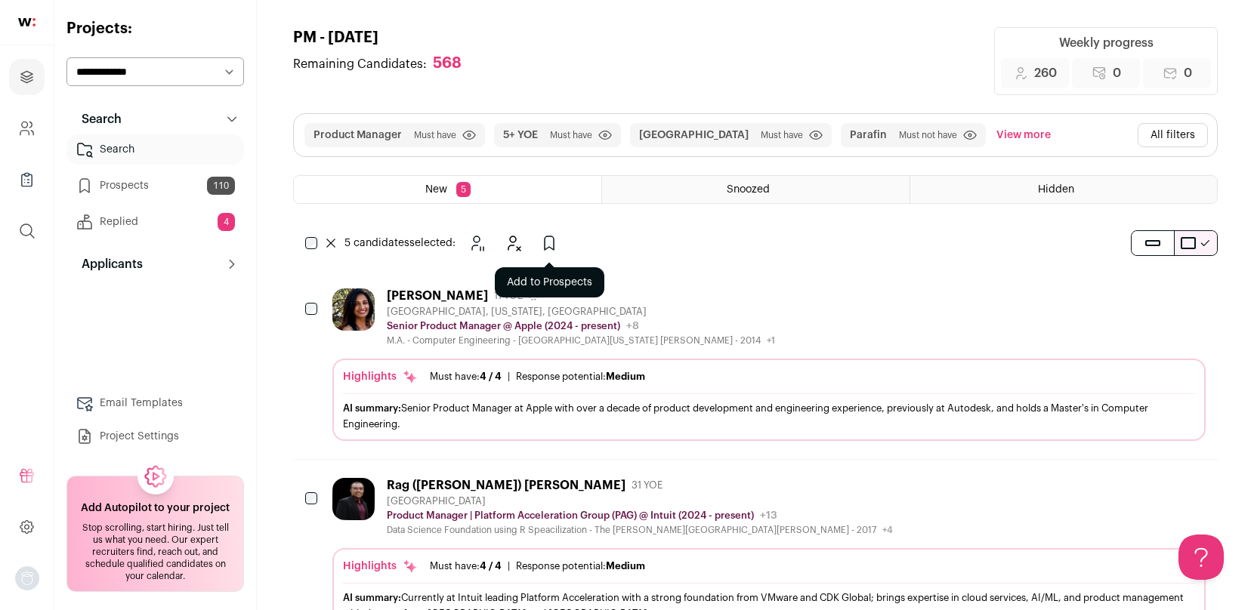
click at [548, 245] on icon "Add to Prospects" at bounding box center [549, 243] width 18 height 18
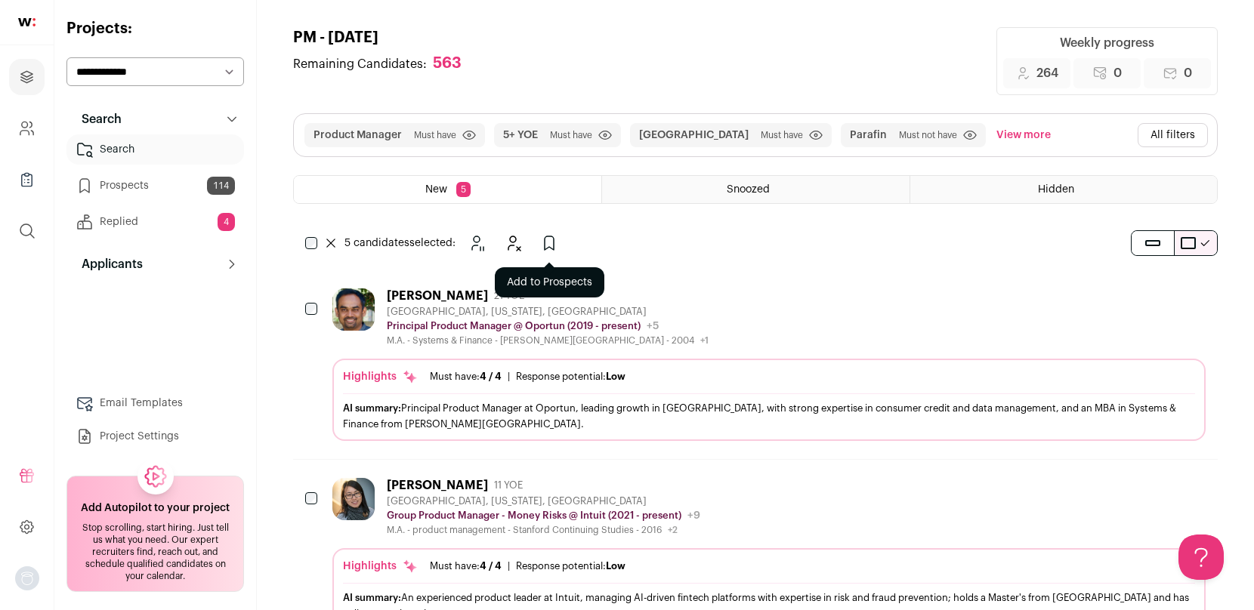
click at [551, 245] on icon "Add to Prospects" at bounding box center [549, 243] width 18 height 18
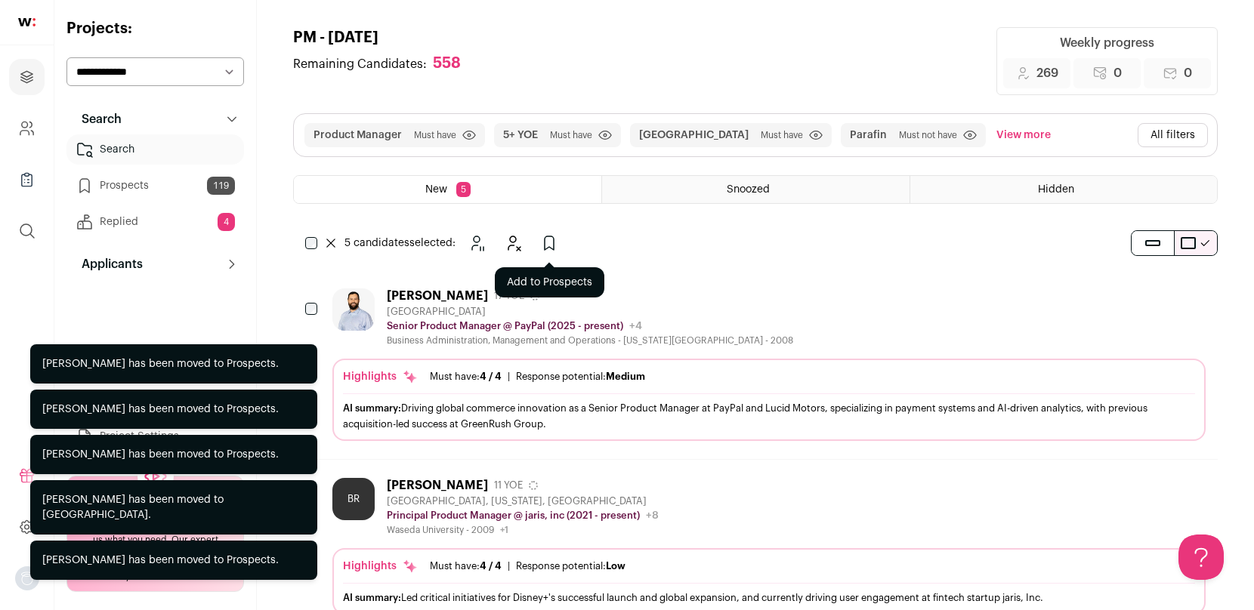
click at [545, 245] on icon "Add to Prospects" at bounding box center [549, 243] width 9 height 14
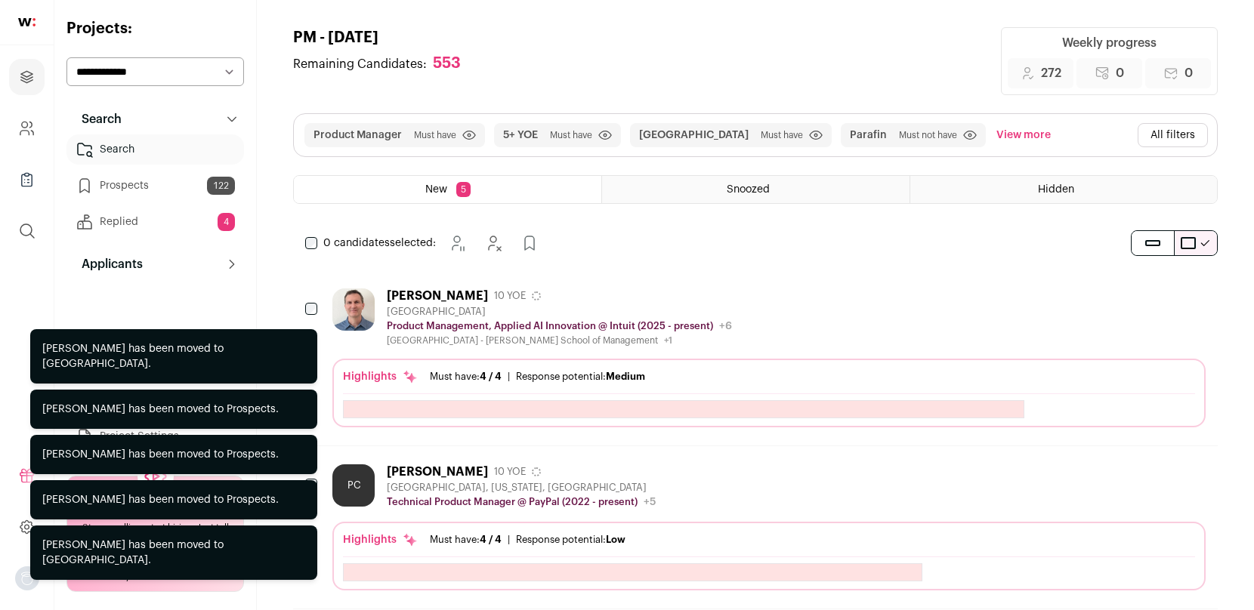
click at [147, 181] on link "Prospects 122" at bounding box center [154, 186] width 177 height 30
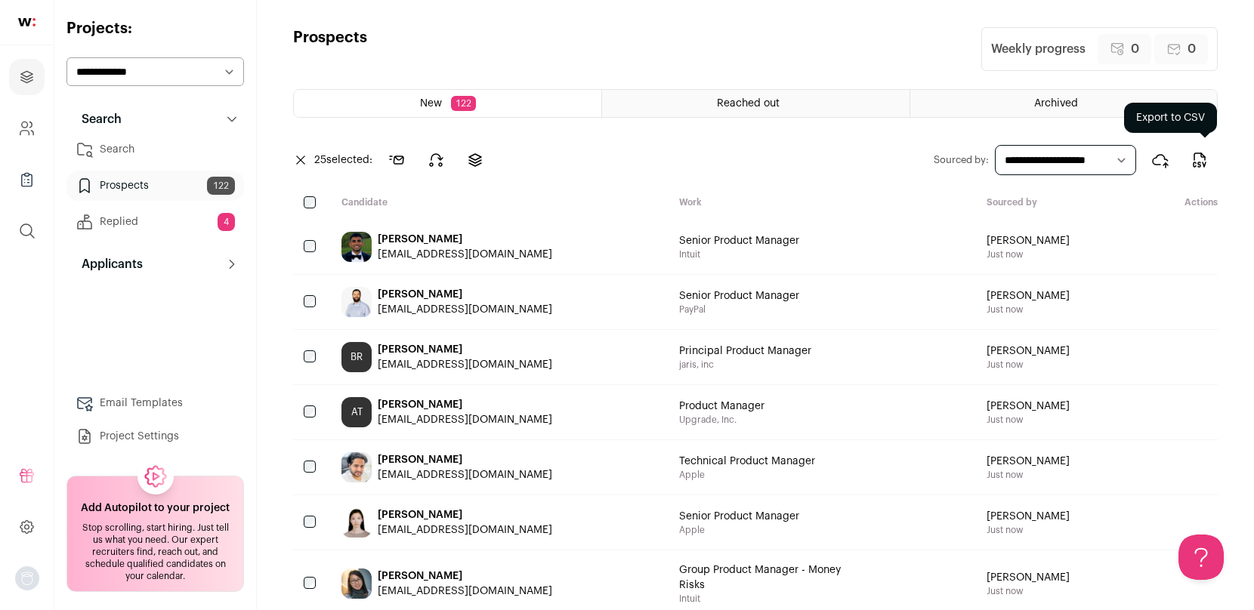
click at [1199, 157] on icon "Export to CSV" at bounding box center [1199, 160] width 18 height 18
click at [429, 155] on icon at bounding box center [436, 160] width 18 height 18
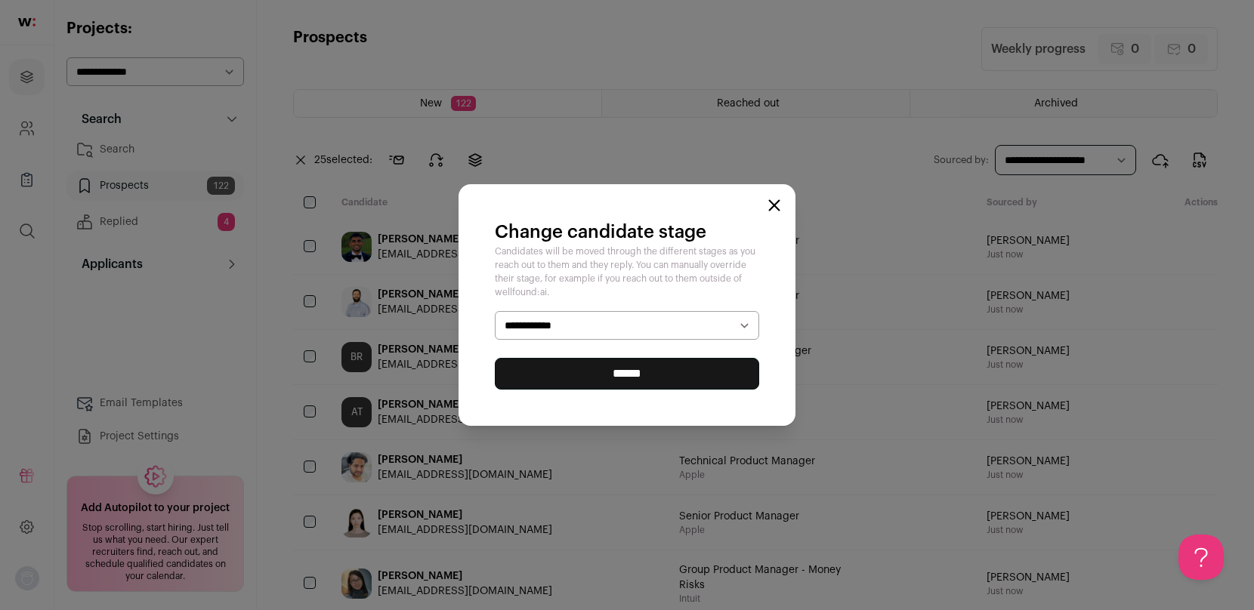
click at [582, 331] on select "**********" at bounding box center [627, 325] width 264 height 29
click at [668, 373] on input "******" at bounding box center [627, 374] width 264 height 32
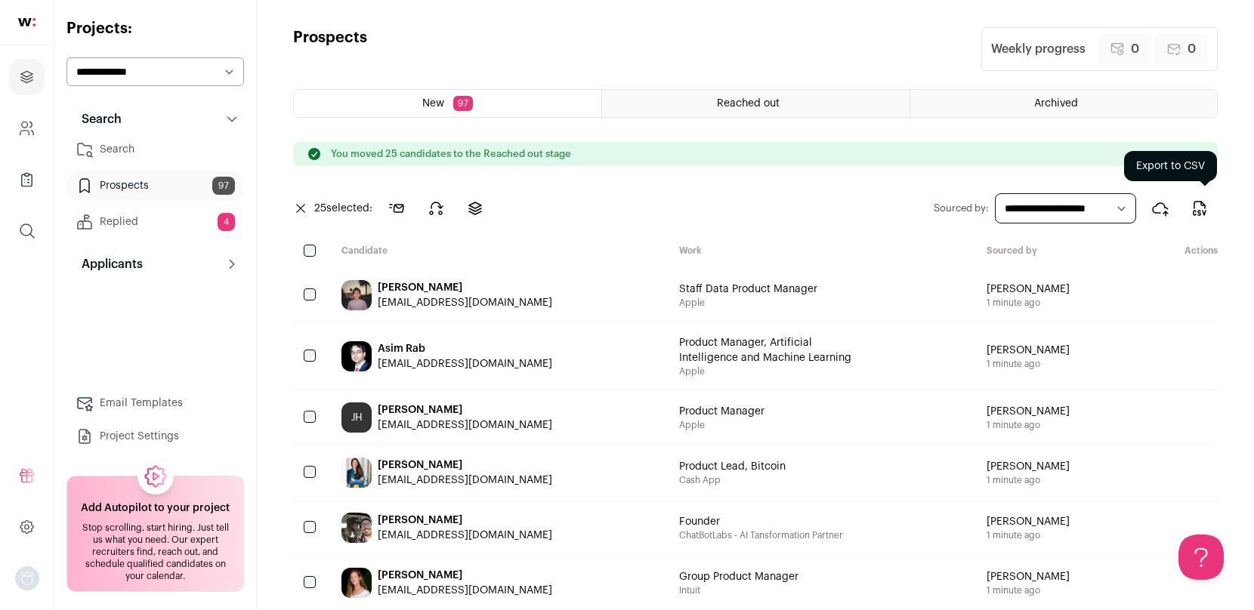
click at [1199, 208] on icon "Export to CSV" at bounding box center [1199, 208] width 18 height 18
click at [437, 204] on icon at bounding box center [436, 208] width 18 height 18
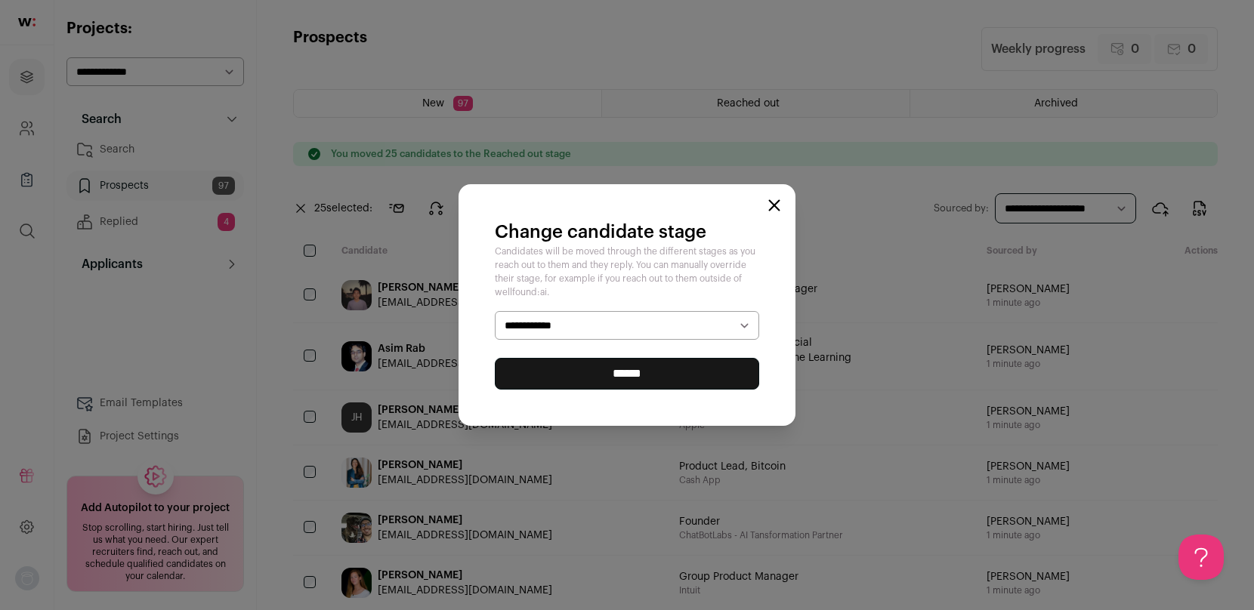
click at [547, 317] on select "**********" at bounding box center [627, 325] width 264 height 29
click at [604, 371] on input "******" at bounding box center [627, 374] width 264 height 32
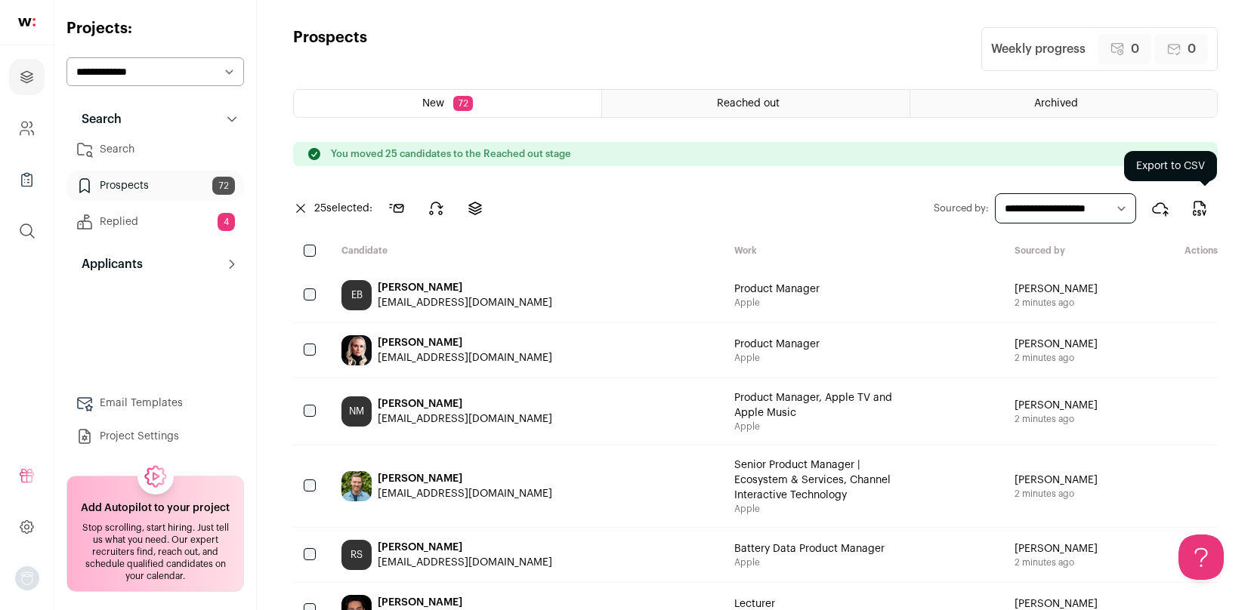
click at [1199, 211] on icon "Export to CSV" at bounding box center [1199, 208] width 18 height 18
click at [440, 206] on icon at bounding box center [436, 208] width 13 height 12
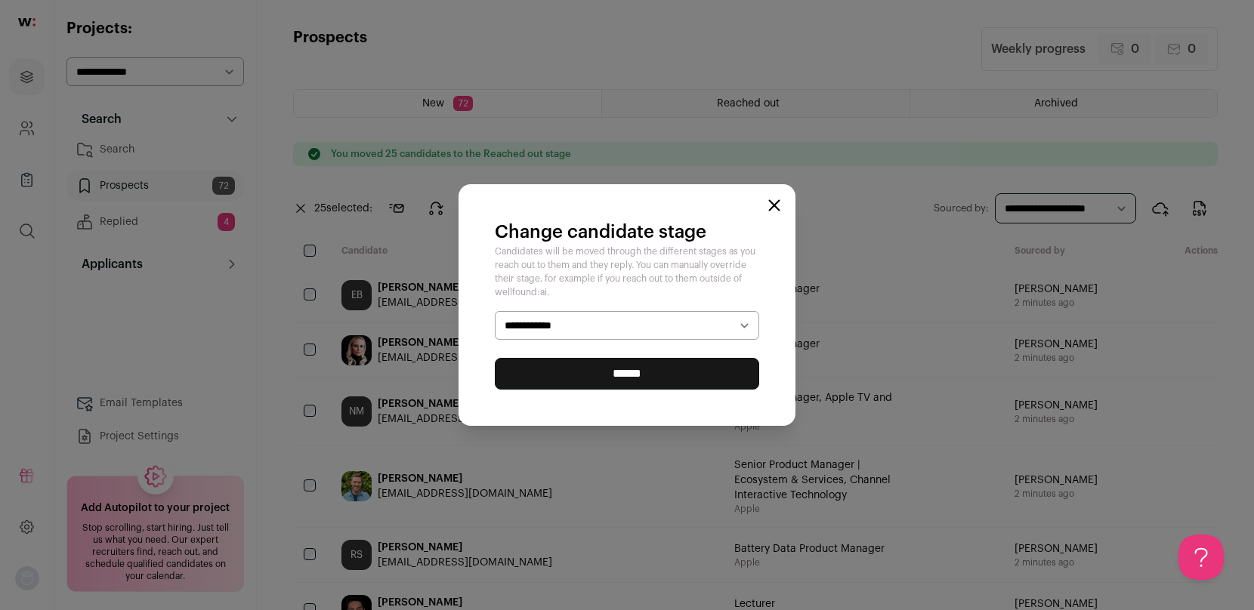
click at [576, 322] on select "**********" at bounding box center [627, 325] width 264 height 29
click at [574, 369] on input "******" at bounding box center [627, 374] width 264 height 32
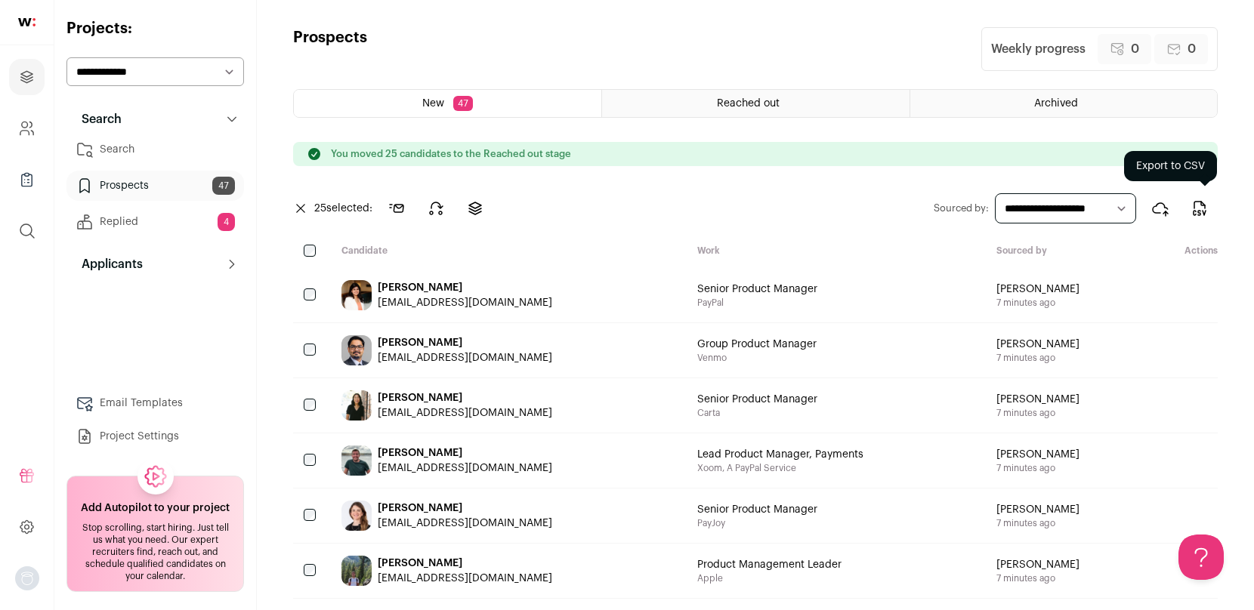
click at [1200, 211] on icon "Export to CSV" at bounding box center [1199, 213] width 2 height 5
click at [436, 213] on icon at bounding box center [436, 208] width 18 height 18
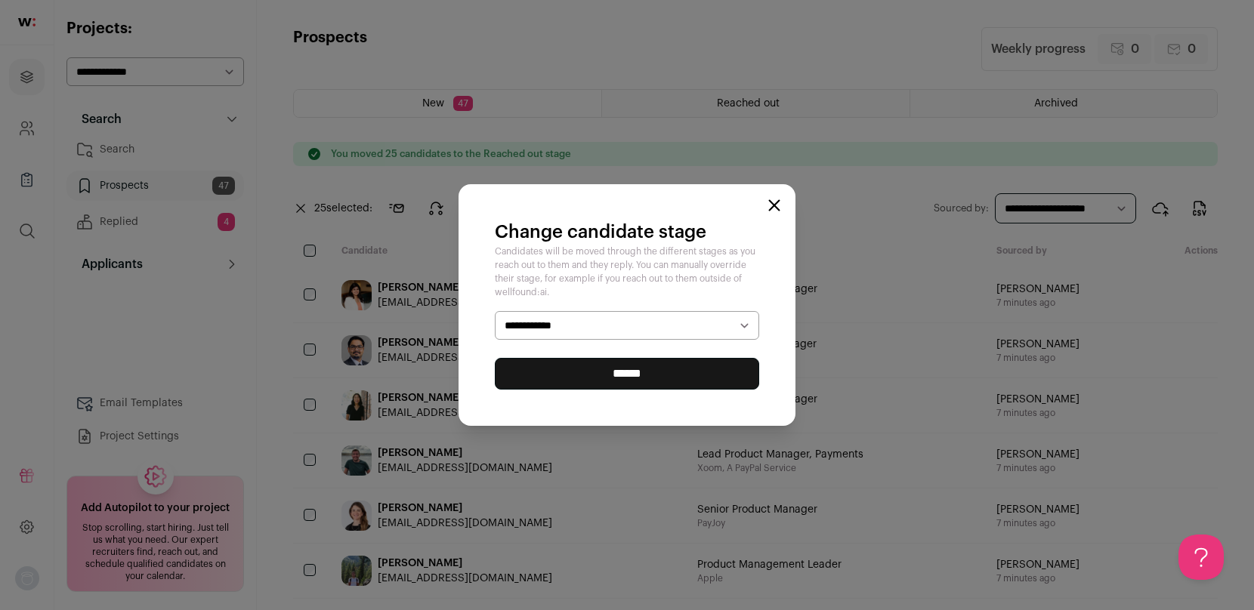
click at [536, 326] on select "**********" at bounding box center [627, 325] width 264 height 29
click at [576, 372] on input "******" at bounding box center [627, 374] width 264 height 32
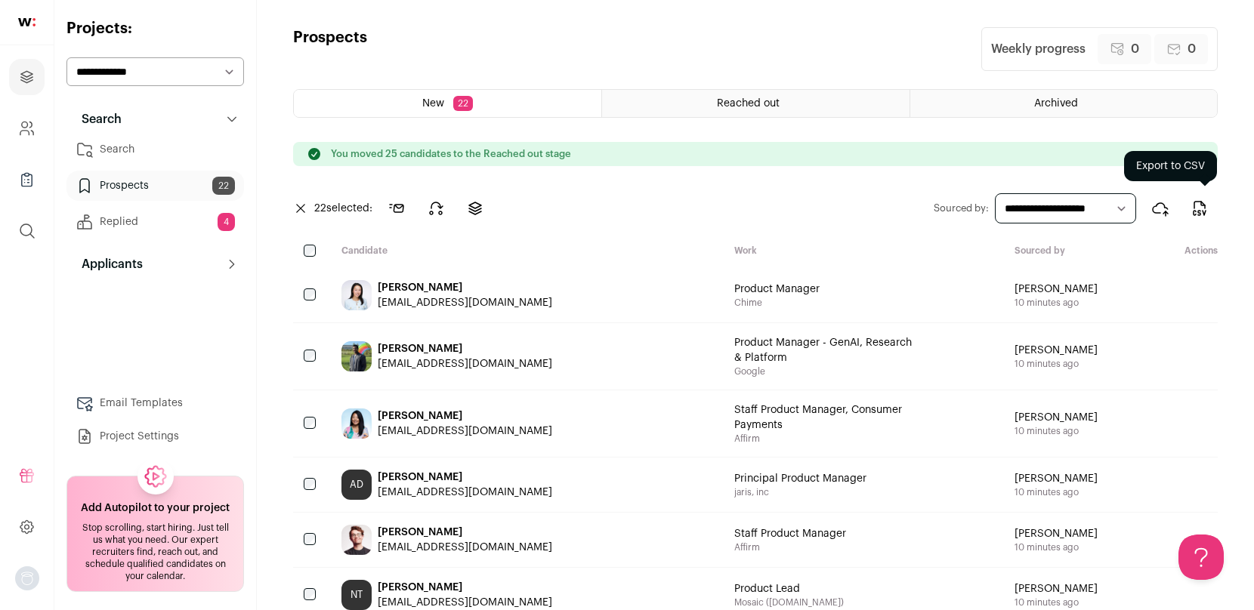
click at [1205, 208] on icon "Export to CSV" at bounding box center [1199, 208] width 18 height 18
click at [440, 207] on icon at bounding box center [436, 208] width 18 height 18
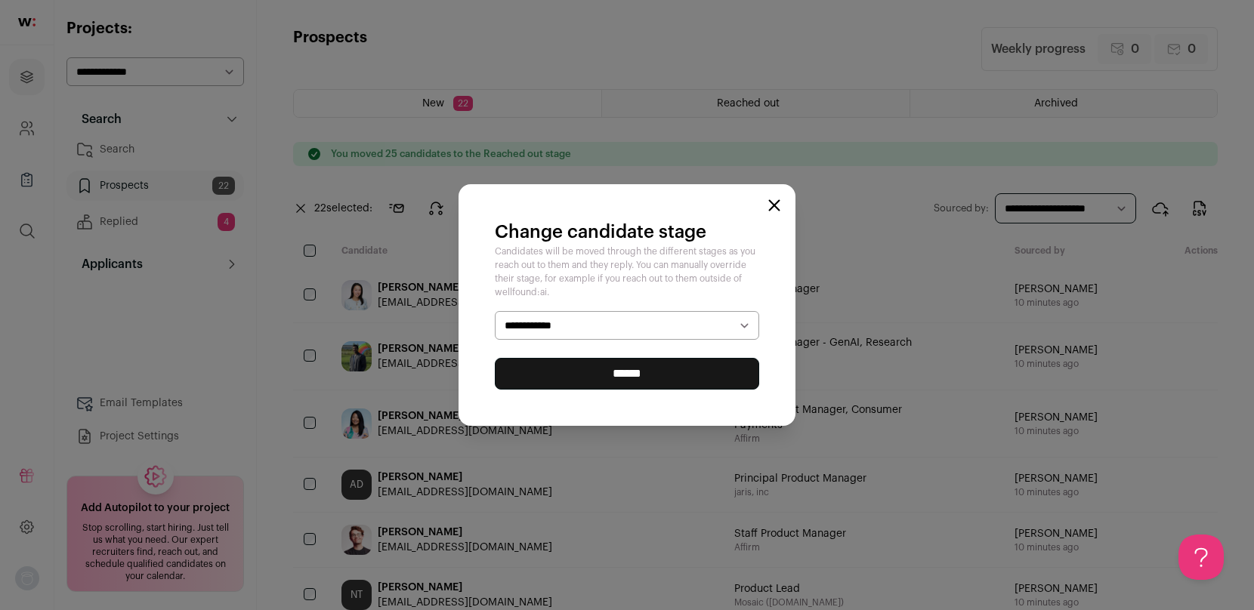
click at [539, 326] on select "**********" at bounding box center [627, 325] width 264 height 29
select select "**********"
click at [590, 372] on input "******" at bounding box center [627, 374] width 264 height 32
